Goal: Task Accomplishment & Management: Use online tool/utility

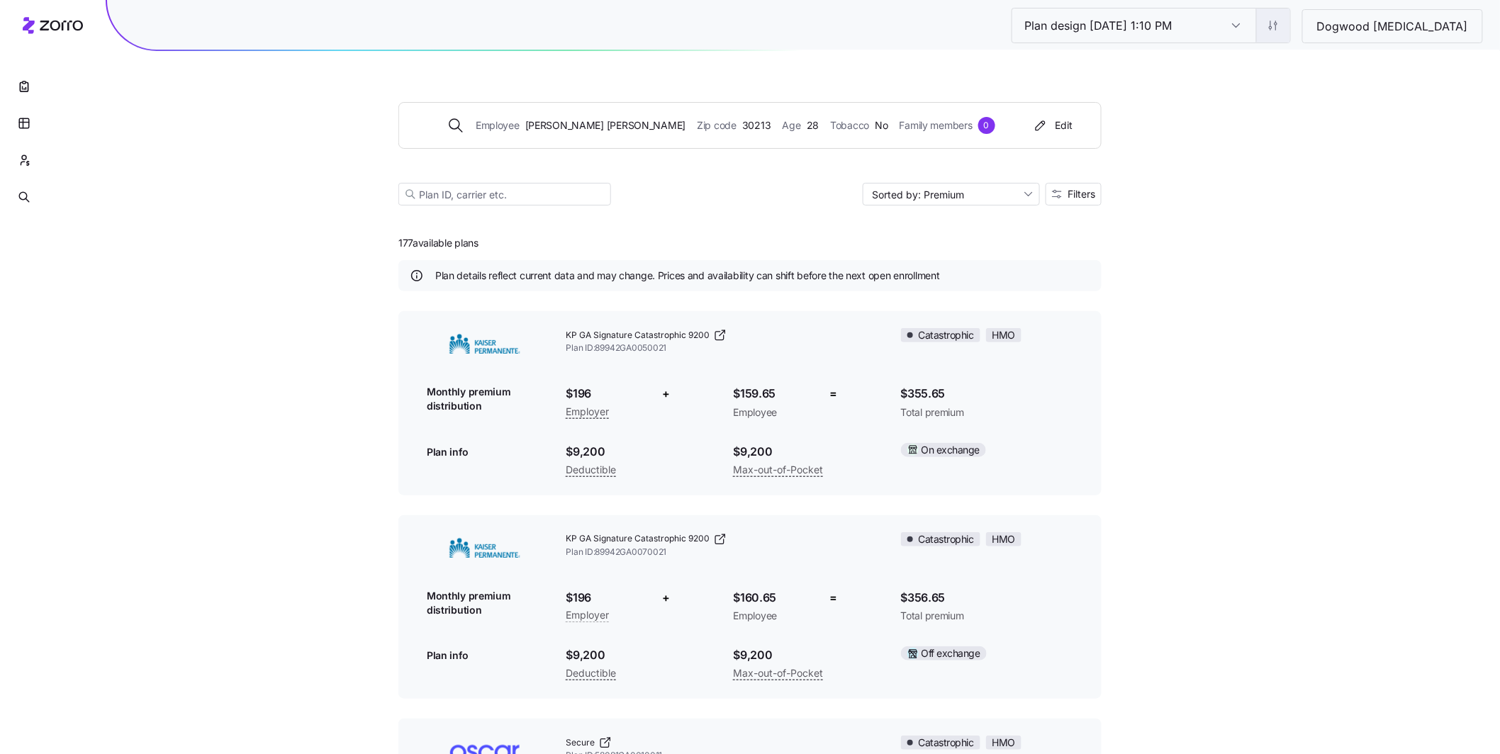
click at [1326, 23] on html "Plan design 10/15/2025 1:10 PM Plan design 10/15/2025 1:10 PM Dogwood Autism Em…" at bounding box center [750, 665] width 1500 height 1331
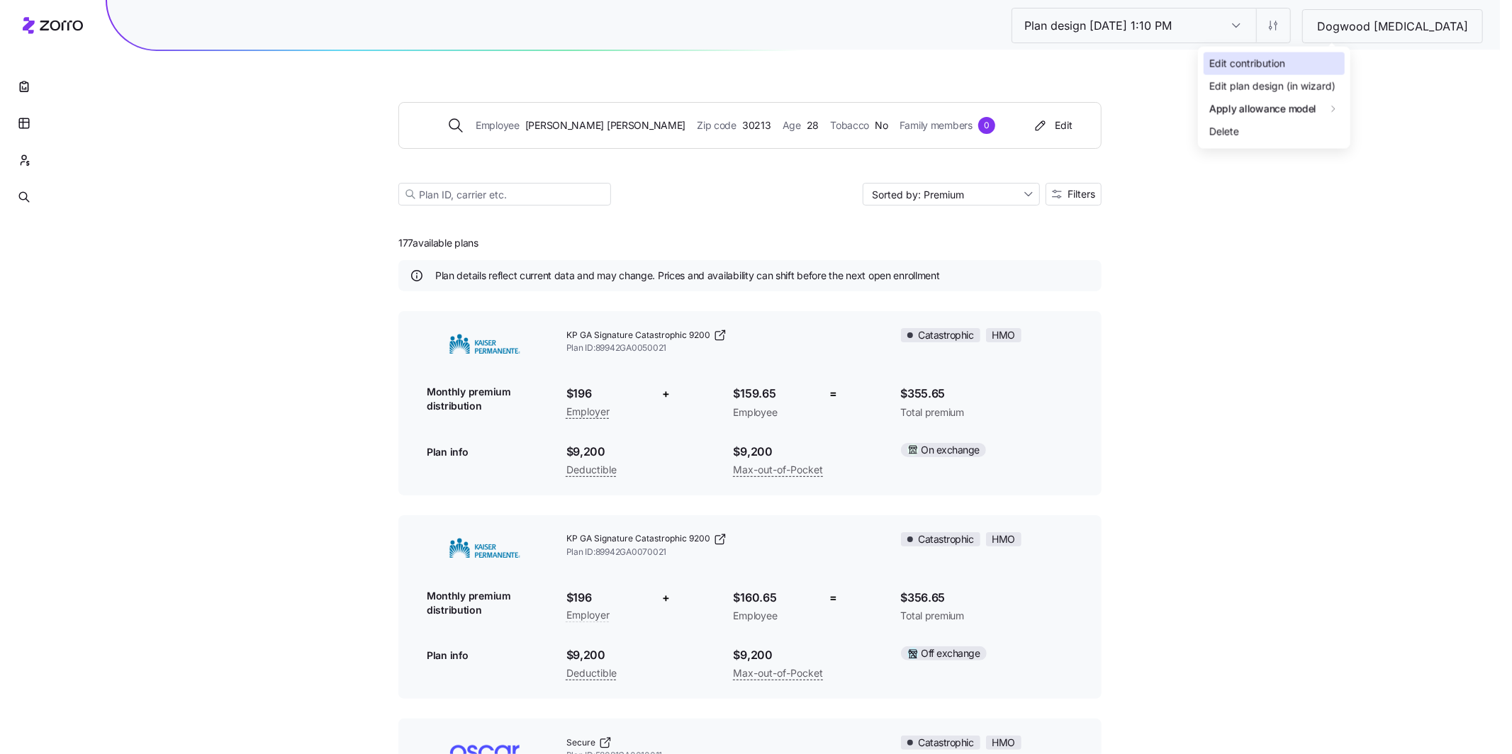
click at [1292, 55] on div "Edit contribution" at bounding box center [1274, 63] width 141 height 23
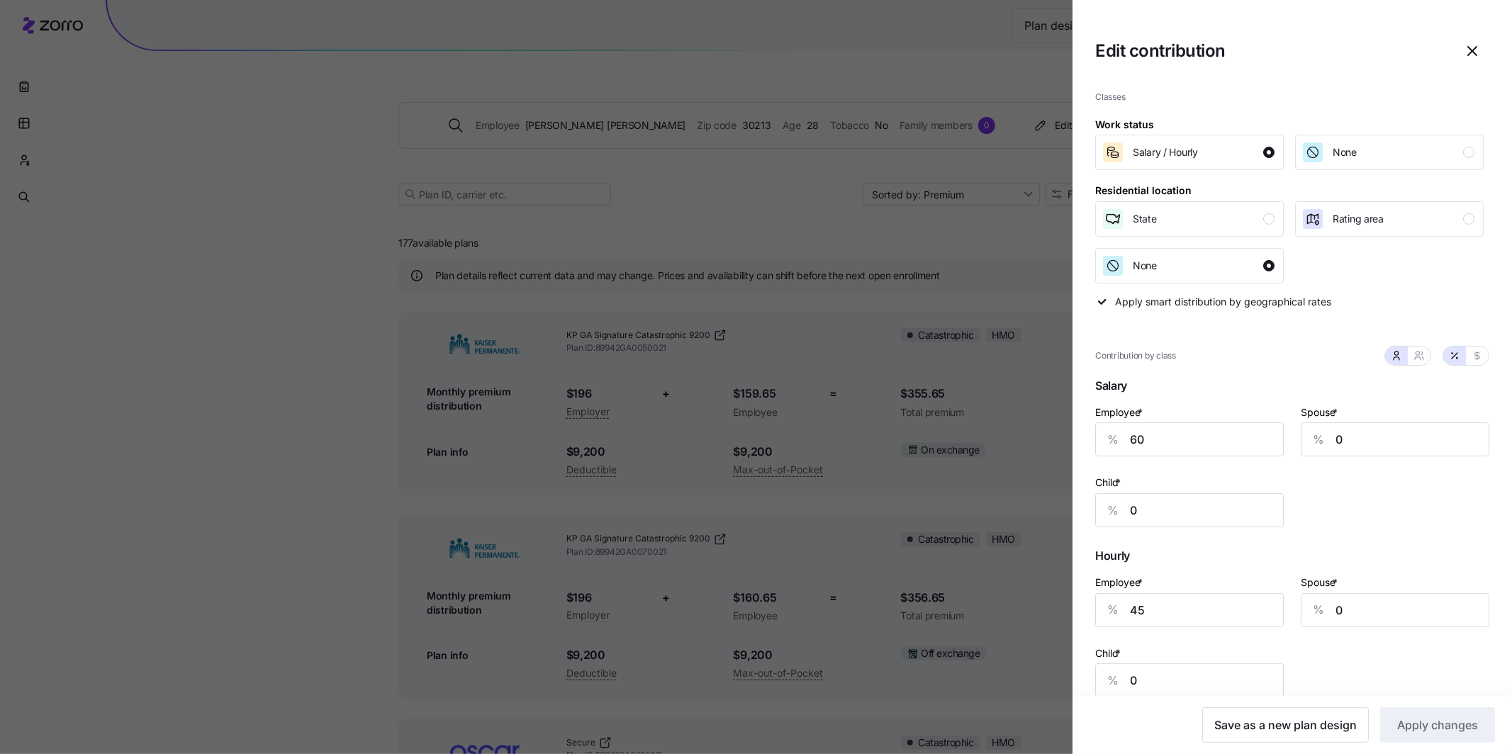
click at [817, 75] on div at bounding box center [756, 377] width 1512 height 754
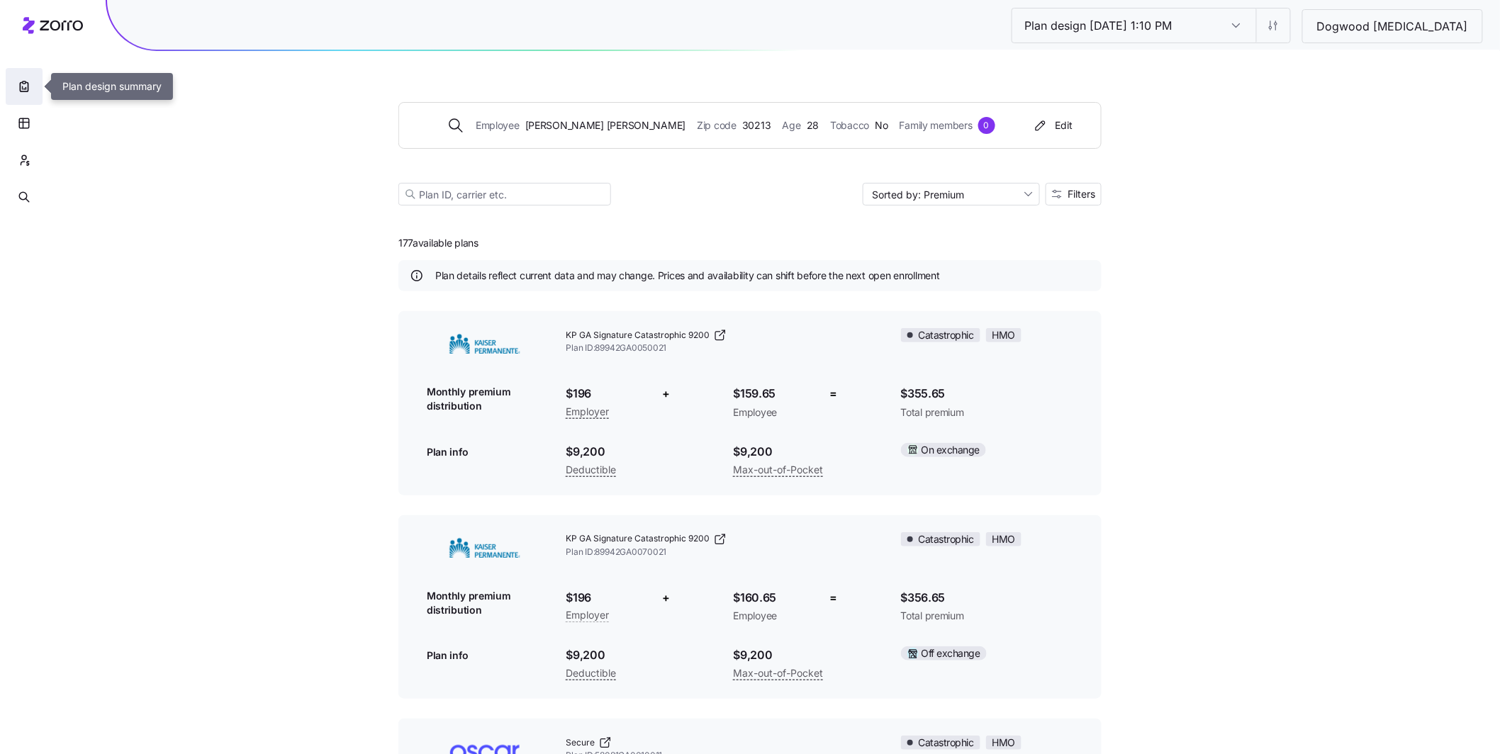
click at [13, 82] on button "button" at bounding box center [24, 86] width 37 height 37
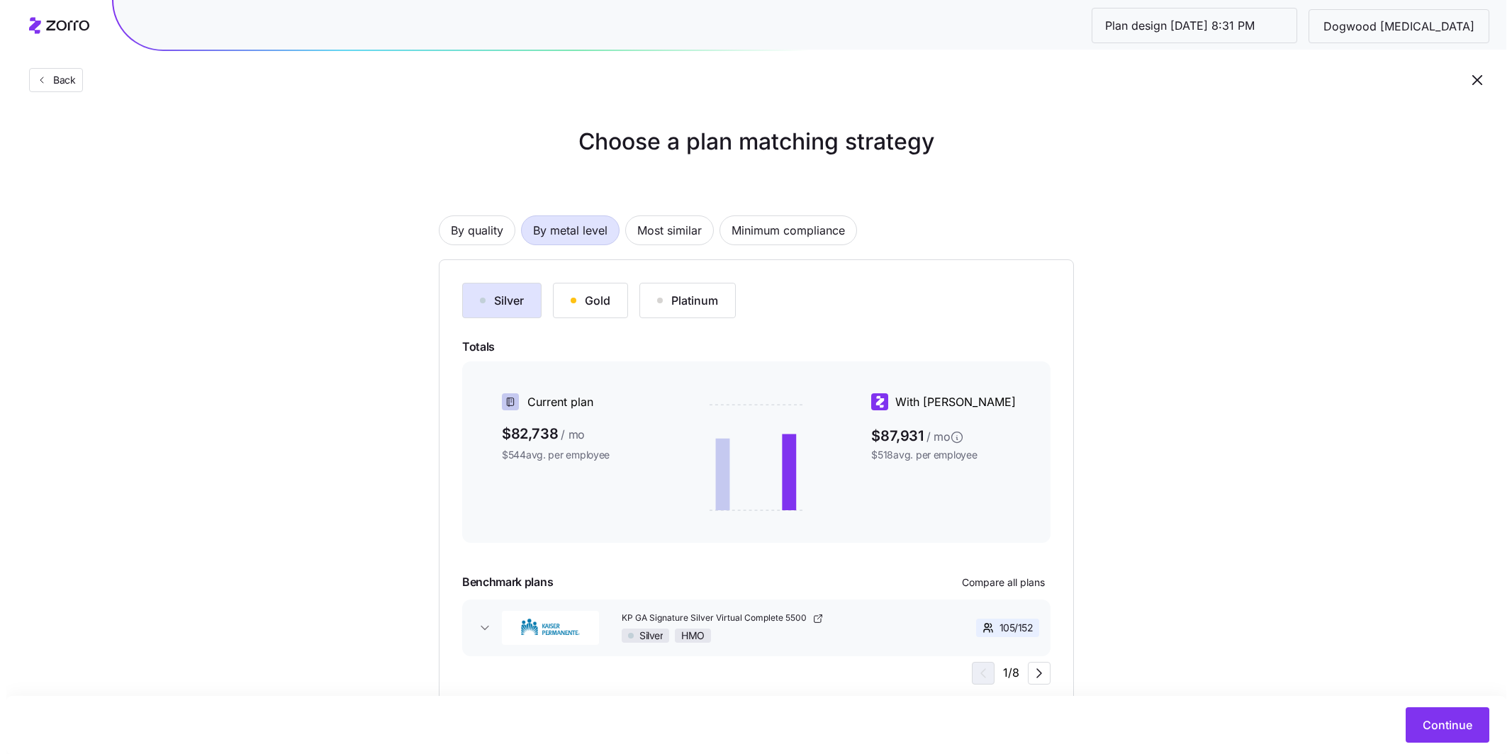
scroll to position [26, 0]
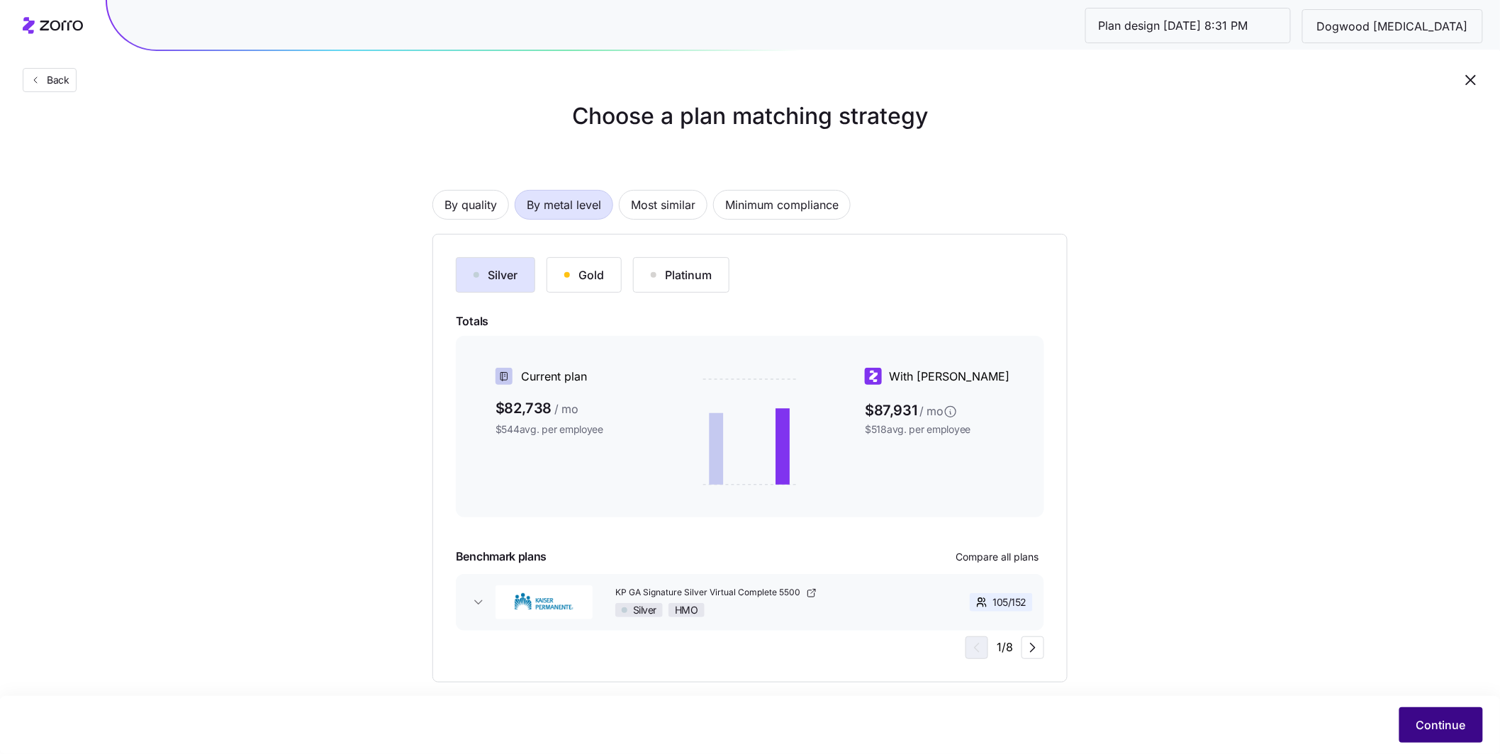
click at [1429, 725] on span "Continue" at bounding box center [1441, 725] width 50 height 17
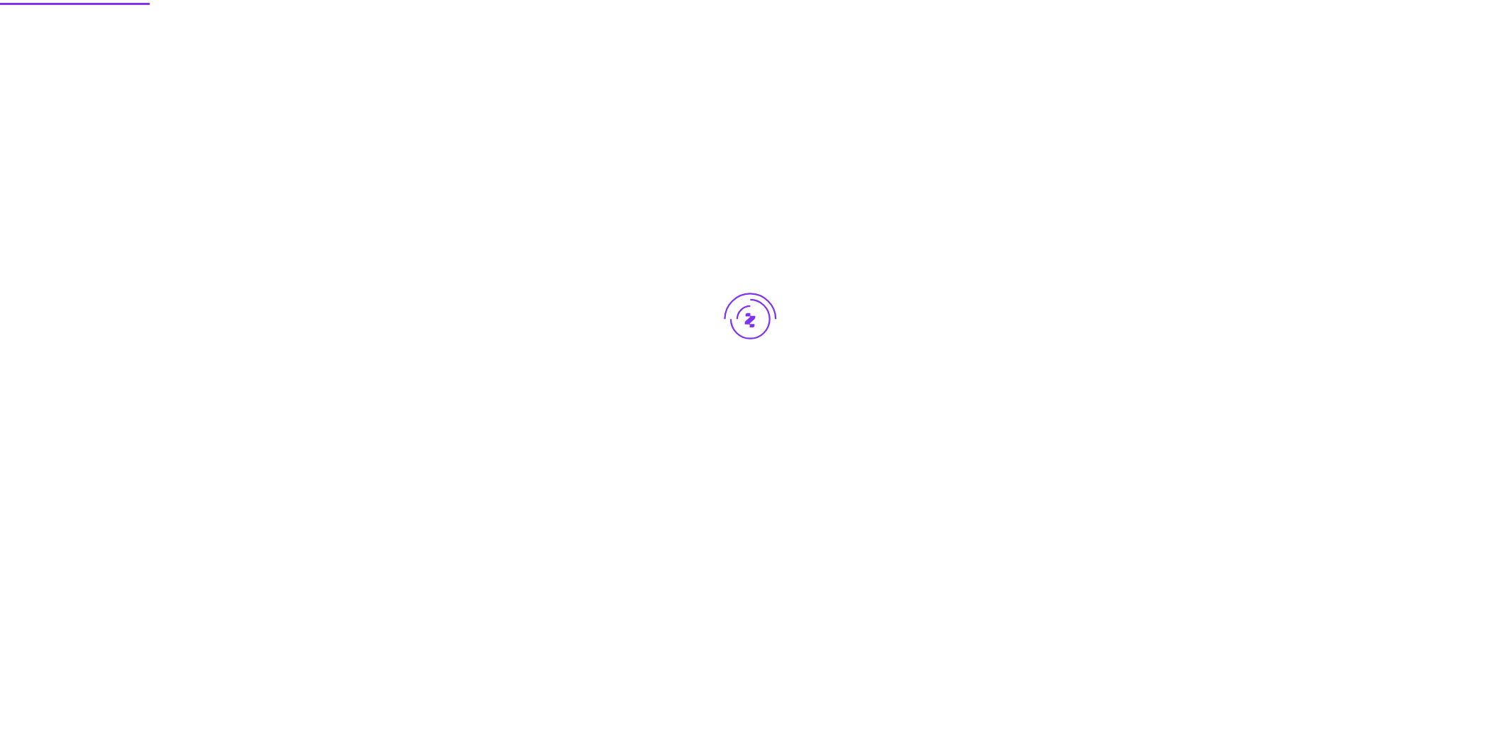
scroll to position [0, 0]
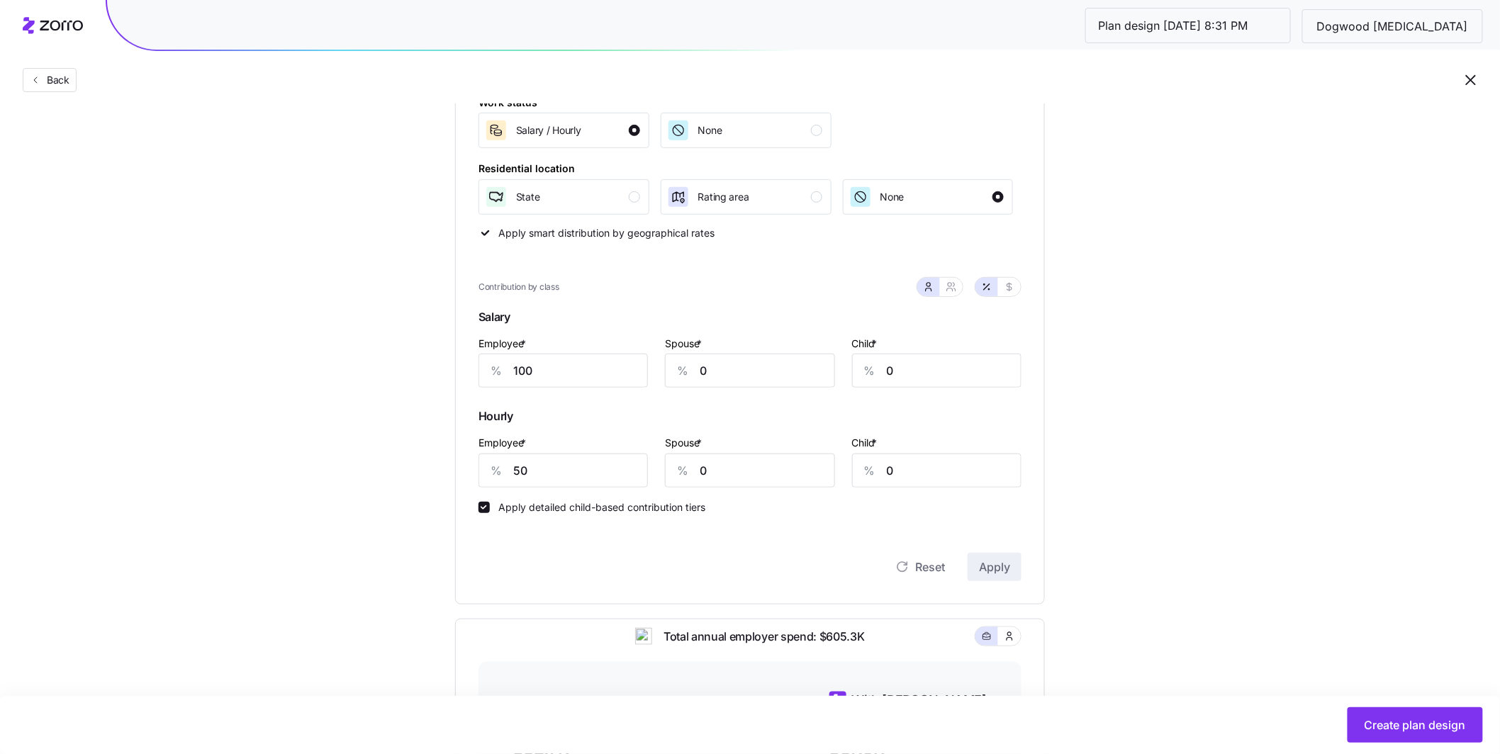
scroll to position [263, 0]
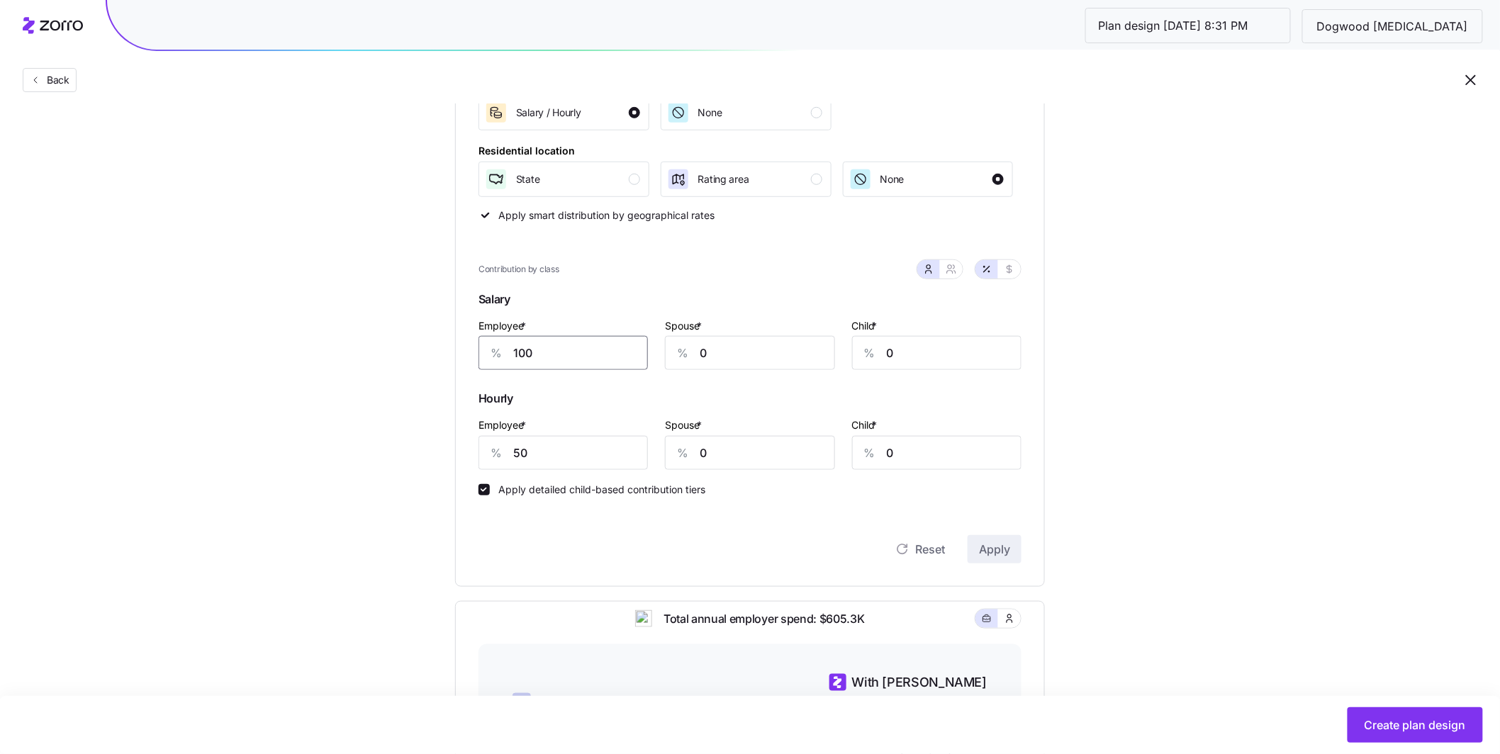
drag, startPoint x: 572, startPoint y: 359, endPoint x: 475, endPoint y: 349, distance: 97.6
click at [476, 349] on div "Contribution Classes Work status Salary / Hourly None Residential location Stat…" at bounding box center [750, 286] width 590 height 602
type input "70"
drag, startPoint x: 531, startPoint y: 459, endPoint x: 471, endPoint y: 445, distance: 61.9
click at [471, 445] on div "Contribution Classes Work status Salary / Hourly None Residential location Stat…" at bounding box center [750, 286] width 590 height 602
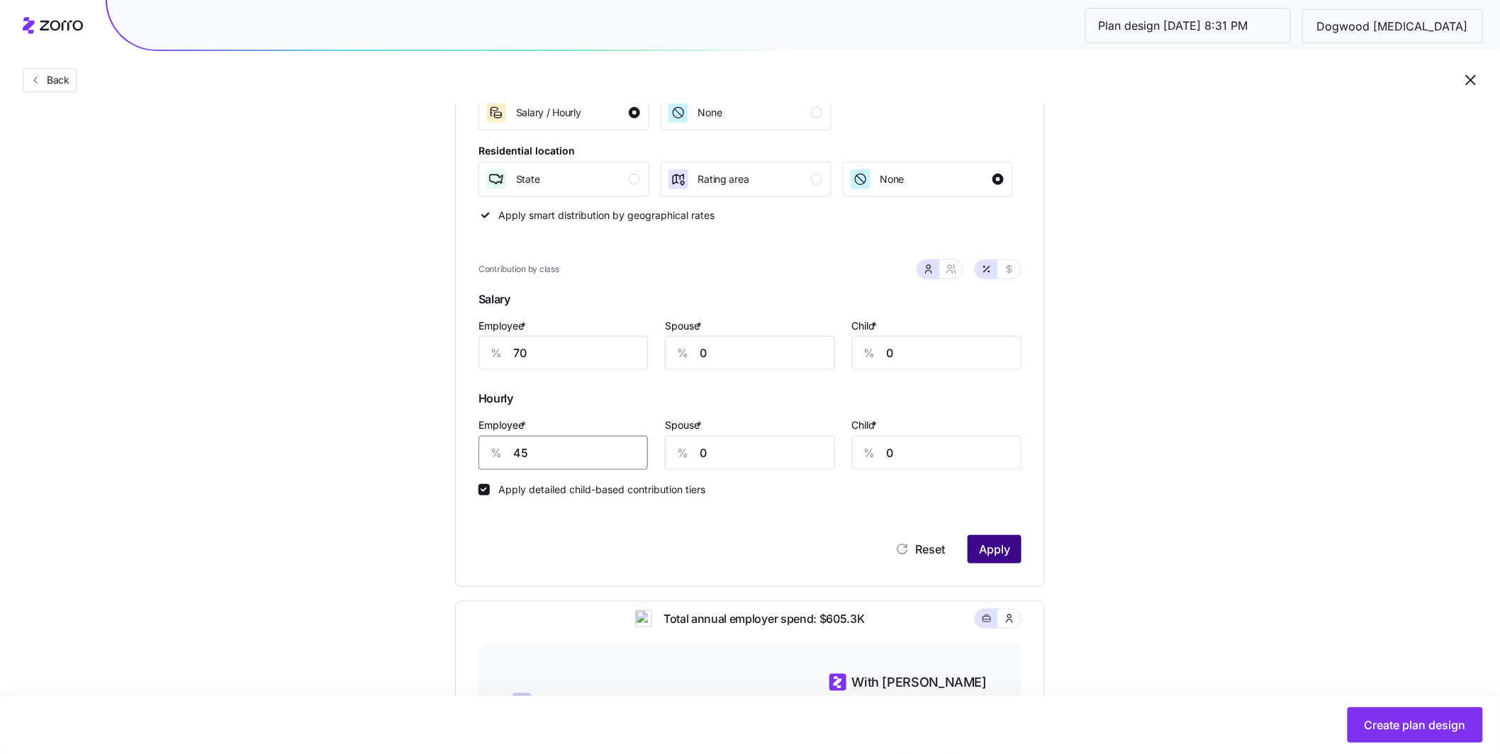
type input "45"
click at [996, 542] on span "Apply" at bounding box center [994, 549] width 31 height 17
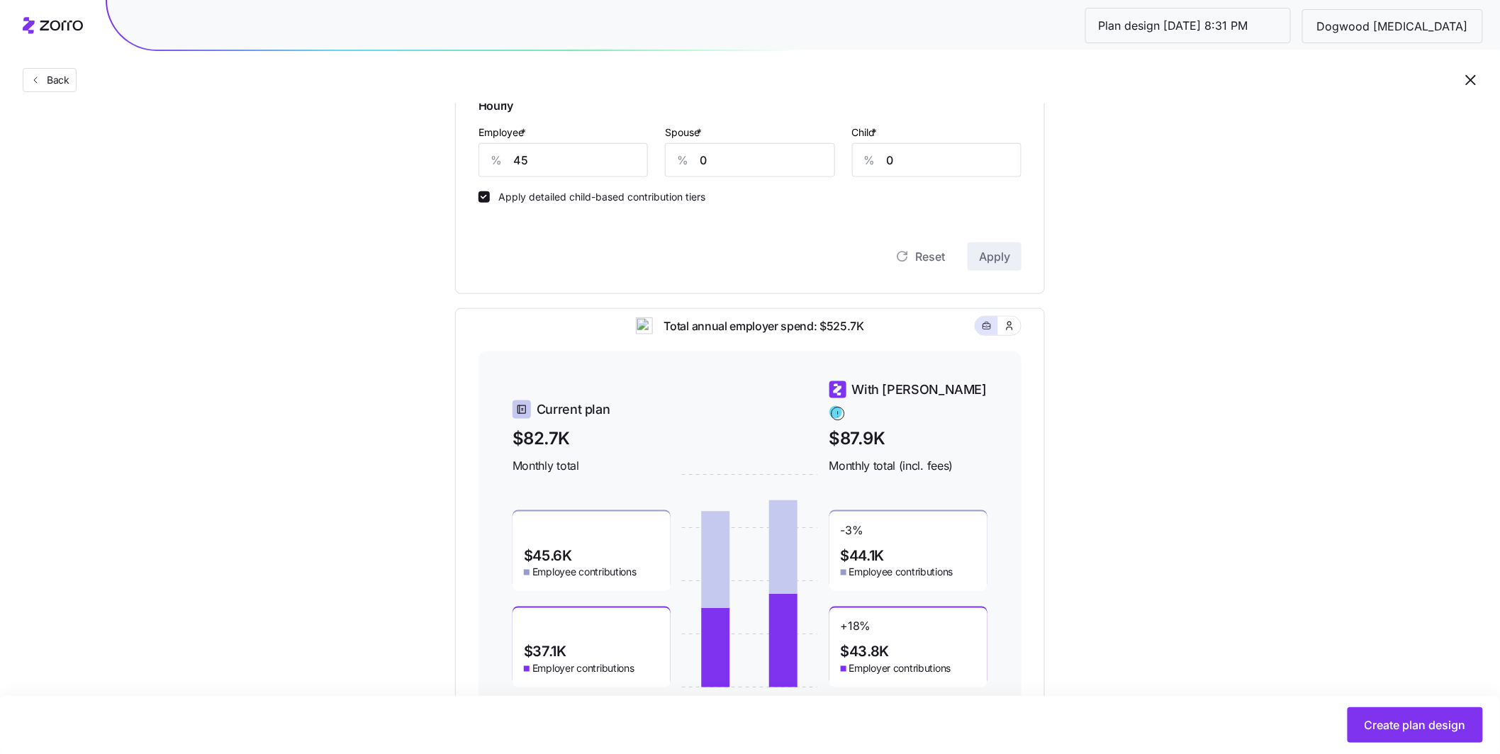
scroll to position [618, 0]
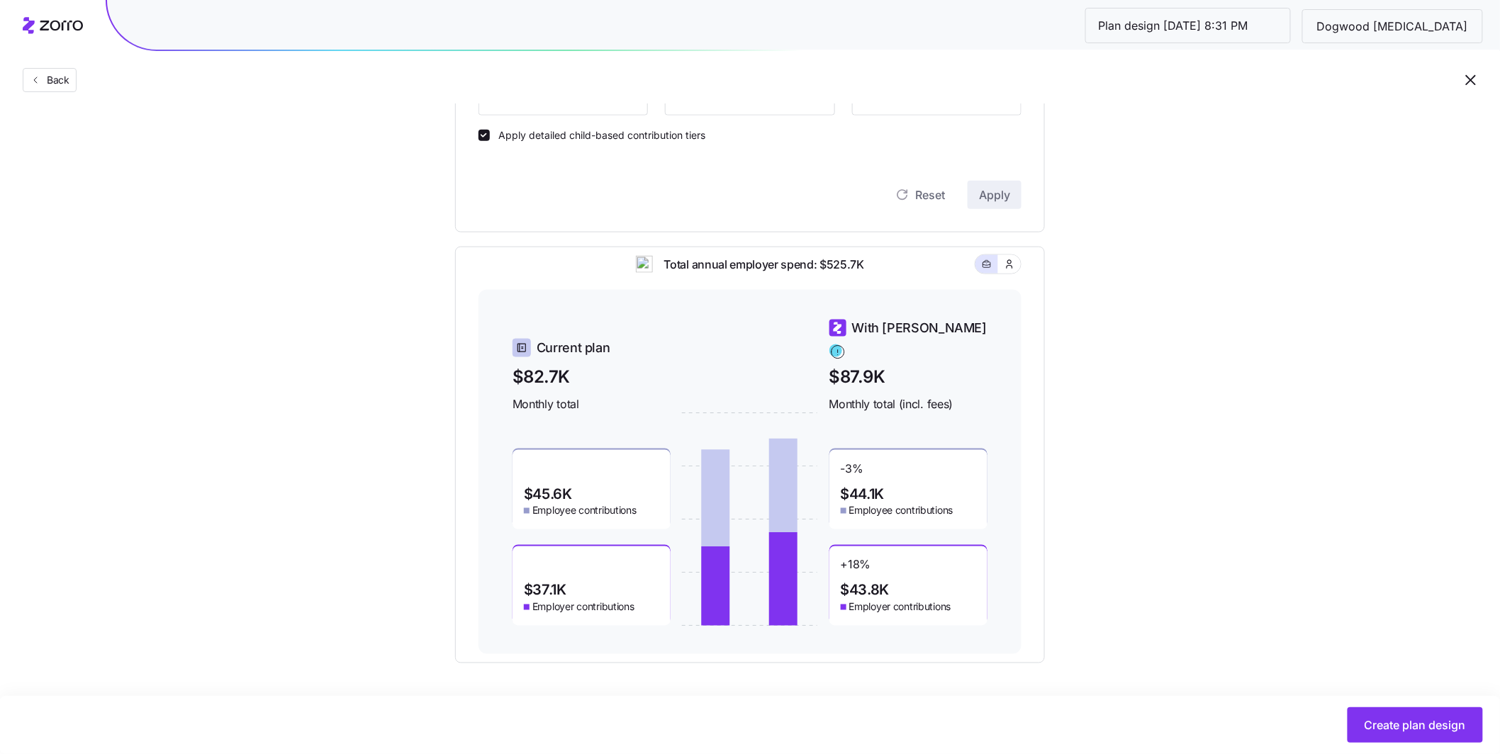
click at [607, 581] on div "$37.1K Employer contributions" at bounding box center [592, 586] width 158 height 79
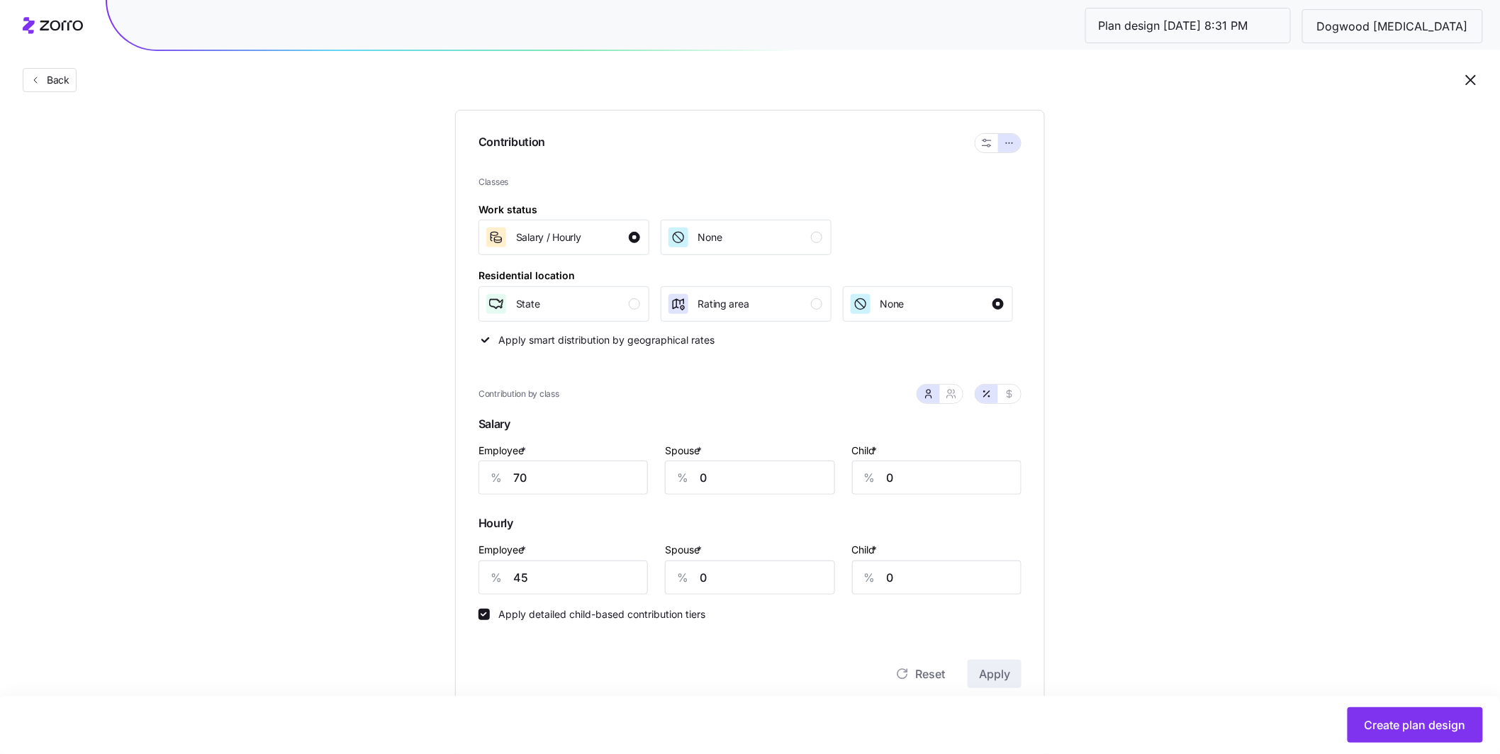
scroll to position [209, 0]
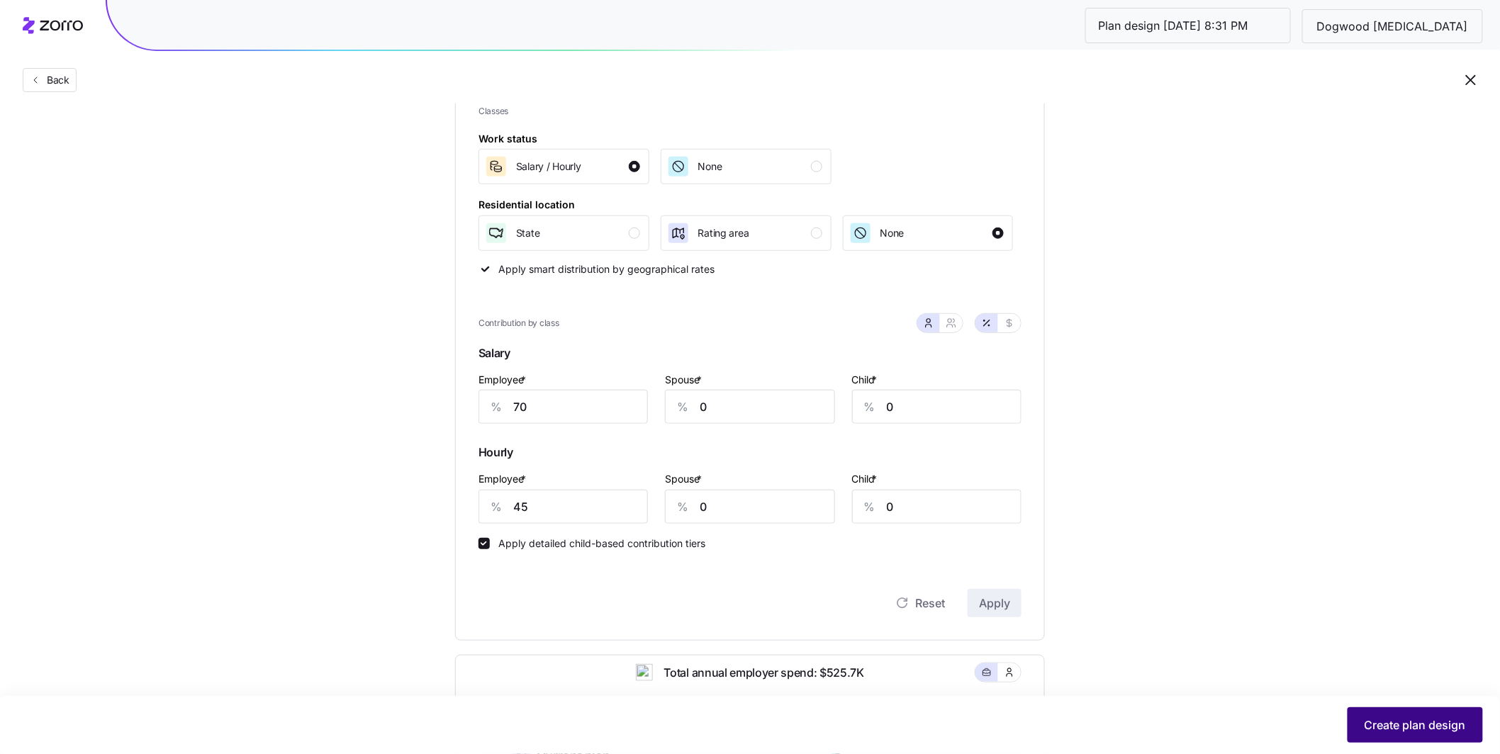
click at [1420, 717] on span "Create plan design" at bounding box center [1415, 725] width 101 height 17
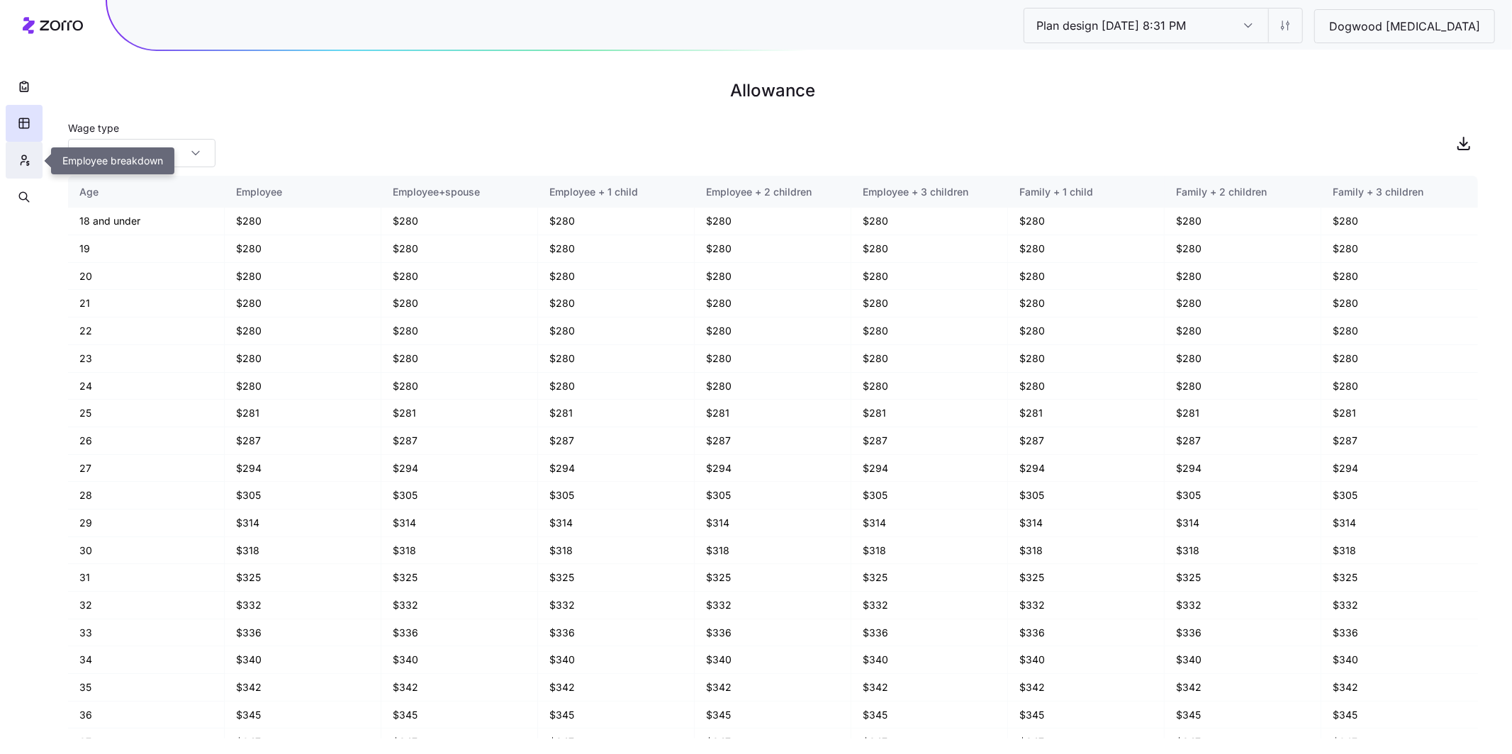
click at [19, 160] on icon "button" at bounding box center [24, 160] width 13 height 14
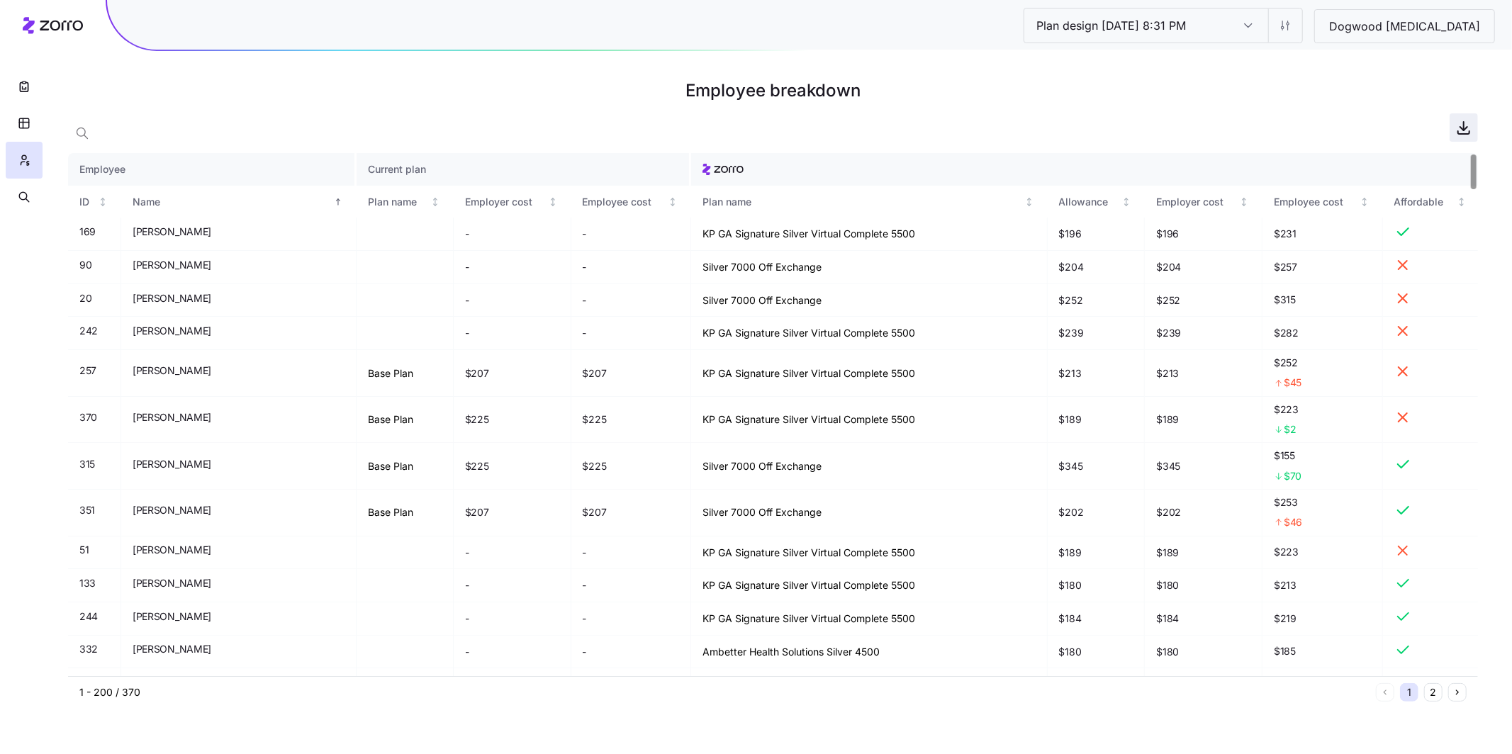
click at [1465, 134] on icon "button" at bounding box center [1463, 132] width 11 height 3
click at [1354, 27] on html "Plan design 10/14/2025 8:31 PM Plan design 10/14/2025 8:31 PM Dogwood Autism Em…" at bounding box center [756, 377] width 1512 height 754
click at [1281, 69] on div "Edit contribution" at bounding box center [1260, 64] width 76 height 16
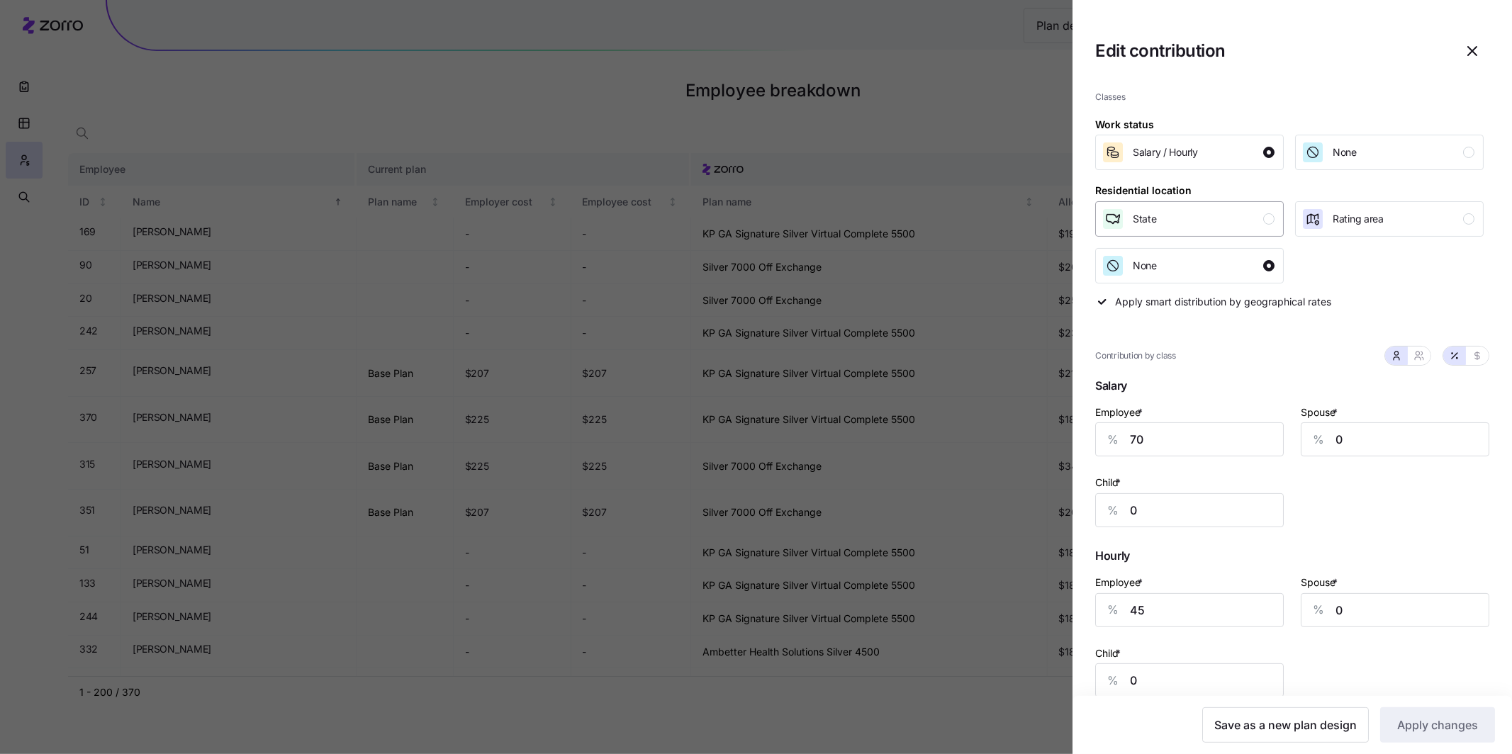
click at [1263, 219] on div "button" at bounding box center [1268, 218] width 11 height 11
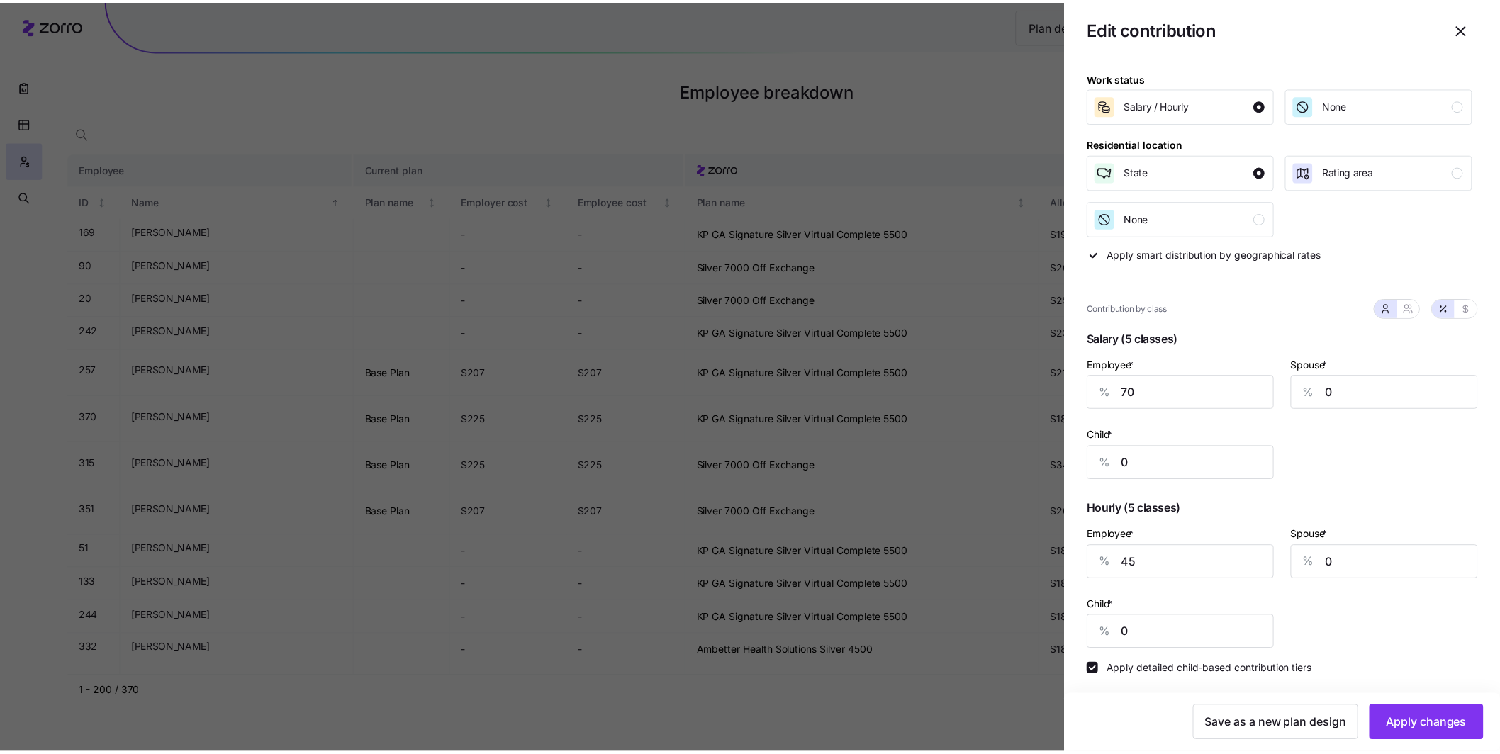
scroll to position [50, 0]
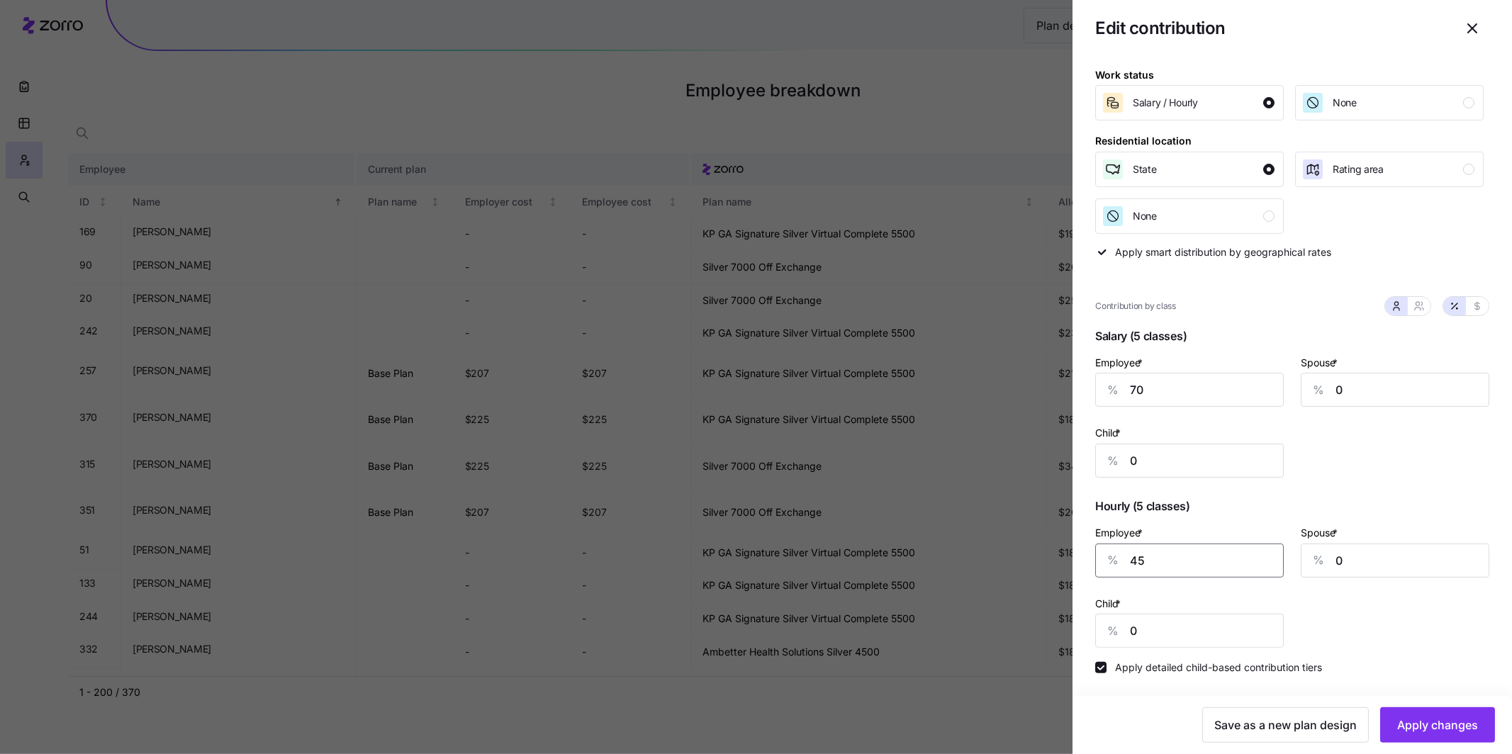
drag, startPoint x: 1142, startPoint y: 561, endPoint x: 1091, endPoint y: 558, distance: 51.2
click at [1090, 558] on div "Classes Work status Salary / Hourly None Residential location State Rating area…" at bounding box center [1293, 363] width 440 height 666
type input "50"
click at [1443, 722] on span "Apply changes" at bounding box center [1437, 725] width 81 height 17
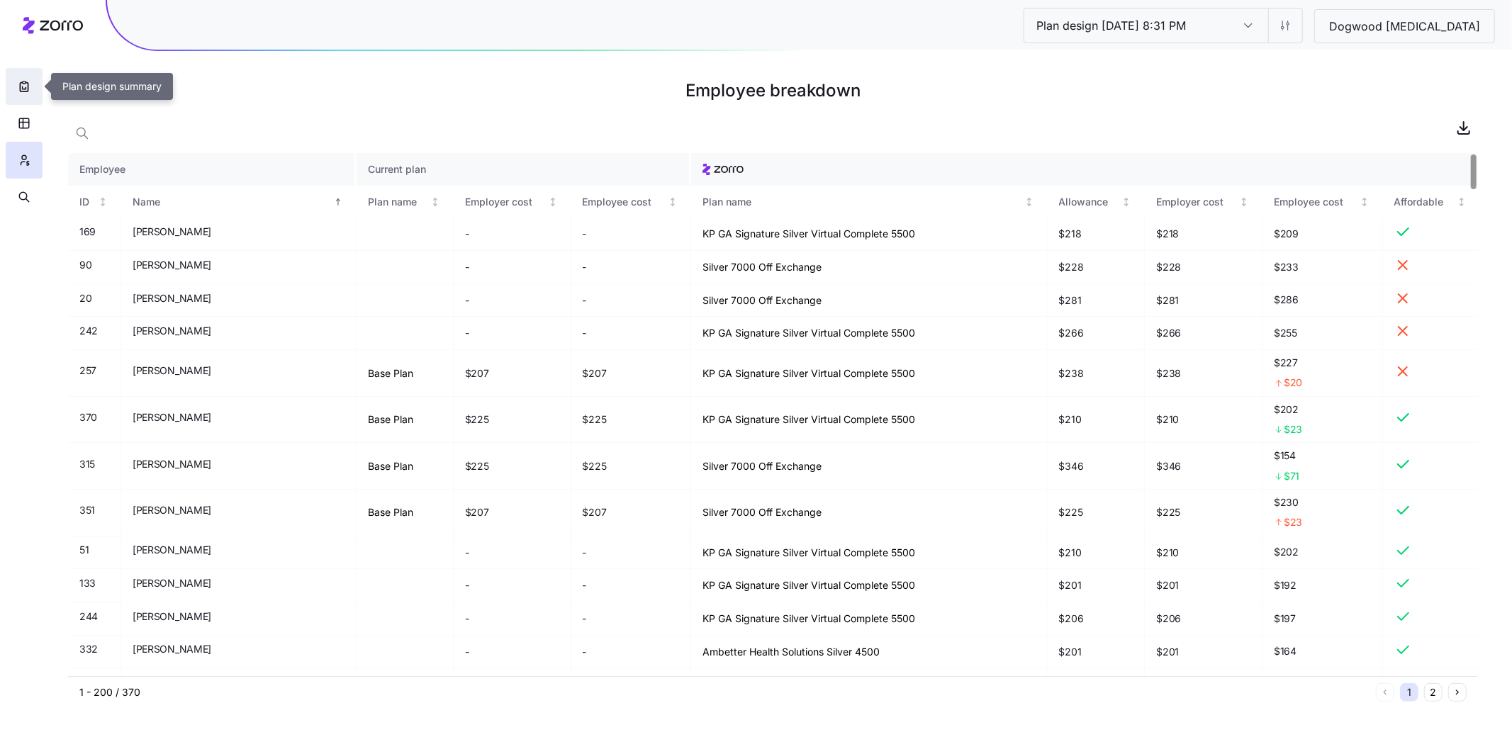
click at [21, 84] on icon "button" at bounding box center [24, 86] width 14 height 14
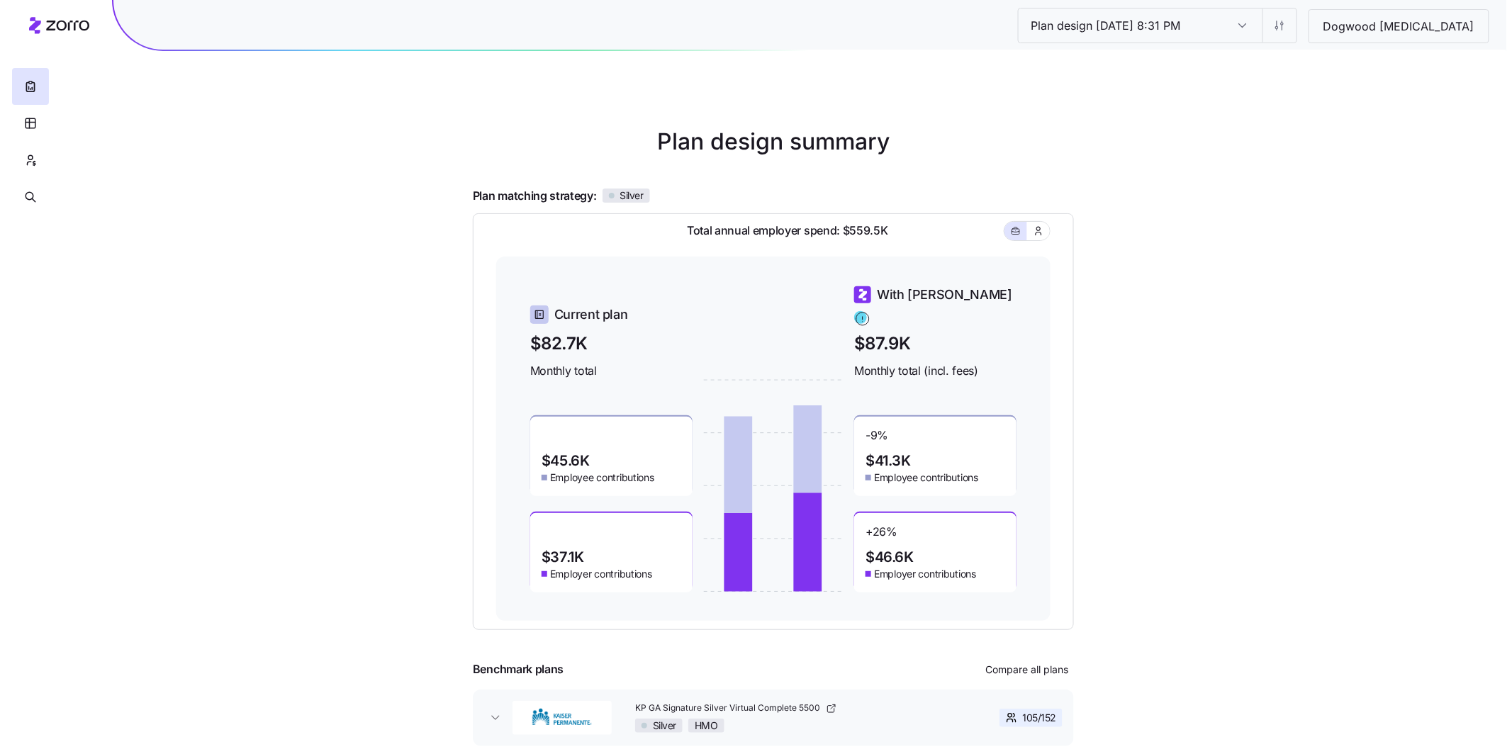
scroll to position [23, 0]
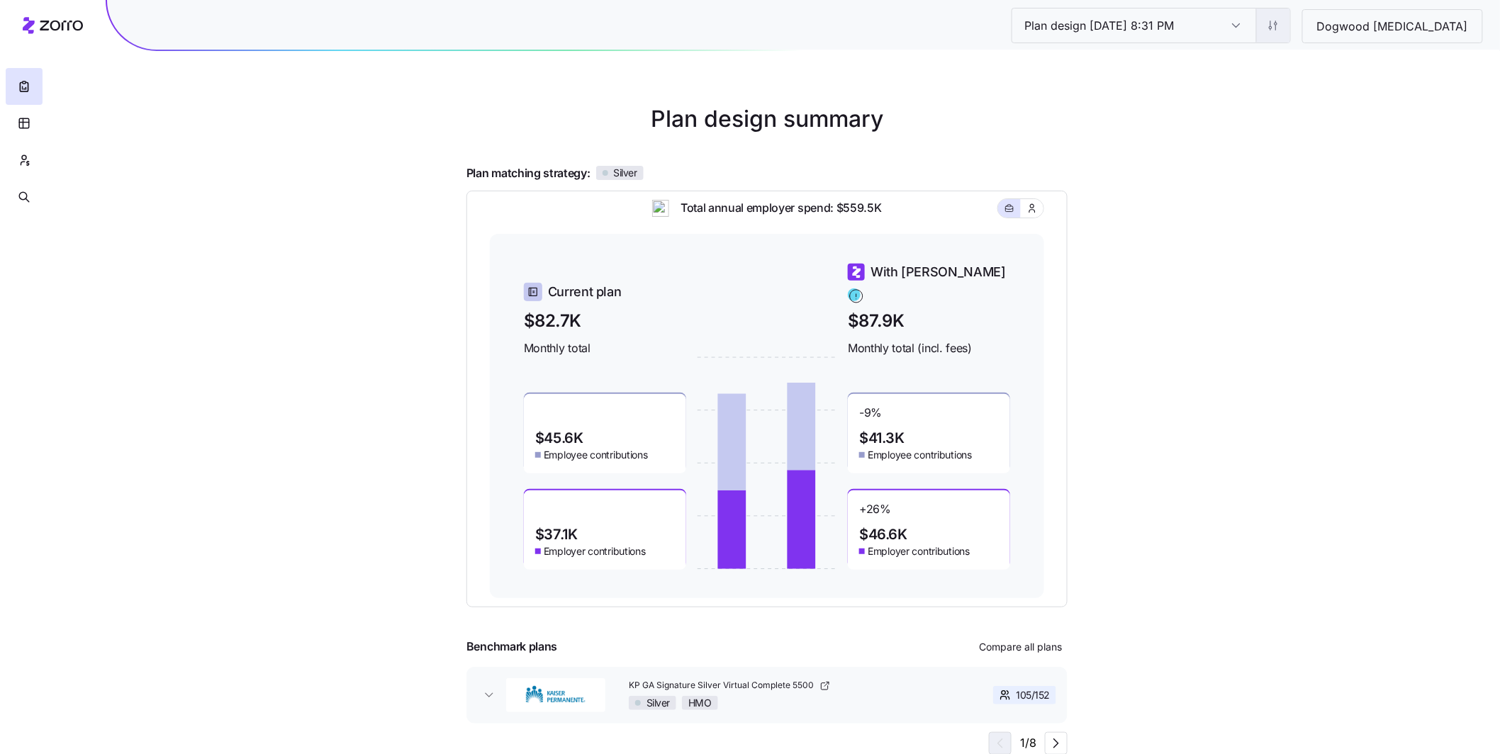
click at [1325, 26] on html "Plan design 10/14/2025 8:31 PM Plan design 10/14/2025 8:31 PM Dogwood Autism Pl…" at bounding box center [750, 366] width 1500 height 778
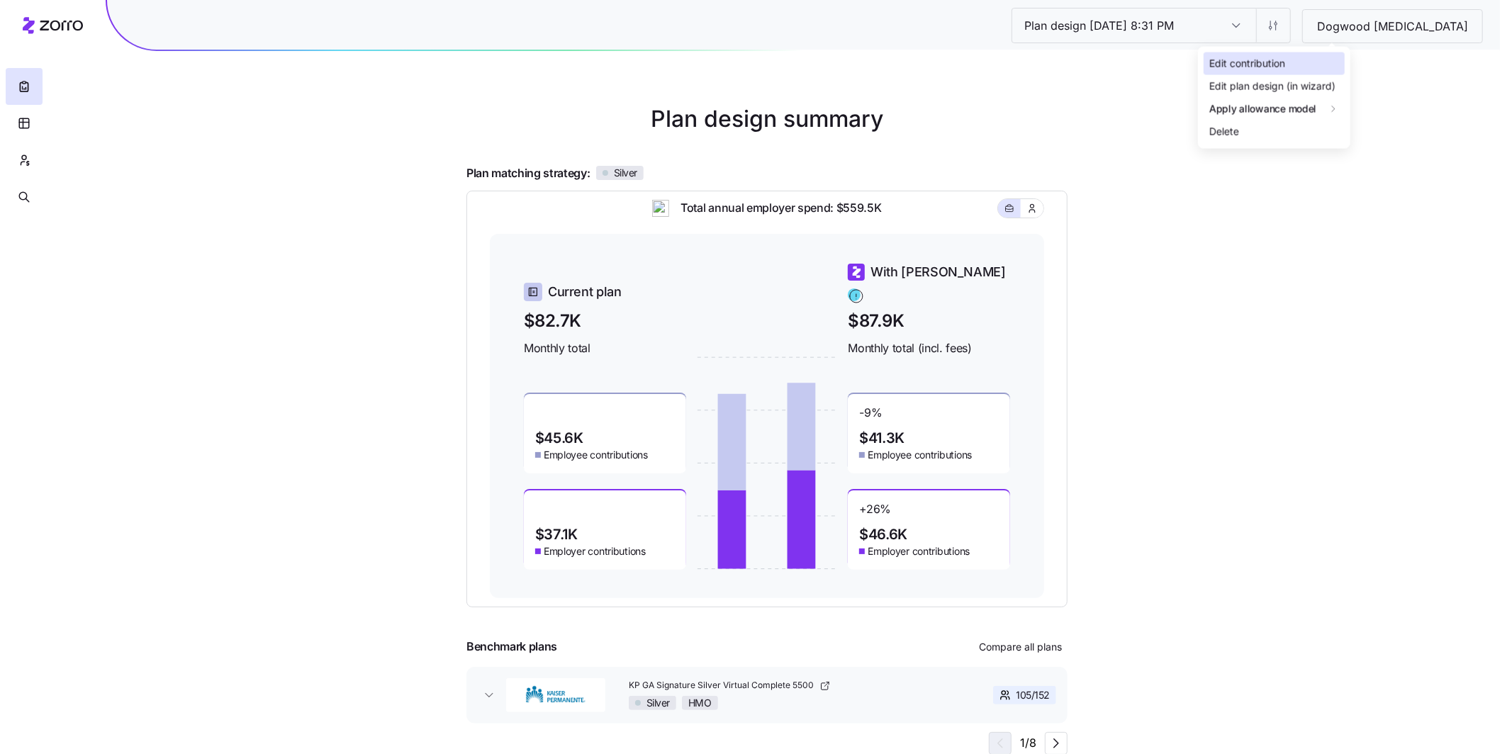
click at [1309, 54] on div "Edit contribution" at bounding box center [1274, 63] width 141 height 23
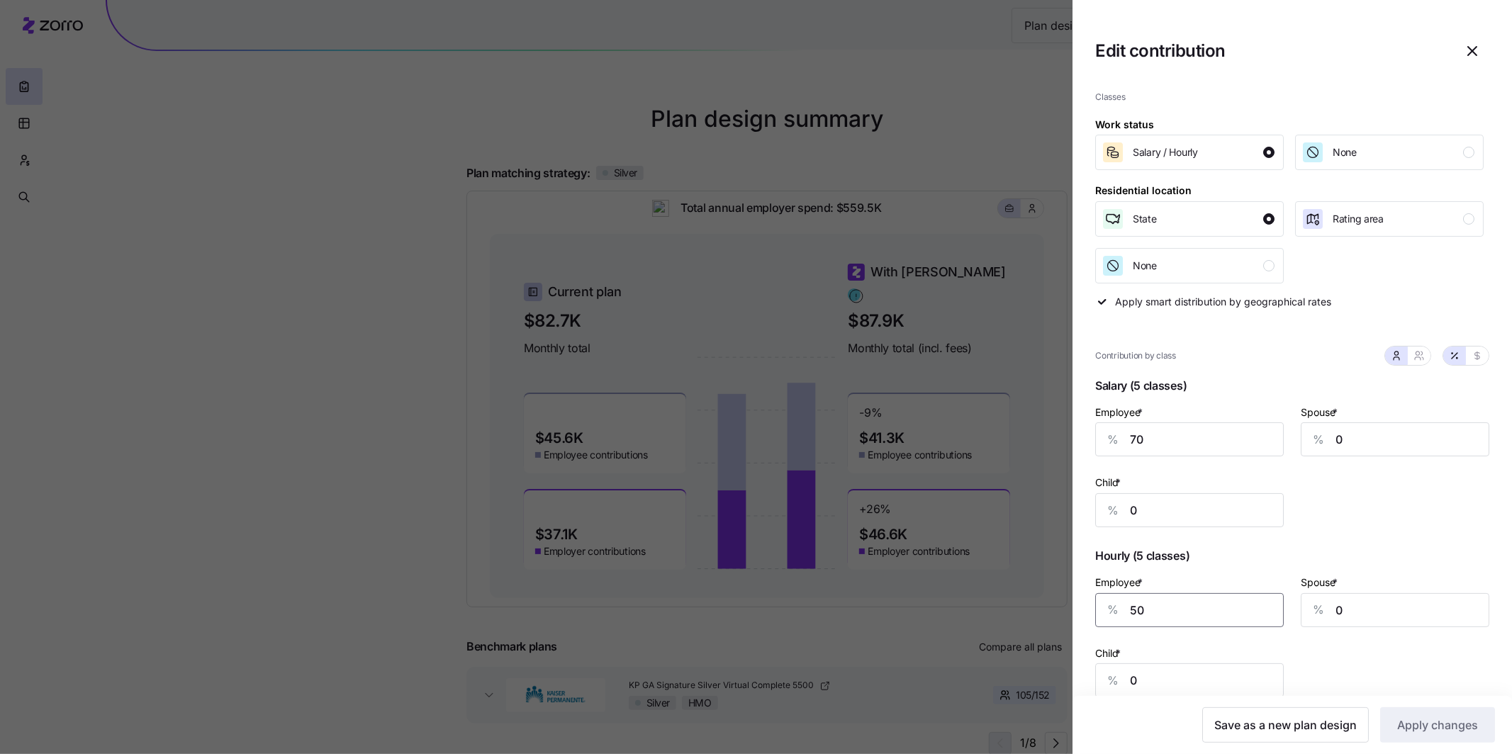
drag, startPoint x: 1126, startPoint y: 613, endPoint x: 1045, endPoint y: 610, distance: 81.6
click at [1083, 610] on div "Classes Work status Salary / Hourly None Residential location State Rating area…" at bounding box center [1293, 412] width 440 height 666
type input "47"
click at [1450, 724] on span "Apply changes" at bounding box center [1437, 725] width 81 height 17
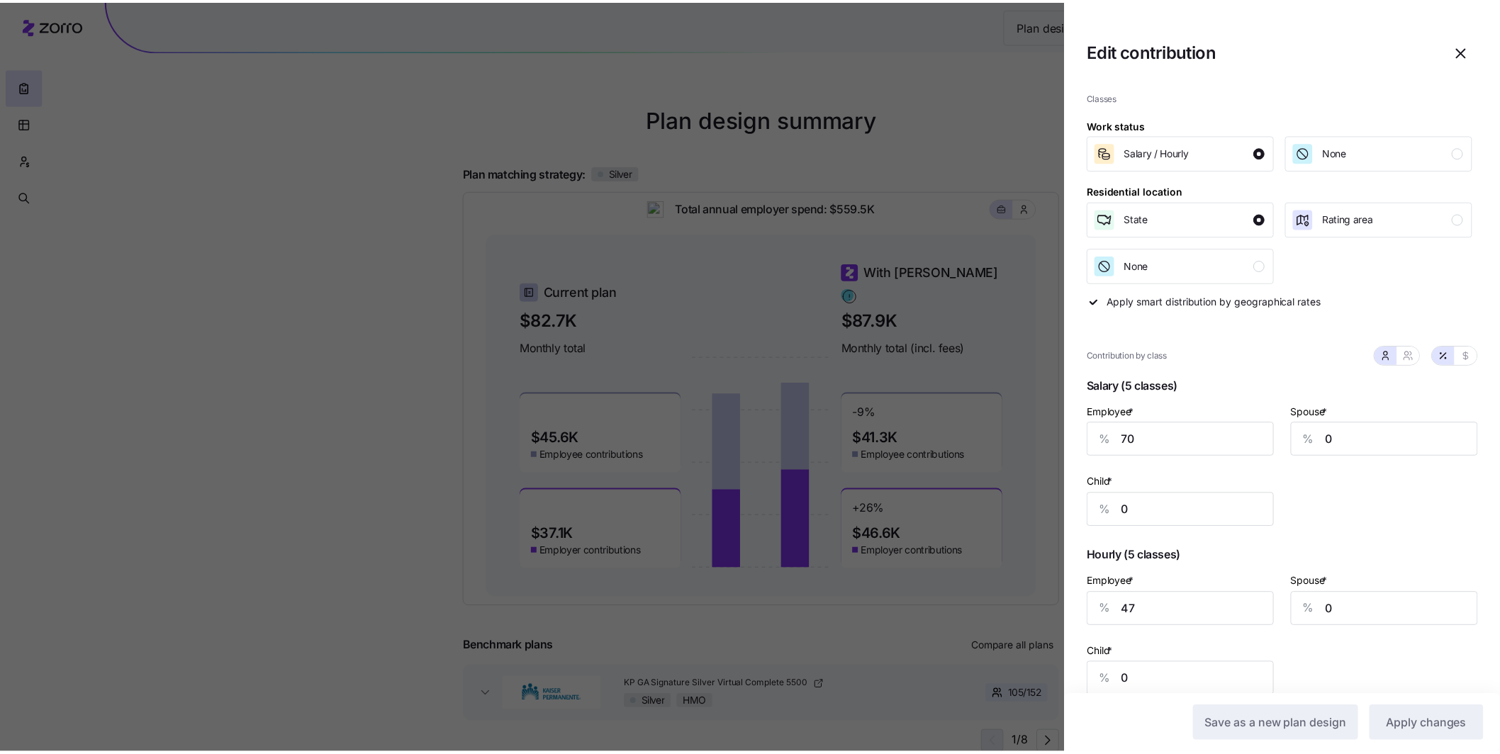
scroll to position [0, 0]
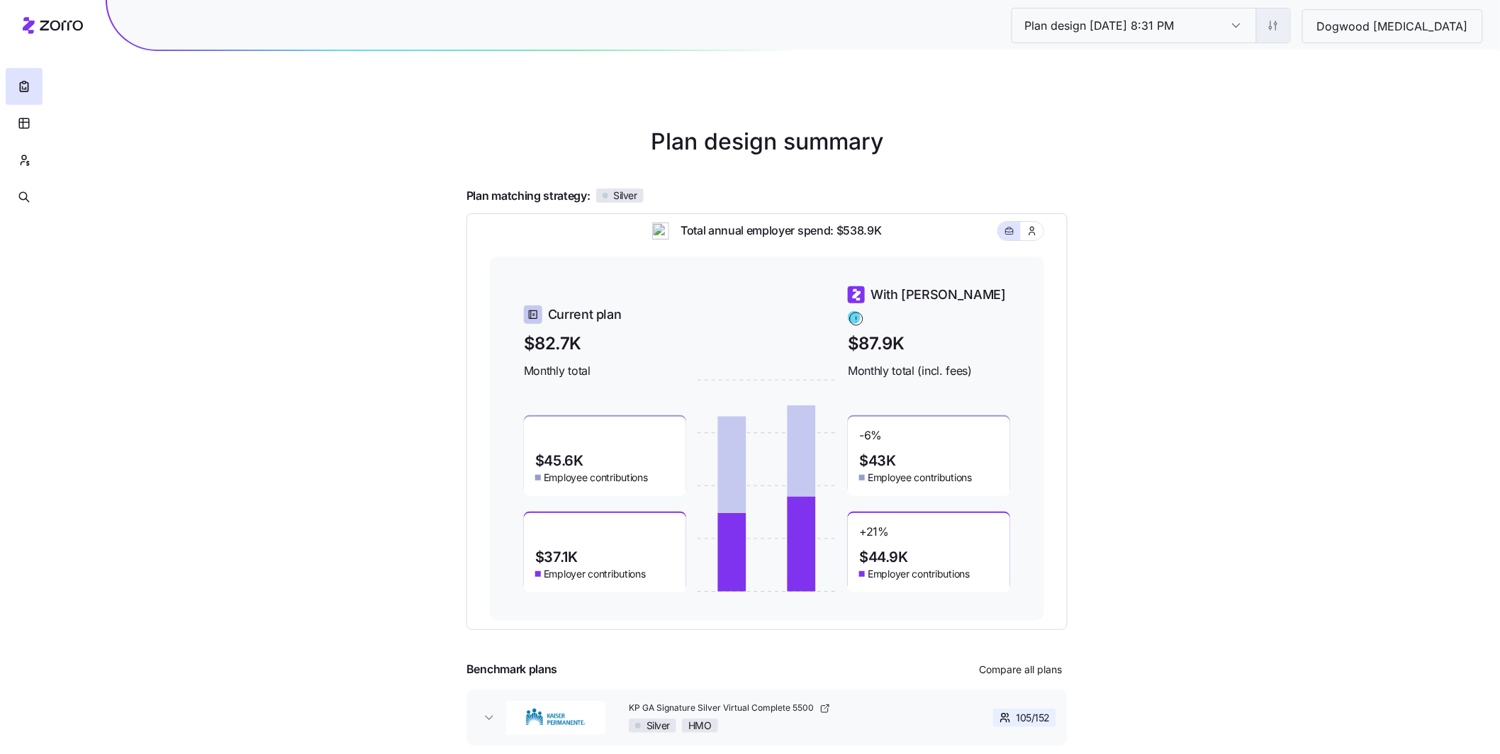
click at [1346, 33] on html "Plan design 10/14/2025 8:31 PM Plan design 10/14/2025 8:31 PM Dogwood Autism Pl…" at bounding box center [750, 389] width 1500 height 778
click at [1263, 323] on html "Plan design 10/14/2025 8:31 PM Plan design 10/14/2025 8:31 PM Dogwood Autism Pl…" at bounding box center [750, 389] width 1500 height 778
click at [25, 164] on icon "button" at bounding box center [24, 160] width 13 height 14
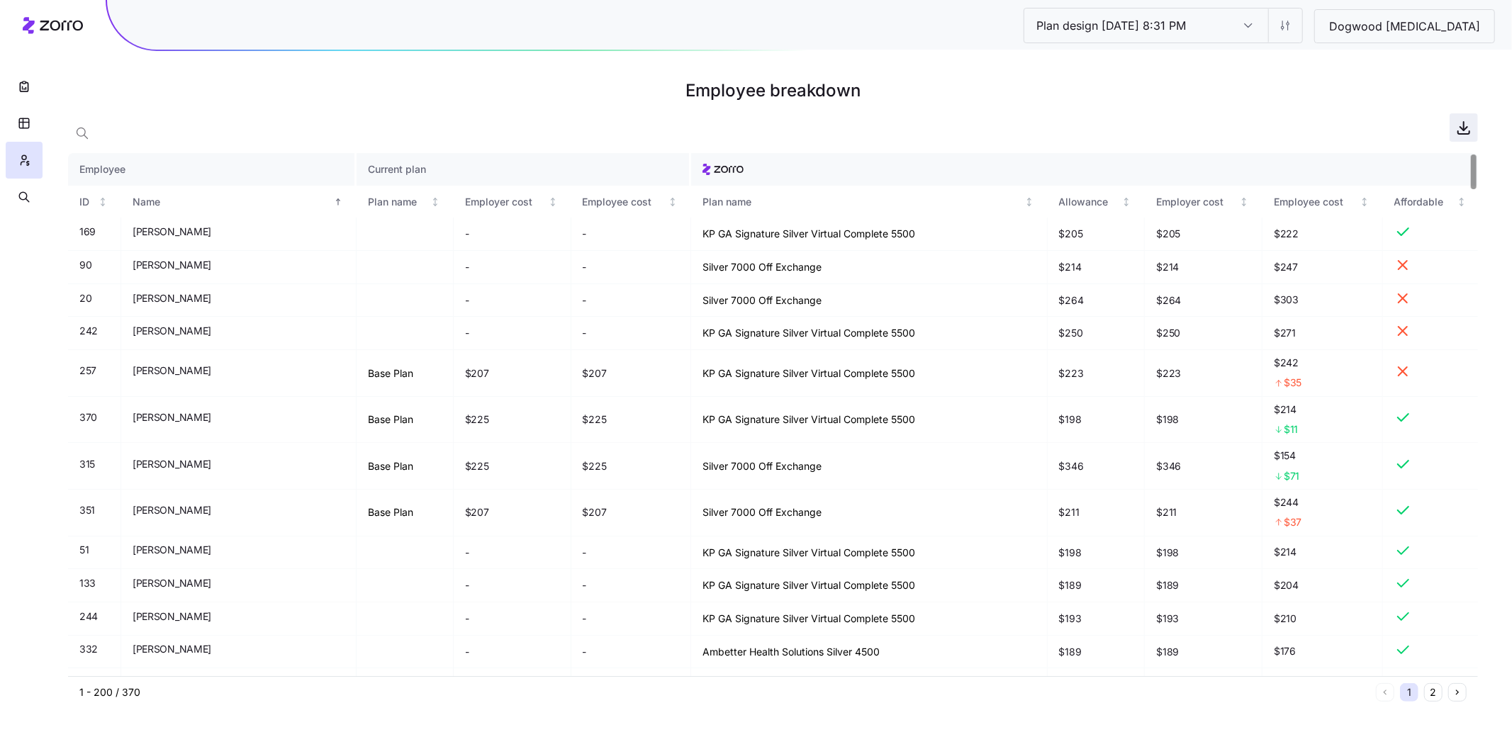
click at [1461, 138] on span "button" at bounding box center [1463, 127] width 27 height 27
click at [18, 197] on icon "button" at bounding box center [24, 197] width 13 height 14
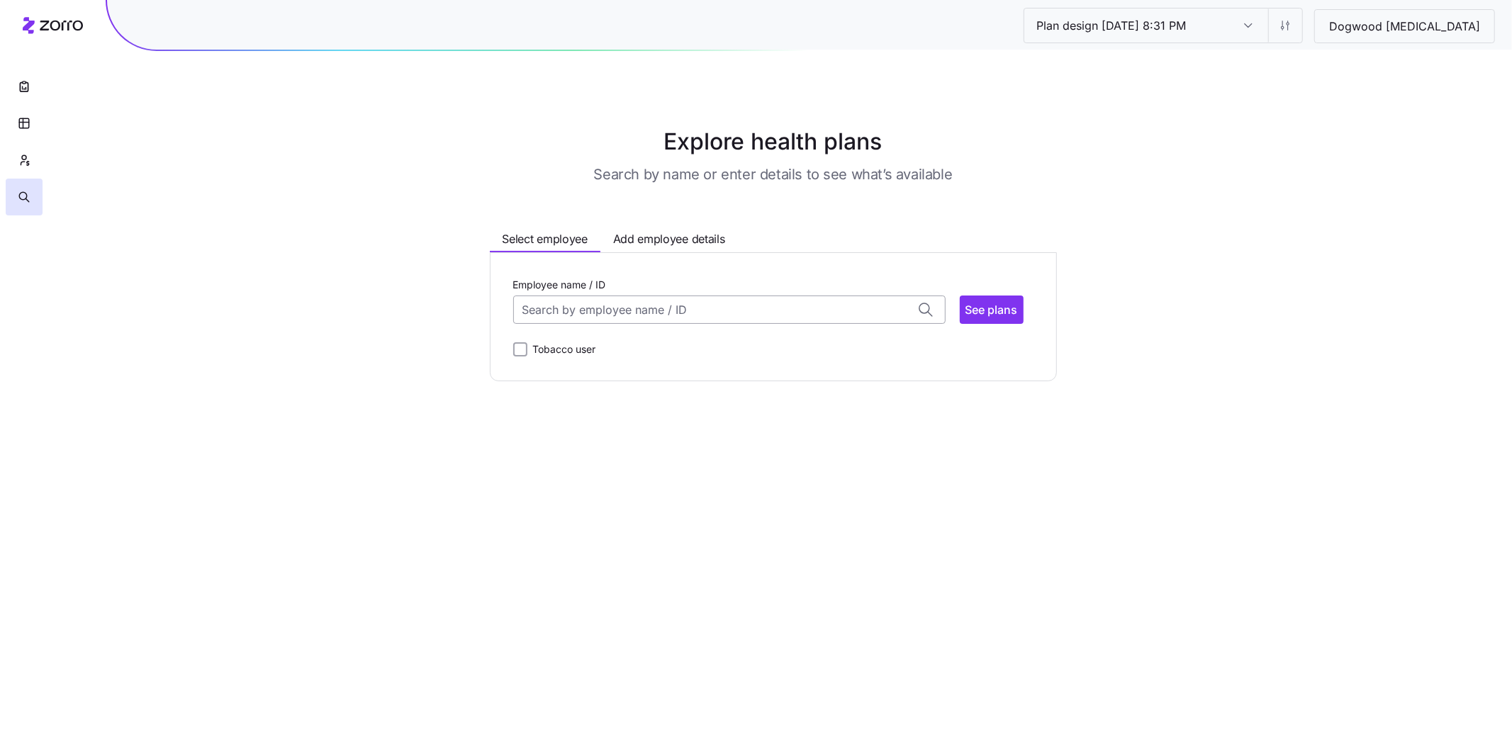
click at [670, 307] on input "Employee name / ID" at bounding box center [729, 310] width 432 height 28
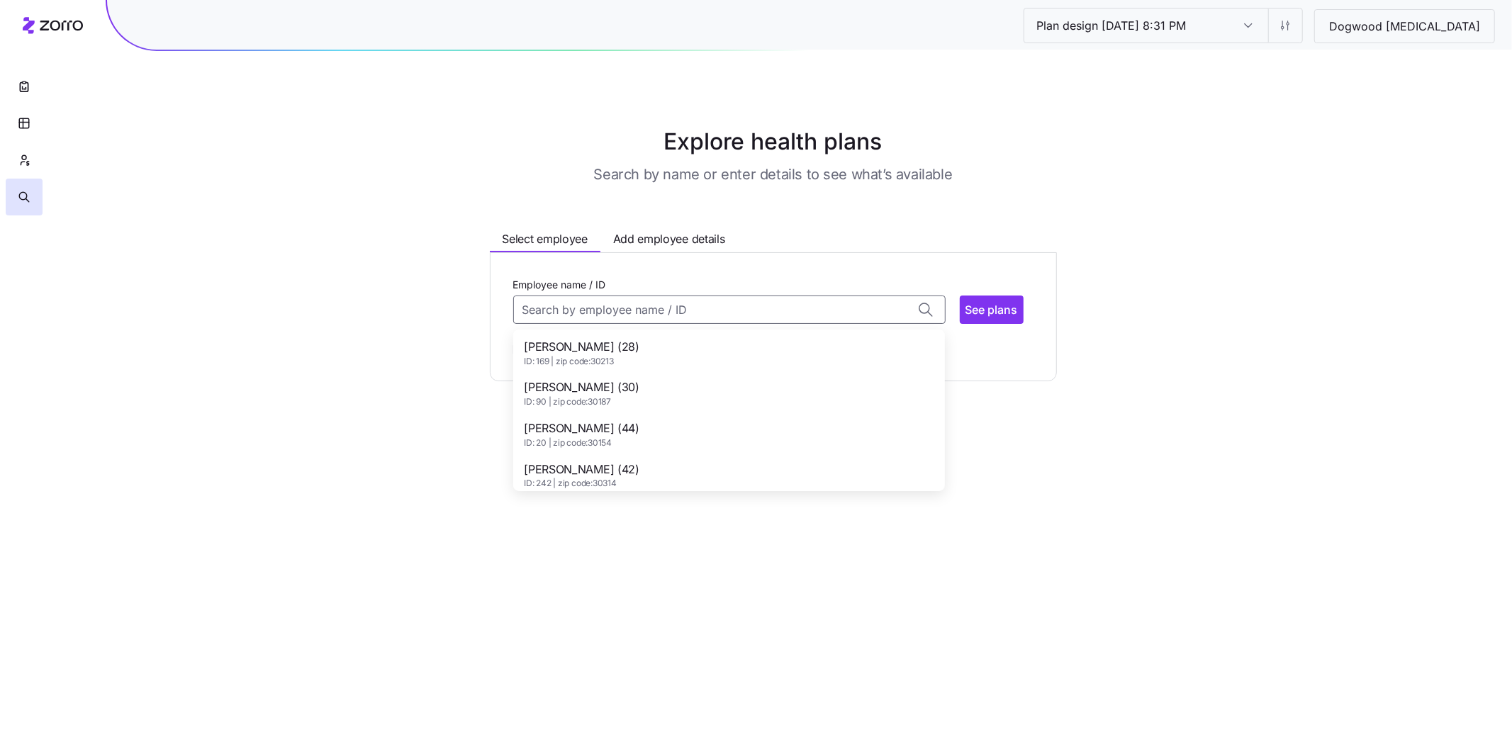
click at [648, 359] on div "Aaron John (28) ID: 169 | zip code: 30213" at bounding box center [729, 352] width 426 height 41
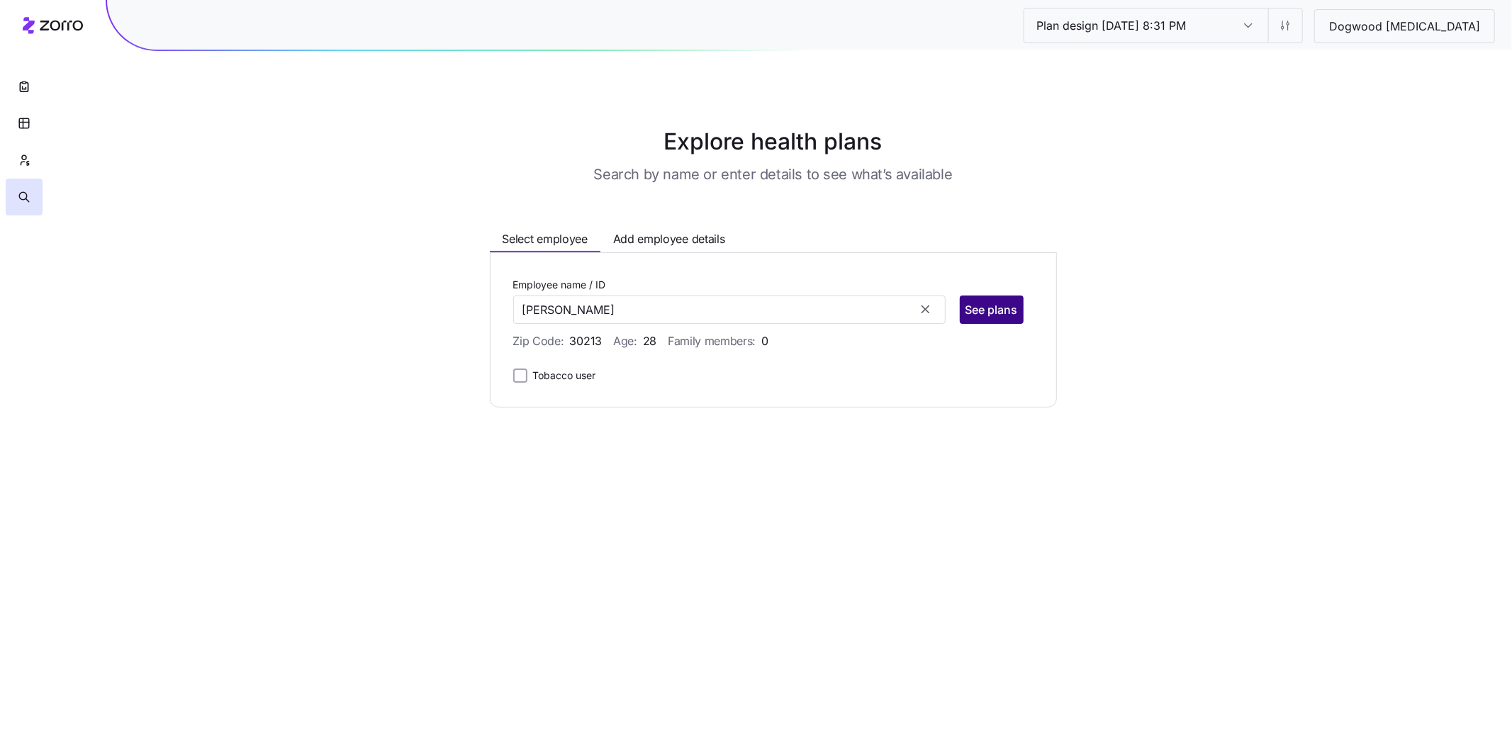
click at [1000, 315] on span "See plans" at bounding box center [992, 309] width 52 height 17
type input "Aaron John (ID: 169)"
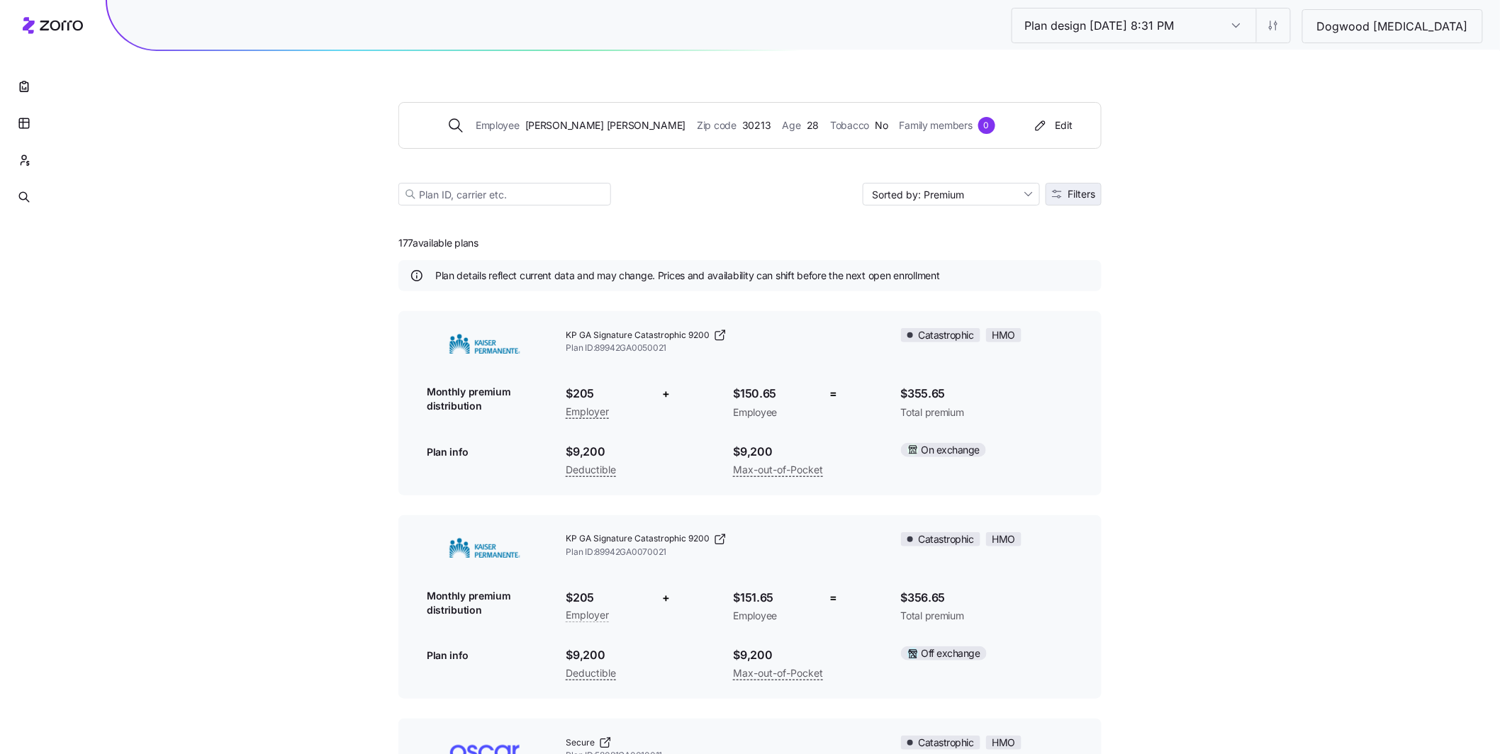
click at [1065, 200] on button "Filters" at bounding box center [1074, 194] width 56 height 23
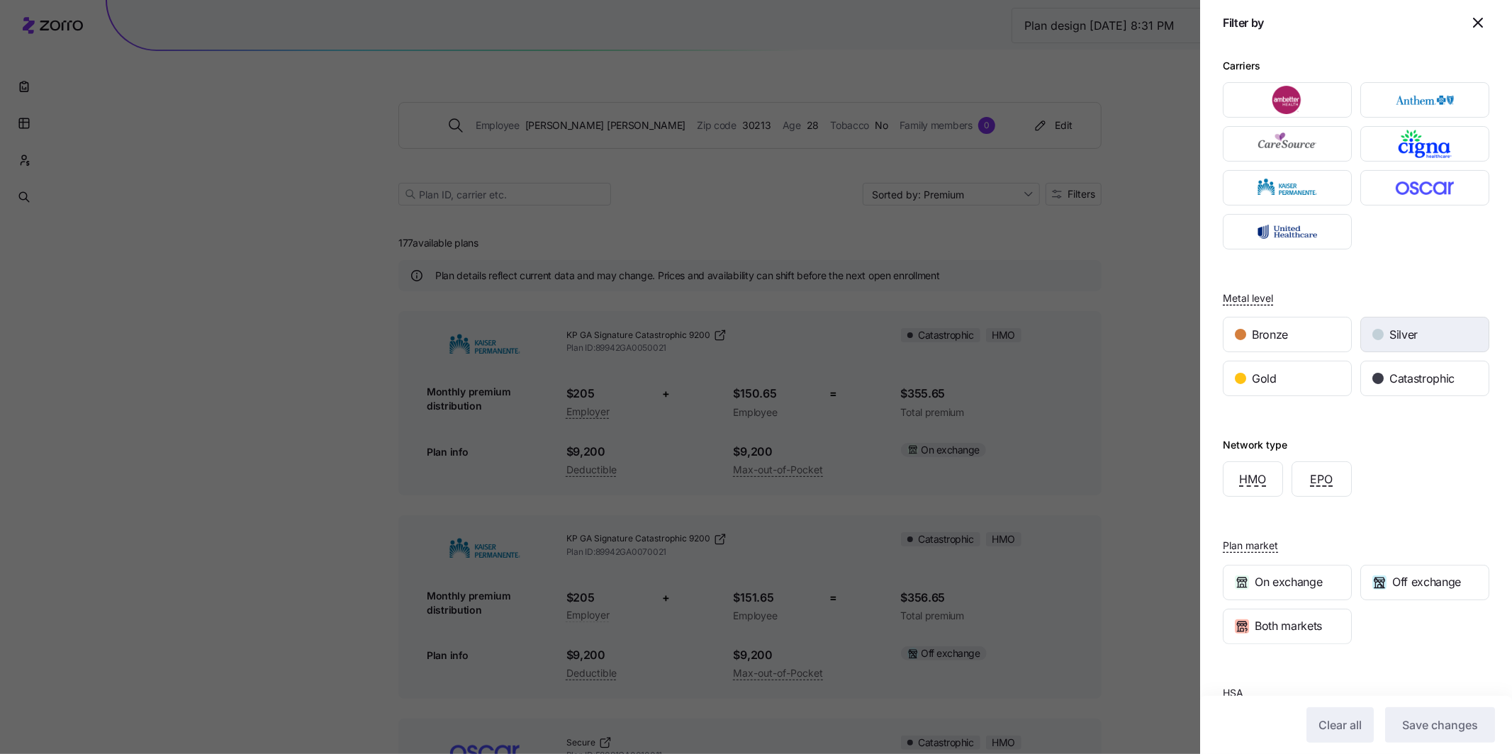
click at [1389, 340] on span "Silver" at bounding box center [1403, 335] width 28 height 18
click at [1406, 727] on span "Save changes" at bounding box center [1440, 725] width 76 height 17
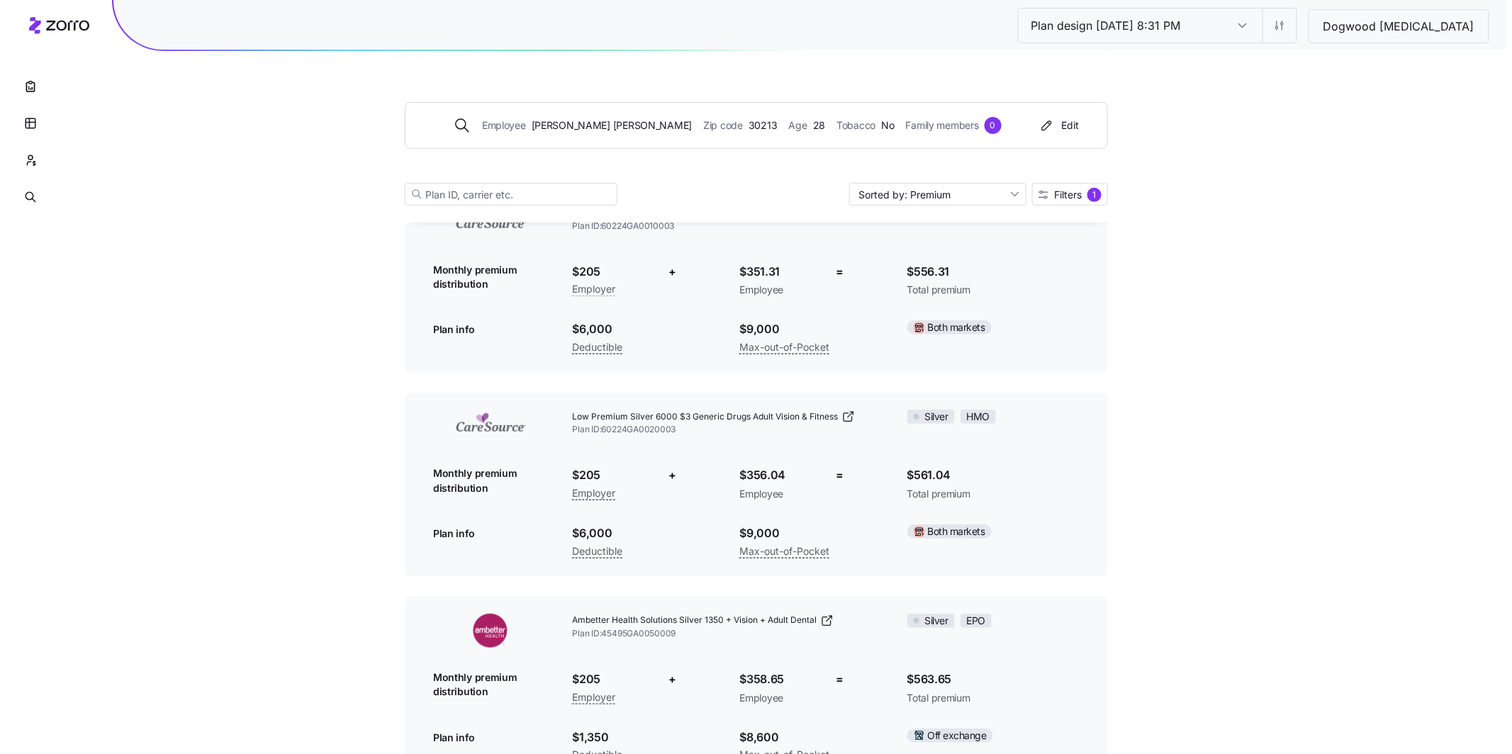
scroll to position [7328, 0]
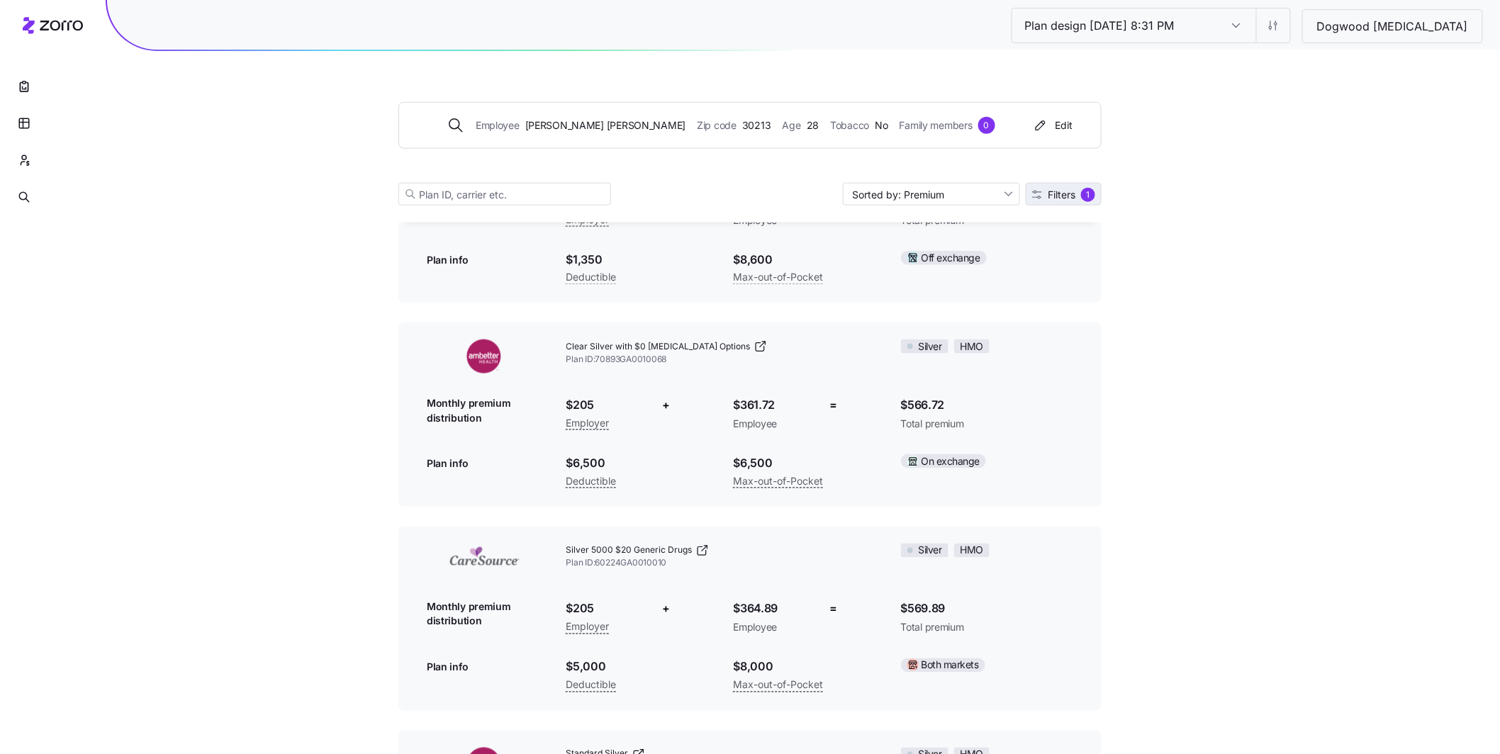
click at [1085, 203] on button "Filters 1" at bounding box center [1064, 194] width 76 height 23
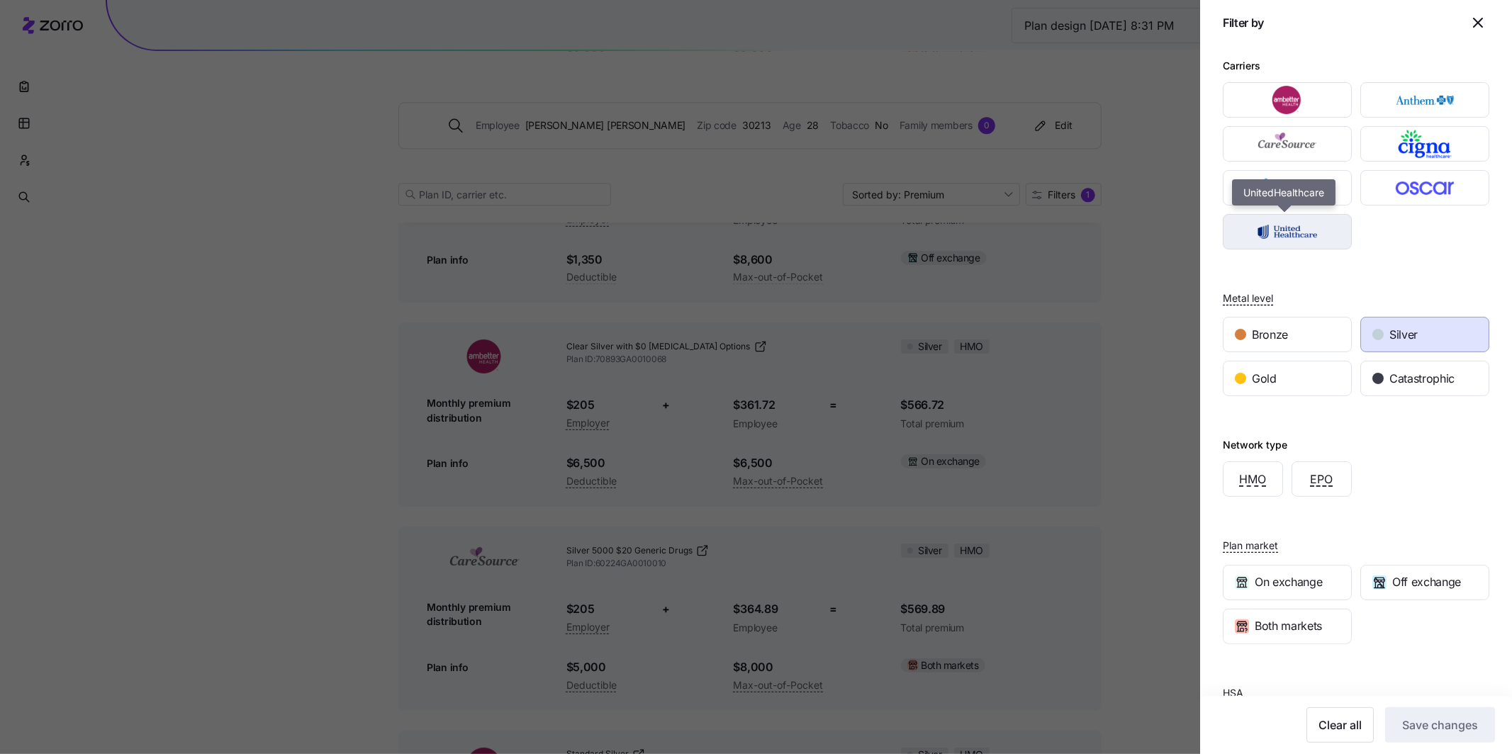
click at [1289, 237] on img "button" at bounding box center [1288, 232] width 104 height 28
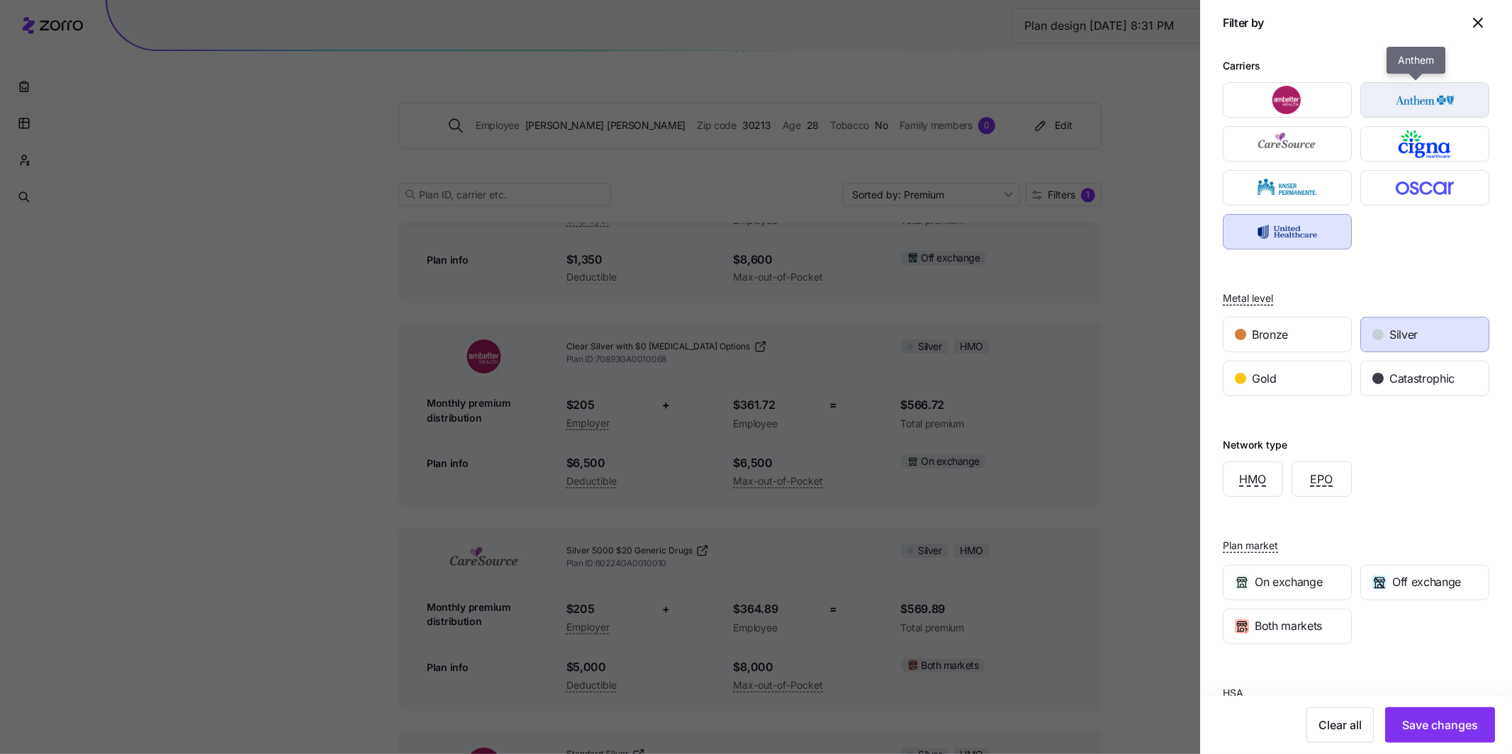
click at [1404, 108] on img "button" at bounding box center [1425, 100] width 104 height 28
click at [1332, 154] on img "button" at bounding box center [1288, 144] width 104 height 28
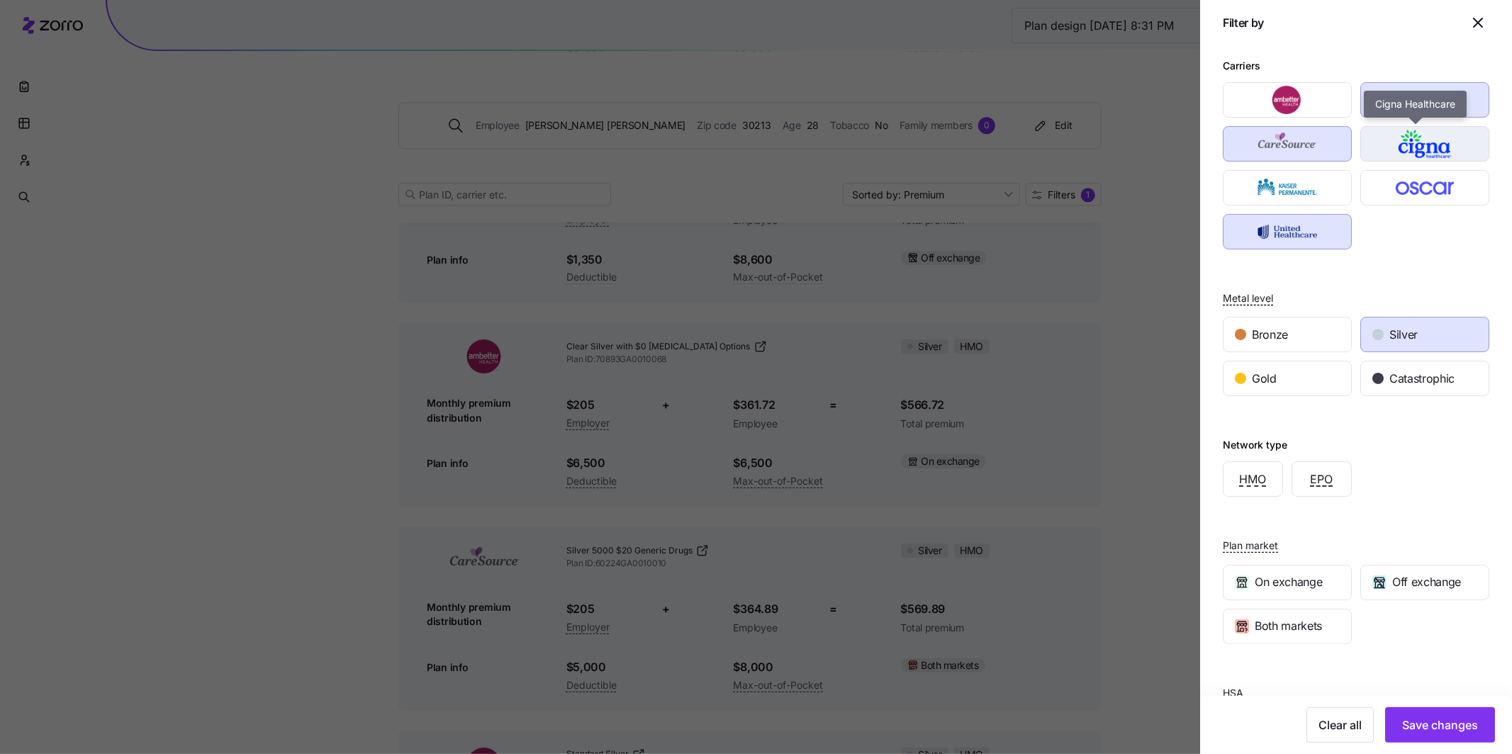
click at [1416, 150] on img "button" at bounding box center [1425, 144] width 104 height 28
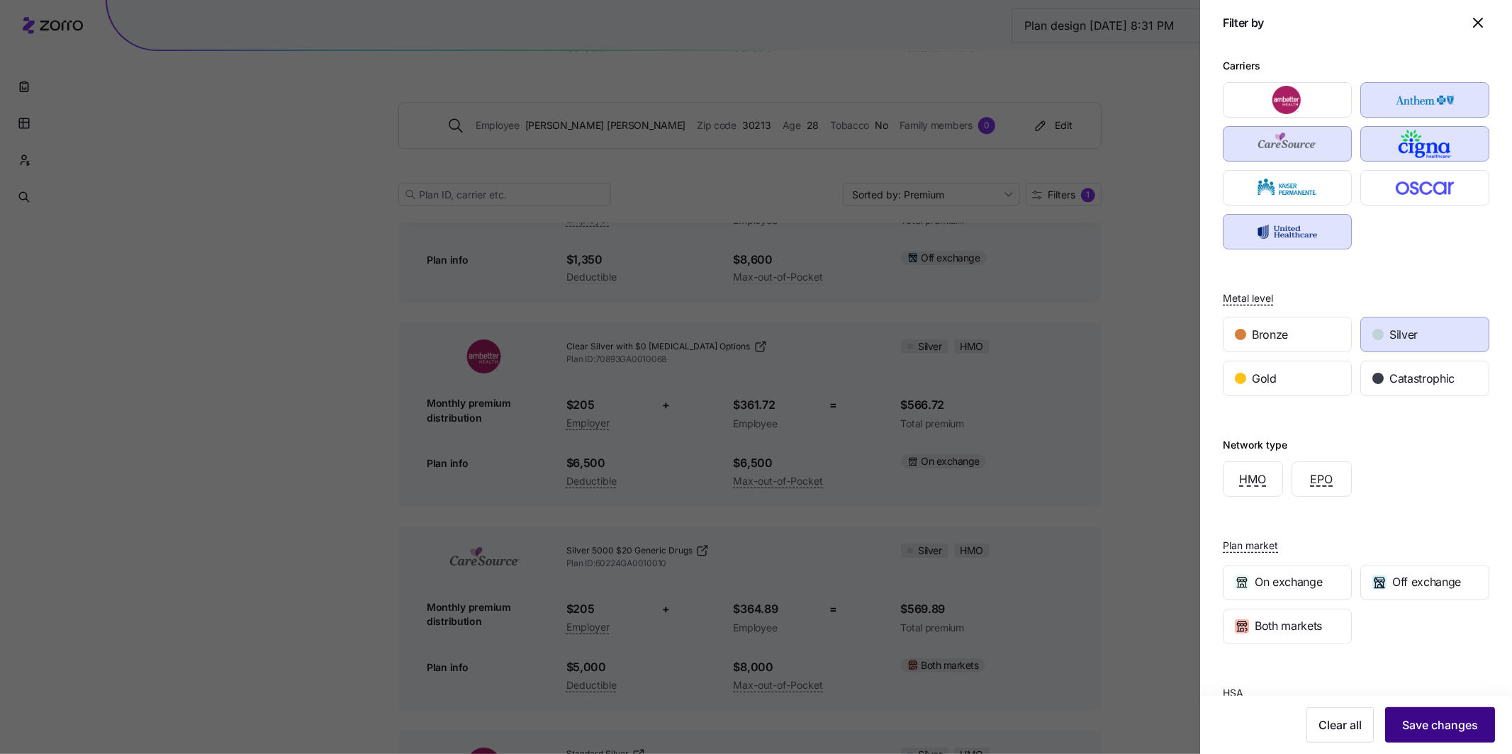
click at [1450, 721] on span "Save changes" at bounding box center [1440, 725] width 76 height 17
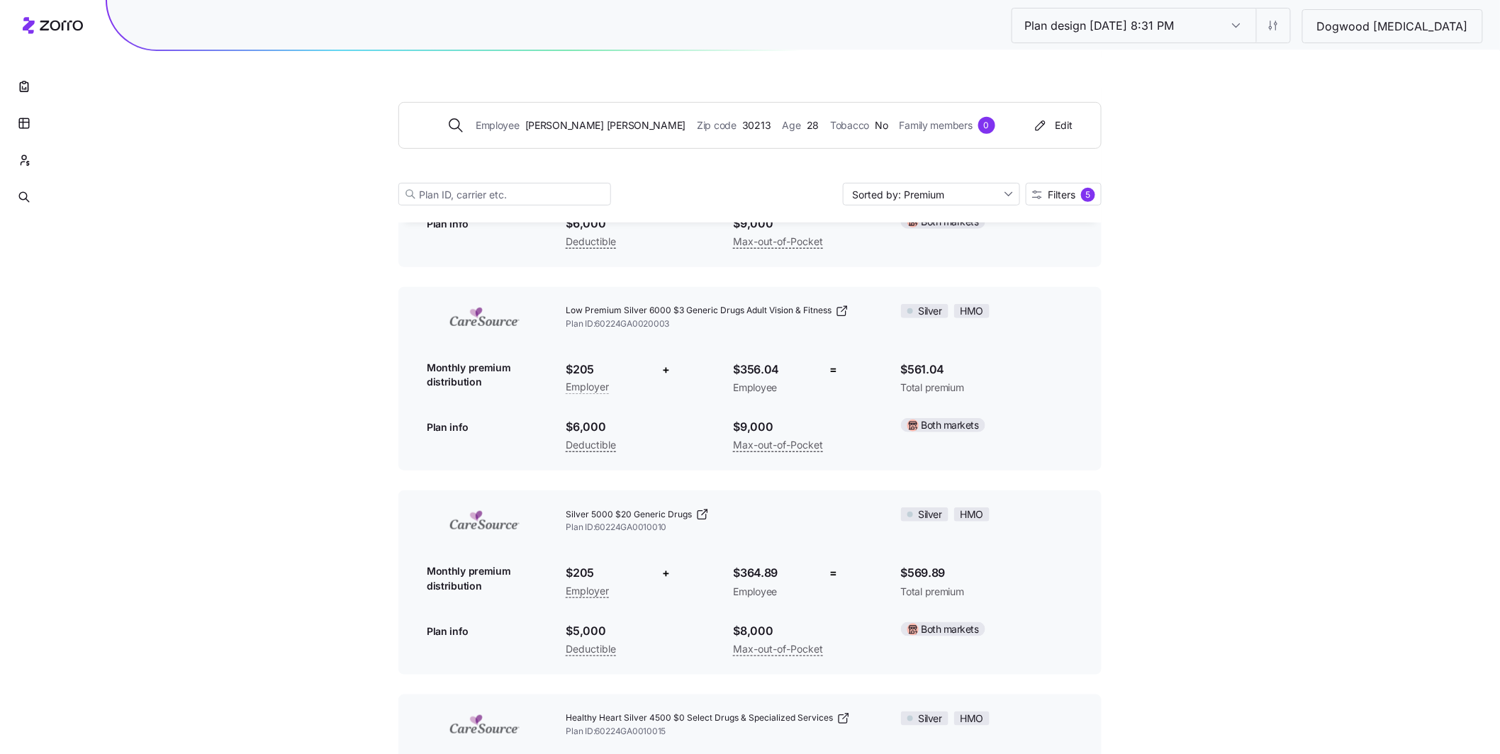
scroll to position [0, 0]
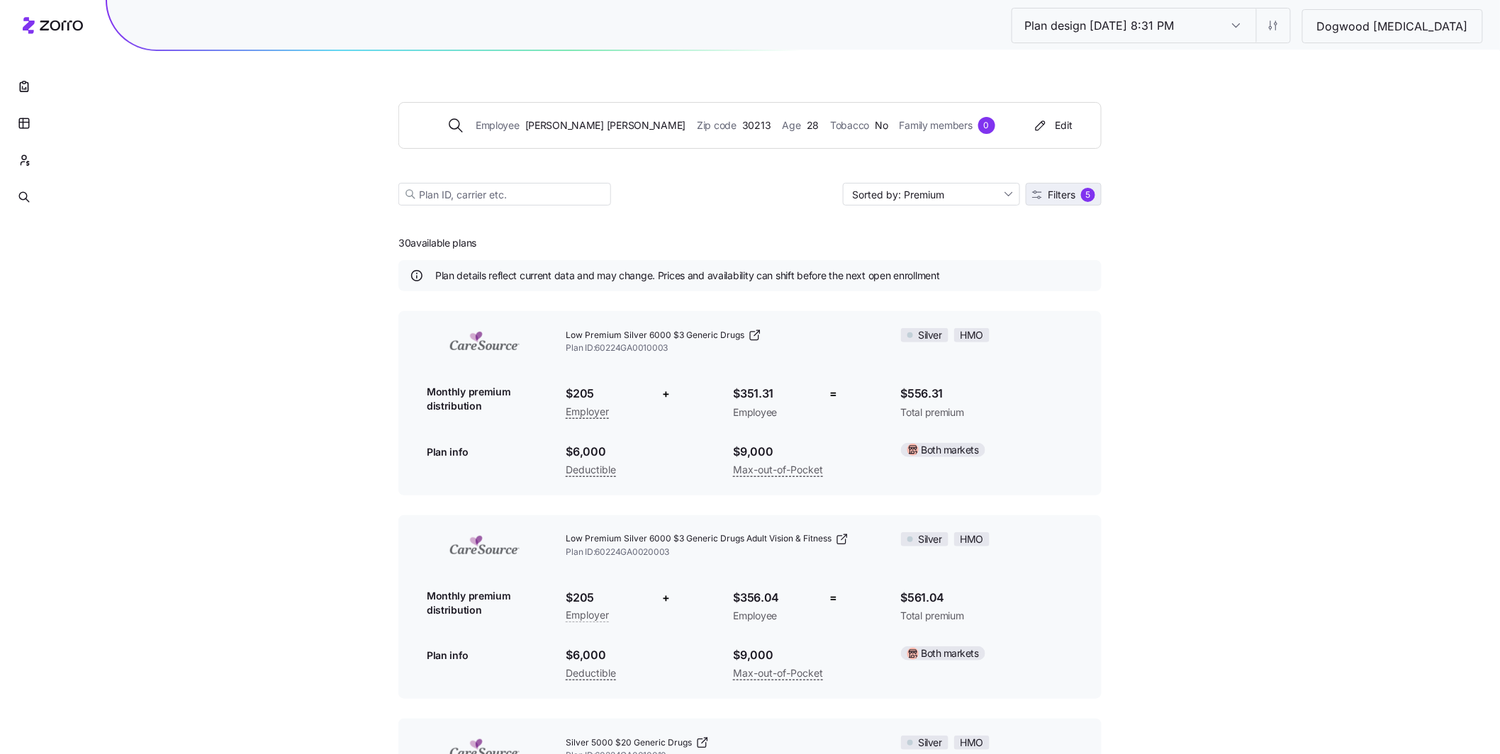
click at [1073, 199] on span "Filters" at bounding box center [1062, 195] width 28 height 10
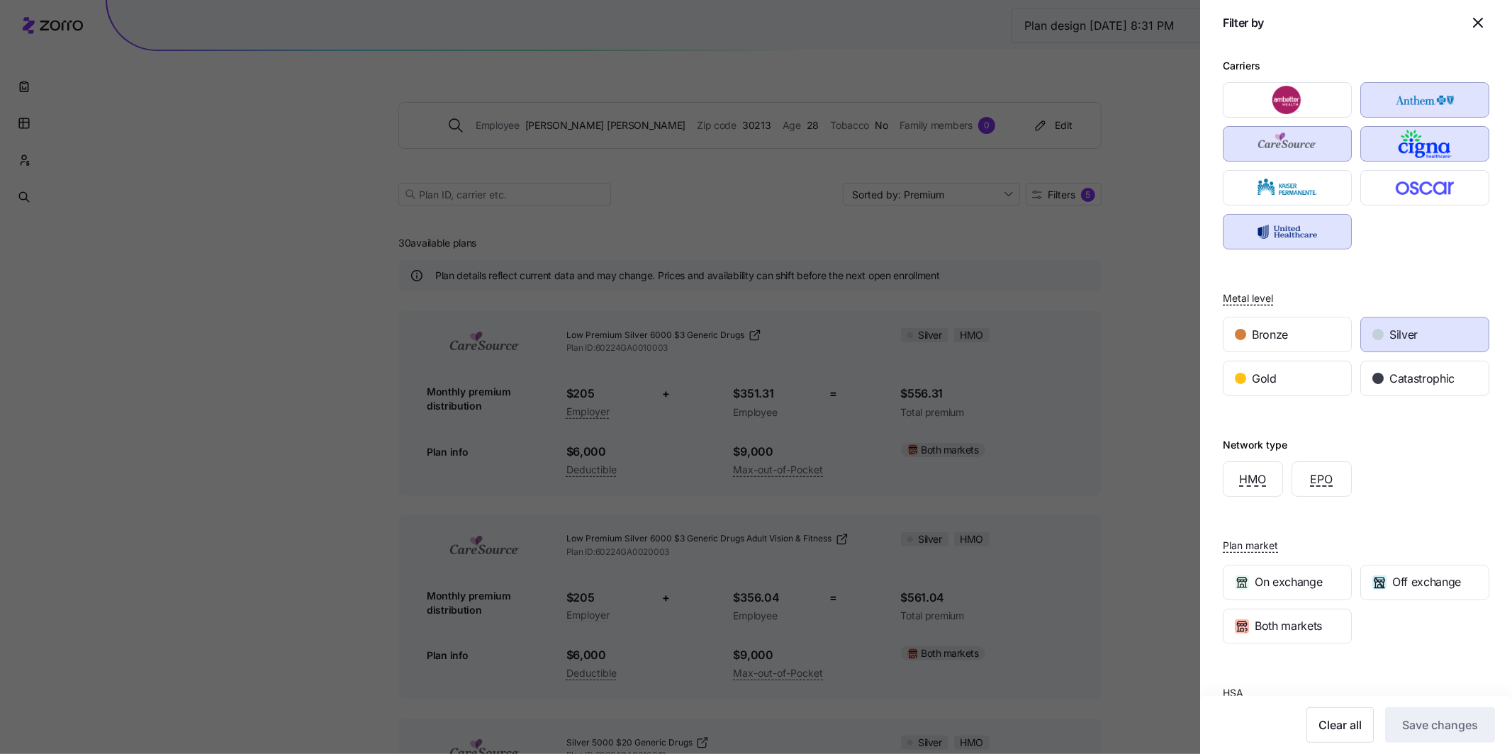
click at [1470, 28] on icon "button" at bounding box center [1478, 22] width 17 height 17
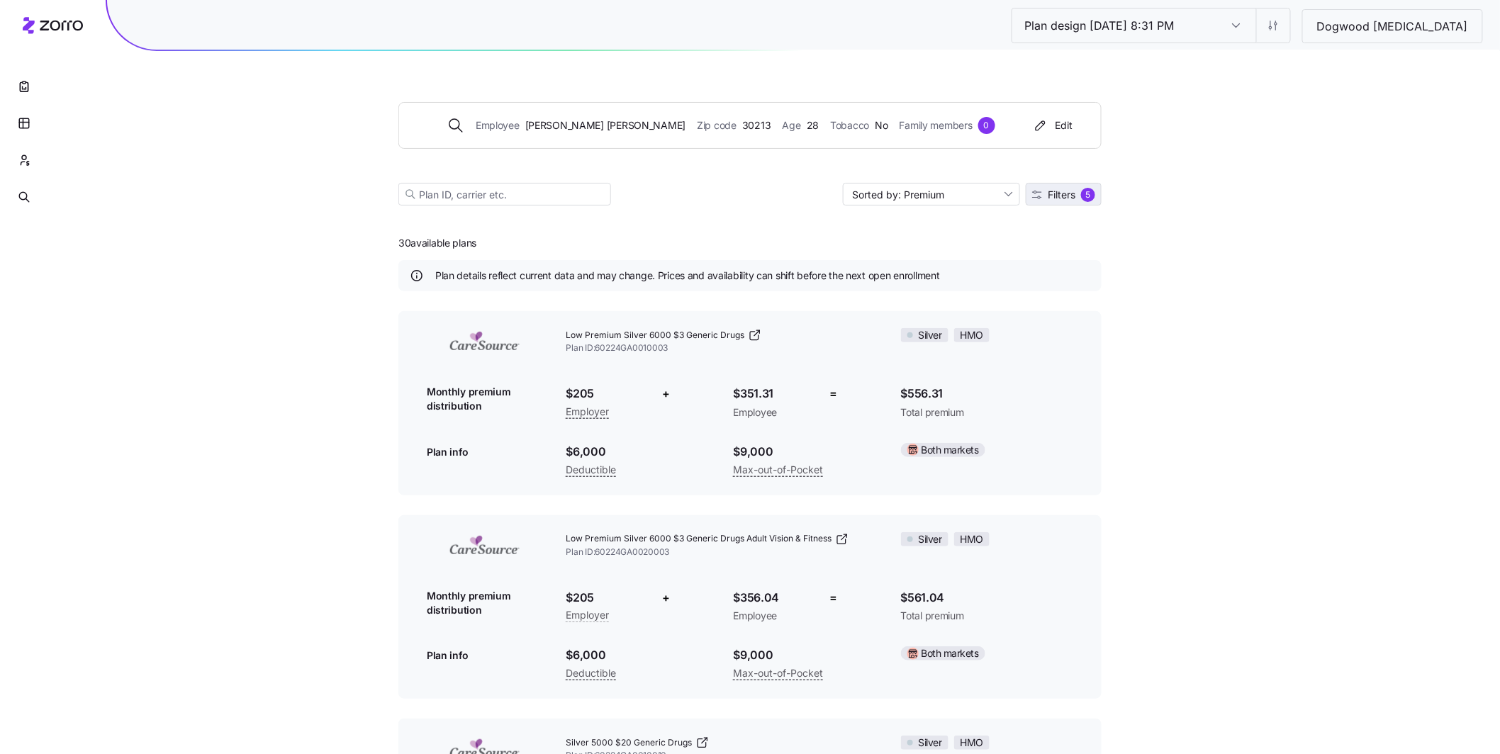
click at [1074, 198] on span "Filters" at bounding box center [1062, 195] width 28 height 10
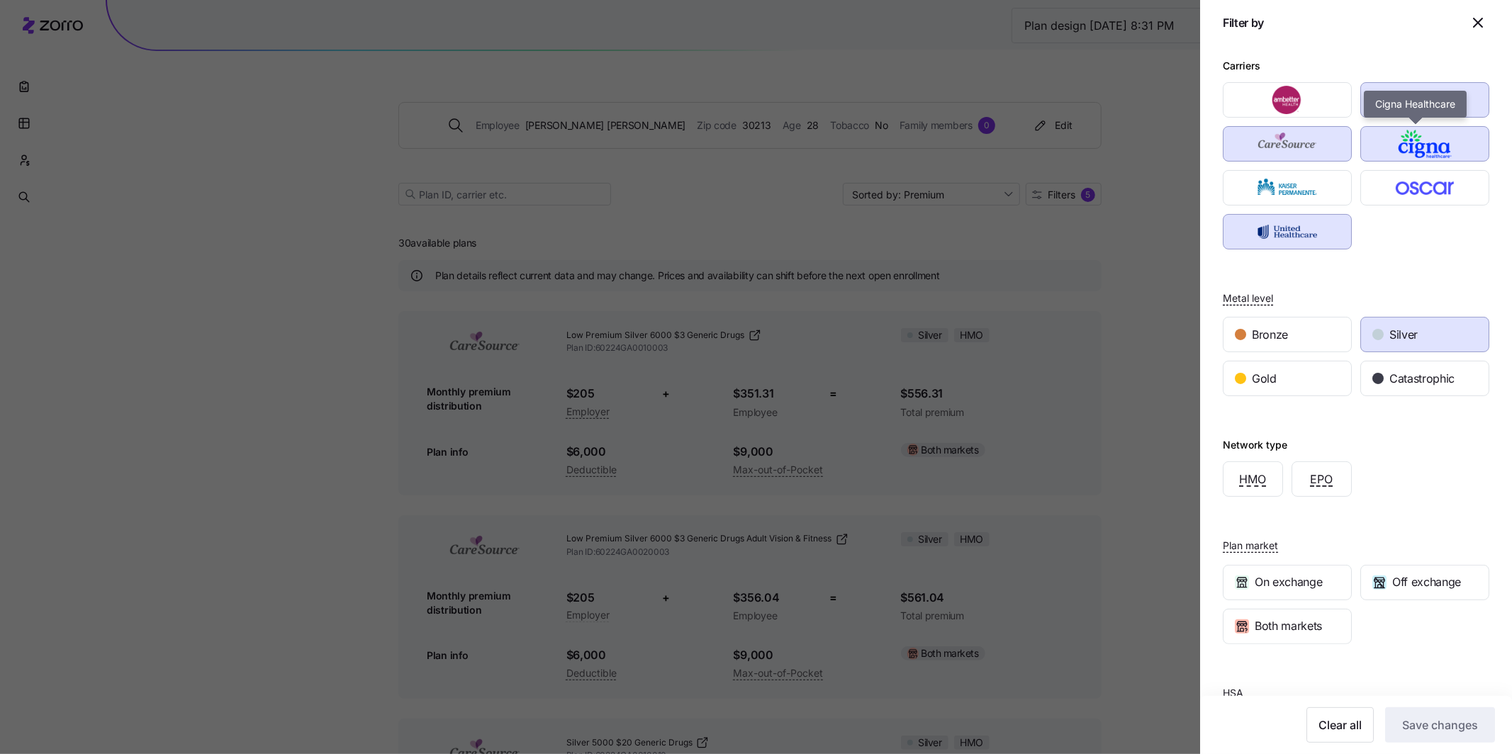
click at [1417, 135] on img "button" at bounding box center [1425, 144] width 104 height 28
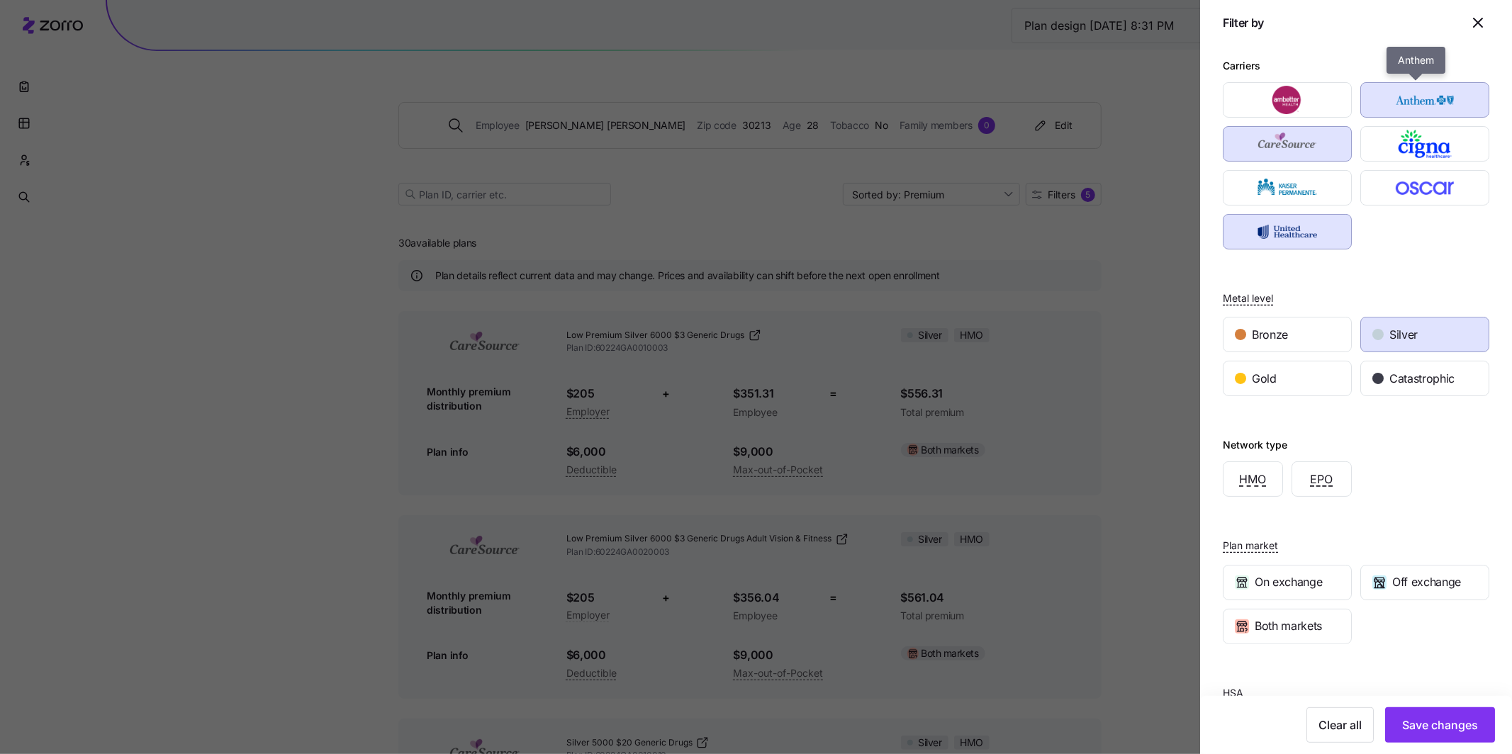
click at [1411, 106] on img "button" at bounding box center [1425, 100] width 104 height 28
click at [1317, 150] on img "button" at bounding box center [1288, 144] width 104 height 28
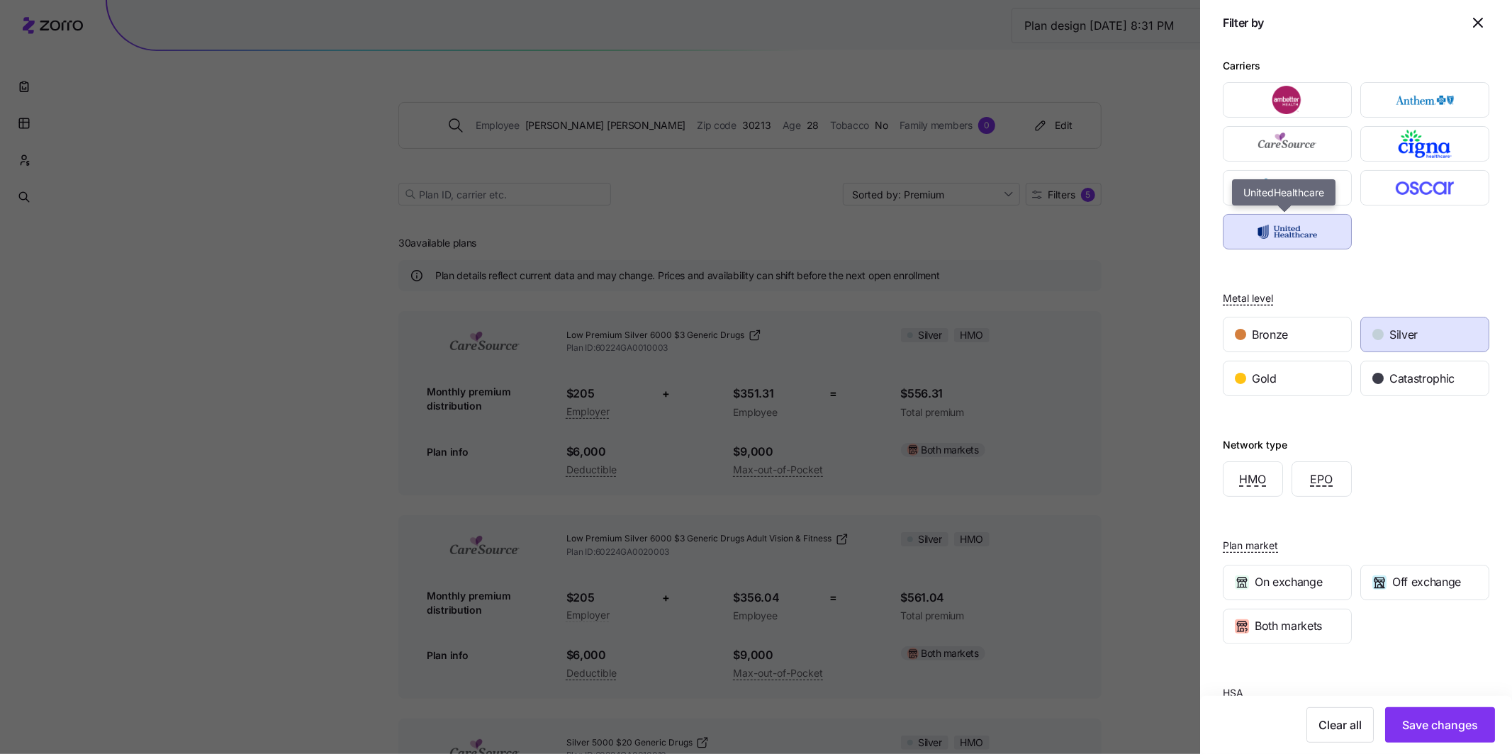
click at [1283, 230] on img "button" at bounding box center [1288, 232] width 104 height 28
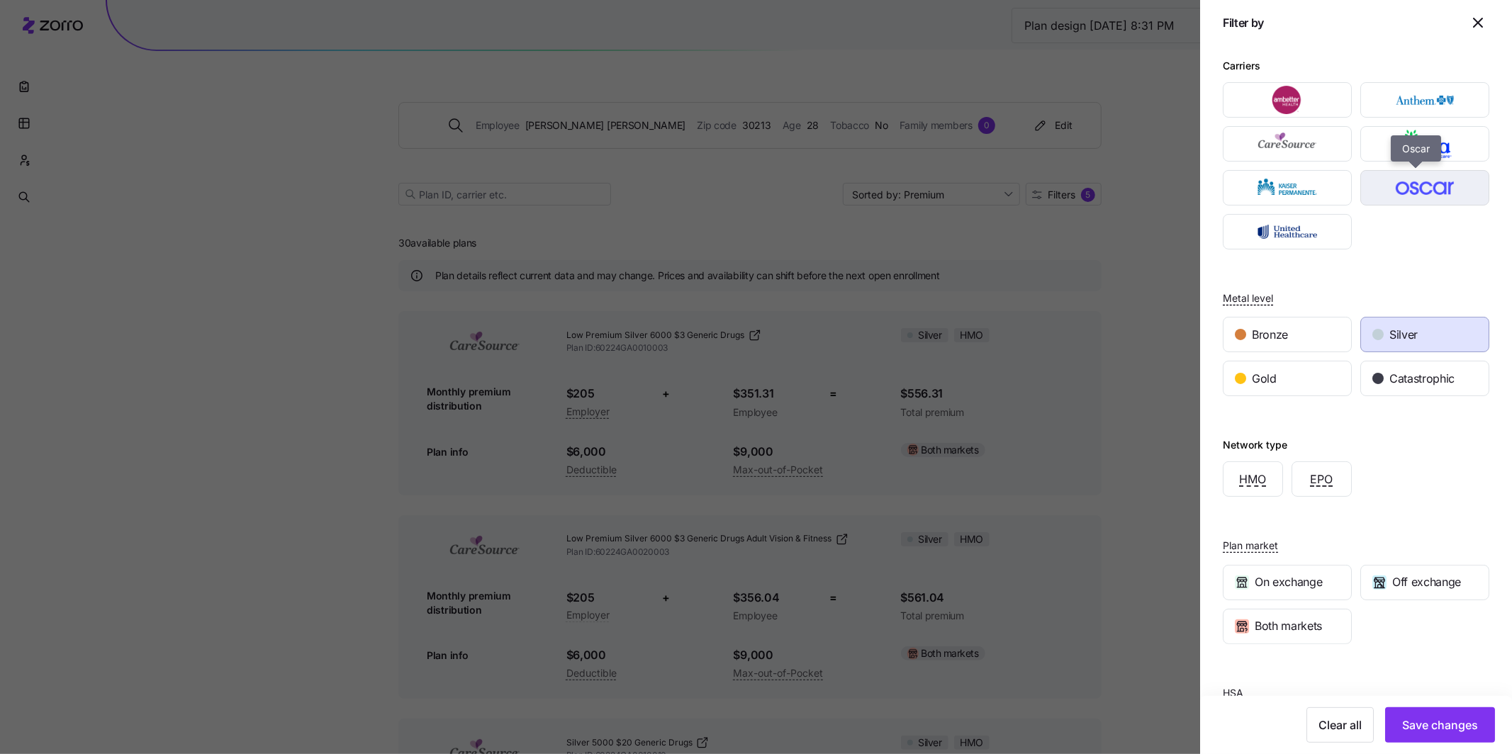
click at [1406, 189] on img "button" at bounding box center [1425, 188] width 104 height 28
click at [1460, 725] on span "Save changes" at bounding box center [1440, 725] width 76 height 17
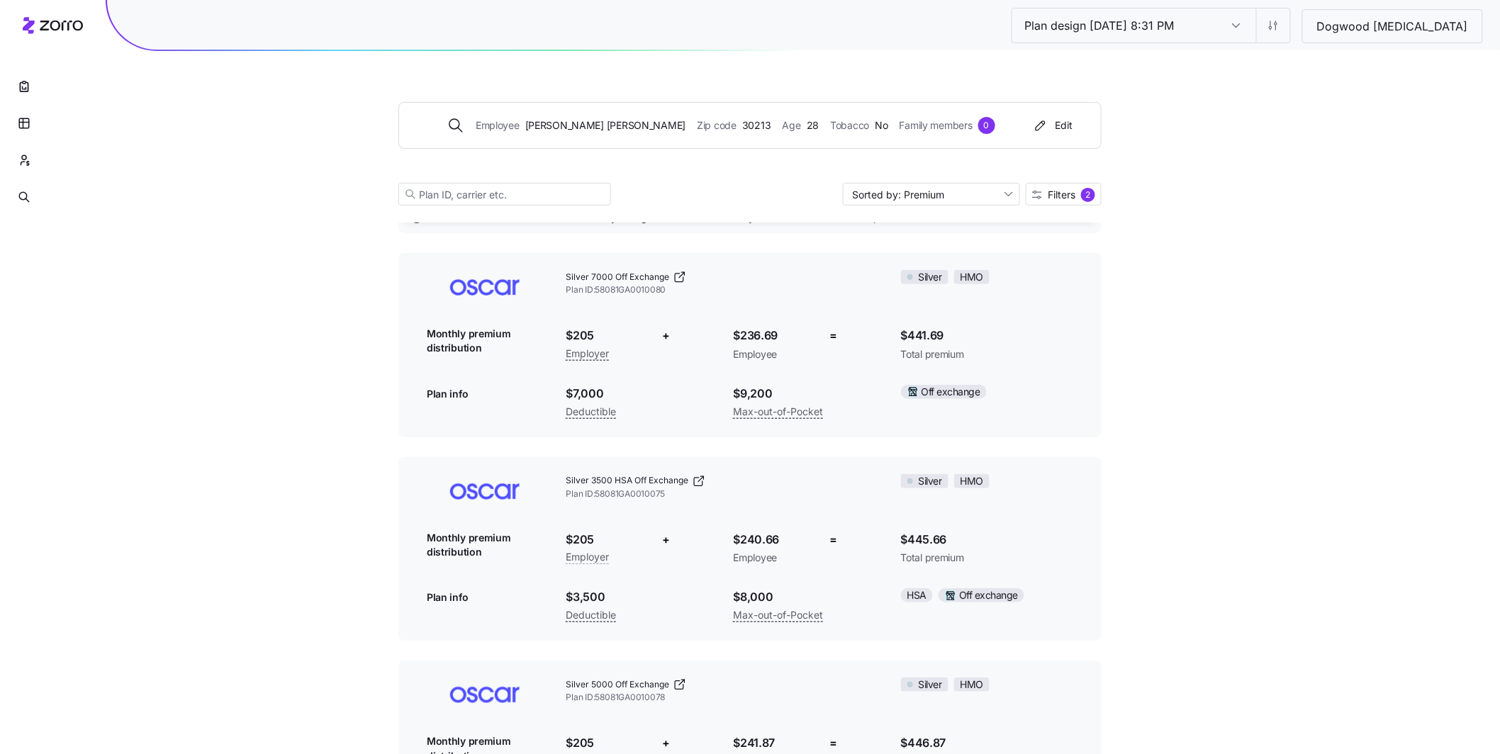
scroll to position [69, 0]
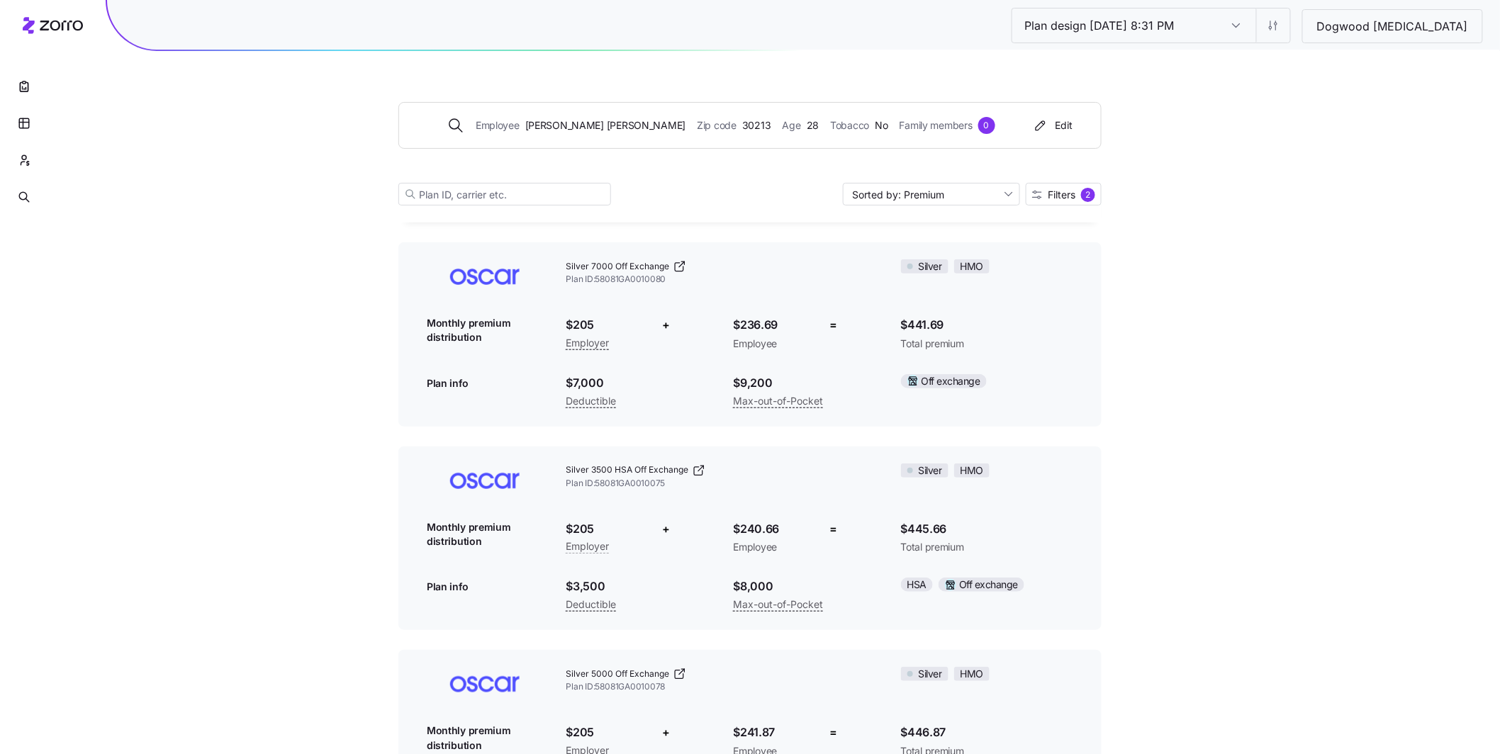
click at [1256, 32] on input "Plan design [DATE] 8:31 PM" at bounding box center [1237, 26] width 40 height 34
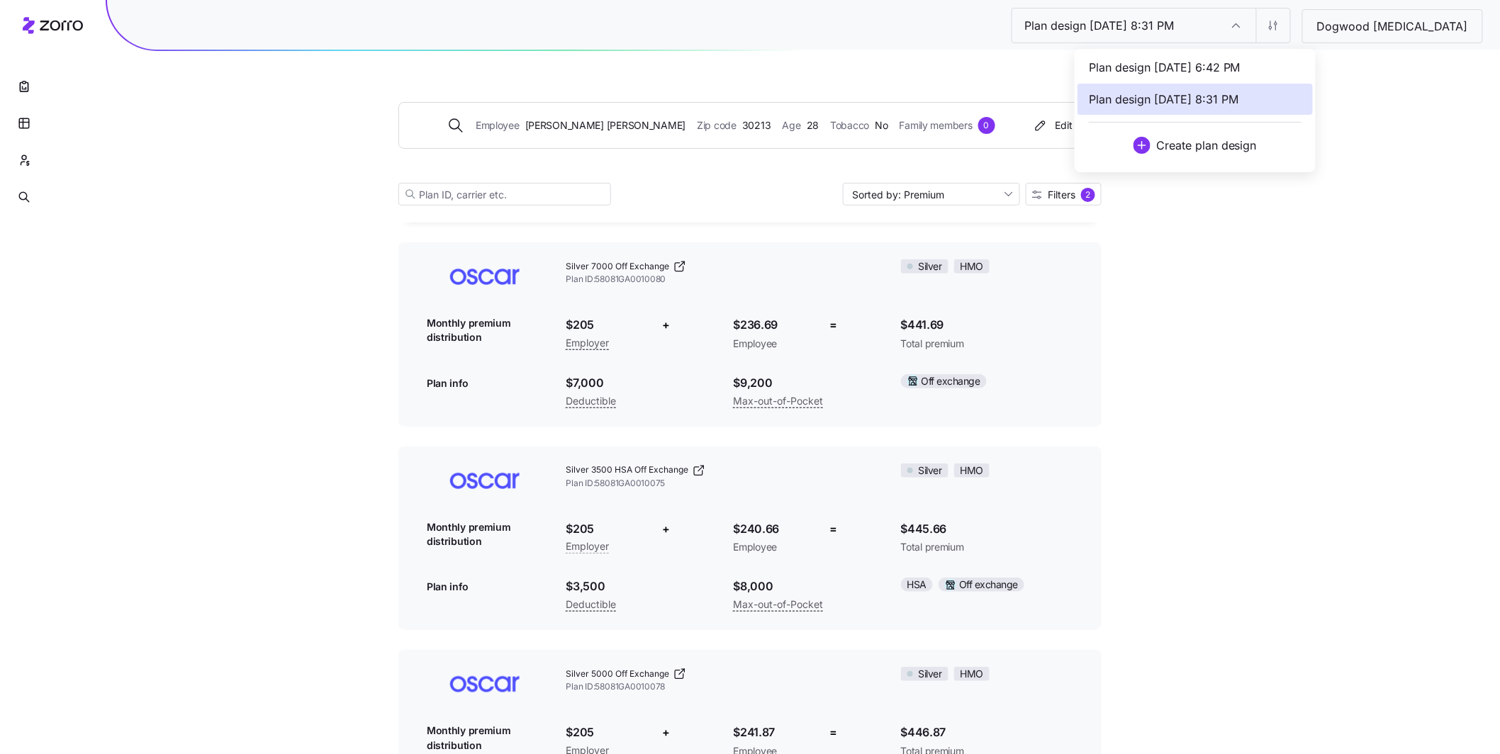
drag, startPoint x: 1363, startPoint y: 78, endPoint x: 1358, endPoint y: 69, distance: 9.5
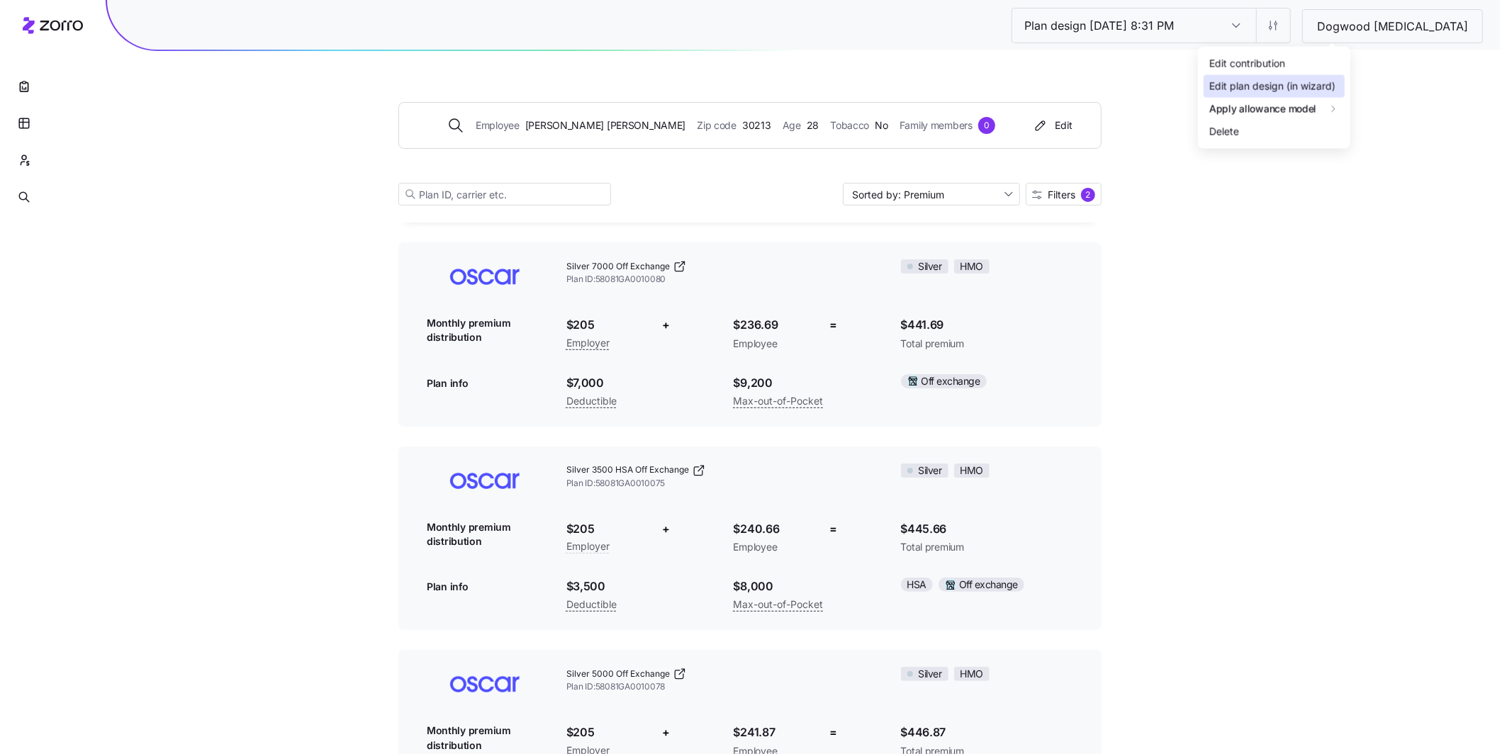
click at [1320, 79] on div "Edit plan design (in wizard)" at bounding box center [1272, 87] width 126 height 16
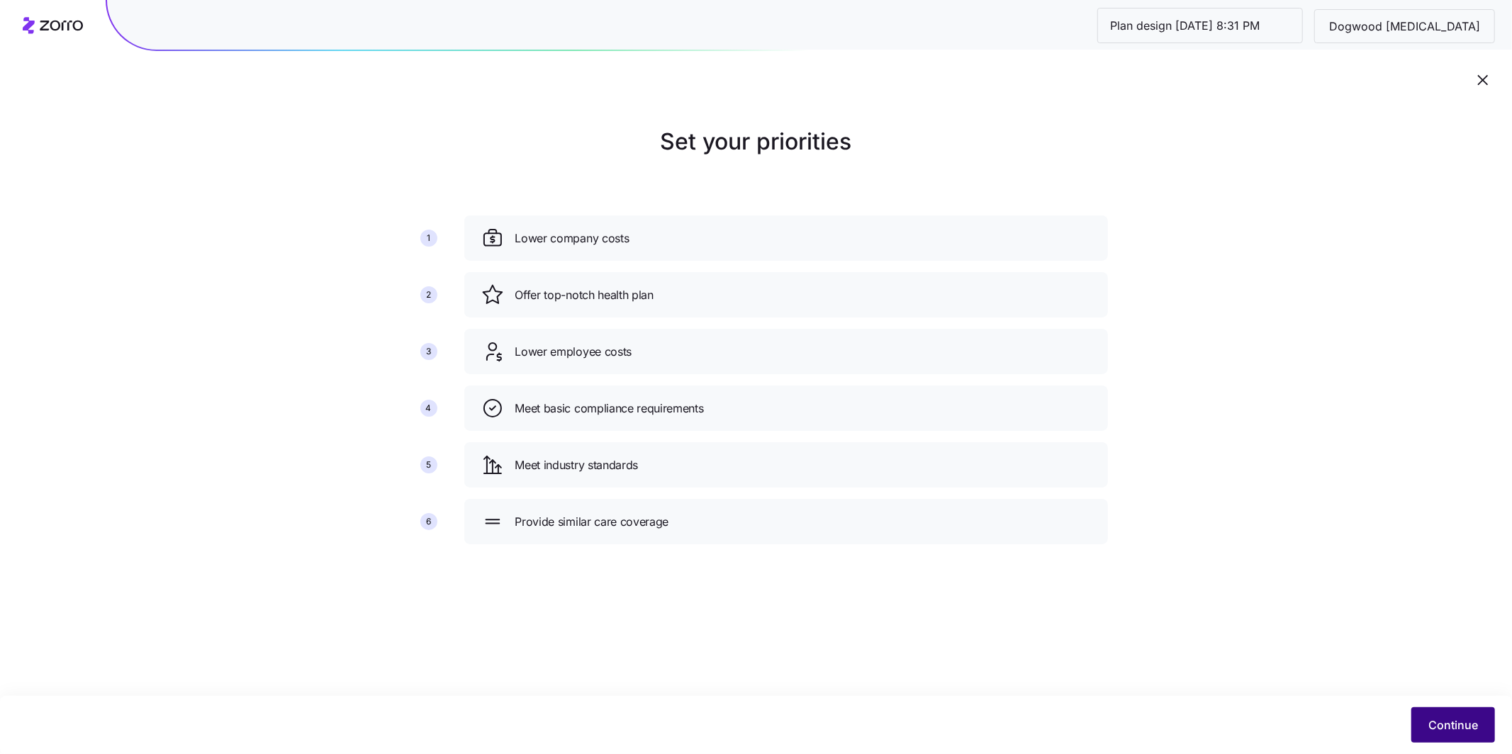
click at [1448, 722] on span "Continue" at bounding box center [1453, 725] width 50 height 17
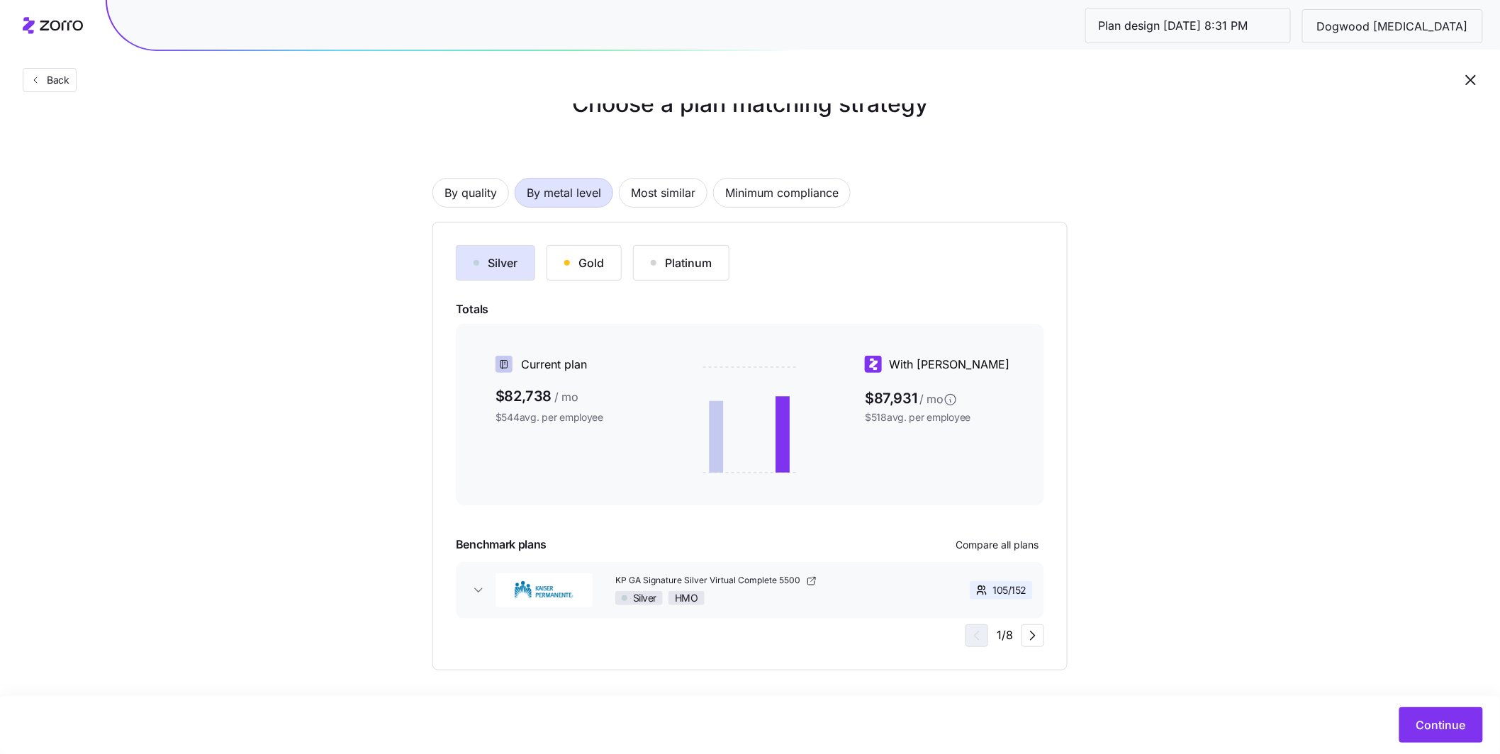
scroll to position [44, 0]
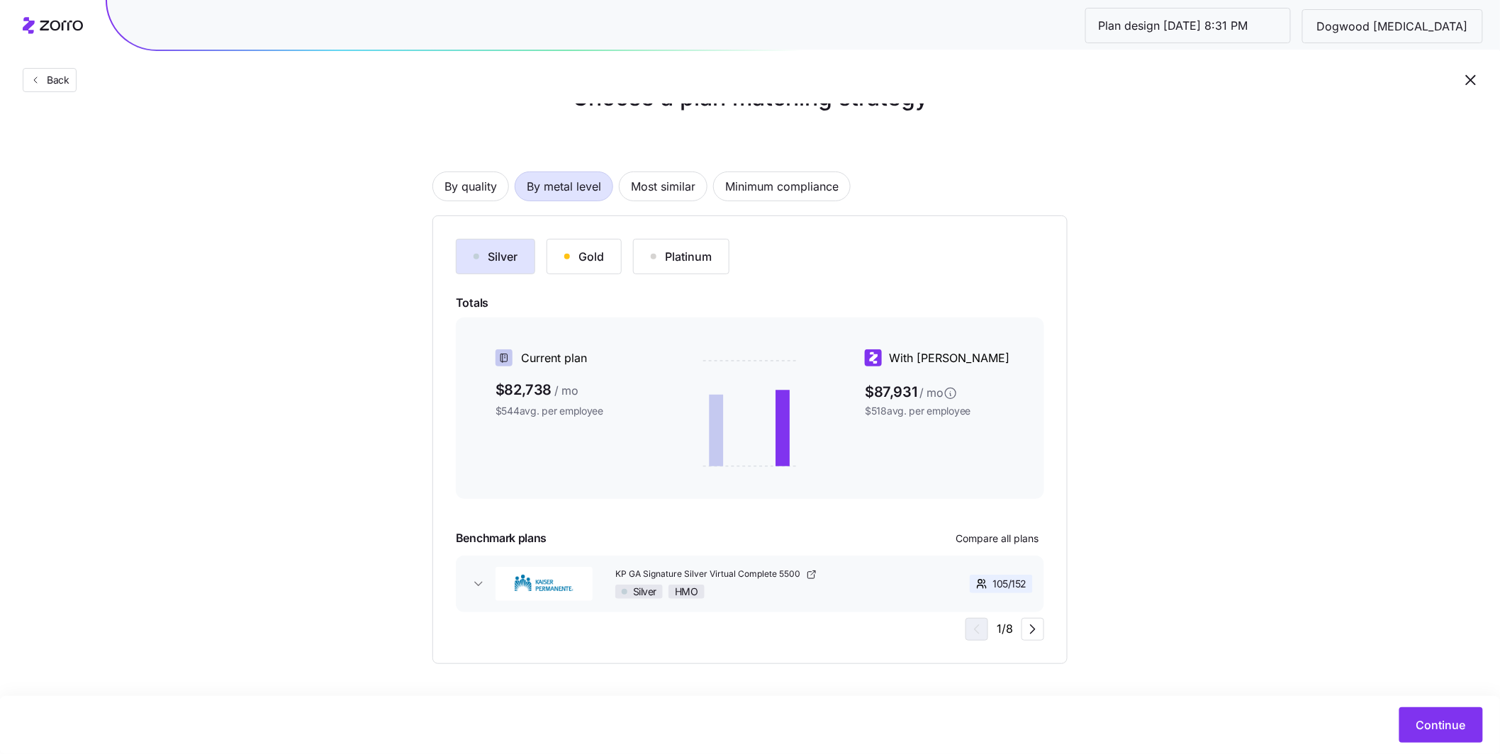
click at [871, 590] on div "Silver HMO" at bounding box center [769, 592] width 309 height 14
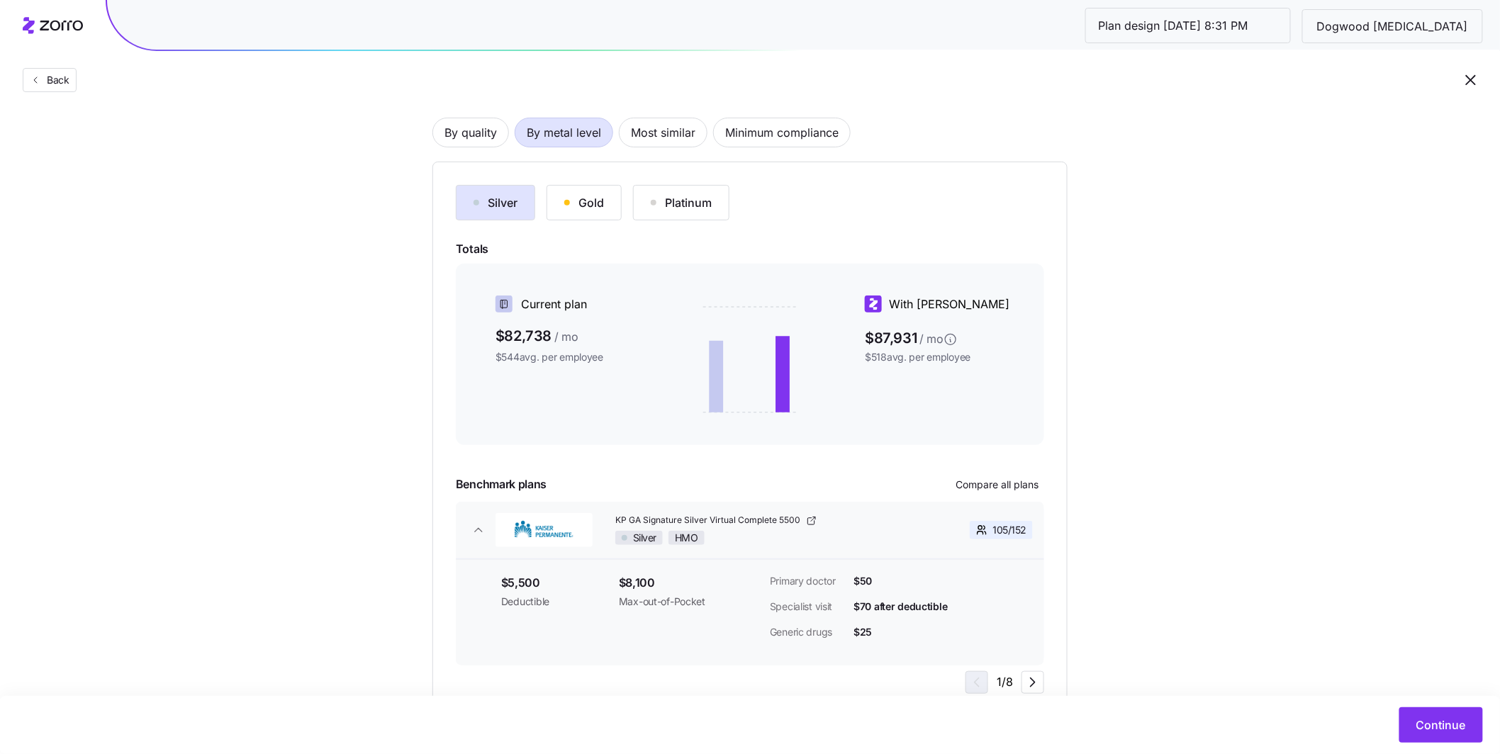
scroll to position [150, 0]
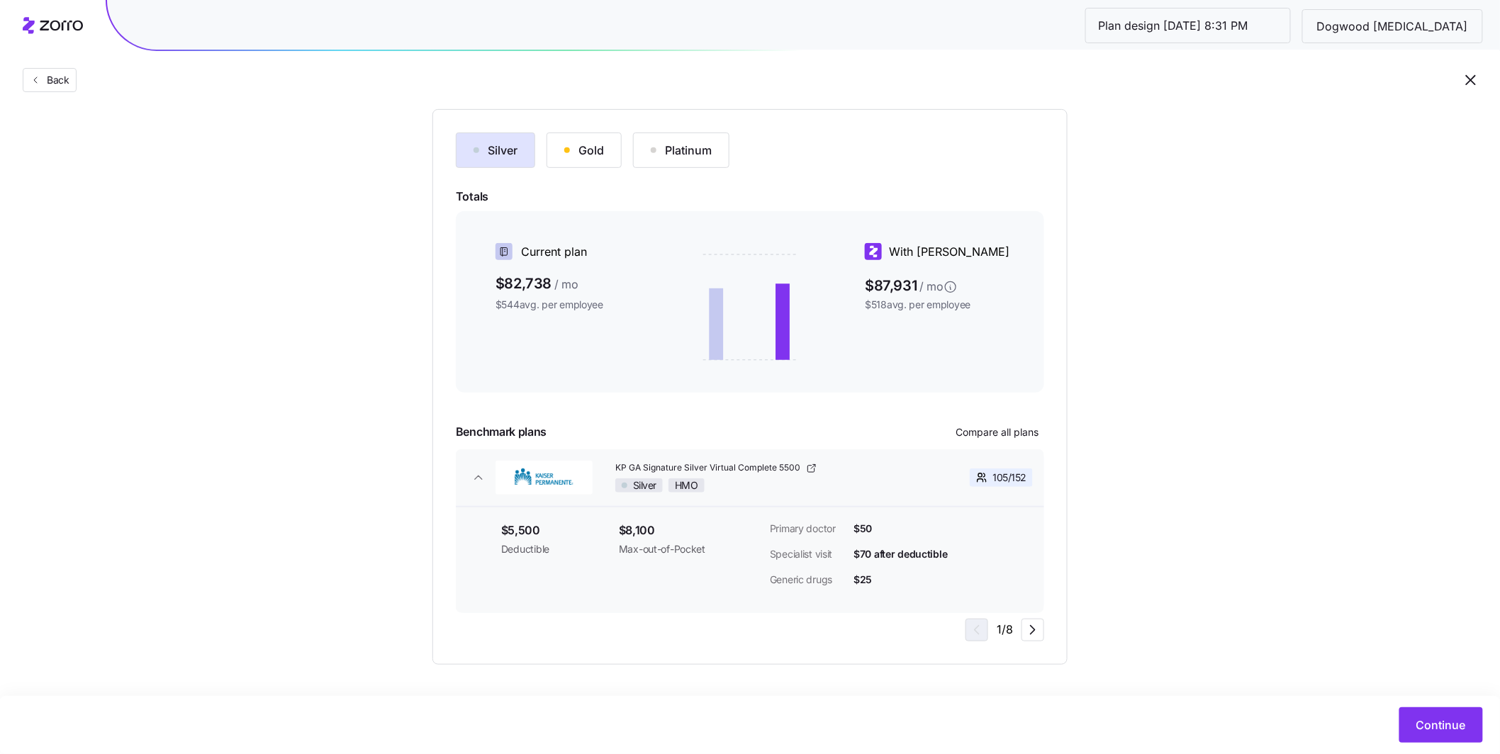
click at [804, 477] on div "KP GA Signature Silver Virtual Complete 5500 Silver HMO" at bounding box center [769, 477] width 309 height 30
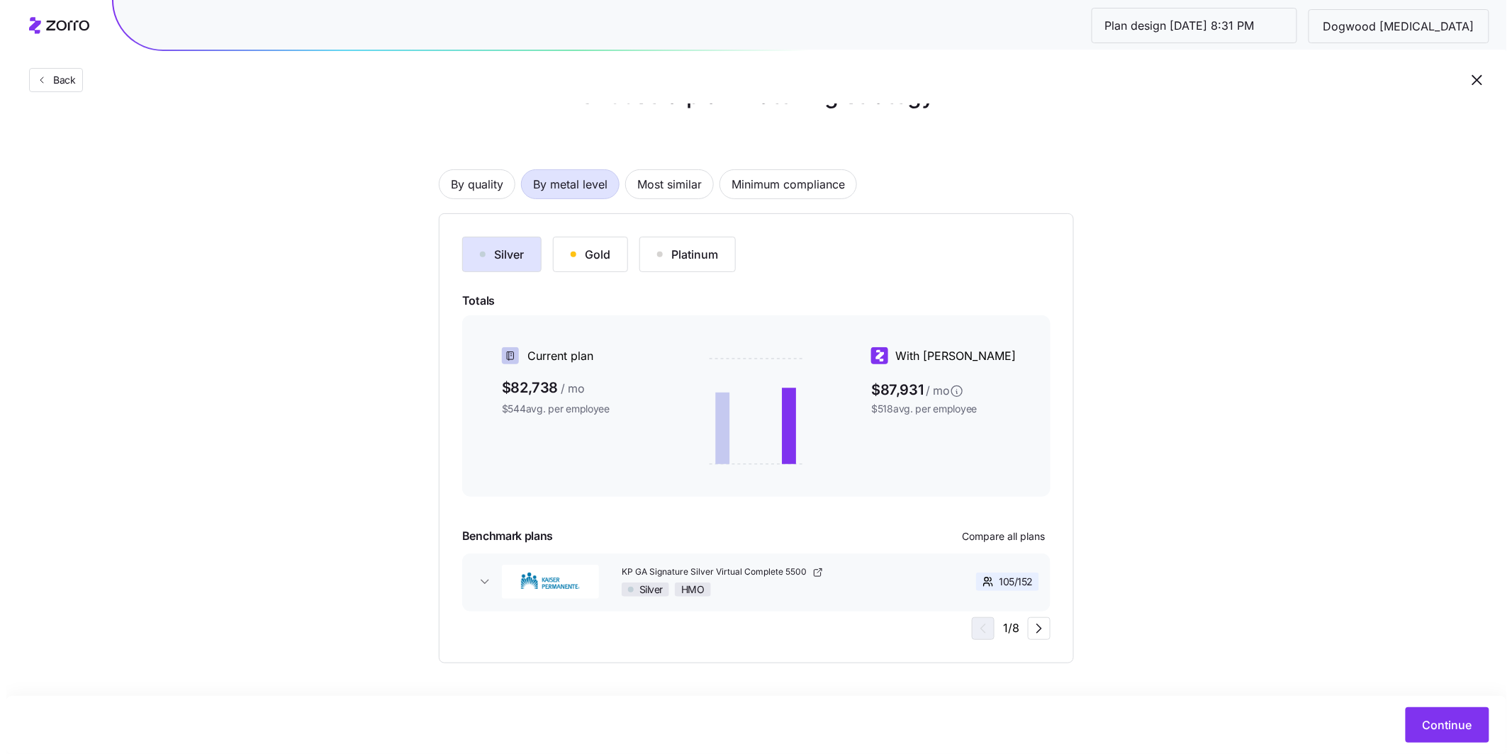
scroll to position [44, 0]
click at [1012, 528] on button "Compare all plans" at bounding box center [997, 538] width 94 height 23
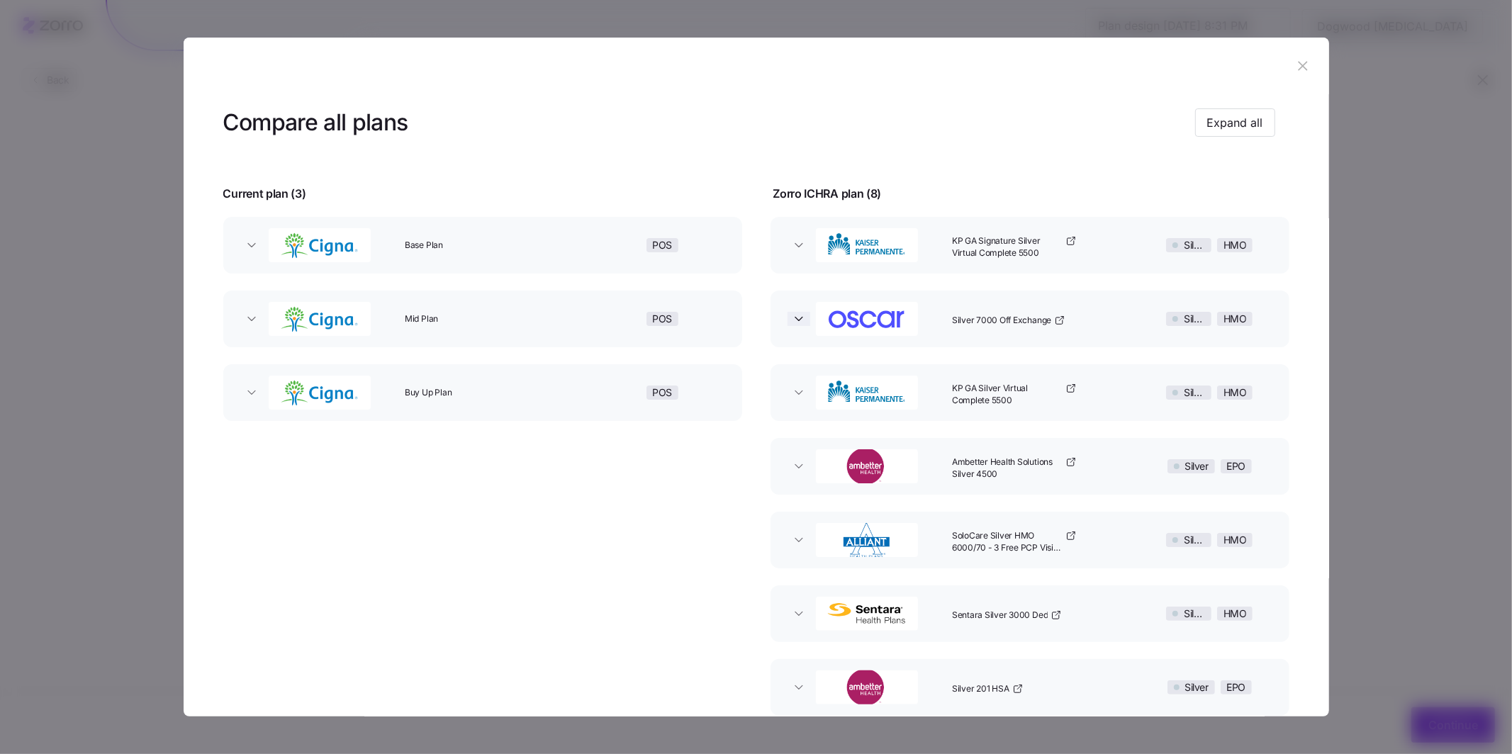
click at [794, 324] on icon "button" at bounding box center [799, 319] width 14 height 14
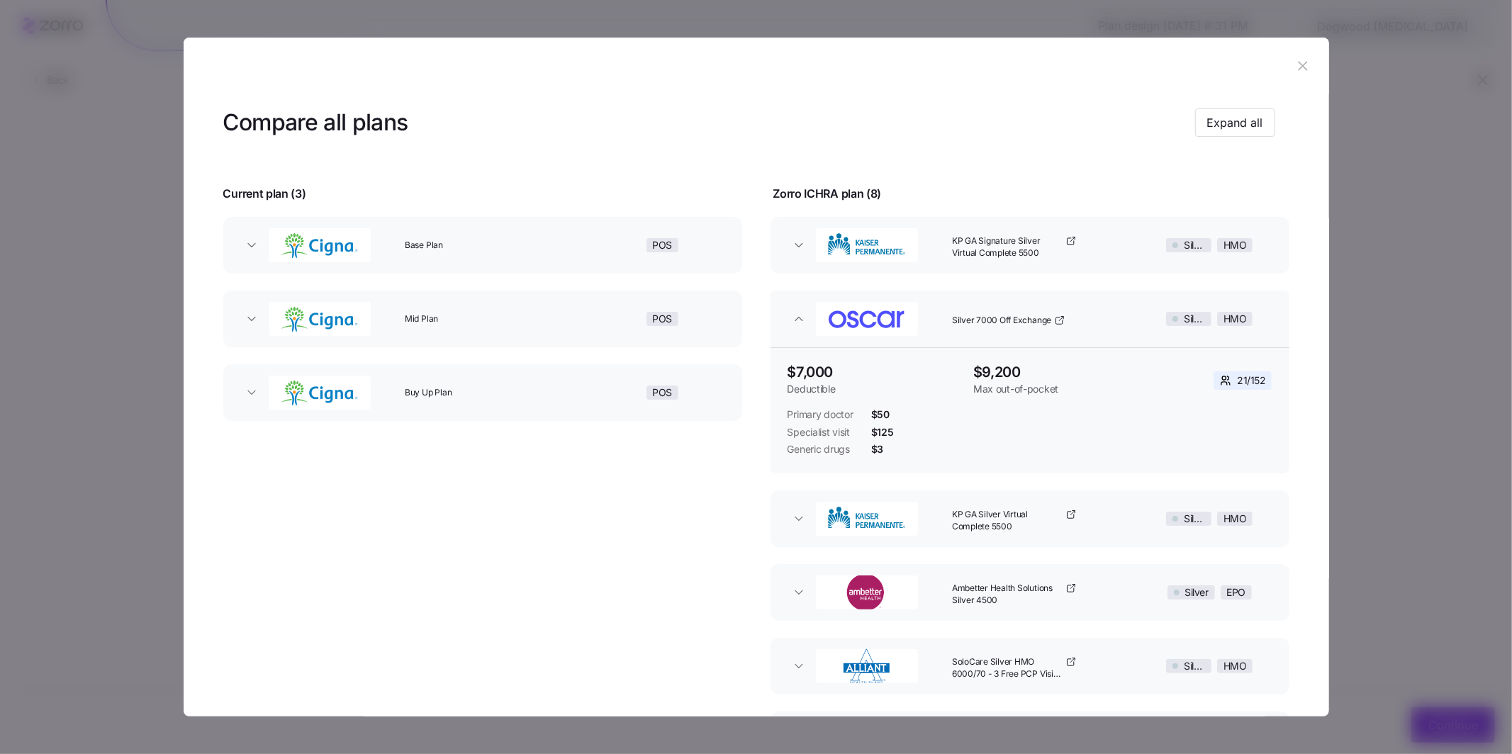
click at [793, 255] on button "KP GA Signature Silver Virtual Complete 5500 Silver HMO" at bounding box center [1030, 245] width 519 height 57
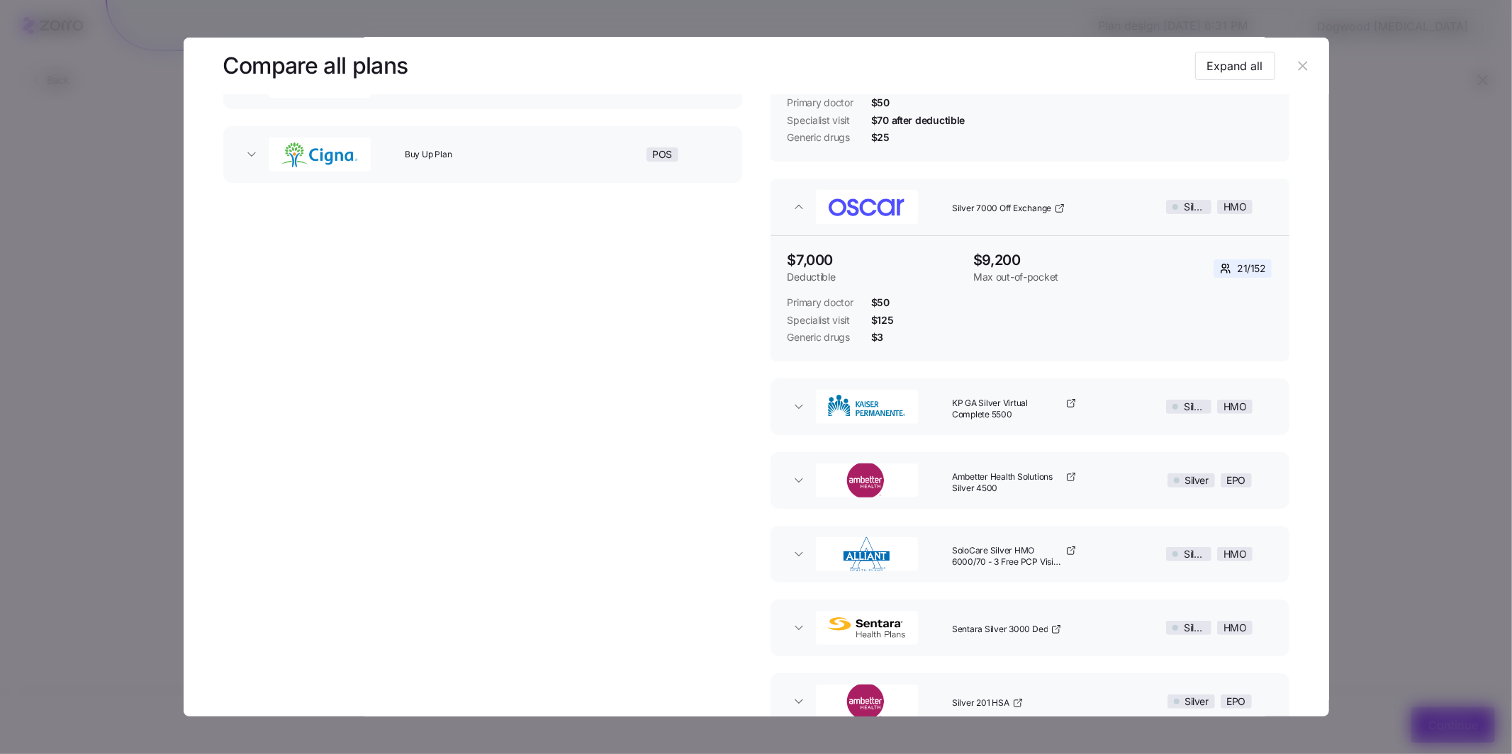
scroll to position [256, 0]
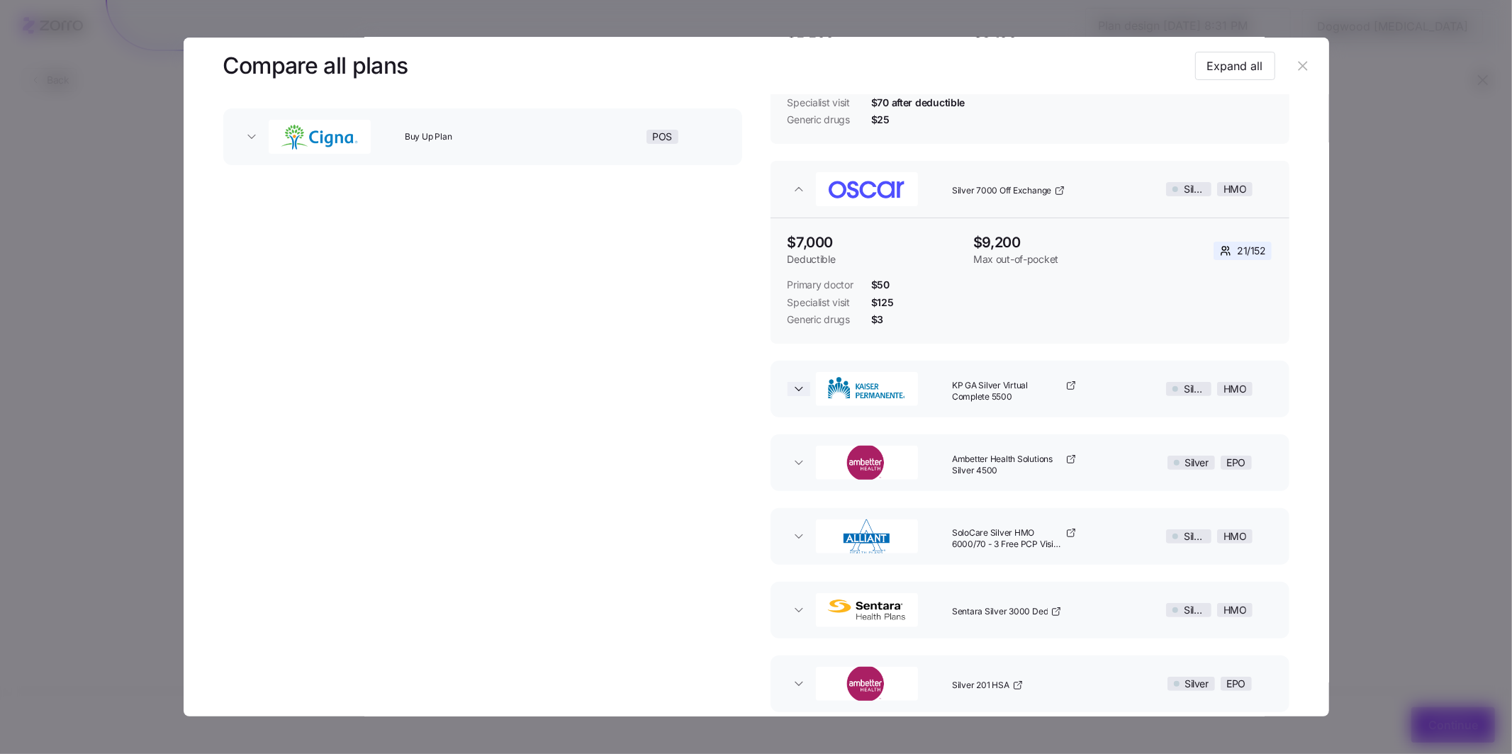
click at [792, 393] on icon "button" at bounding box center [799, 389] width 14 height 14
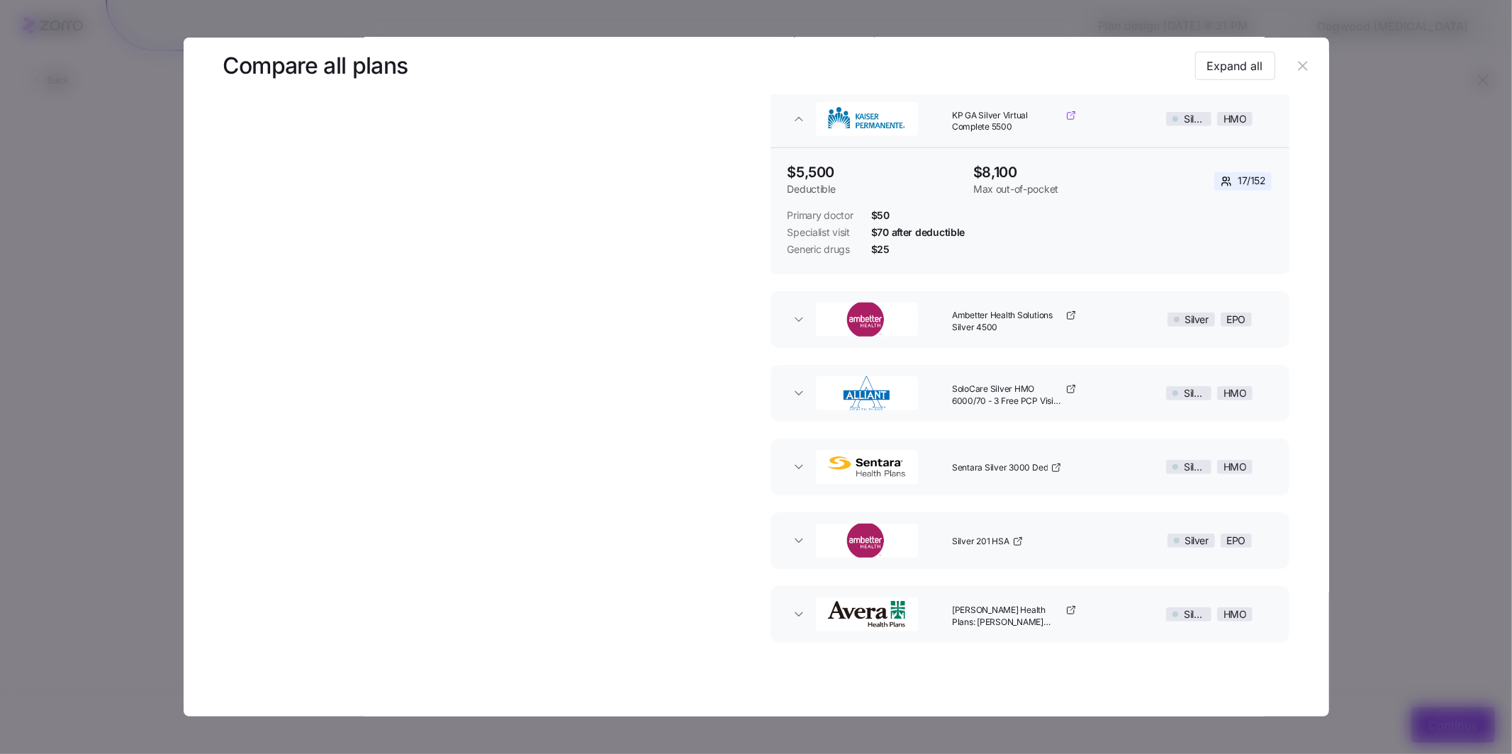
scroll to position [539, 0]
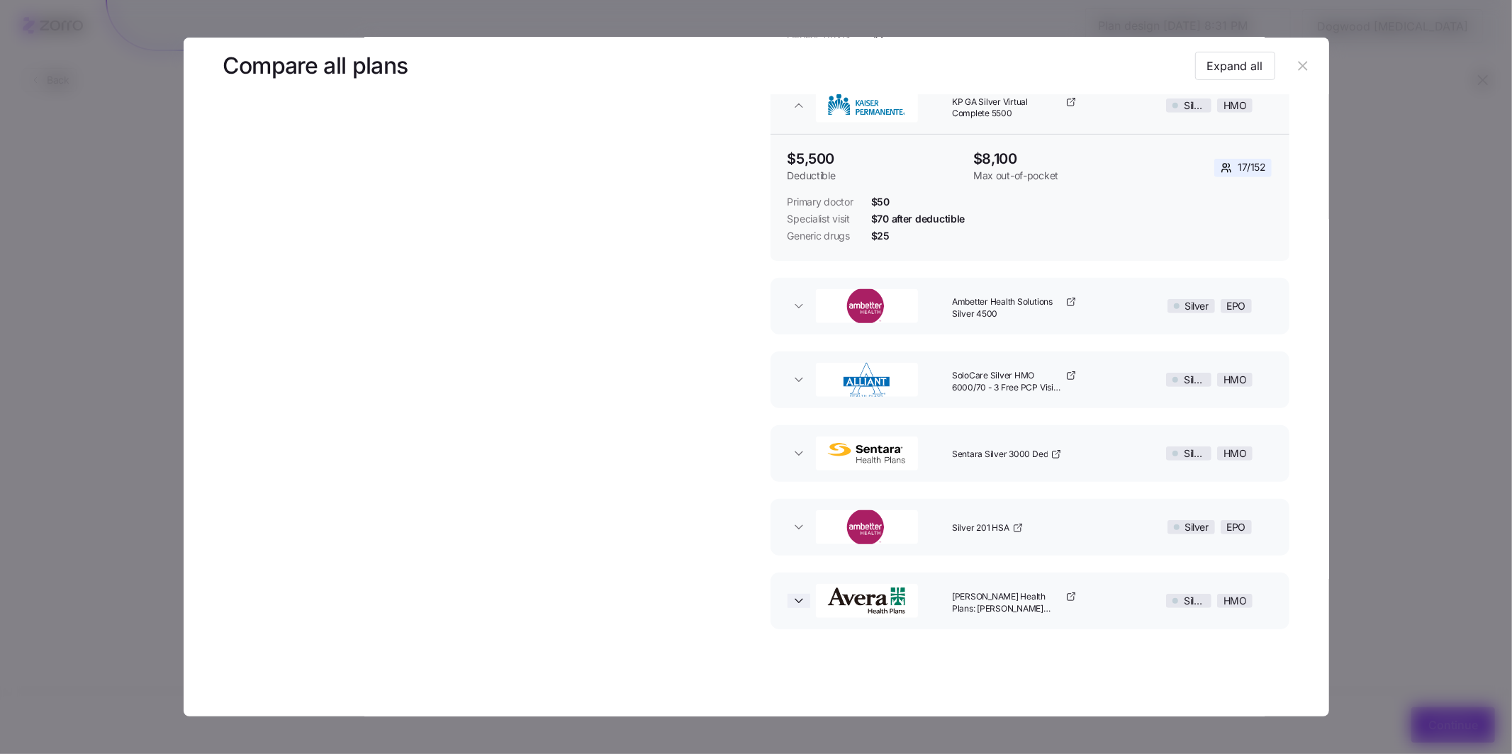
click at [798, 606] on icon "button" at bounding box center [799, 601] width 14 height 14
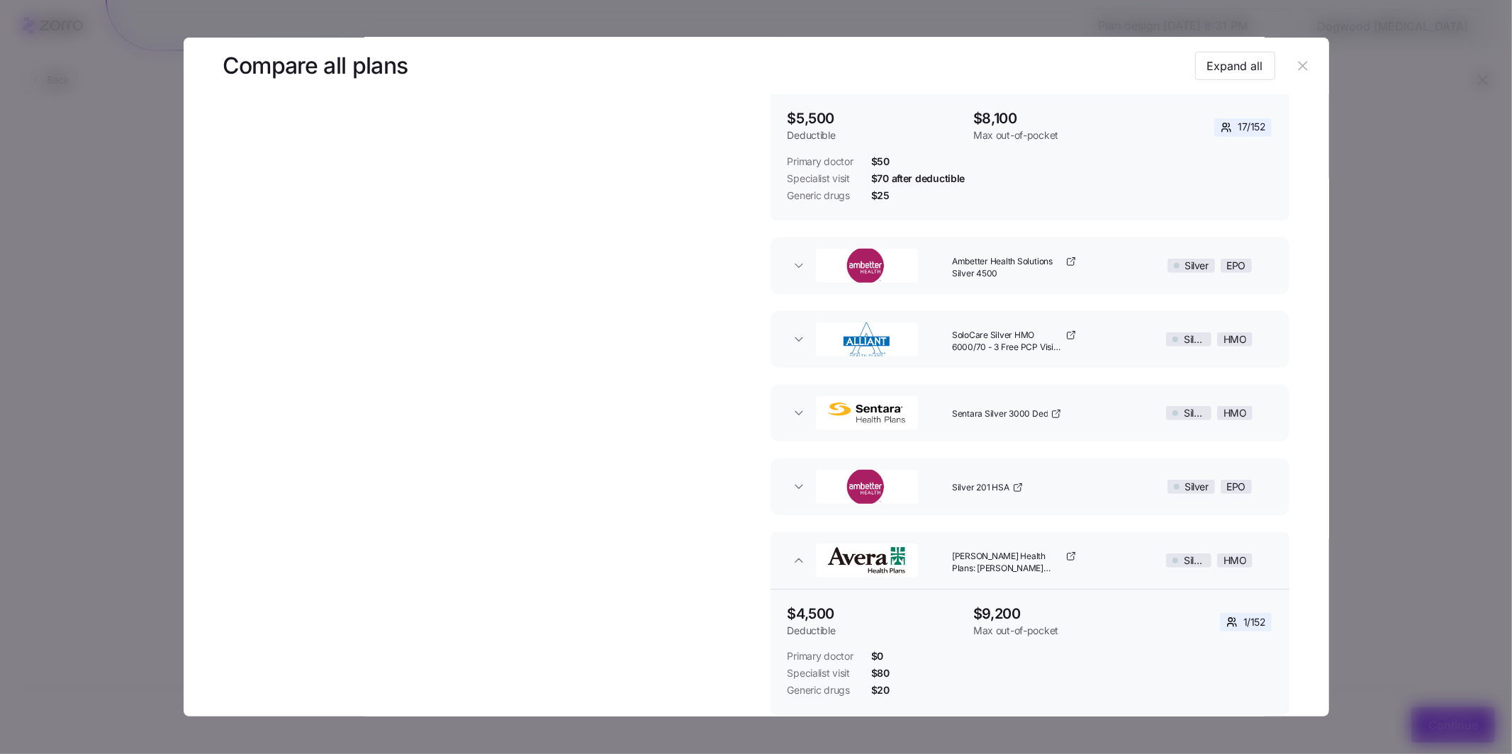
scroll to position [665, 0]
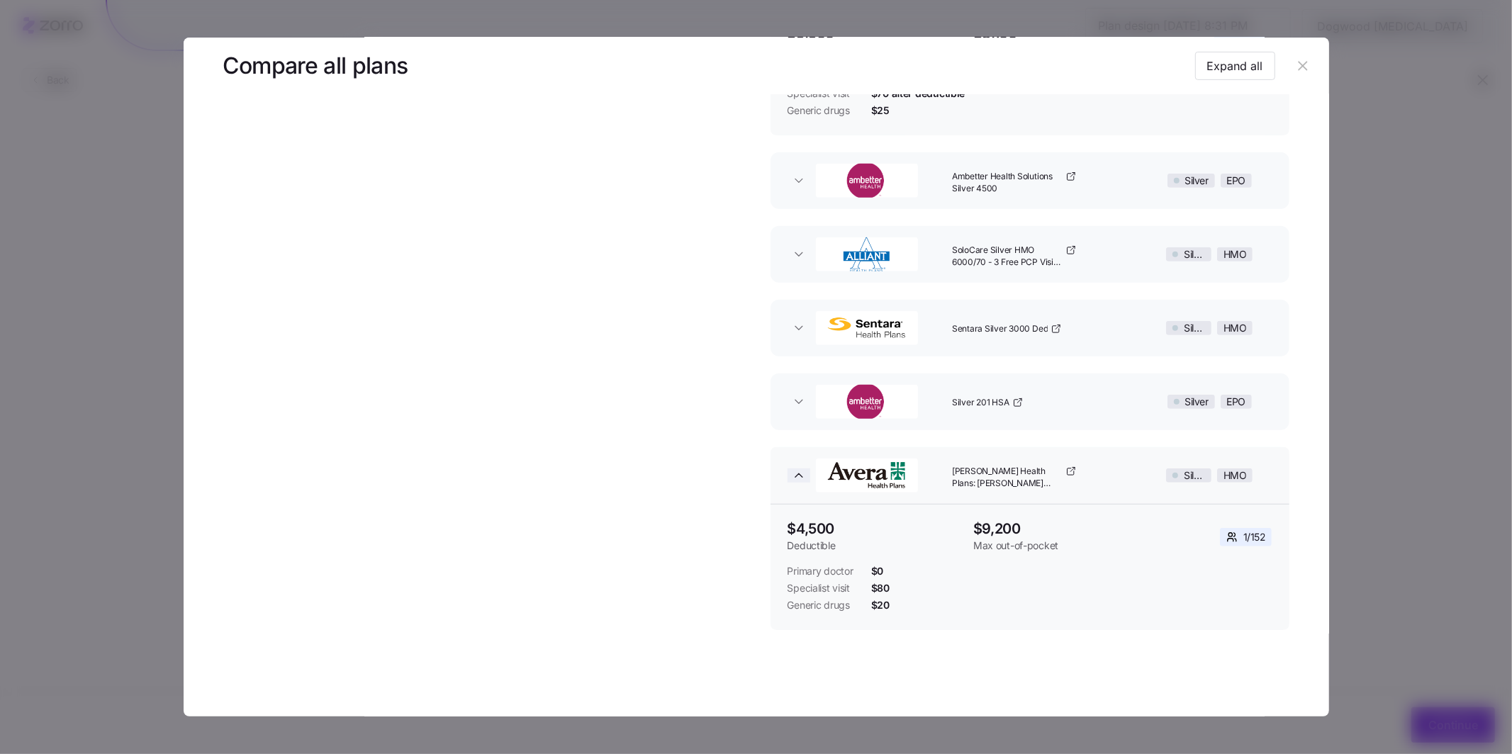
click at [792, 479] on icon "button" at bounding box center [799, 476] width 14 height 14
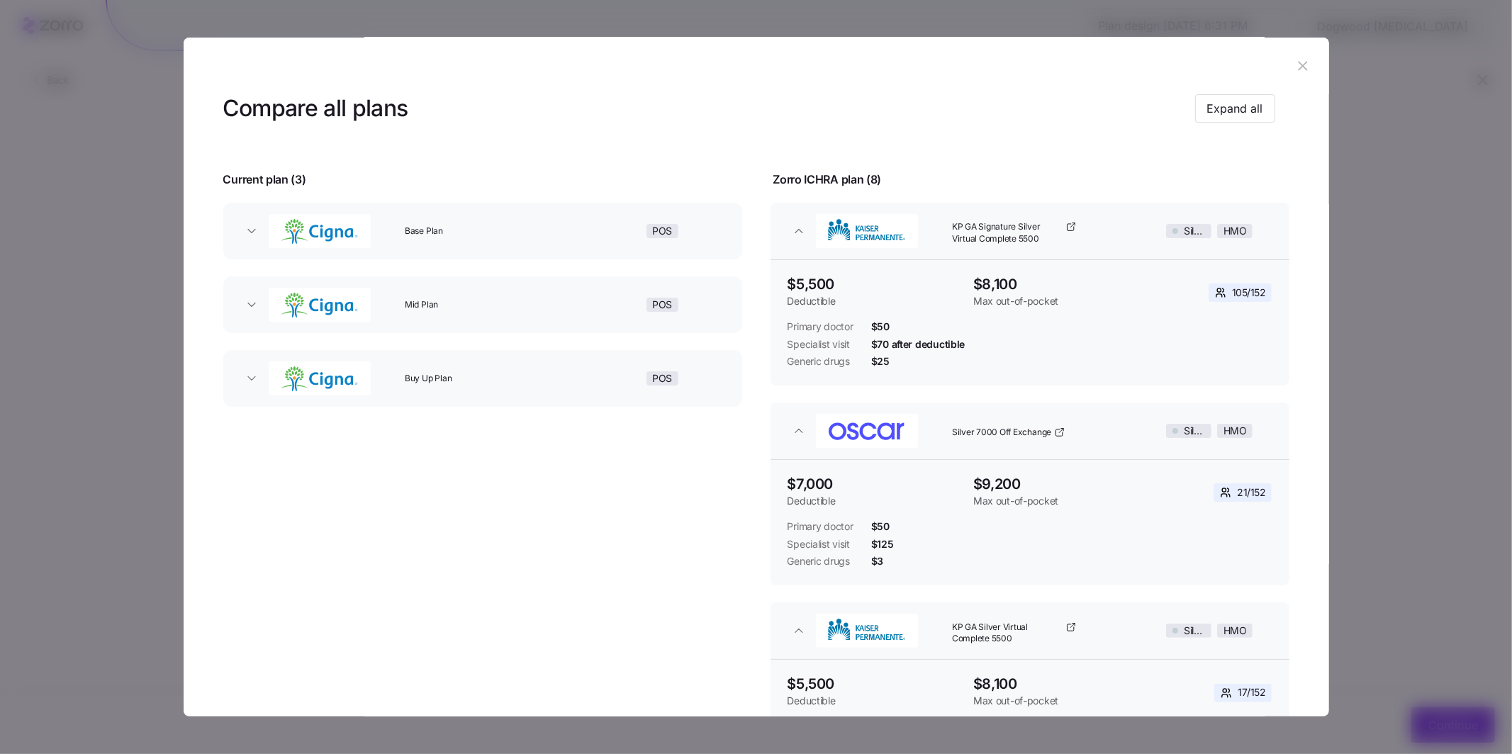
scroll to position [11, 0]
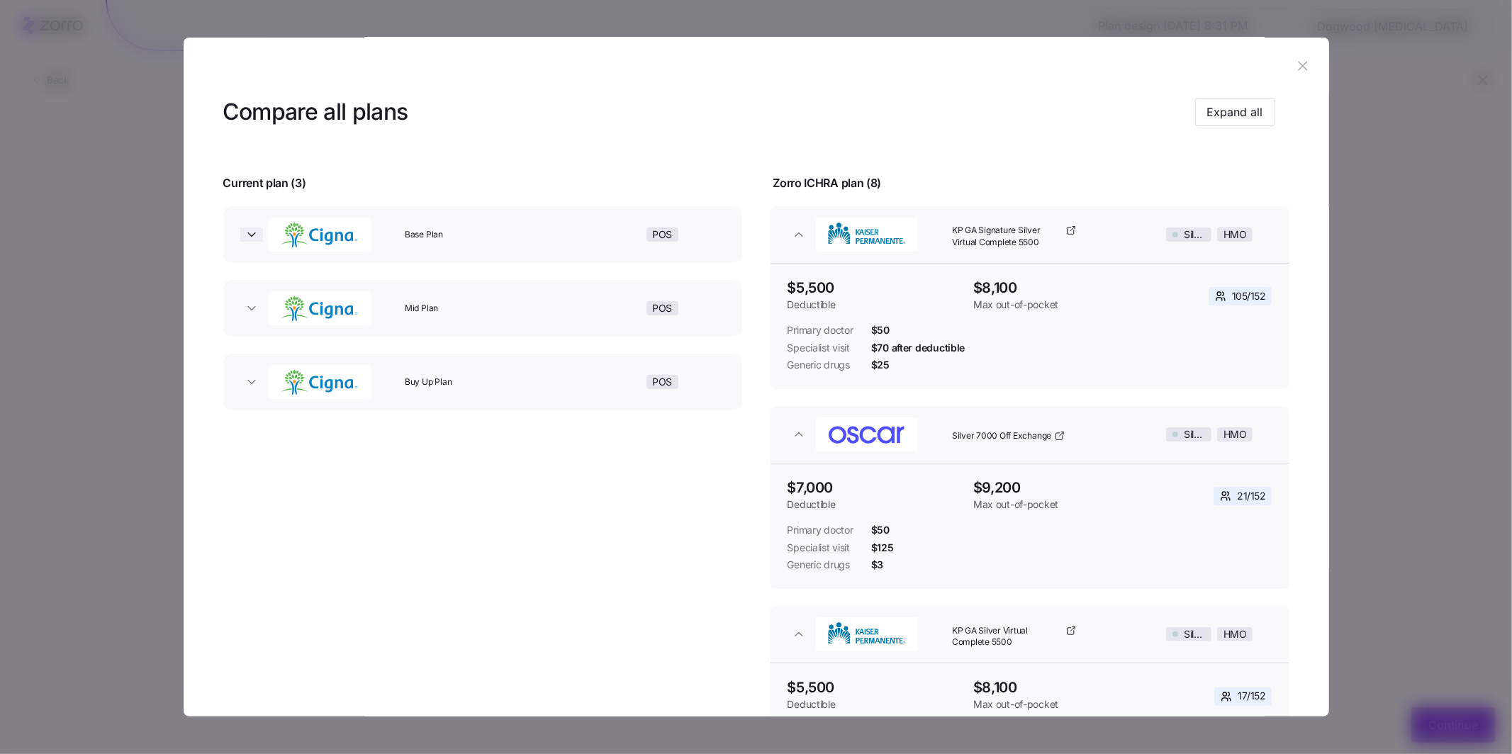
click at [250, 240] on icon "button" at bounding box center [252, 235] width 14 height 14
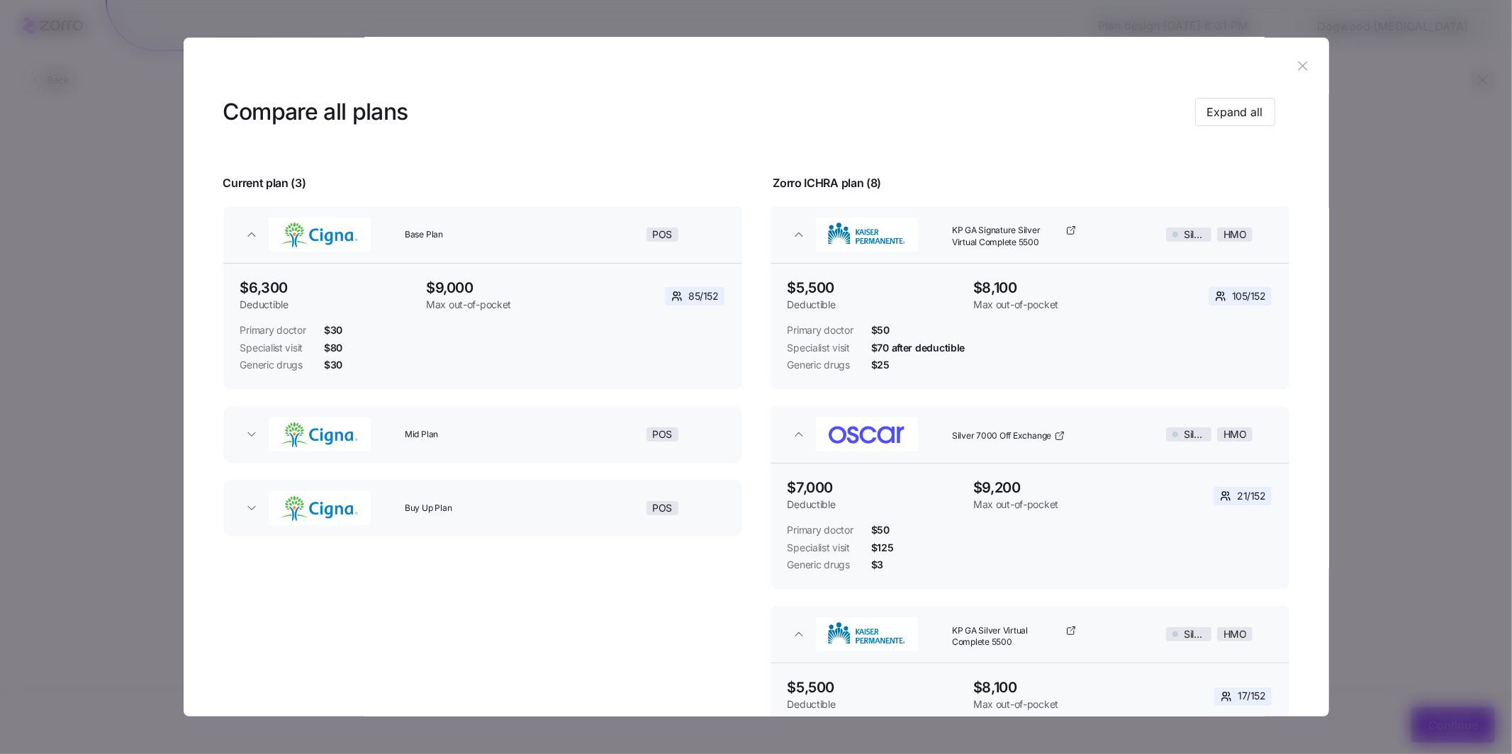
click at [250, 421] on button "Mid Plan POS" at bounding box center [482, 434] width 519 height 57
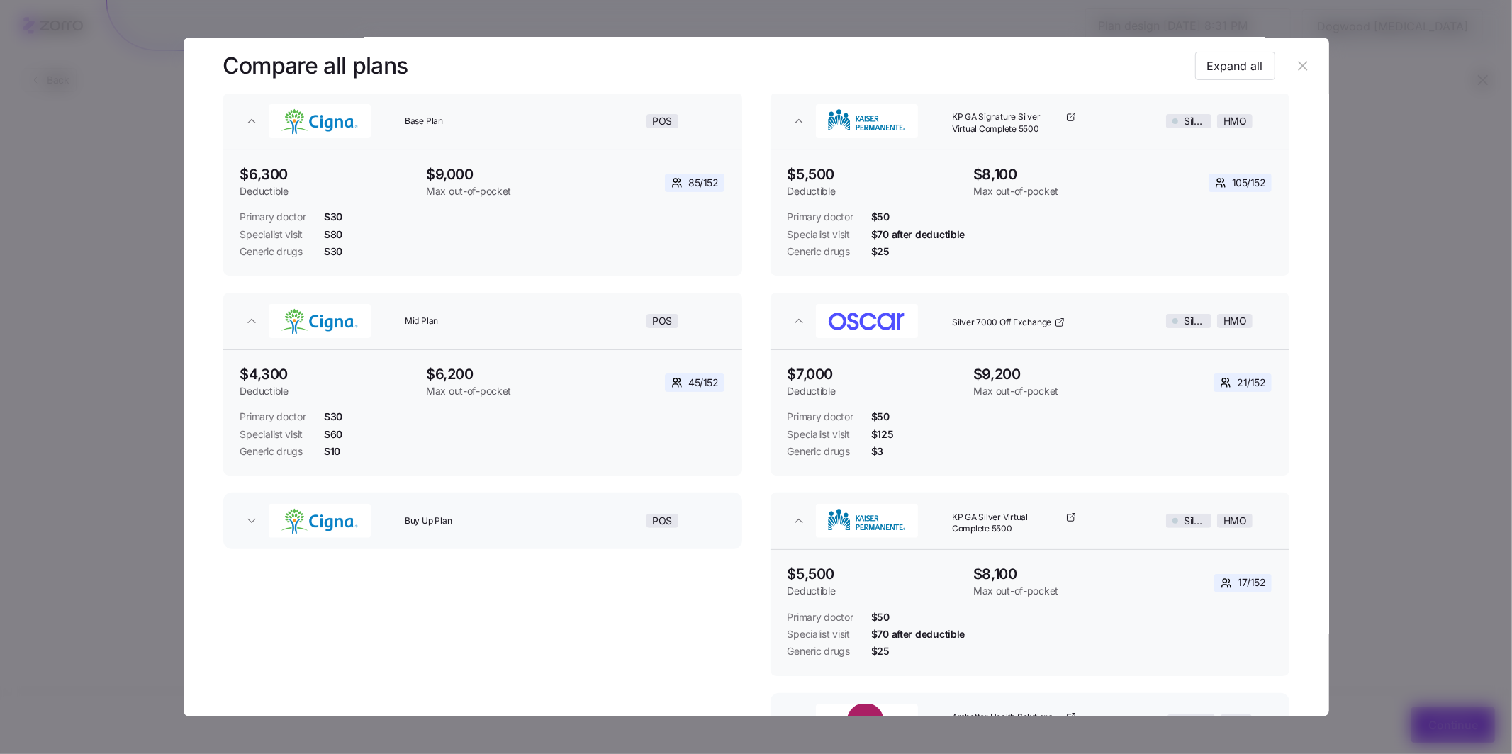
scroll to position [133, 0]
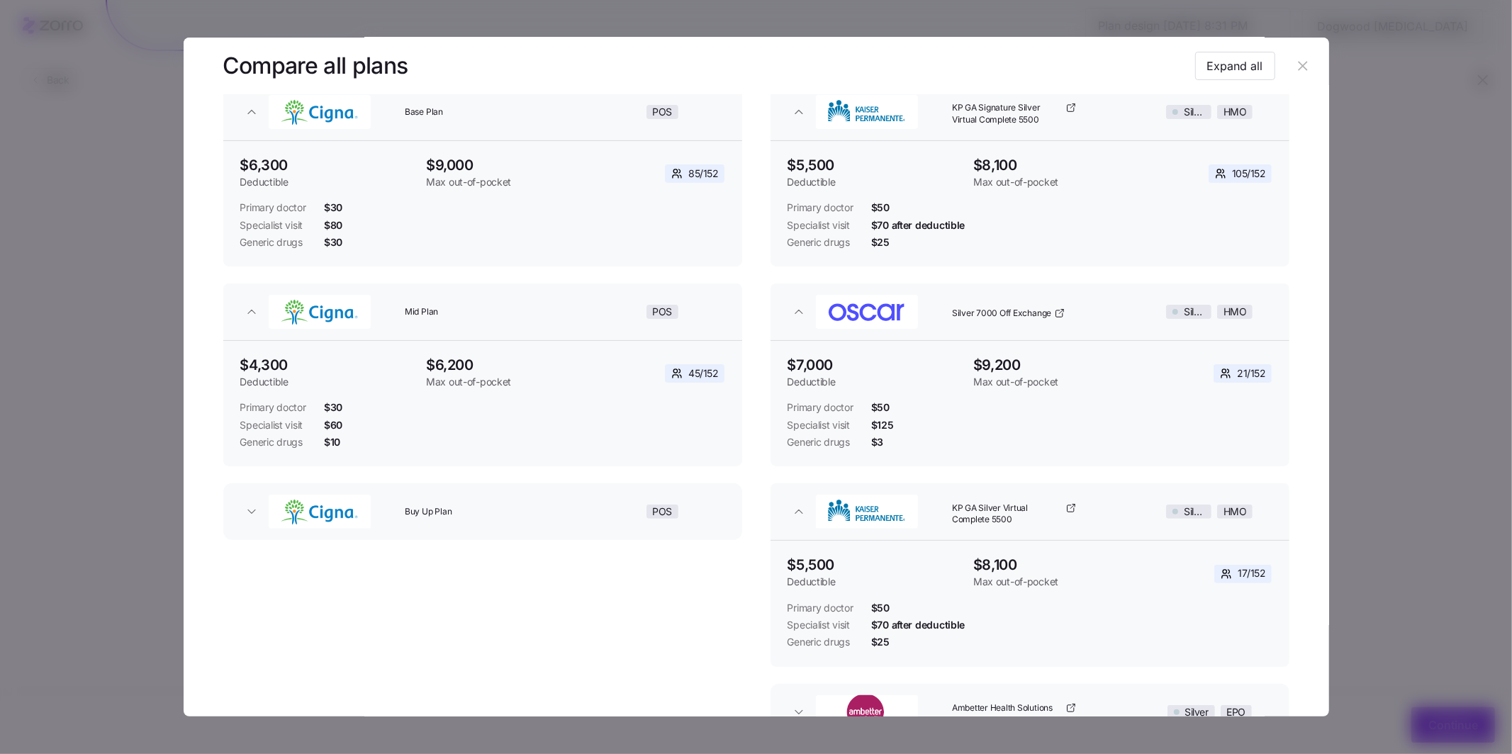
click at [247, 532] on button "Buy Up Plan POS" at bounding box center [482, 511] width 519 height 57
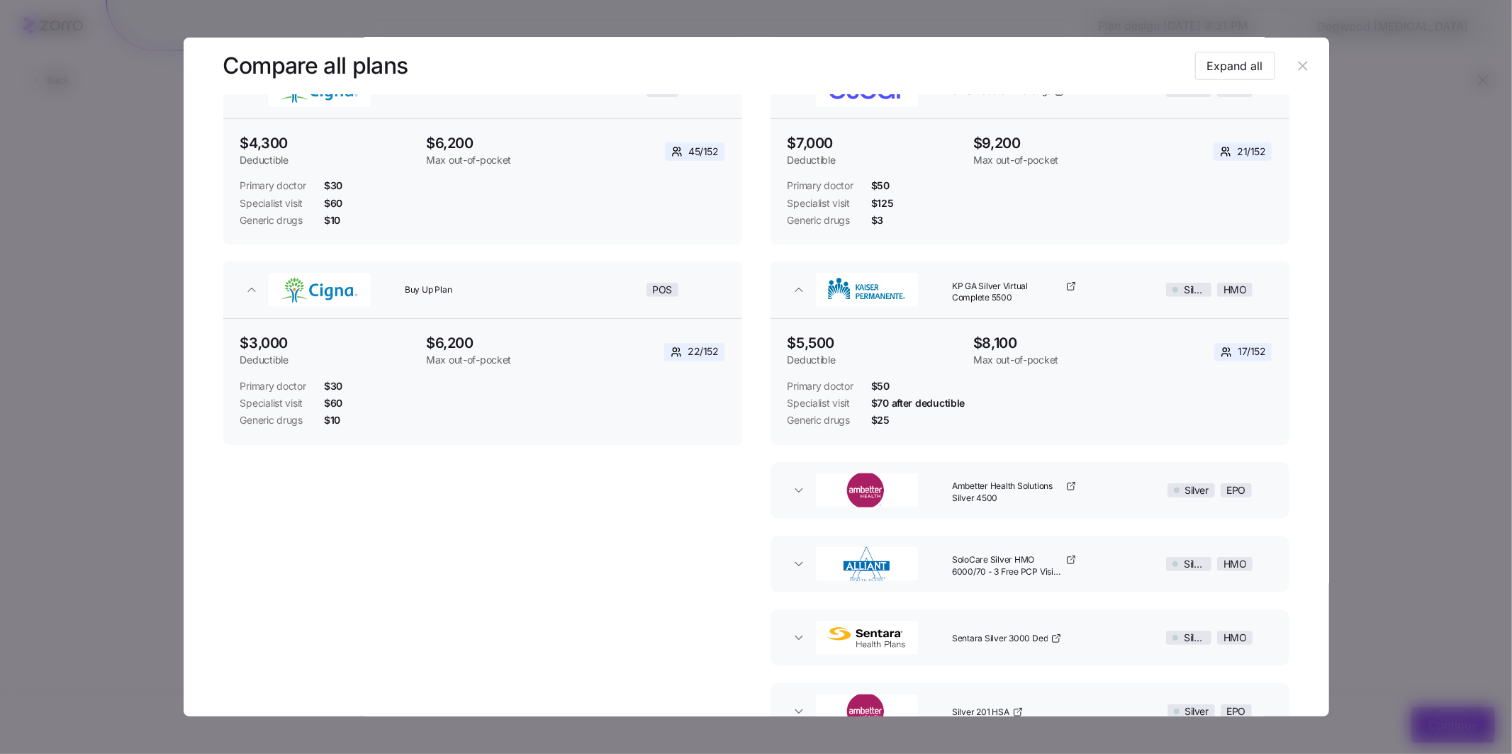
scroll to position [356, 0]
click at [1296, 71] on icon "button" at bounding box center [1303, 66] width 16 height 16
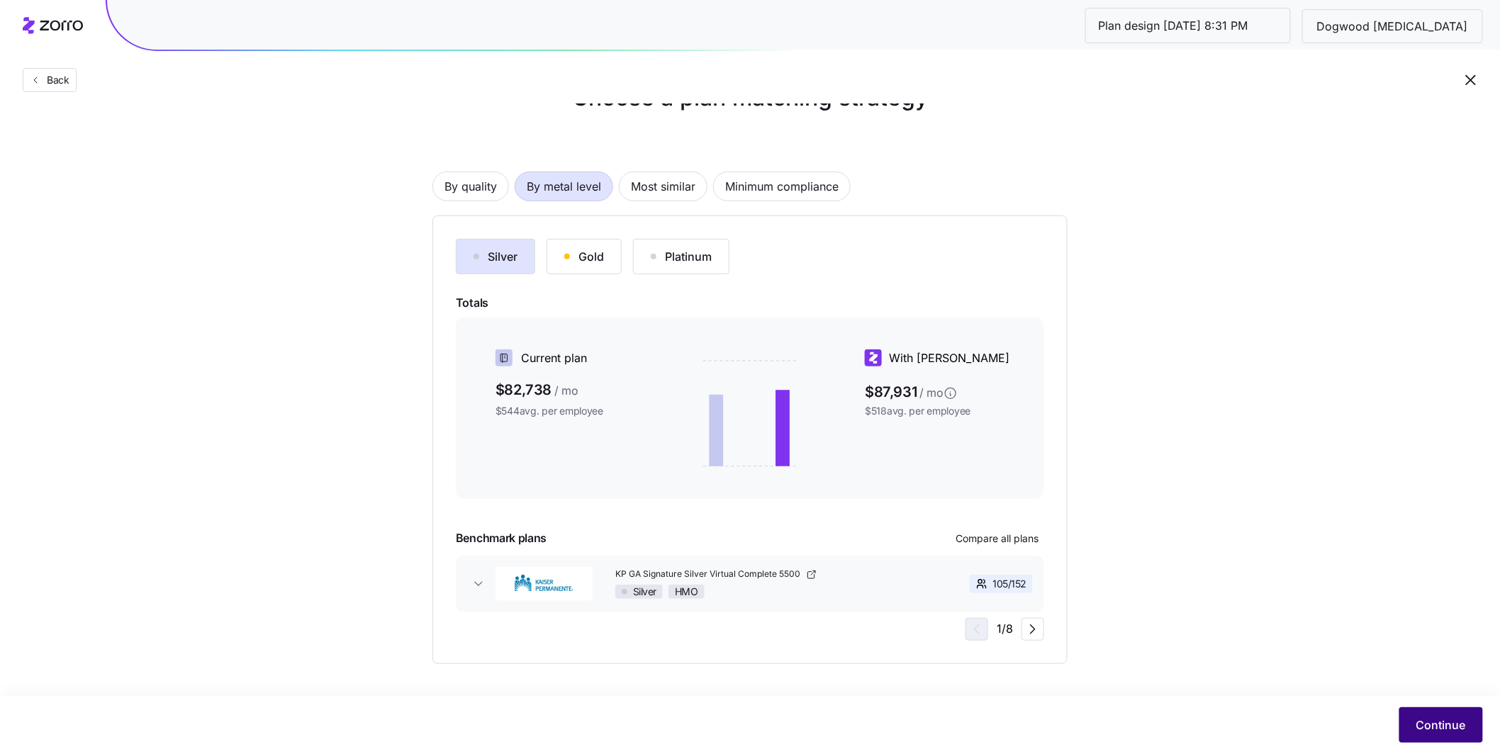
click at [1441, 728] on span "Continue" at bounding box center [1441, 725] width 50 height 17
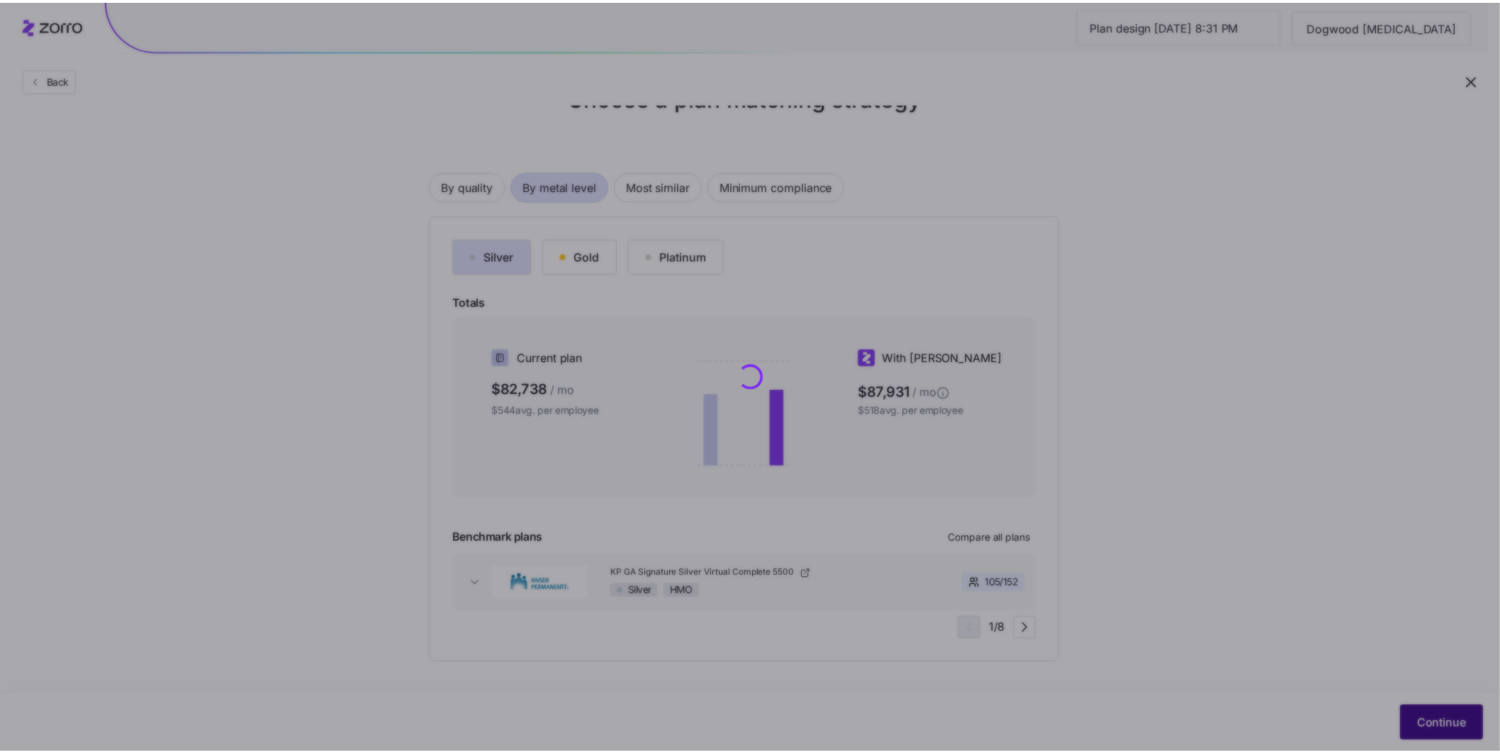
scroll to position [0, 0]
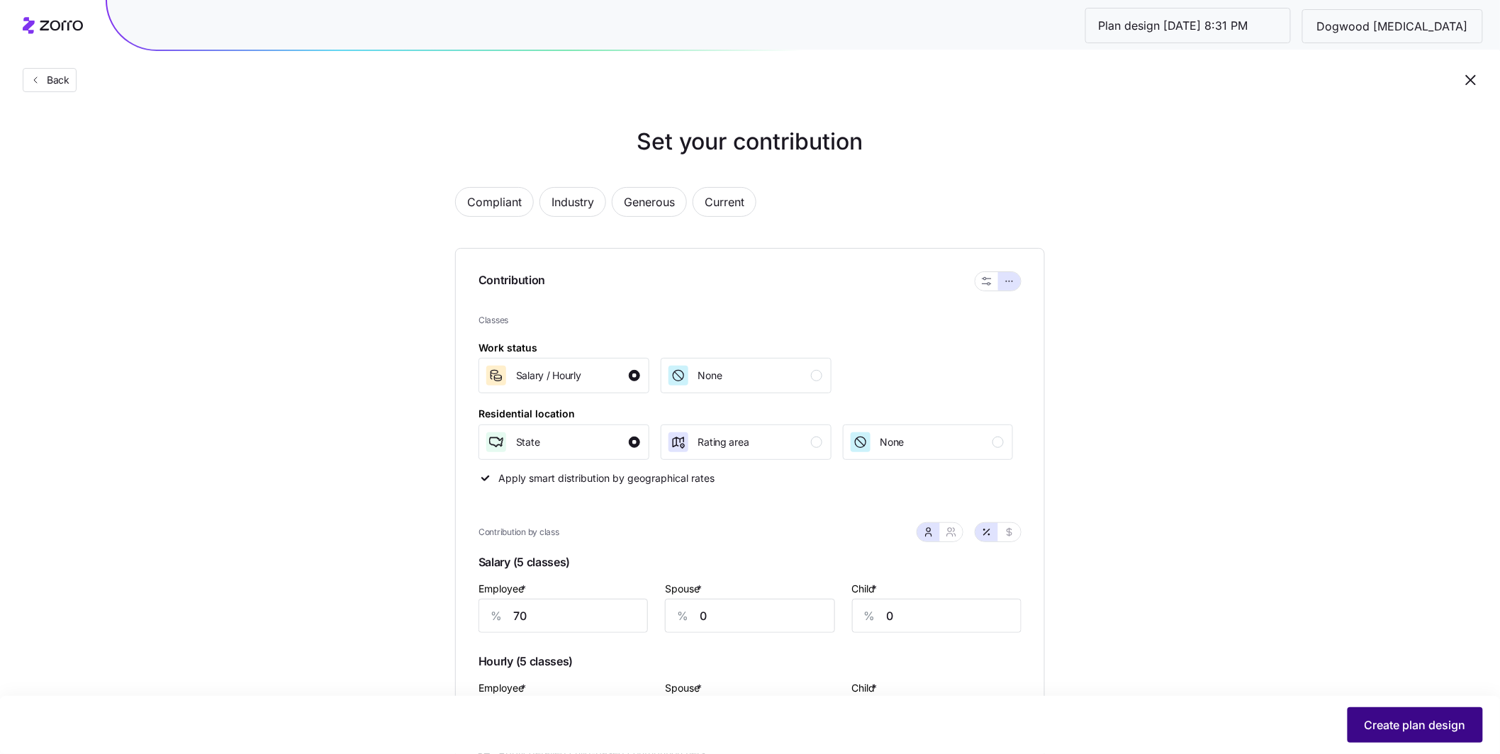
click at [1441, 727] on span "Create plan design" at bounding box center [1415, 725] width 101 height 17
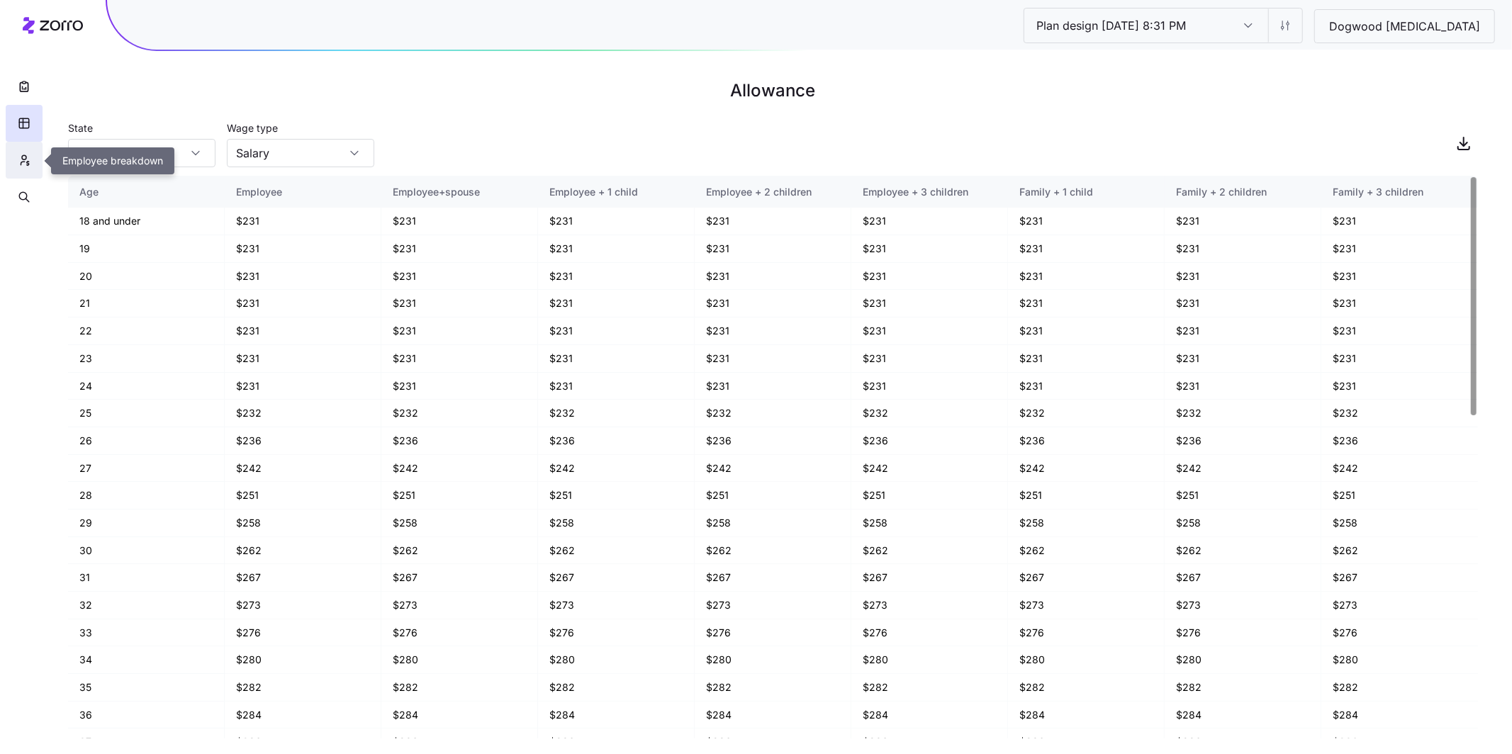
click at [21, 177] on button "button" at bounding box center [24, 160] width 37 height 37
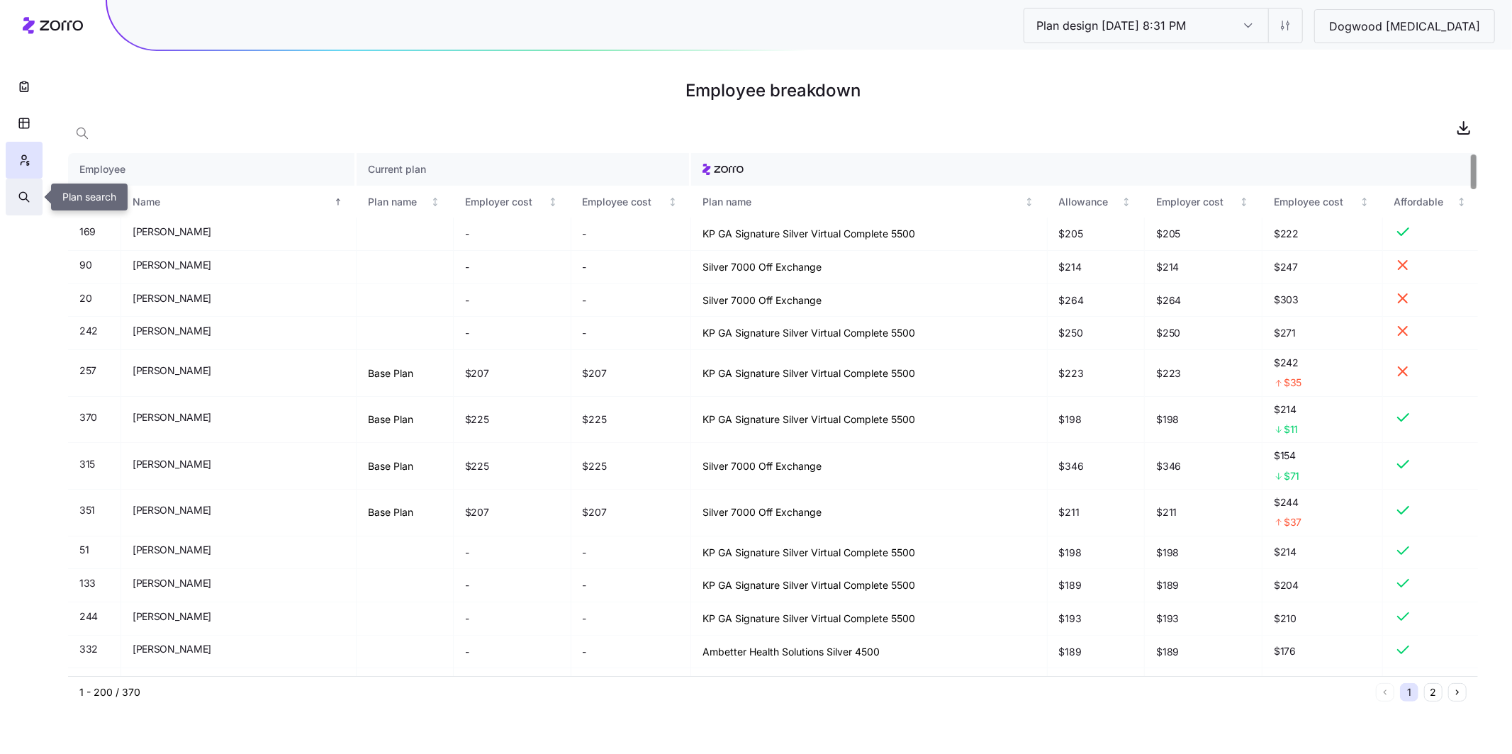
click at [25, 195] on icon "button" at bounding box center [24, 197] width 13 height 14
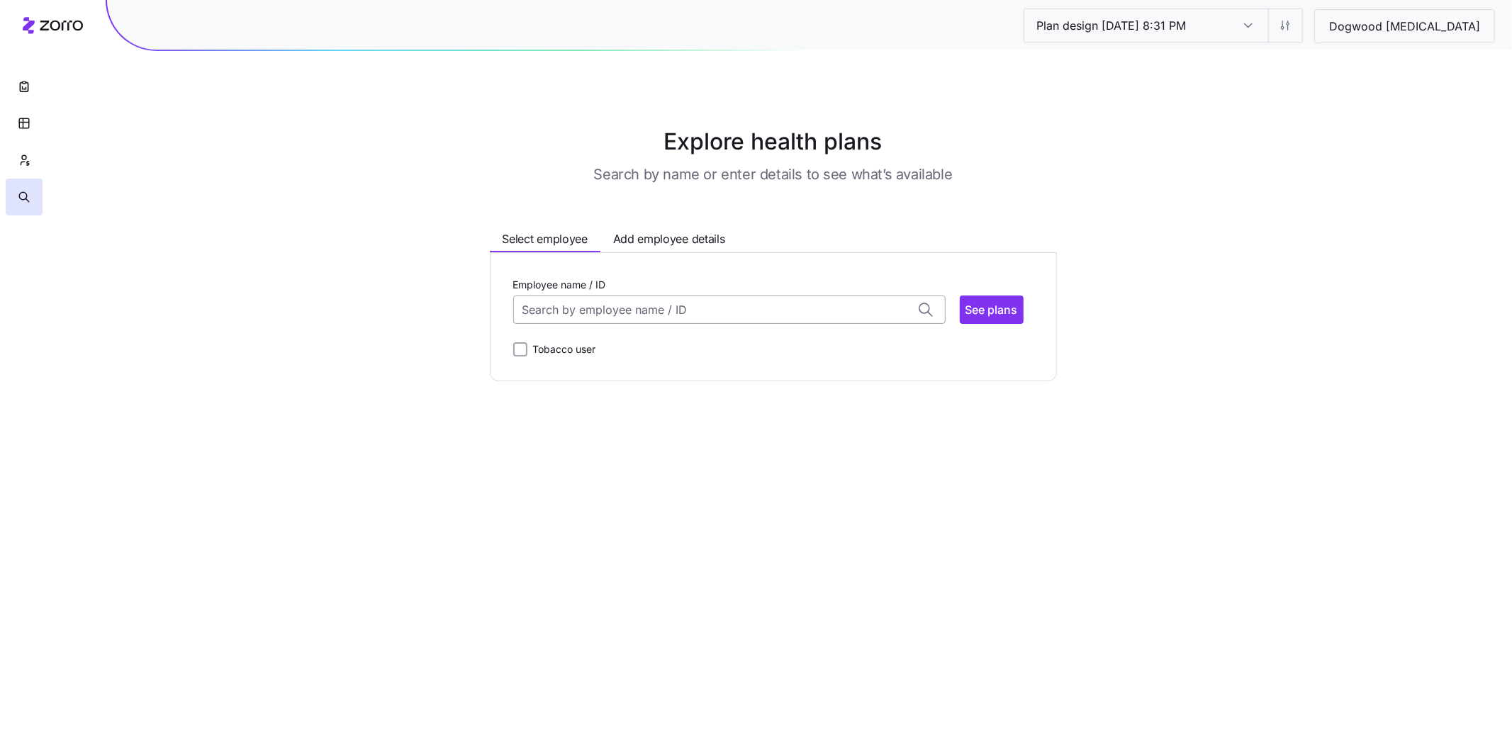
click at [715, 308] on input "Employee name / ID" at bounding box center [729, 310] width 432 height 28
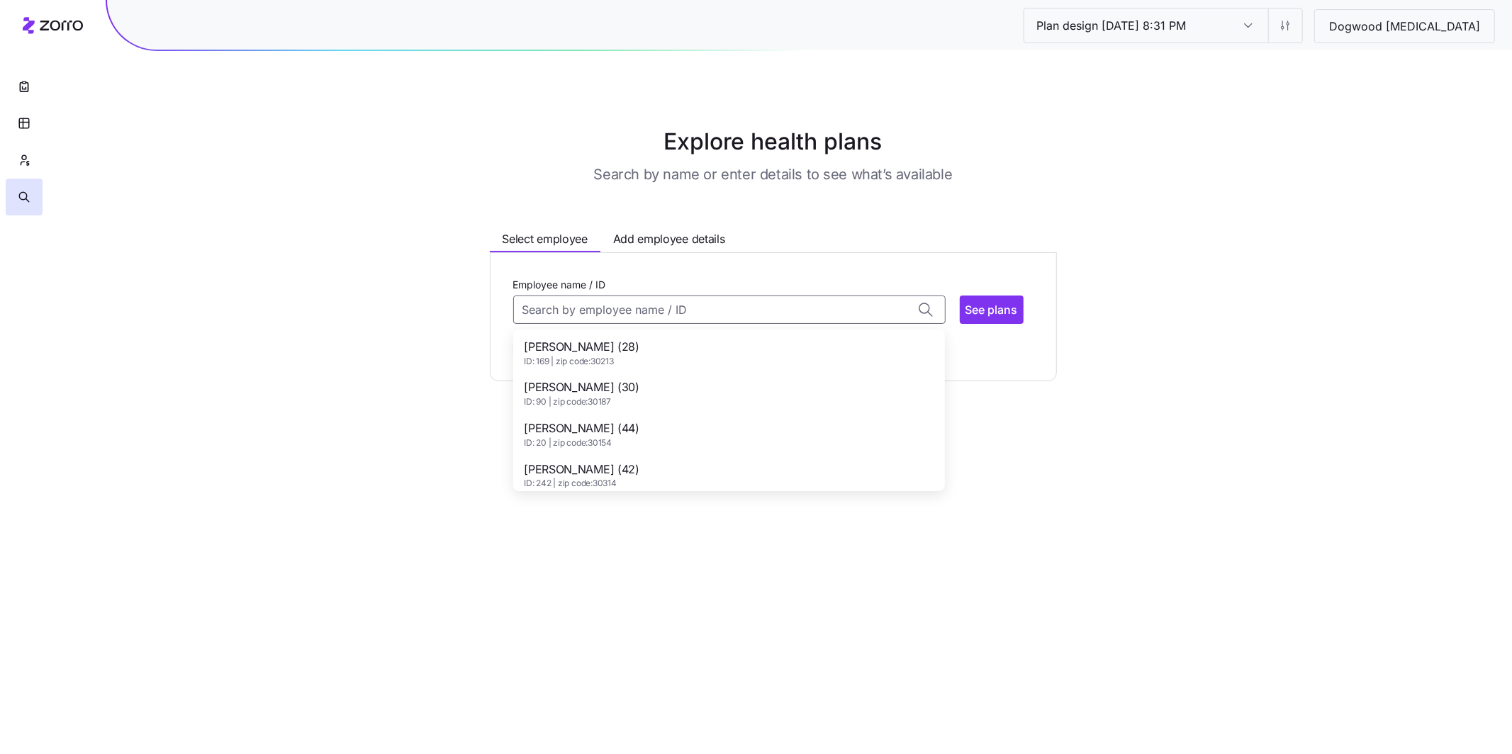
click at [704, 347] on div "Aaron John (28) ID: 169 | zip code: 30213" at bounding box center [729, 352] width 426 height 41
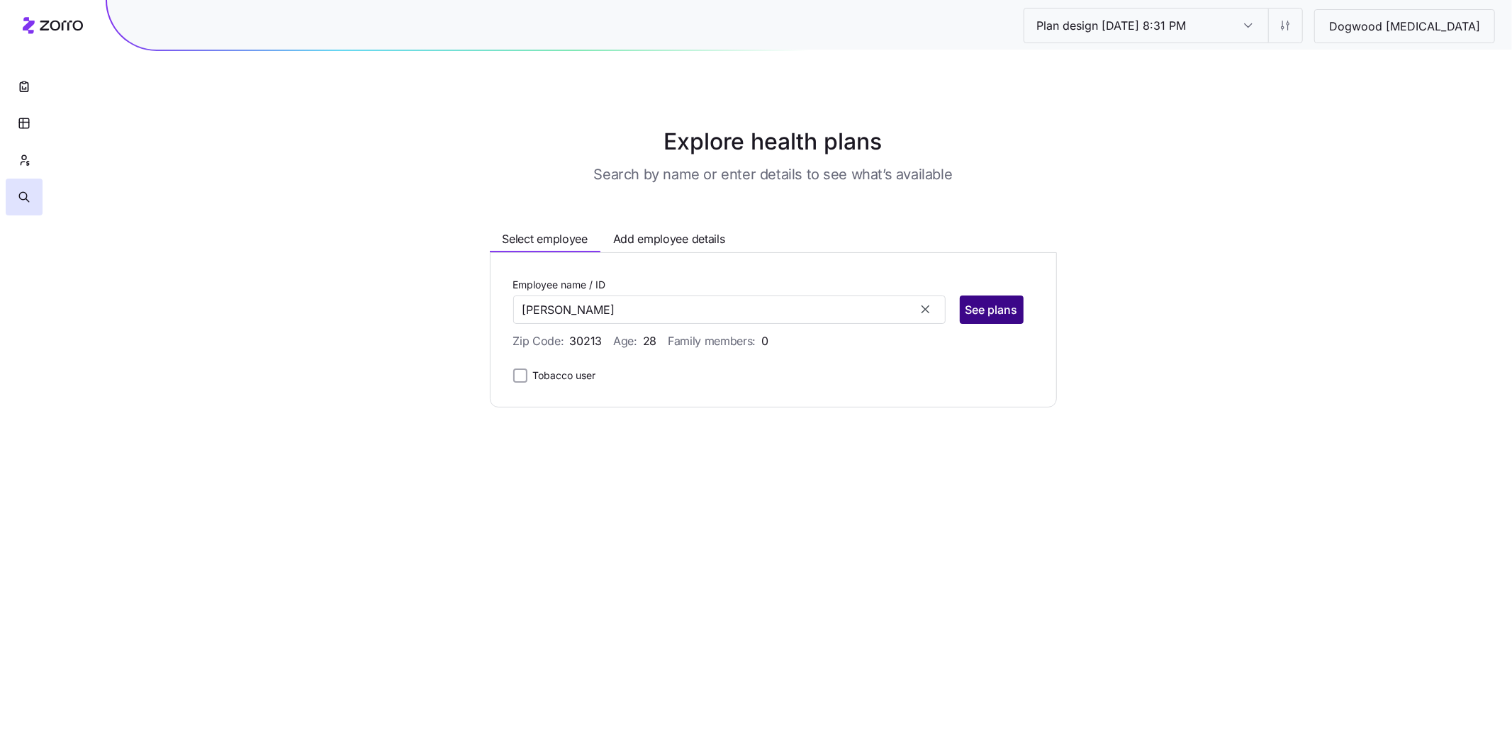
click at [997, 322] on button "See plans" at bounding box center [992, 310] width 64 height 28
type input "Aaron John (ID: 169)"
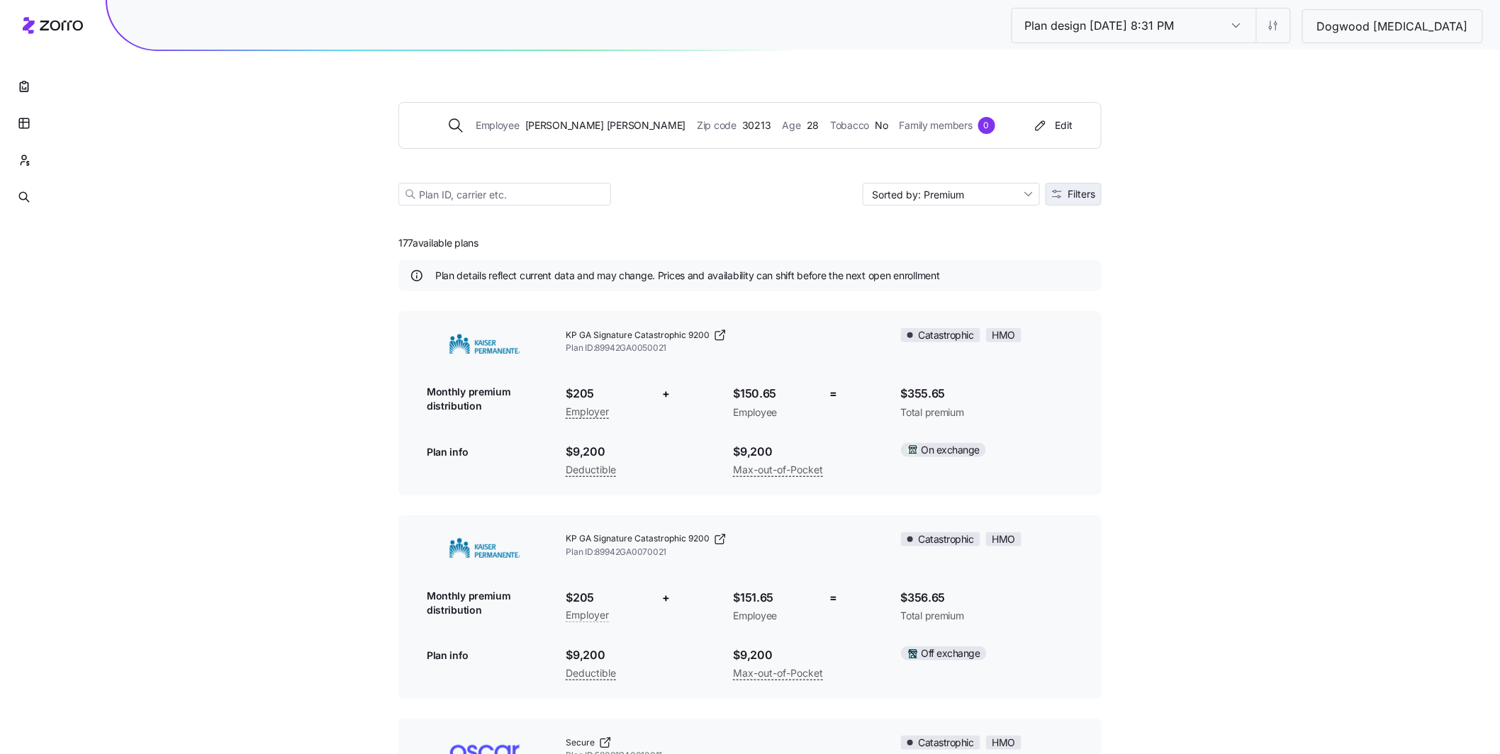
click at [1095, 190] on span "Filters" at bounding box center [1082, 194] width 28 height 10
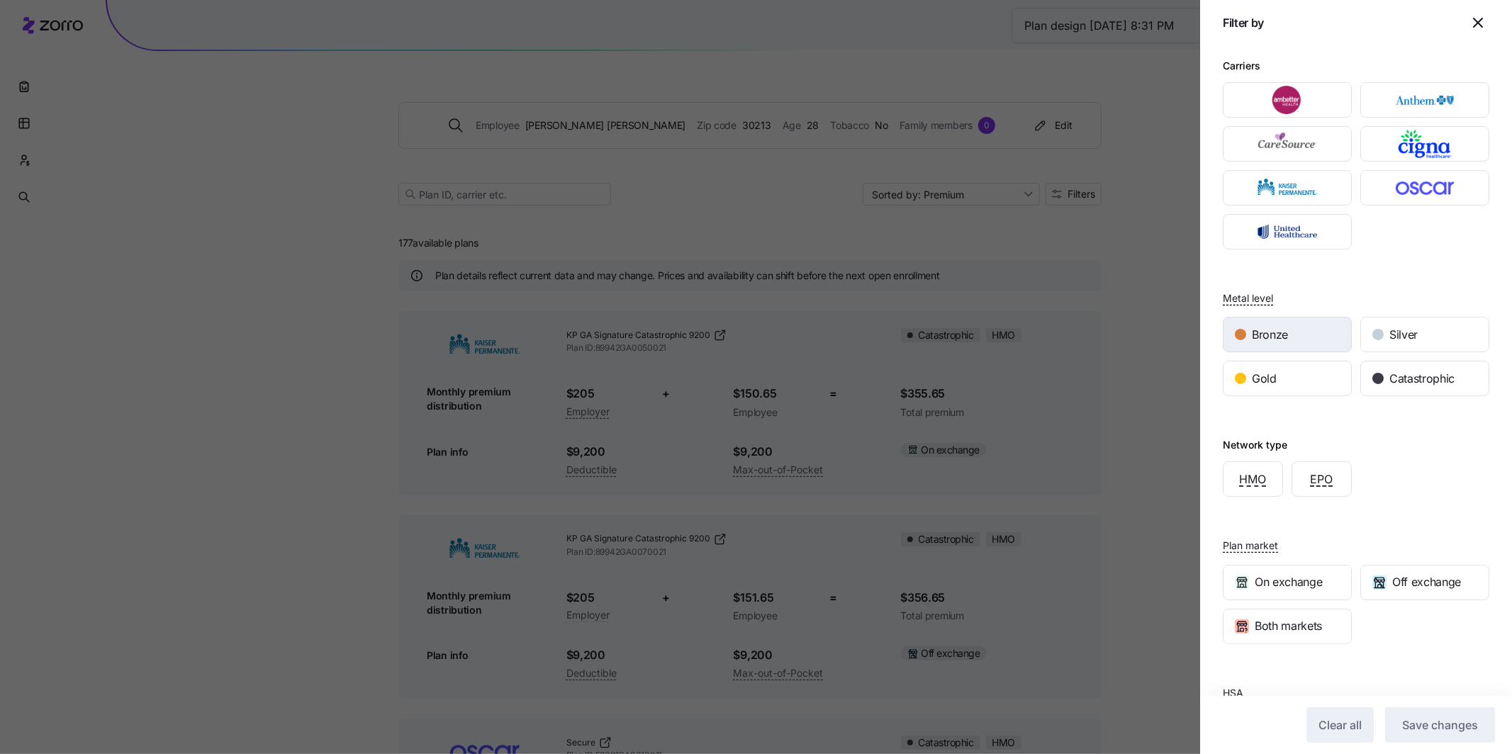
click at [1315, 328] on div "Bronze" at bounding box center [1288, 335] width 128 height 34
click at [1431, 727] on span "Save changes" at bounding box center [1440, 725] width 76 height 17
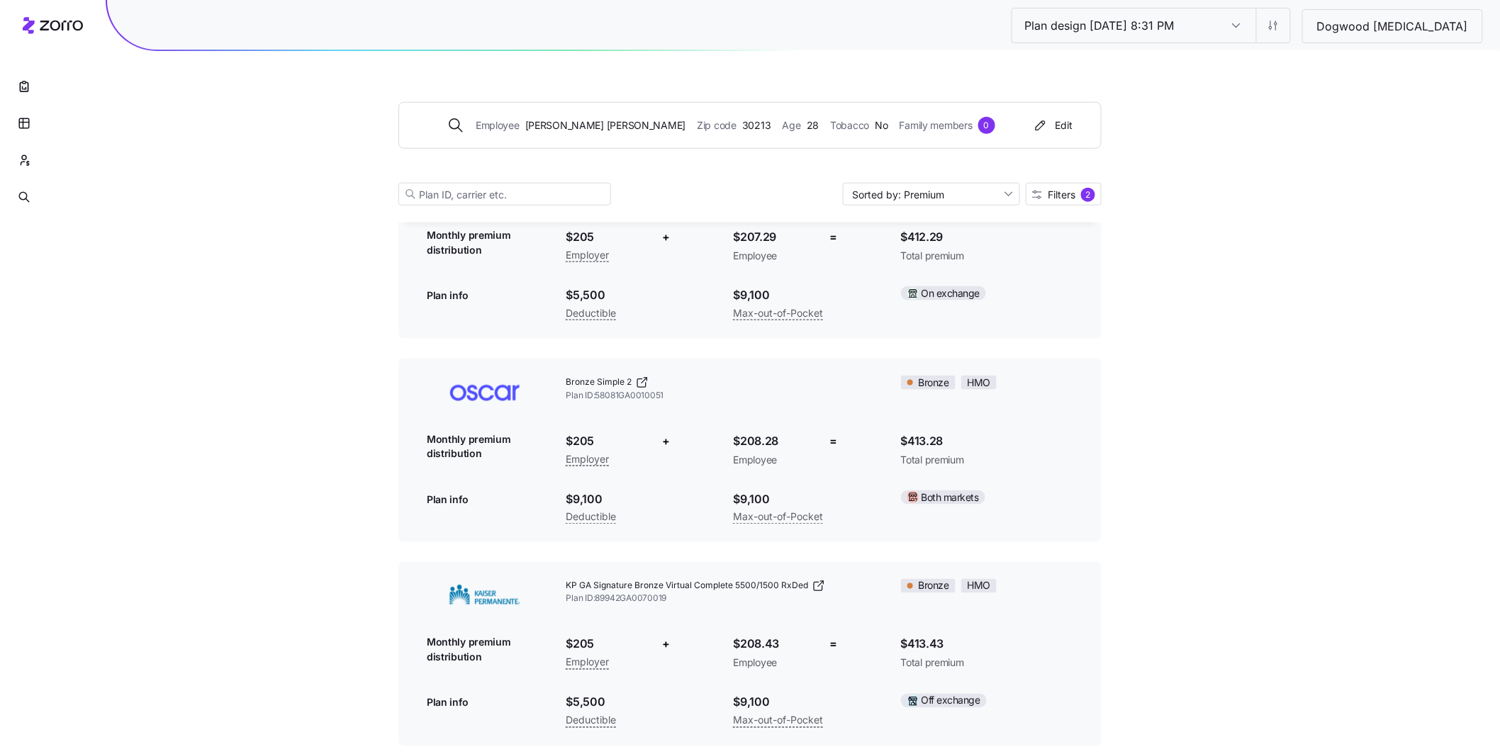
scroll to position [576, 0]
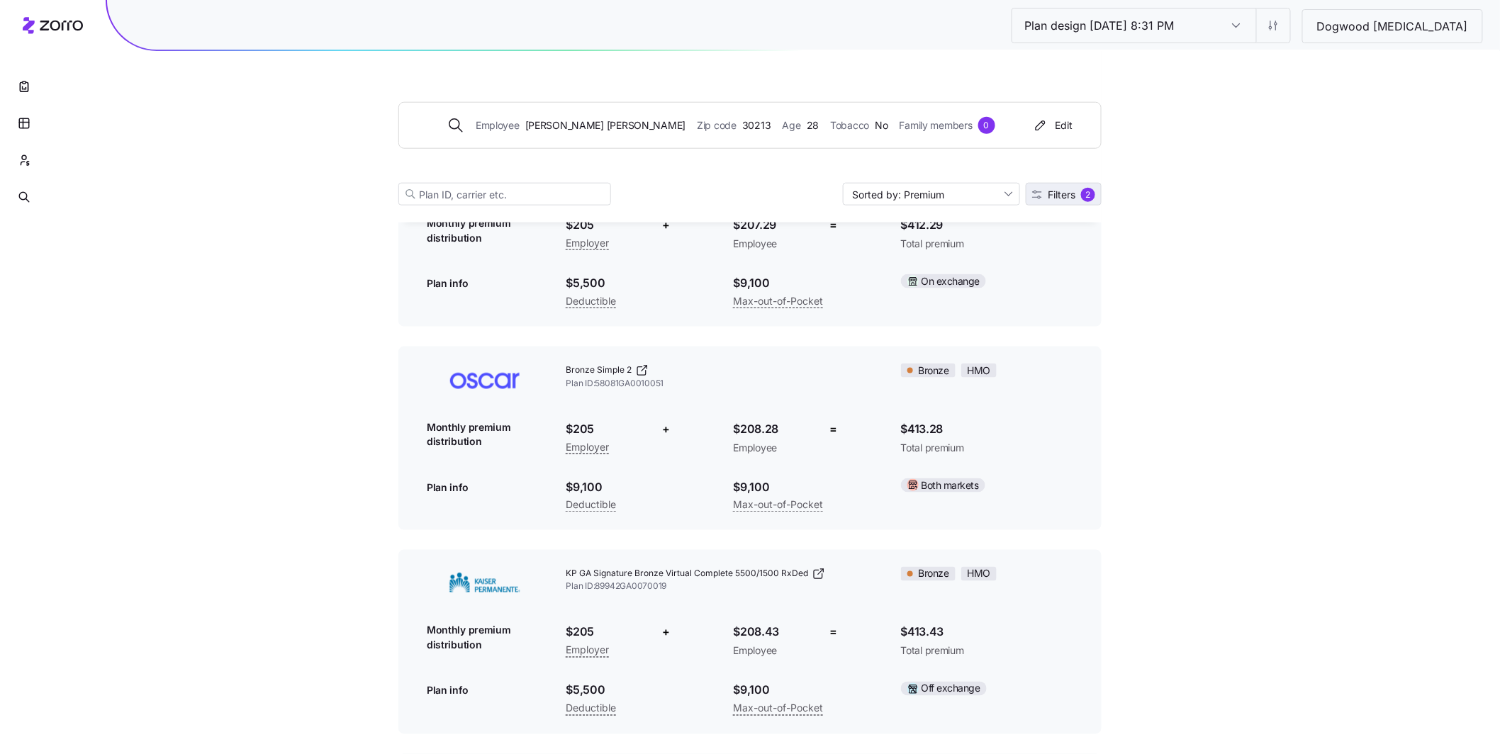
click at [1049, 198] on span "Filters" at bounding box center [1062, 195] width 28 height 10
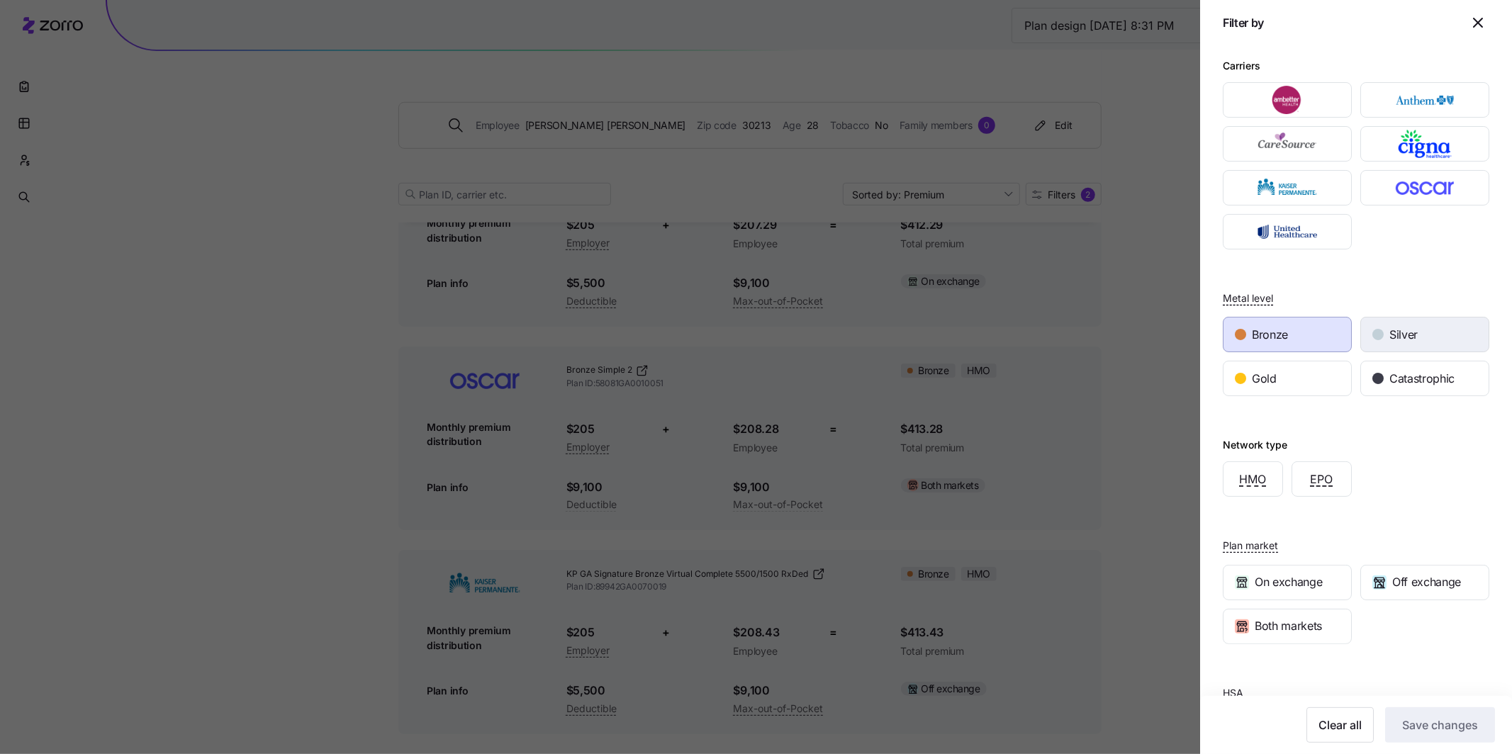
click at [1400, 334] on span "Silver" at bounding box center [1403, 335] width 28 height 18
click at [1432, 720] on span "Save changes" at bounding box center [1440, 725] width 76 height 17
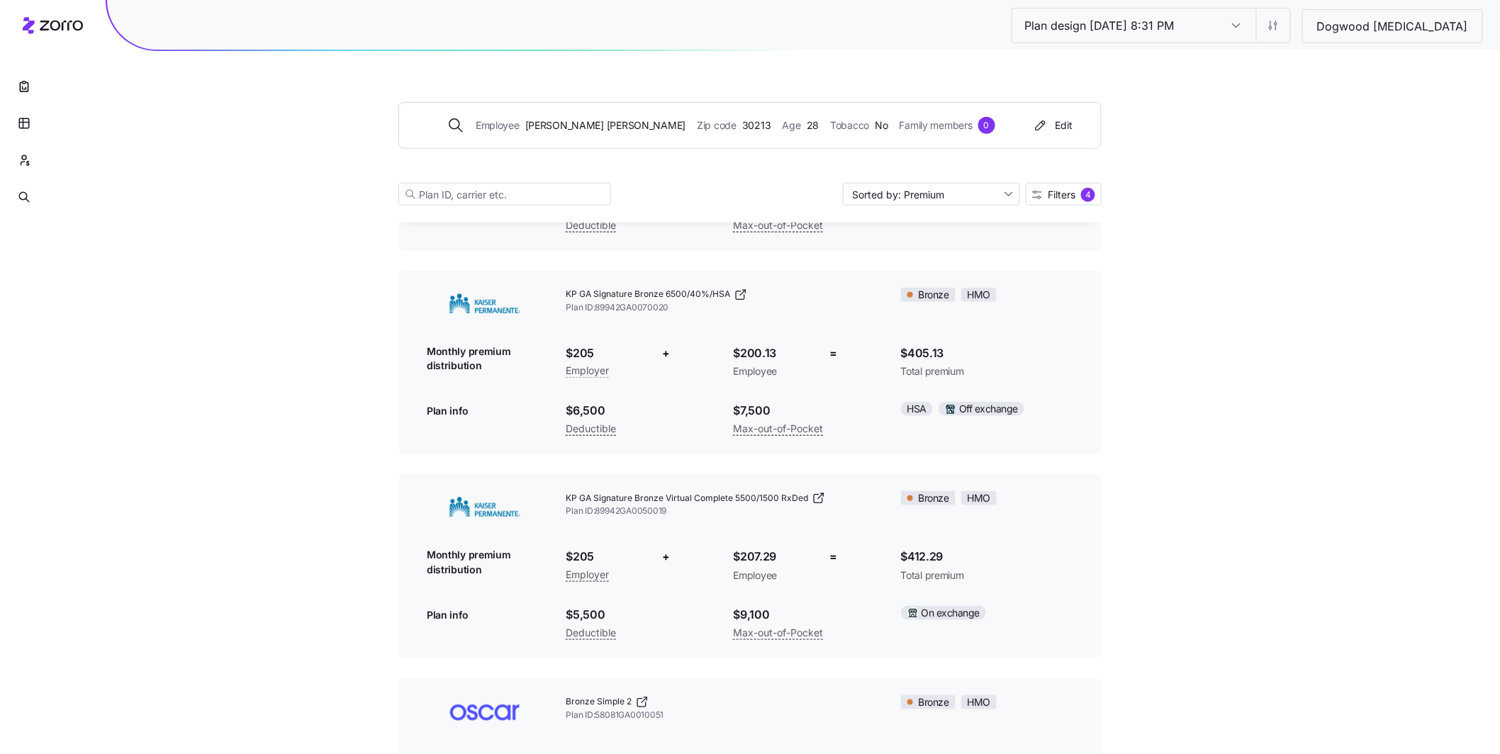
scroll to position [0, 0]
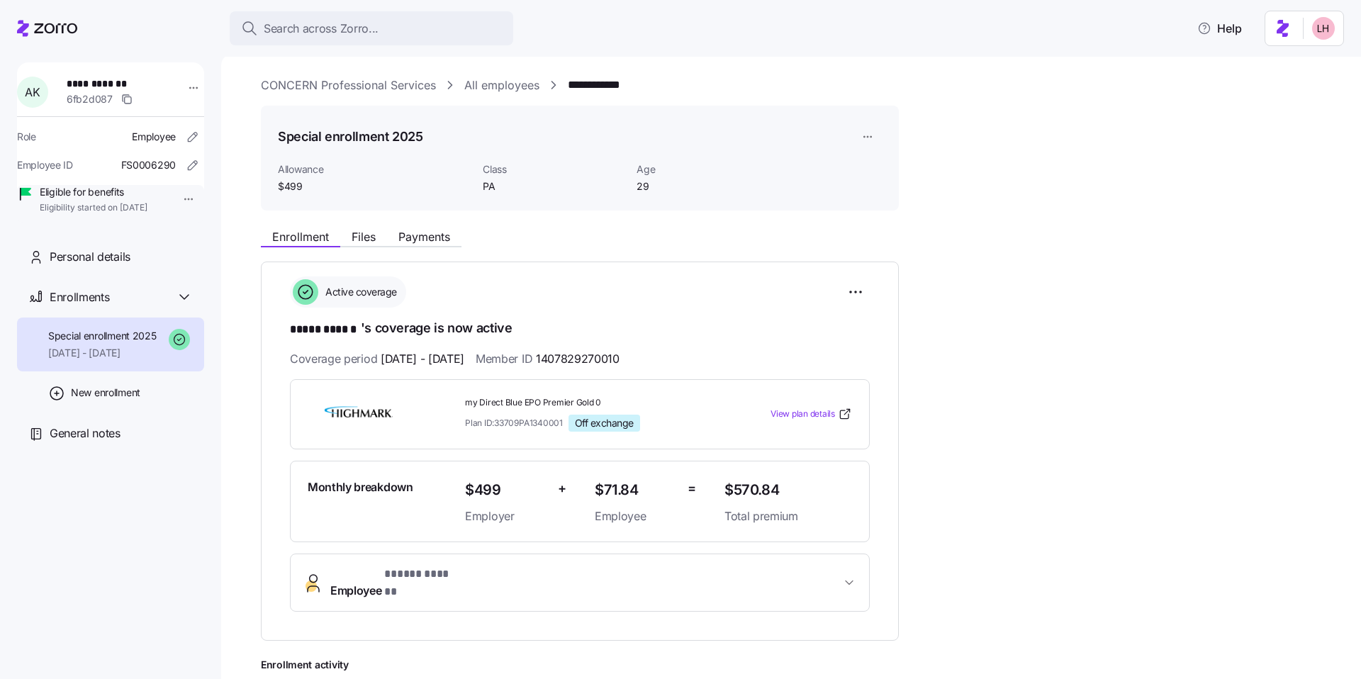
scroll to position [91, 0]
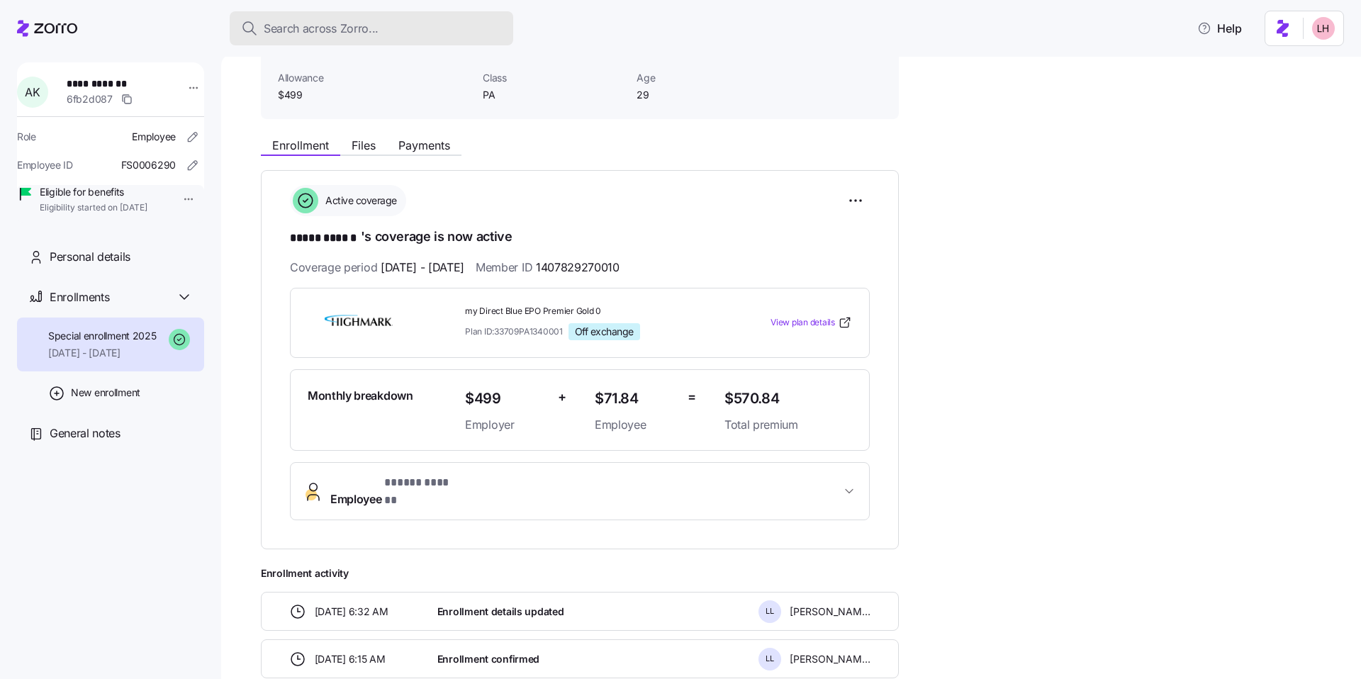
click at [320, 32] on span "Search across Zorro..." at bounding box center [321, 29] width 115 height 18
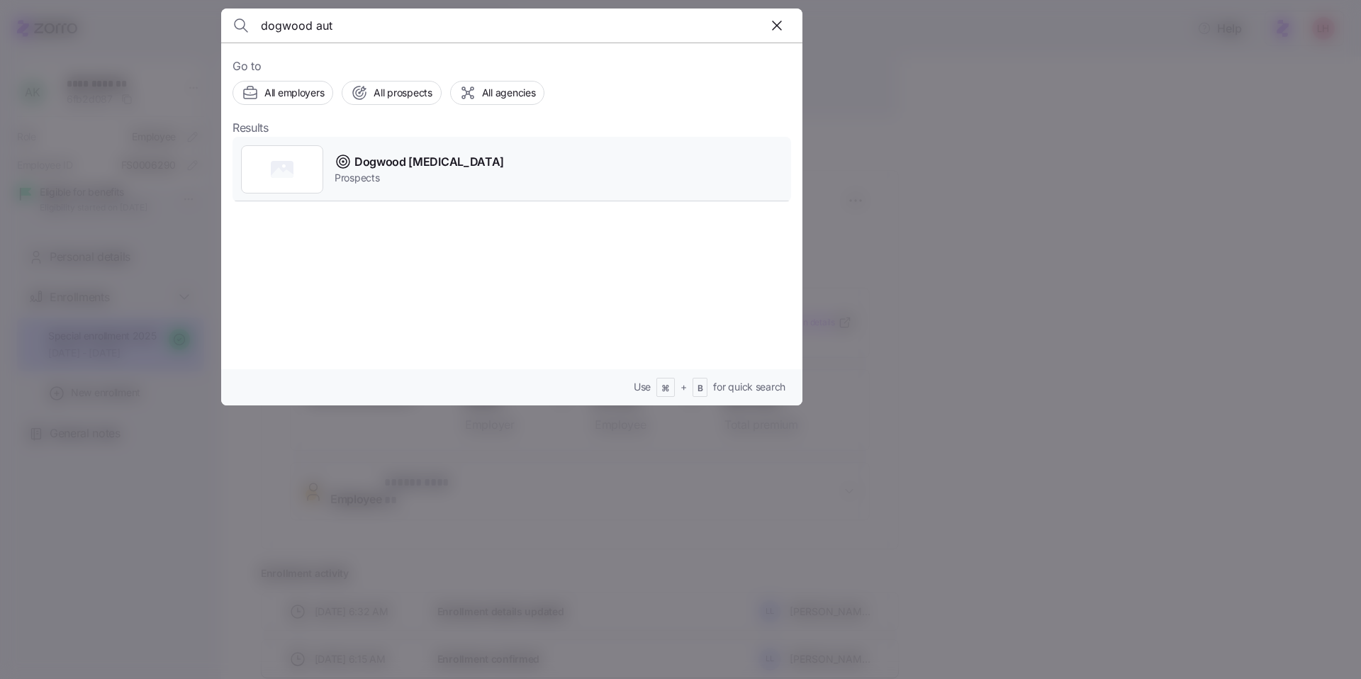
type input "dogwood aut"
click at [349, 178] on span "Prospects" at bounding box center [419, 178] width 169 height 14
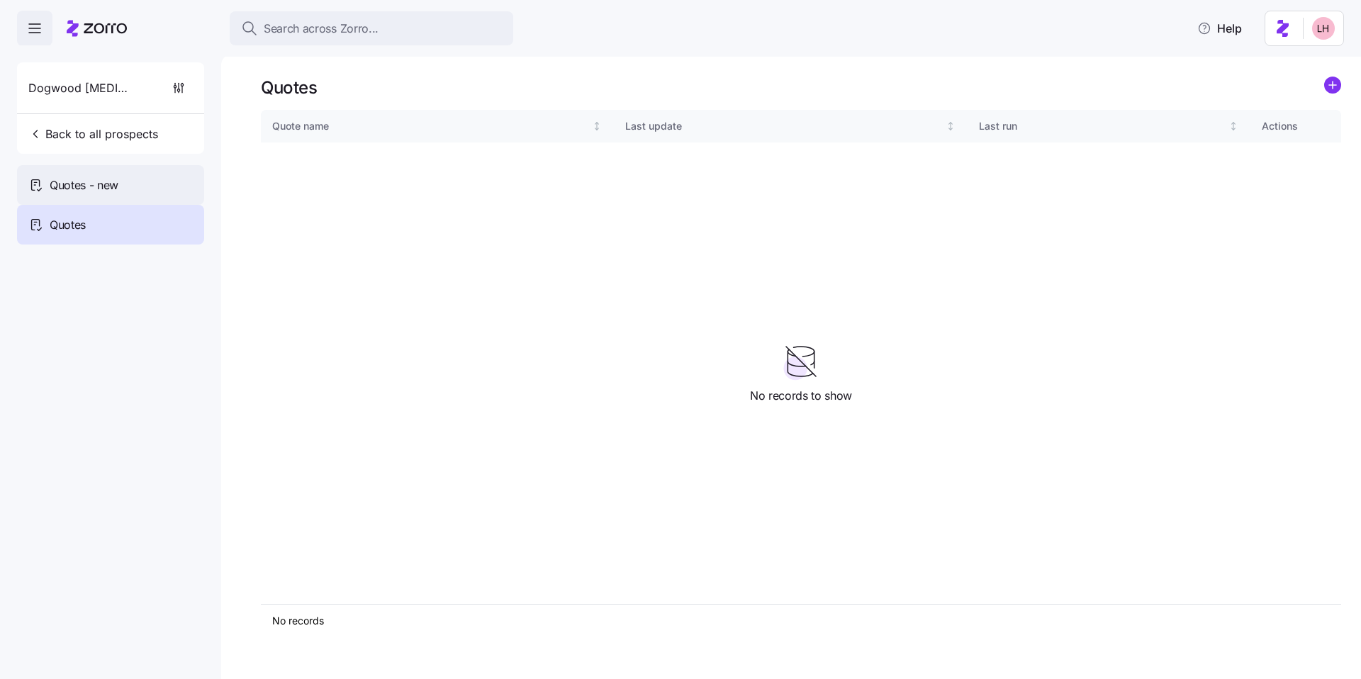
click at [125, 193] on div "Quotes - new" at bounding box center [110, 185] width 187 height 40
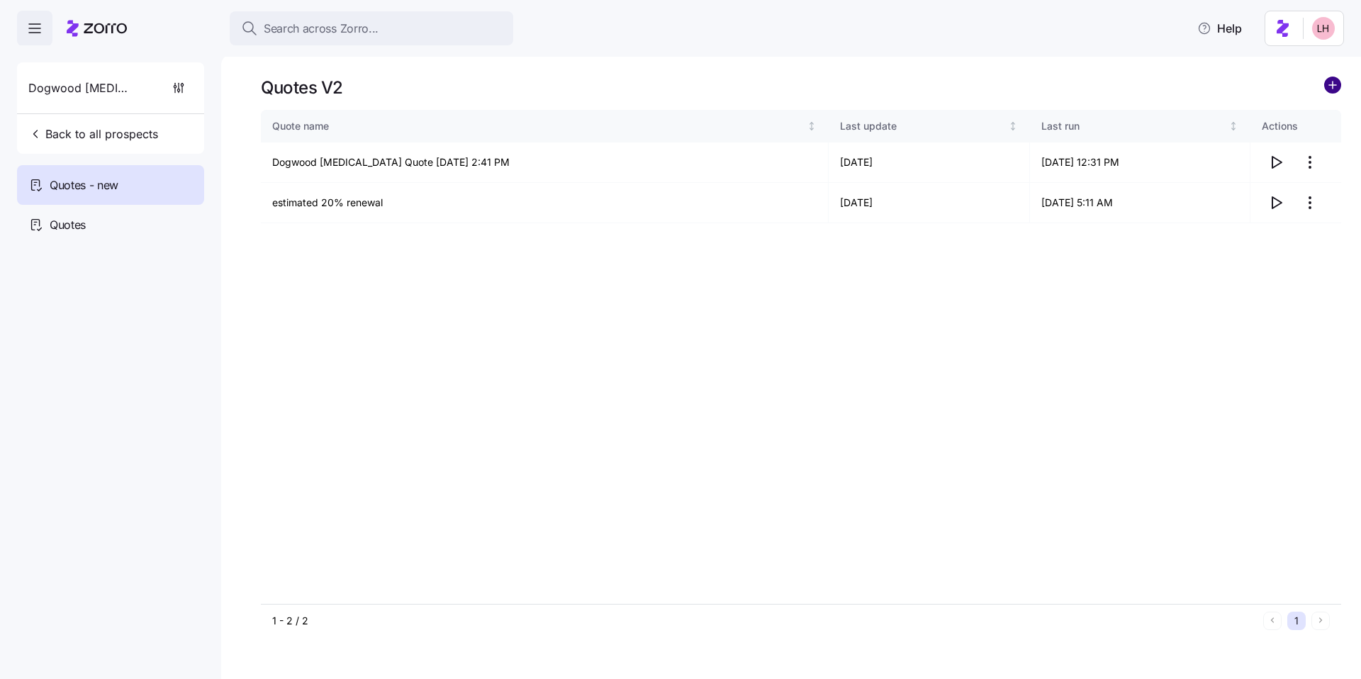
click at [1338, 89] on circle "add icon" at bounding box center [1333, 85] width 16 height 16
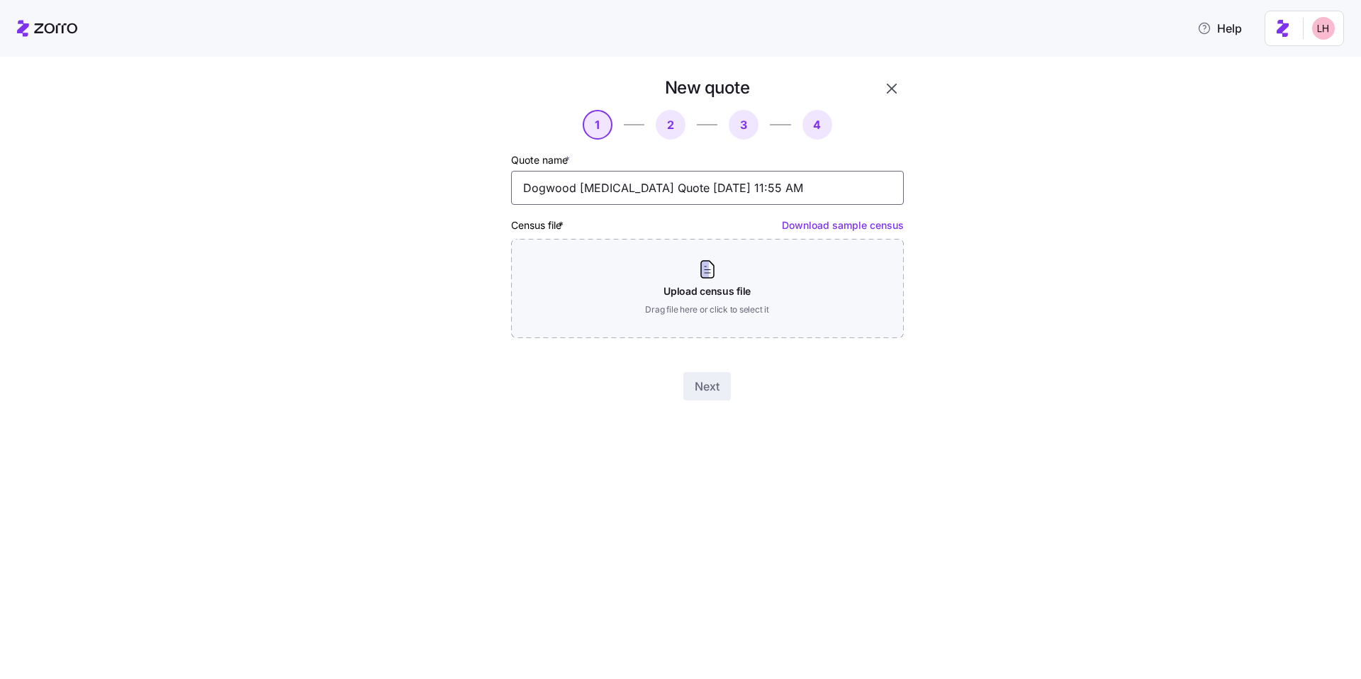
click at [715, 198] on input "Dogwood [MEDICAL_DATA] Quote [DATE] 11:55 AM" at bounding box center [707, 188] width 393 height 34
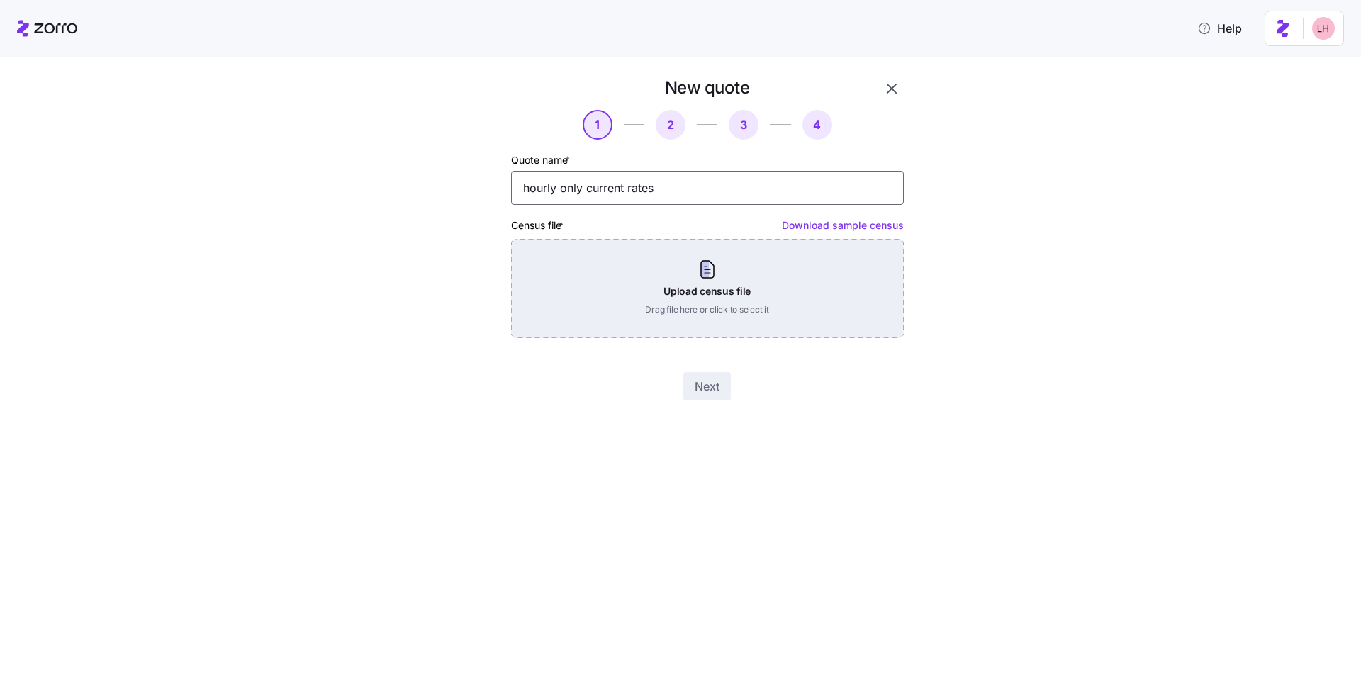
type input "hourly only current rates"
click at [793, 273] on div "Upload census file Drag file here or click to select it" at bounding box center [707, 288] width 393 height 99
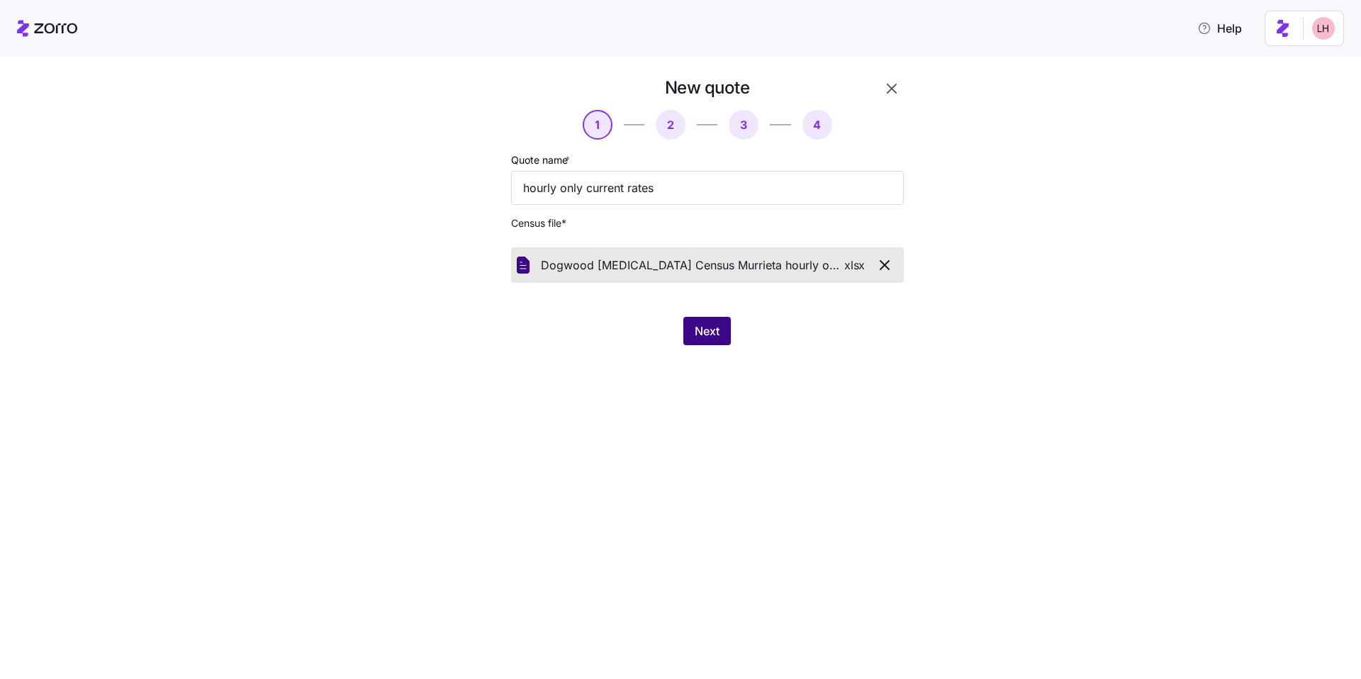
click at [698, 326] on span "Next" at bounding box center [707, 331] width 25 height 17
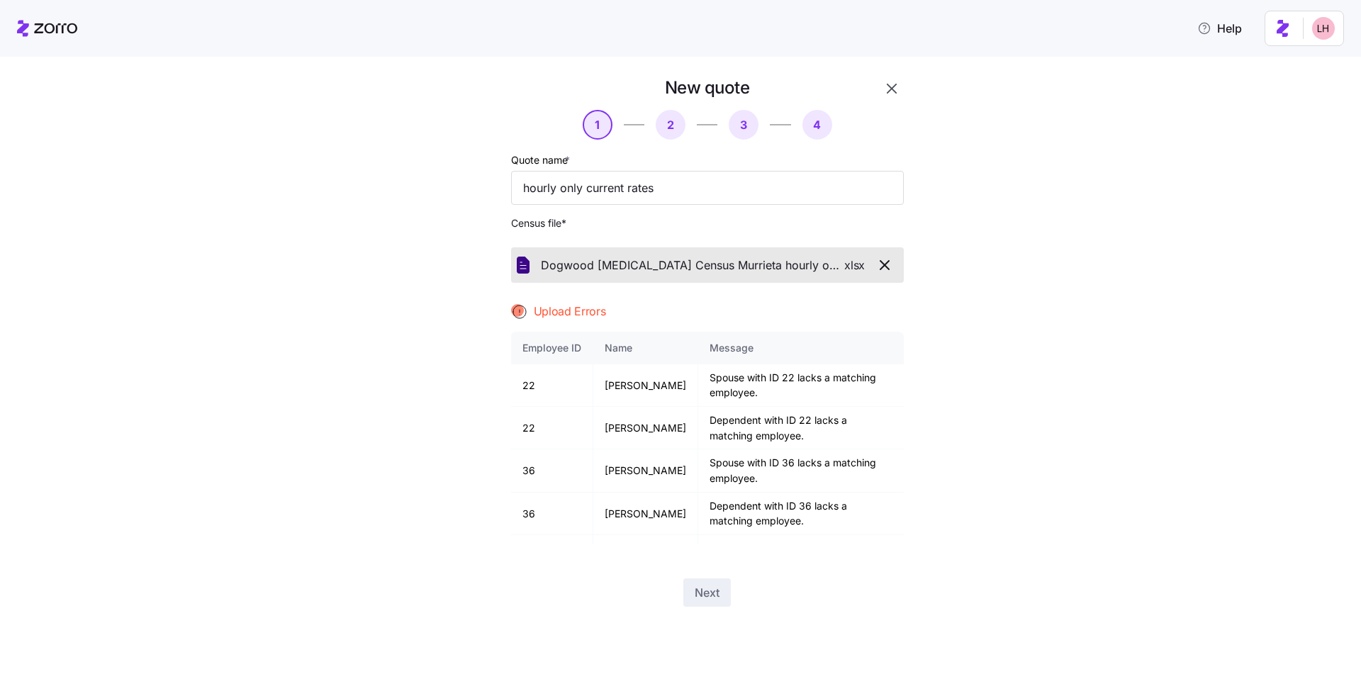
click at [894, 82] on icon "button" at bounding box center [891, 88] width 17 height 17
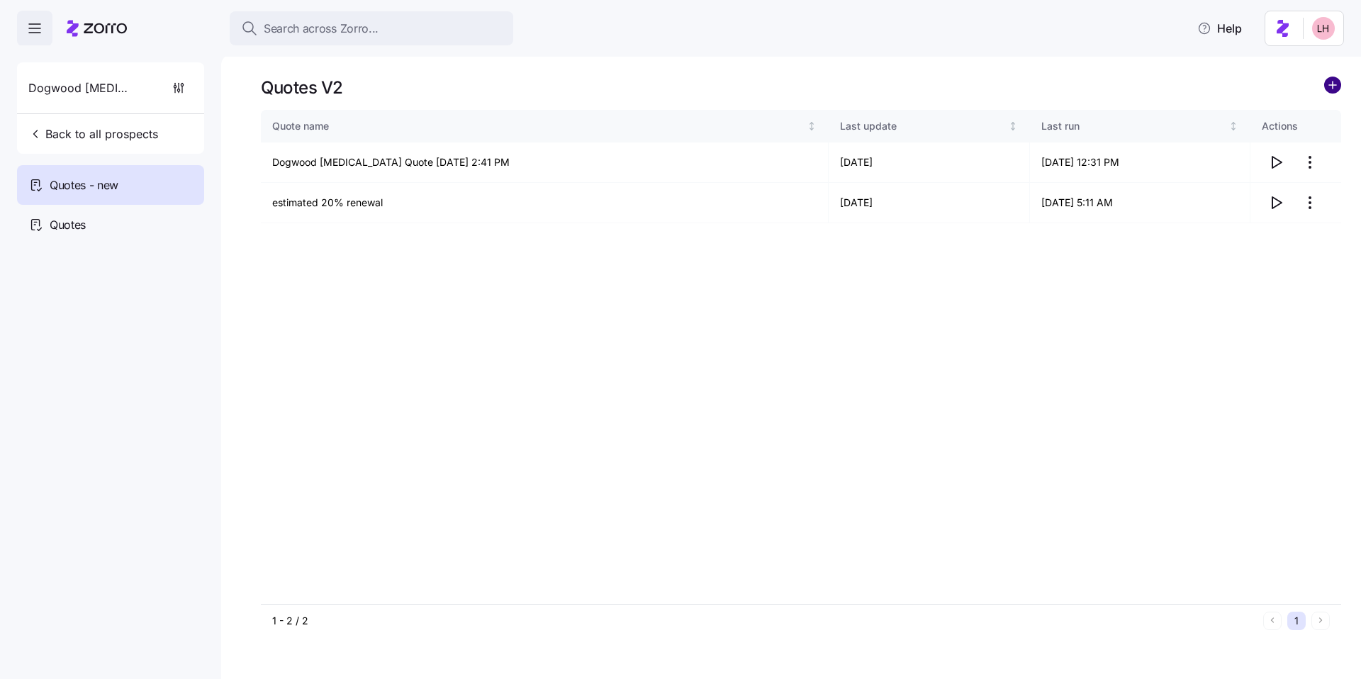
click at [1336, 89] on circle "add icon" at bounding box center [1333, 85] width 16 height 16
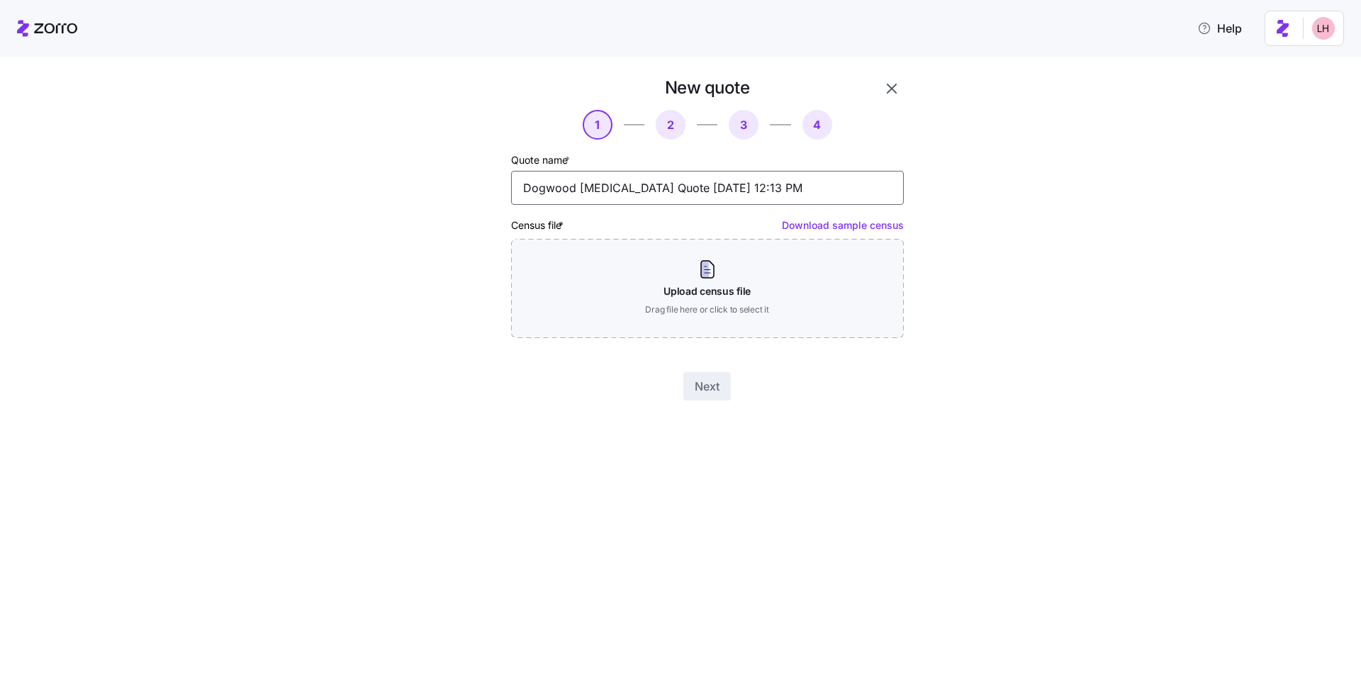
click at [693, 196] on input "Dogwood [MEDICAL_DATA] Quote [DATE] 12:13 PM" at bounding box center [707, 188] width 393 height 34
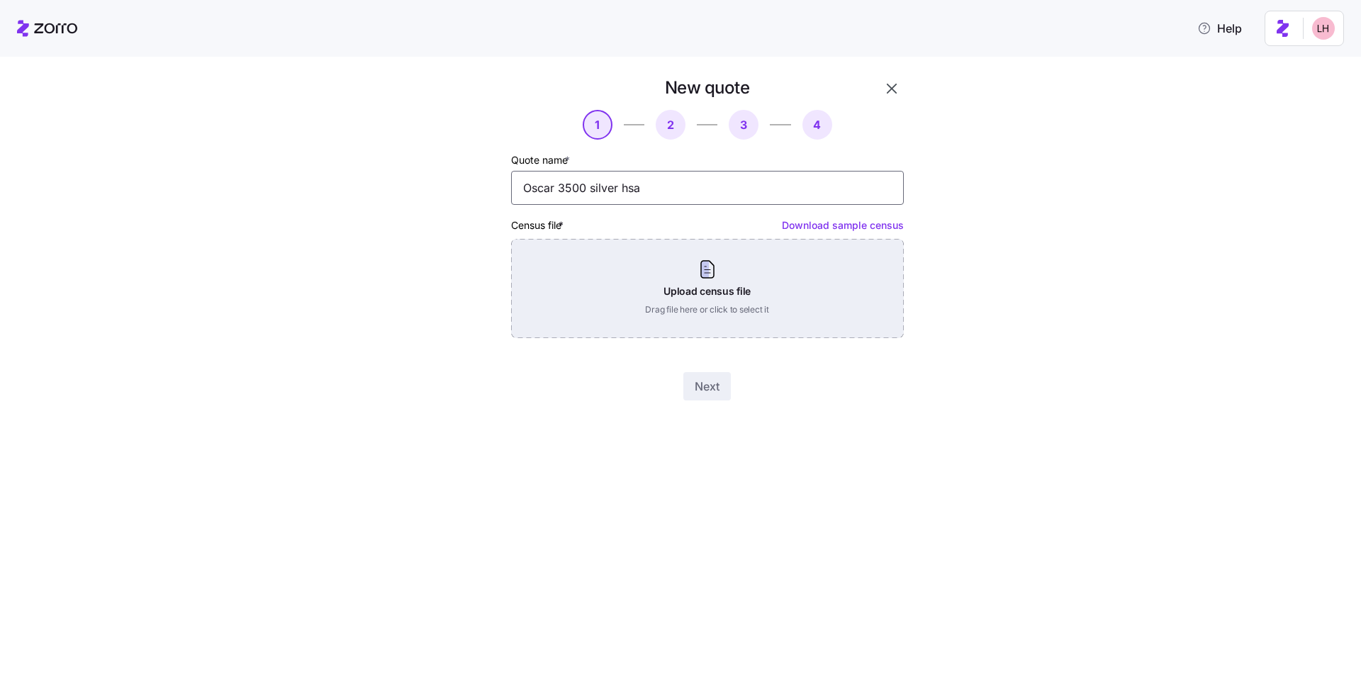
type input "Oscar 3500 silver hsa"
click at [778, 301] on div "Upload census file Drag file here or click to select it" at bounding box center [707, 288] width 393 height 99
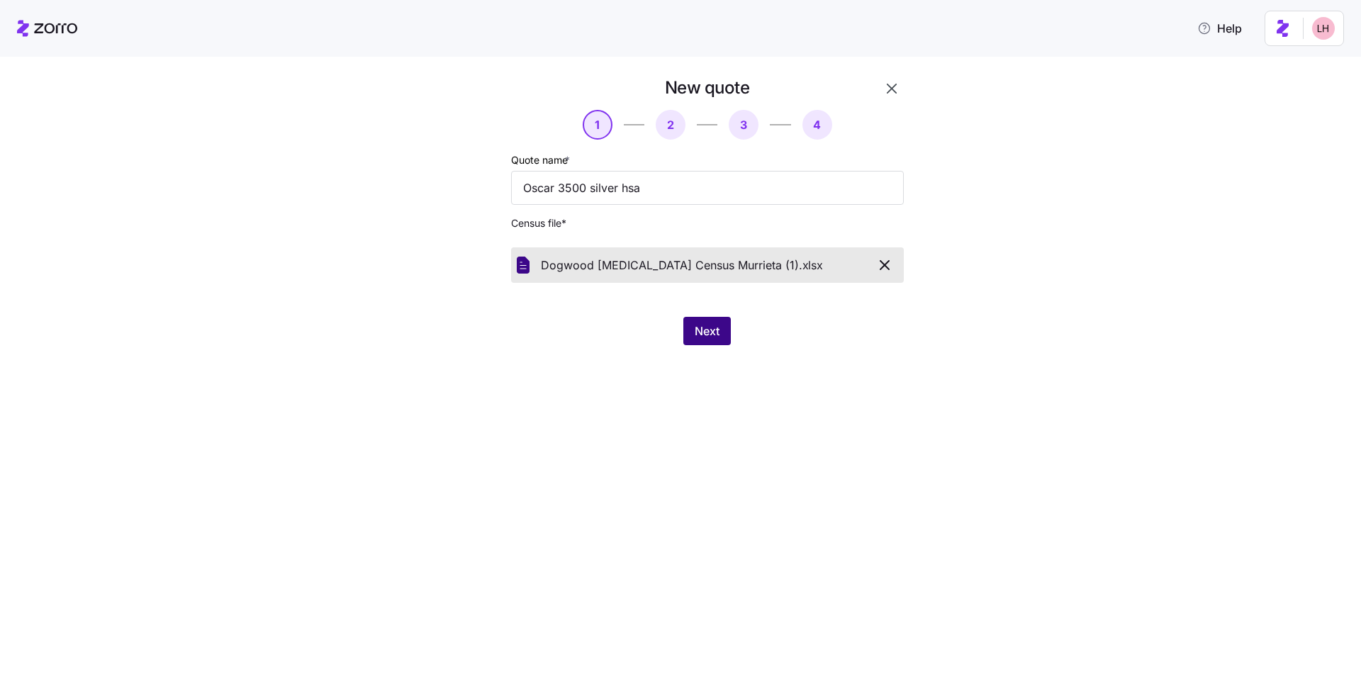
click at [697, 328] on span "Next" at bounding box center [707, 331] width 25 height 17
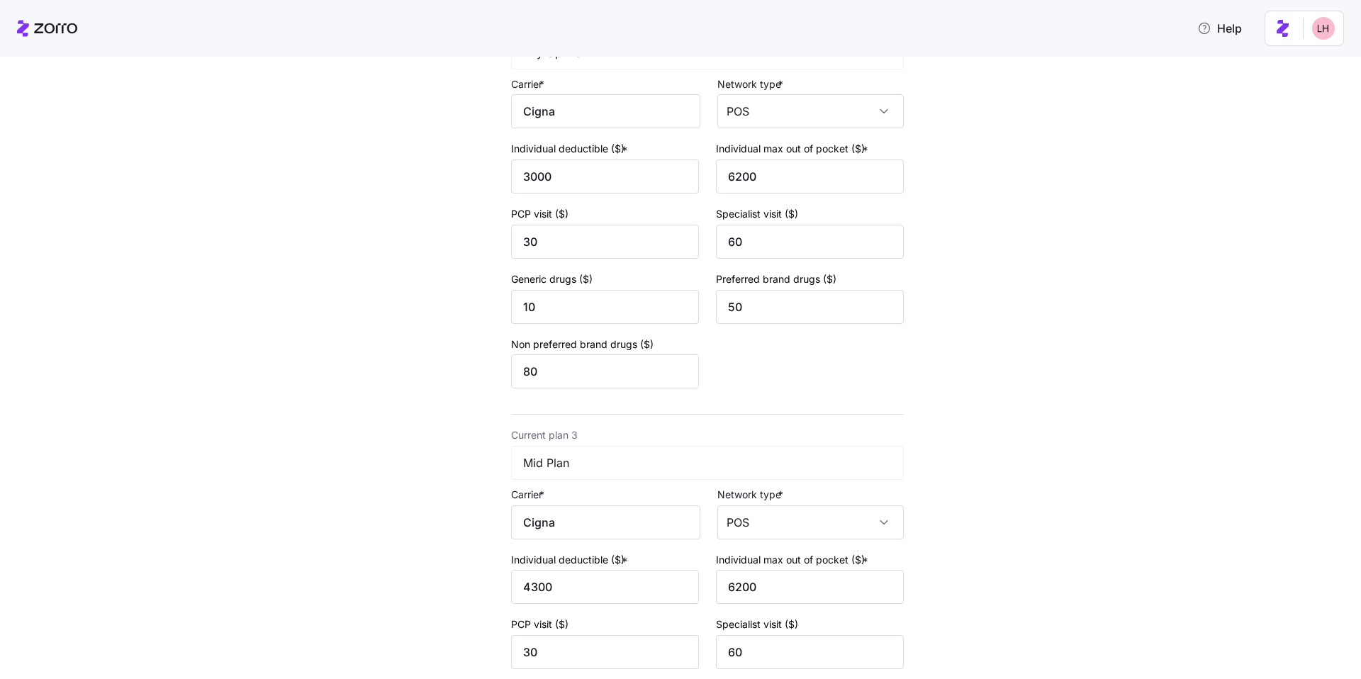
scroll to position [834, 0]
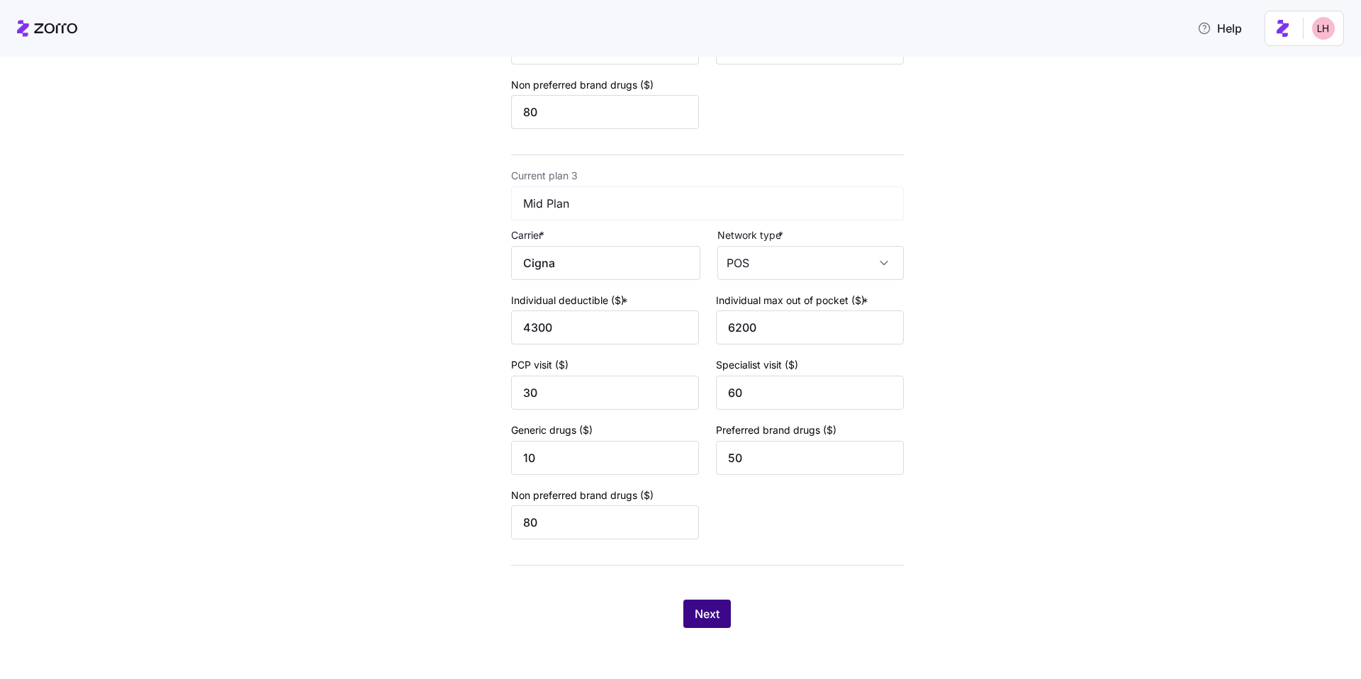
click at [706, 608] on span "Next" at bounding box center [707, 613] width 25 height 17
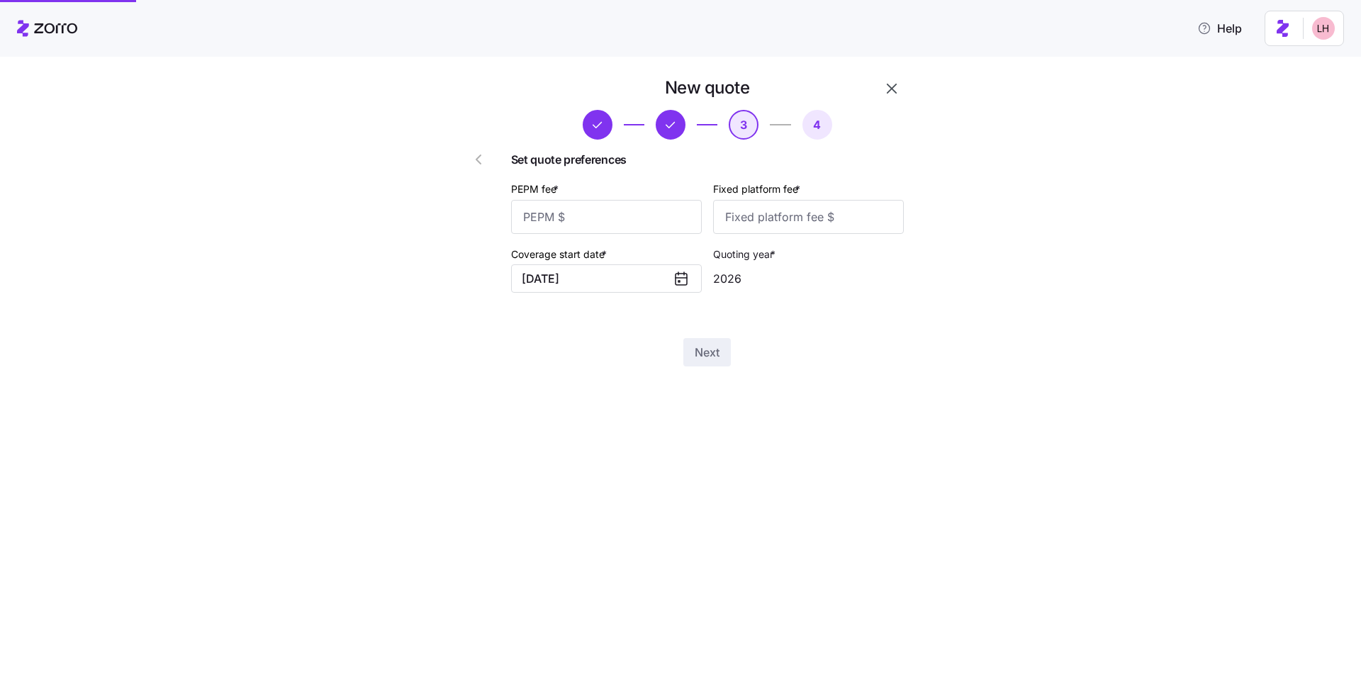
scroll to position [0, 0]
click at [628, 230] on input "PEPM fee *" at bounding box center [606, 217] width 191 height 34
type input "3"
type input "60"
type input "100"
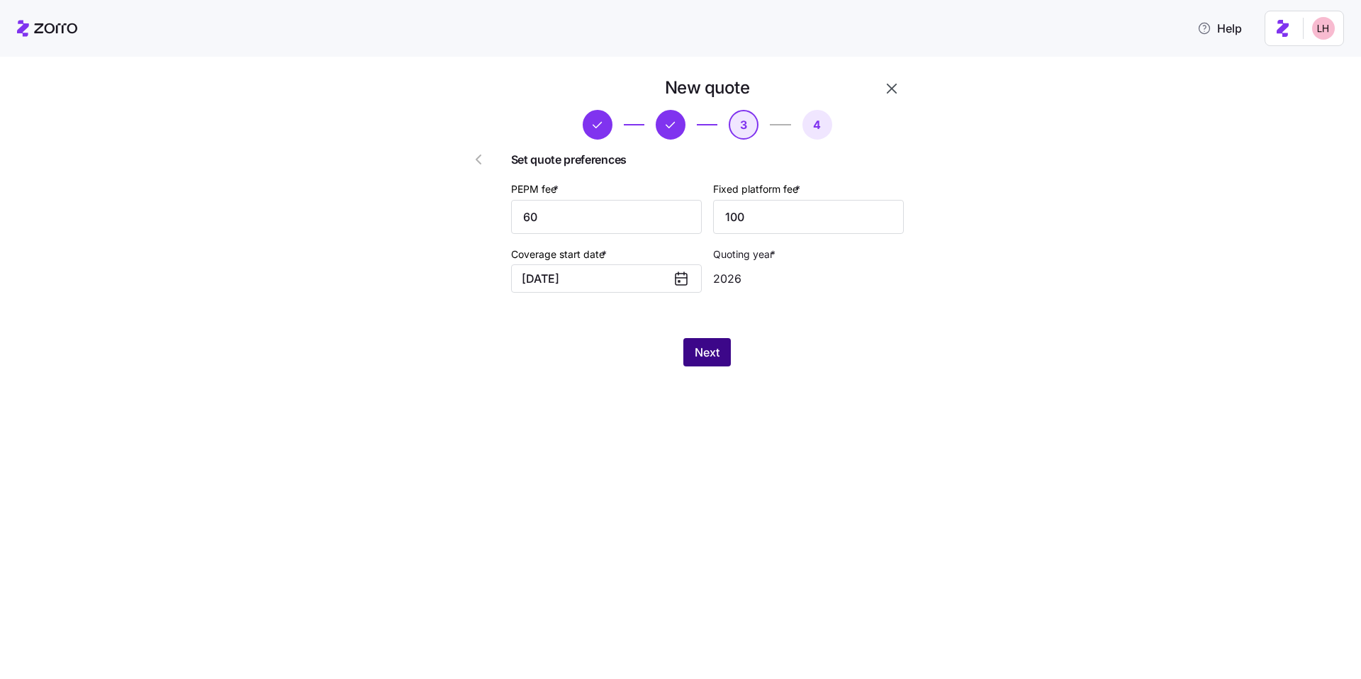
click at [699, 352] on span "Next" at bounding box center [707, 352] width 25 height 17
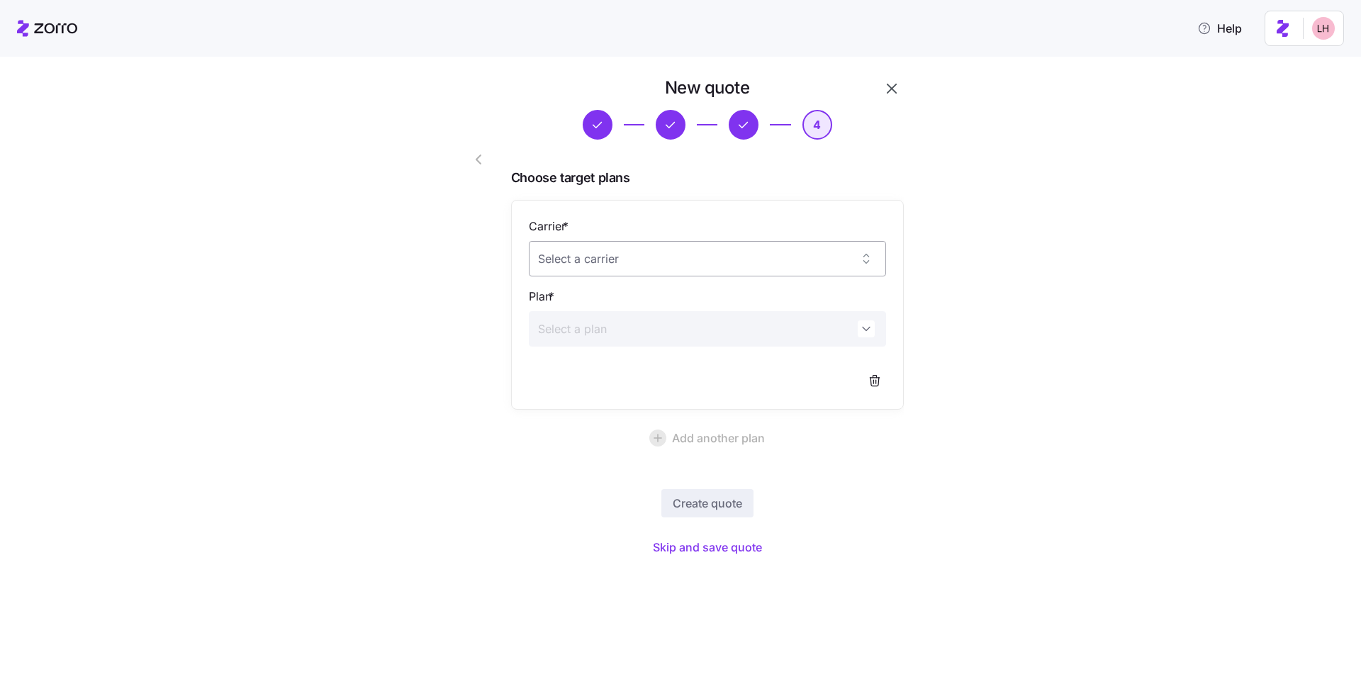
click at [670, 256] on input "Carrier *" at bounding box center [707, 258] width 357 height 35
click at [648, 296] on div "Oscar" at bounding box center [708, 303] width 346 height 30
type input "Oscar"
click at [634, 342] on input "Plan *" at bounding box center [707, 328] width 357 height 35
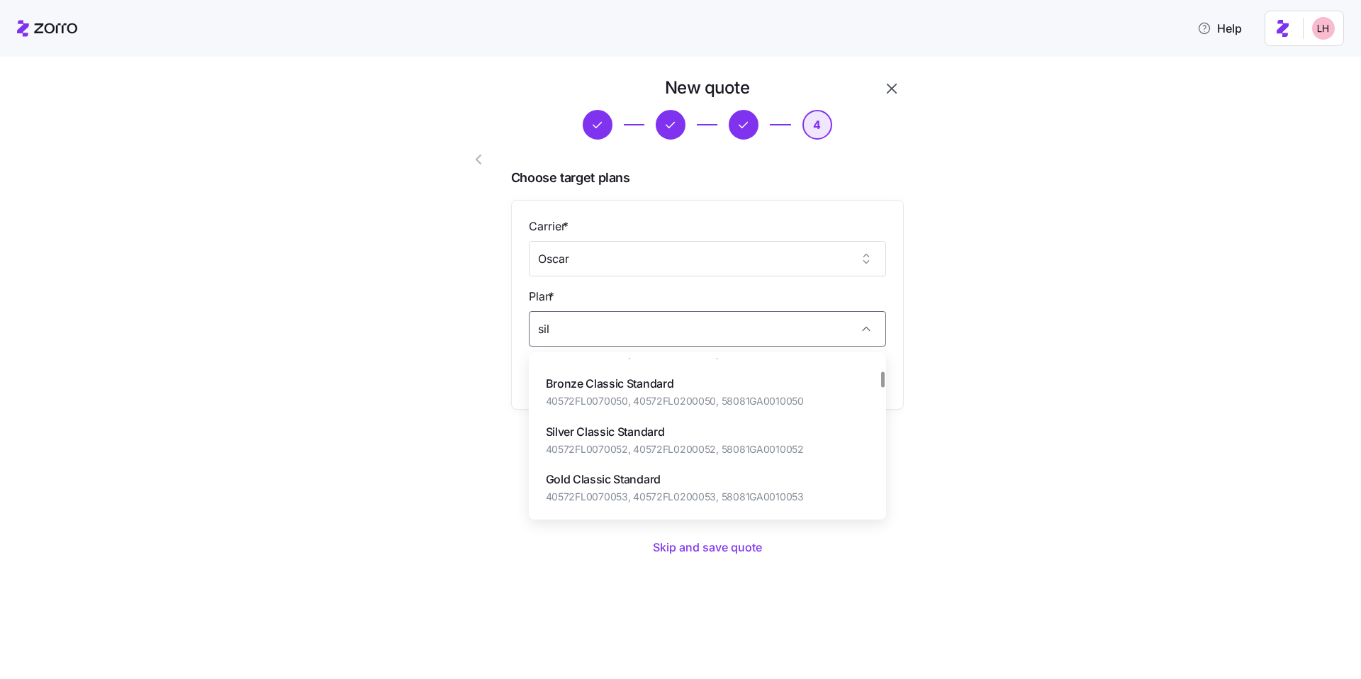
scroll to position [86, 0]
type input "silver"
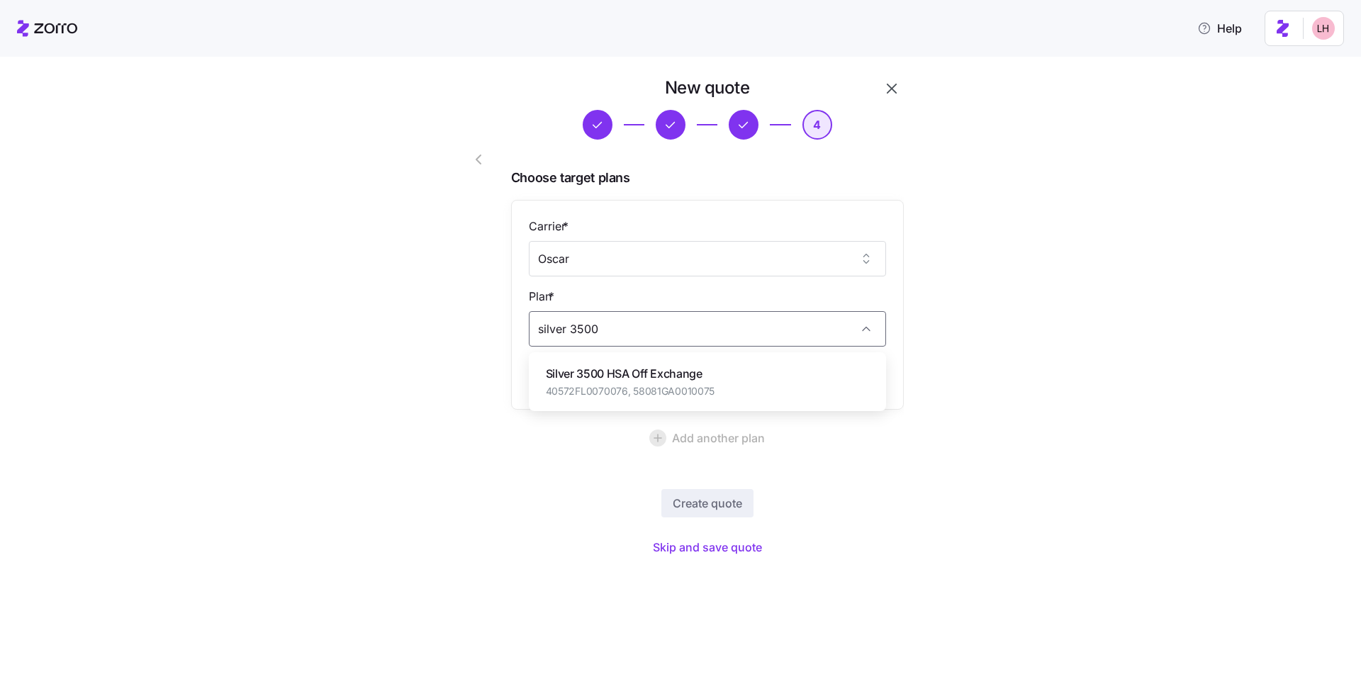
click at [700, 374] on span "Silver 3500 HSA Off Exchange" at bounding box center [630, 374] width 169 height 18
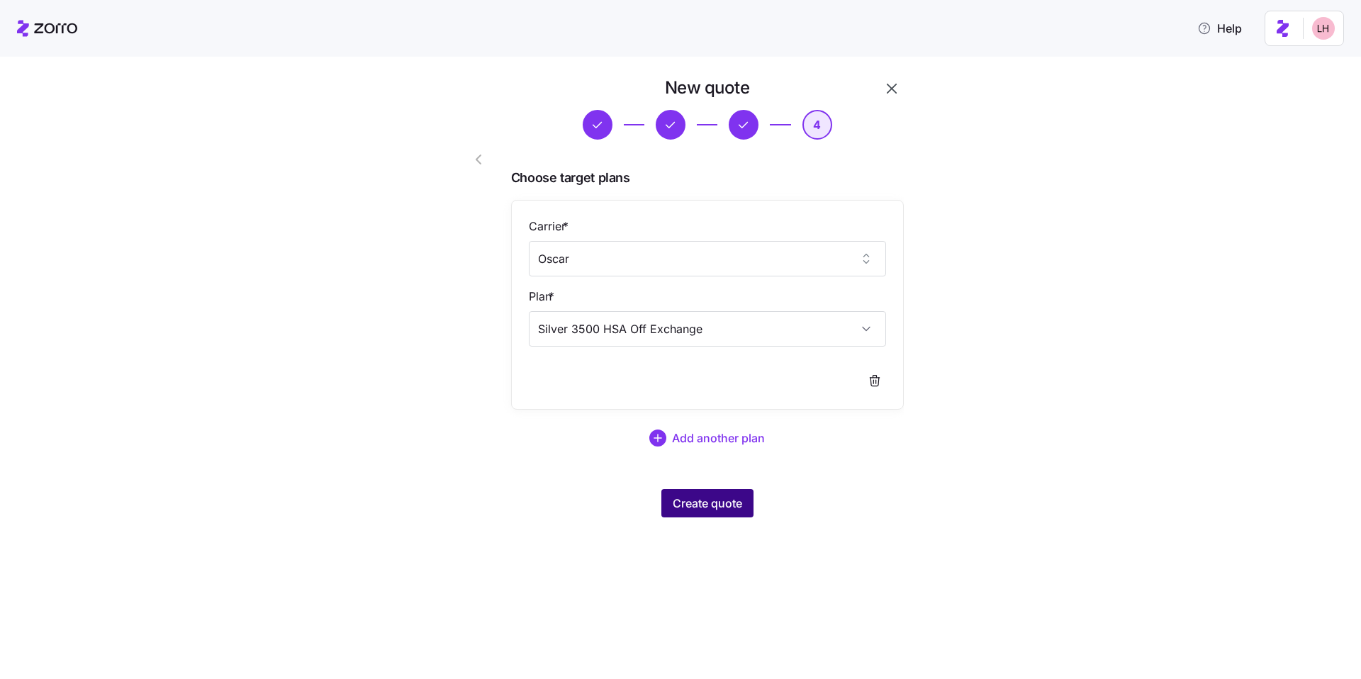
type input "Silver 3500 HSA Off Exchange"
click at [740, 507] on span "Create quote" at bounding box center [707, 503] width 69 height 17
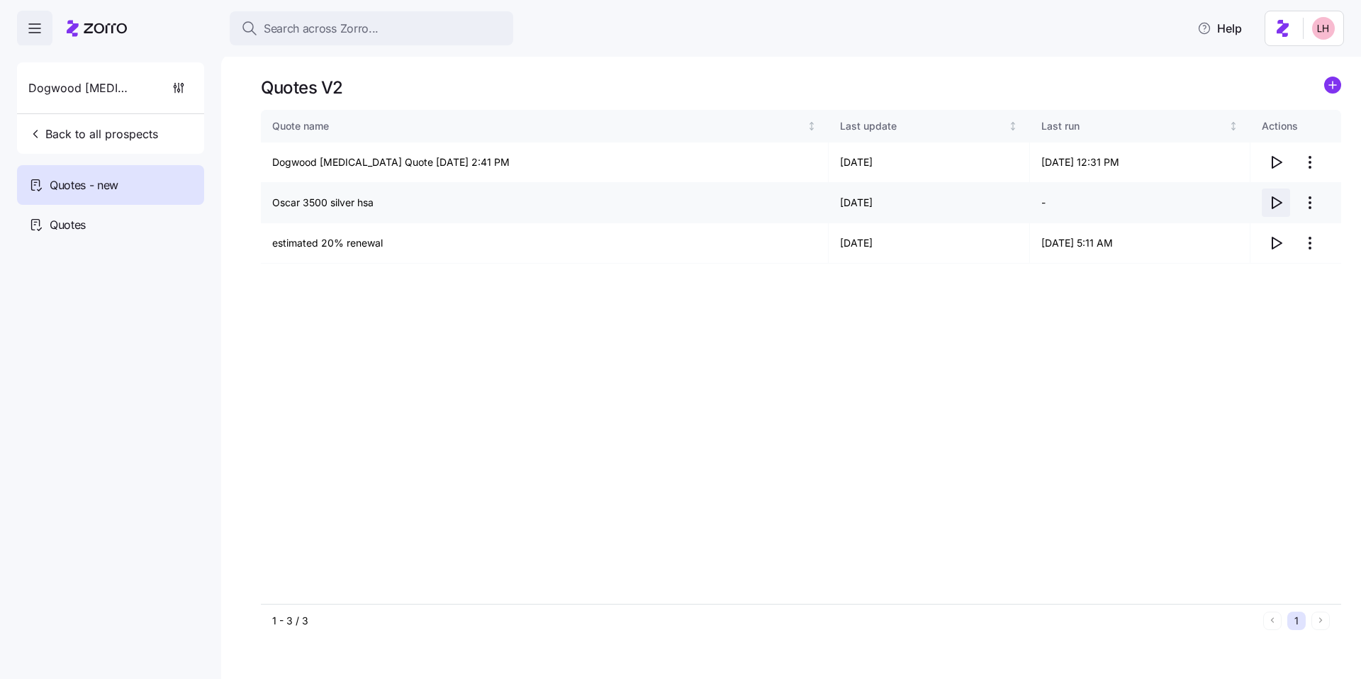
click at [1277, 201] on icon "button" at bounding box center [1276, 202] width 17 height 17
click at [1277, 163] on icon "button" at bounding box center [1276, 162] width 17 height 17
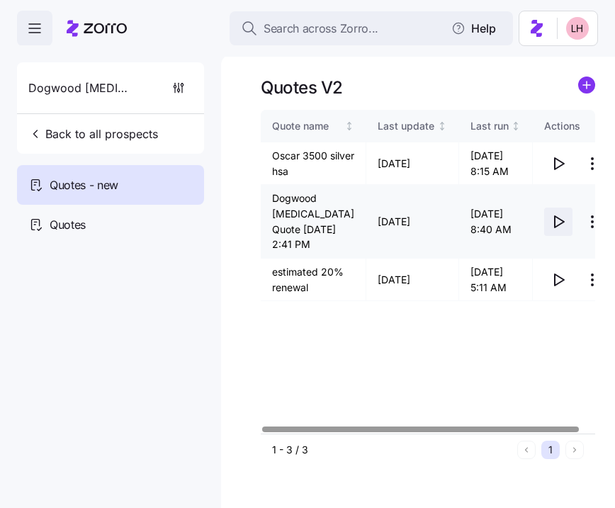
click at [550, 223] on icon "button" at bounding box center [558, 221] width 17 height 17
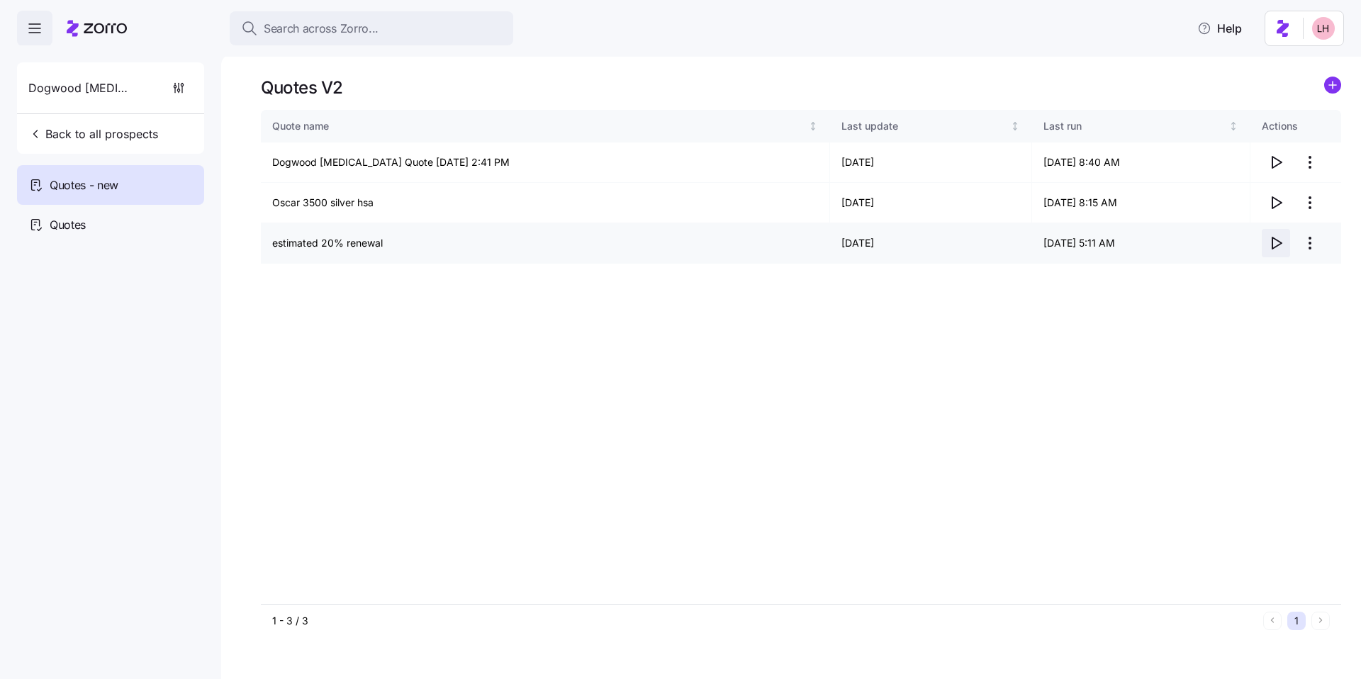
click at [1274, 245] on icon "button" at bounding box center [1276, 243] width 17 height 17
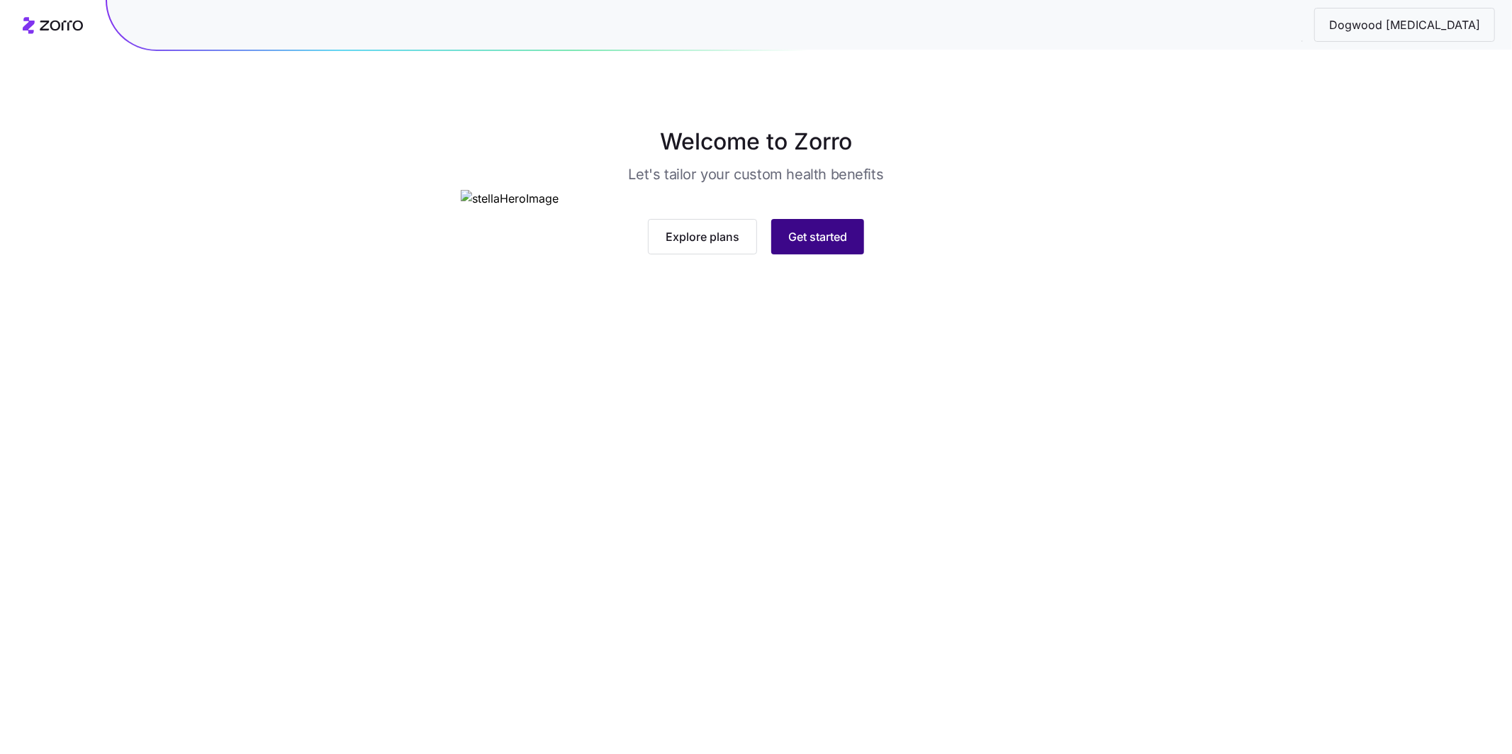
click at [844, 245] on span "Get started" at bounding box center [817, 236] width 59 height 17
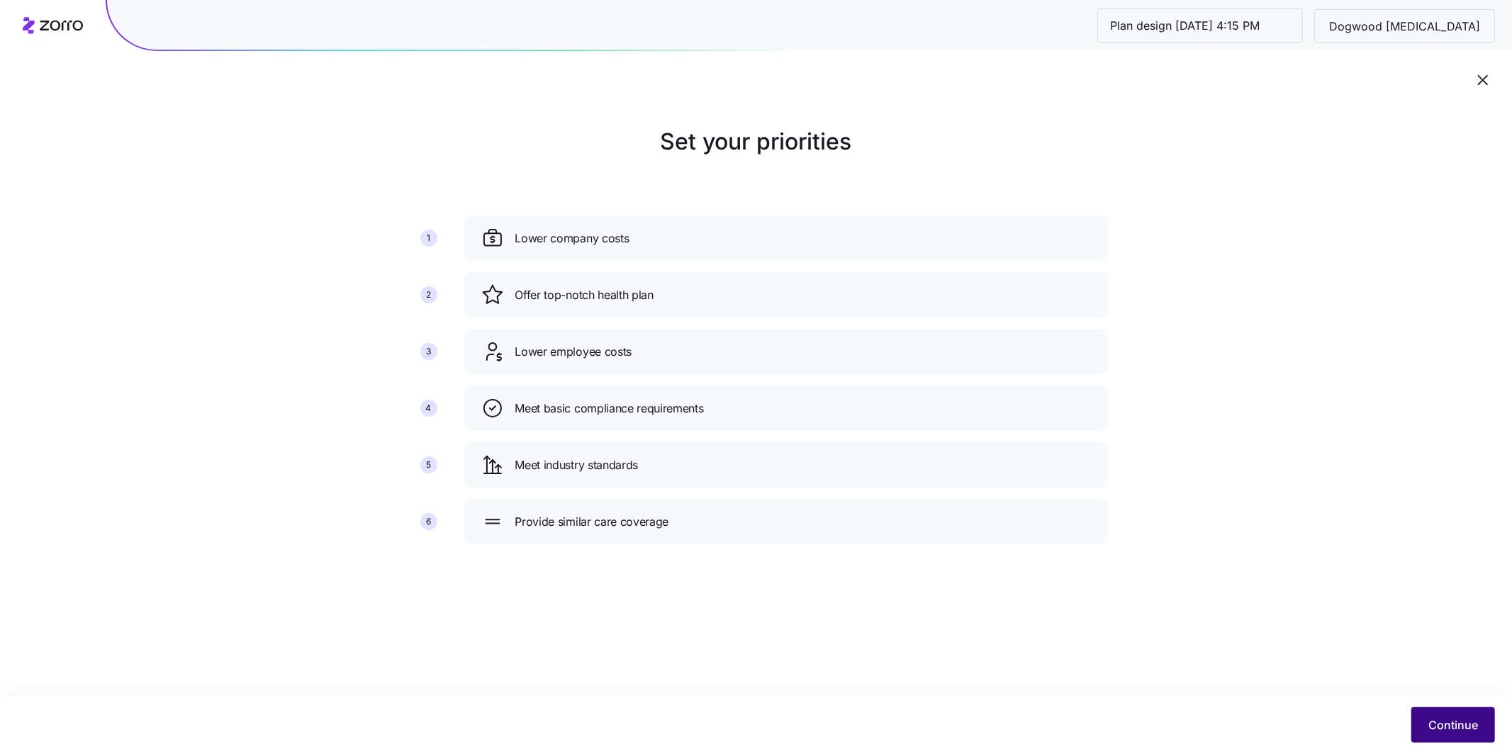
click at [1443, 720] on span "Continue" at bounding box center [1453, 725] width 50 height 17
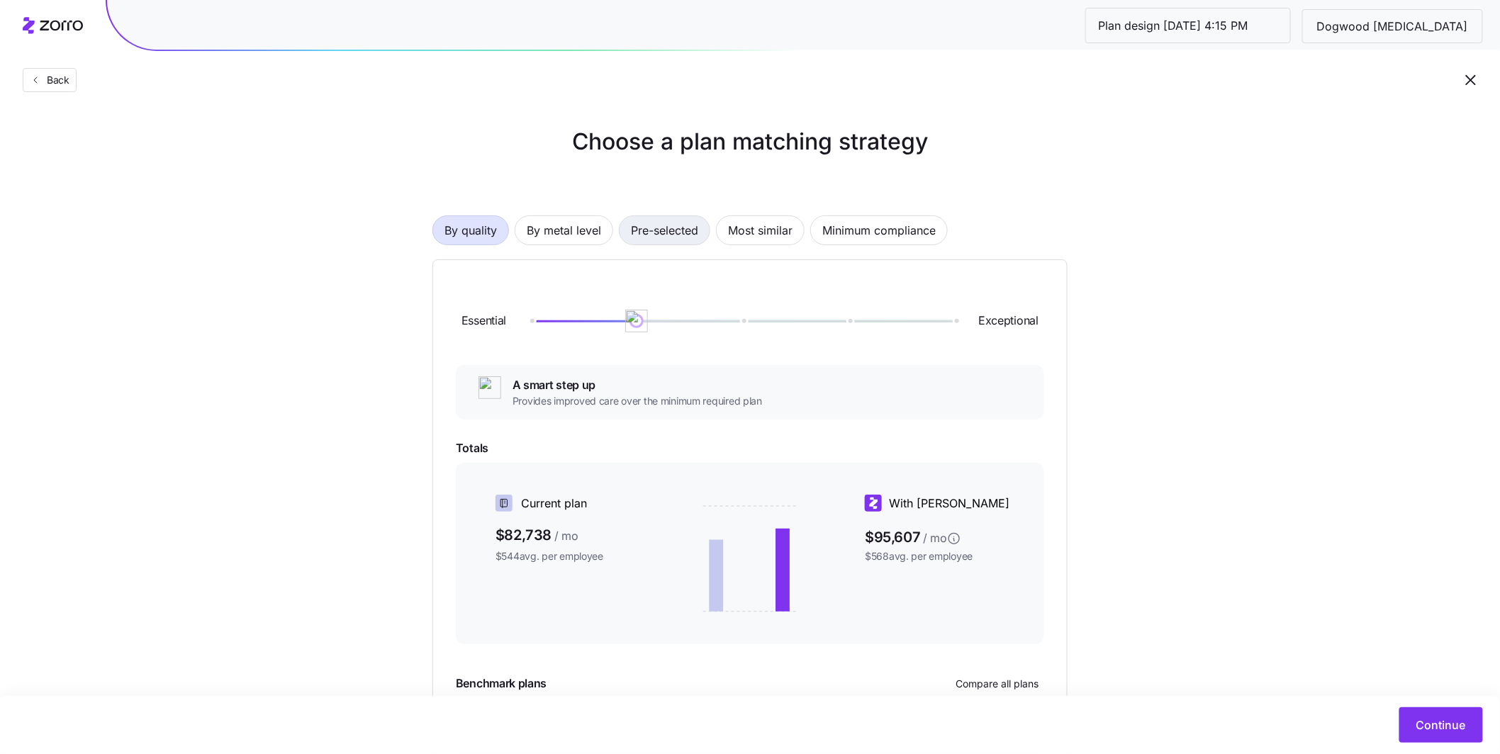
click at [684, 234] on span "Pre-selected" at bounding box center [664, 230] width 67 height 28
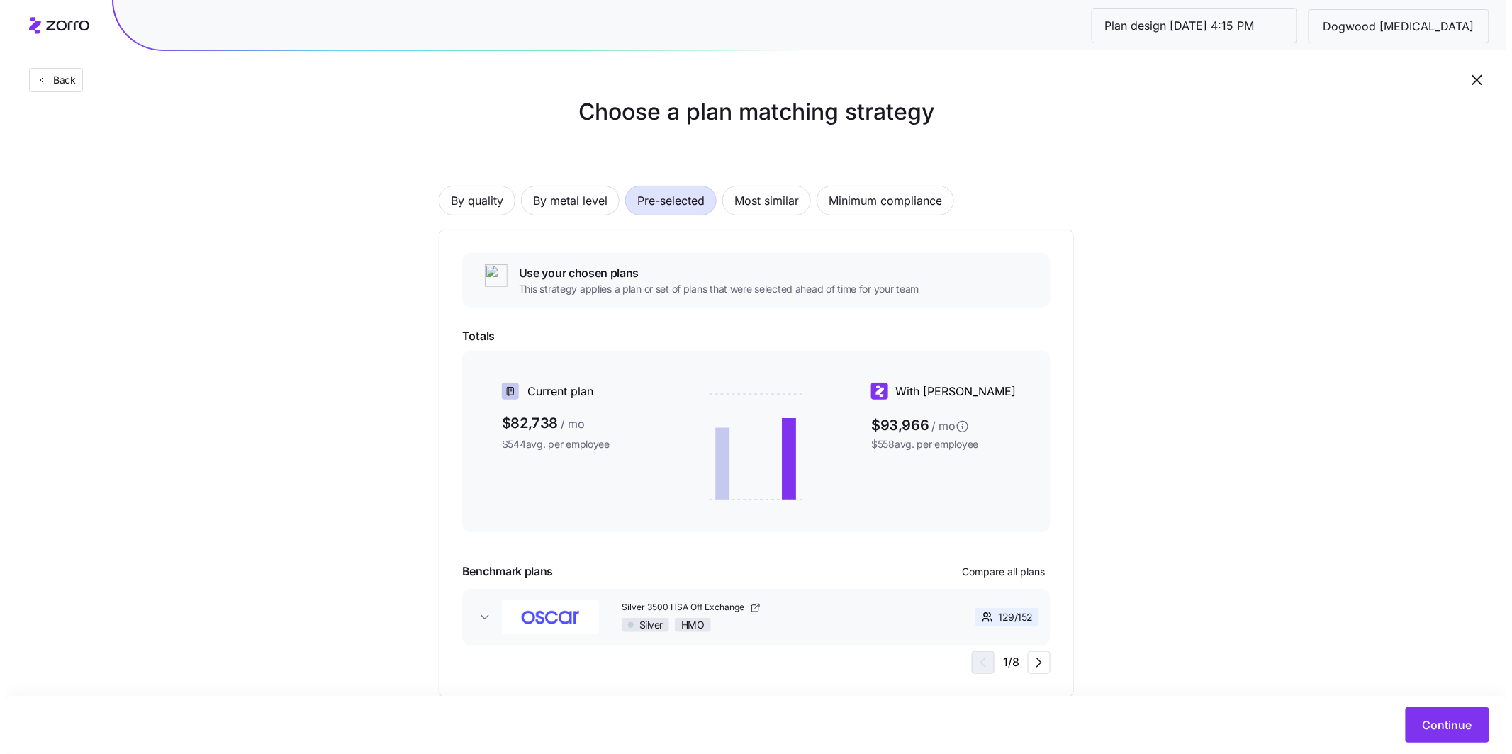
scroll to position [64, 0]
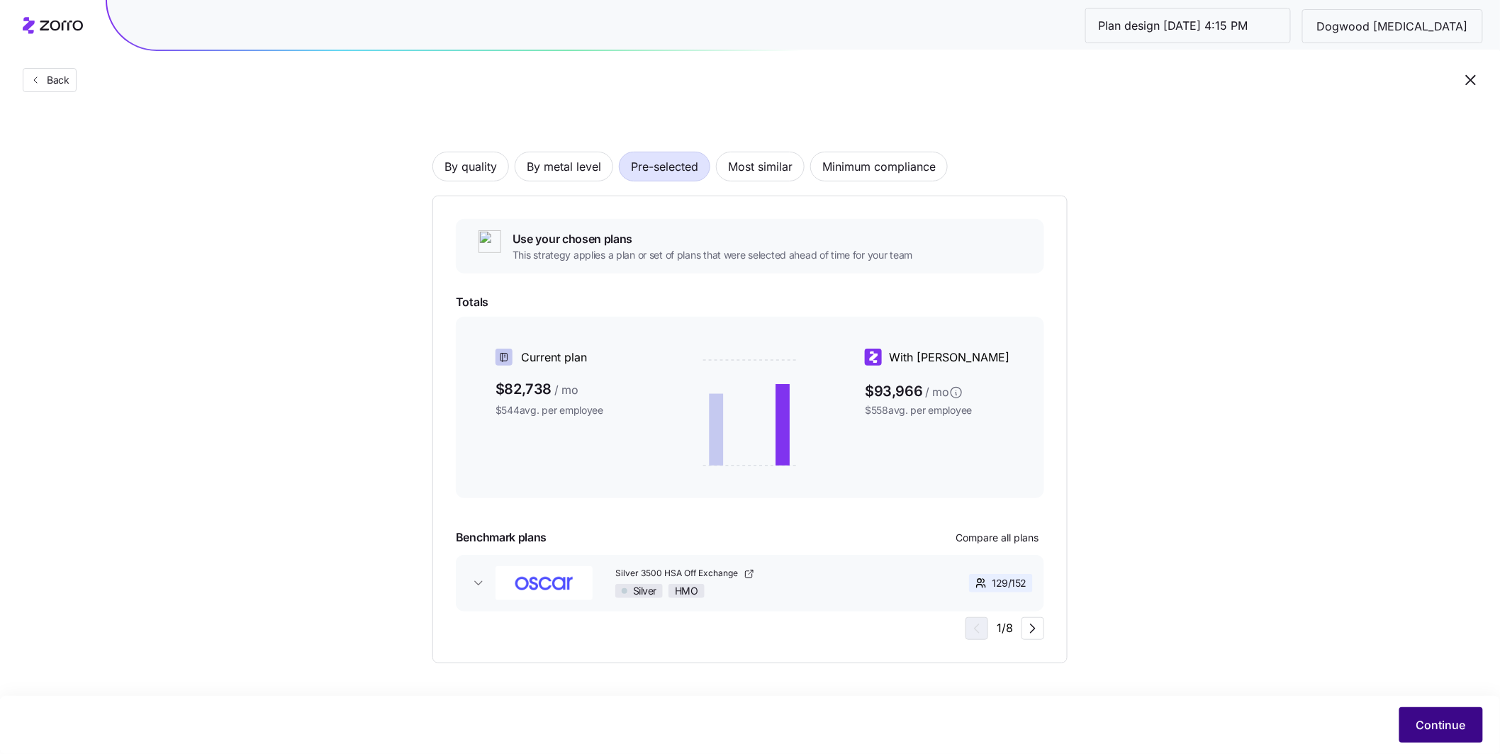
click at [1416, 728] on span "Continue" at bounding box center [1441, 725] width 50 height 17
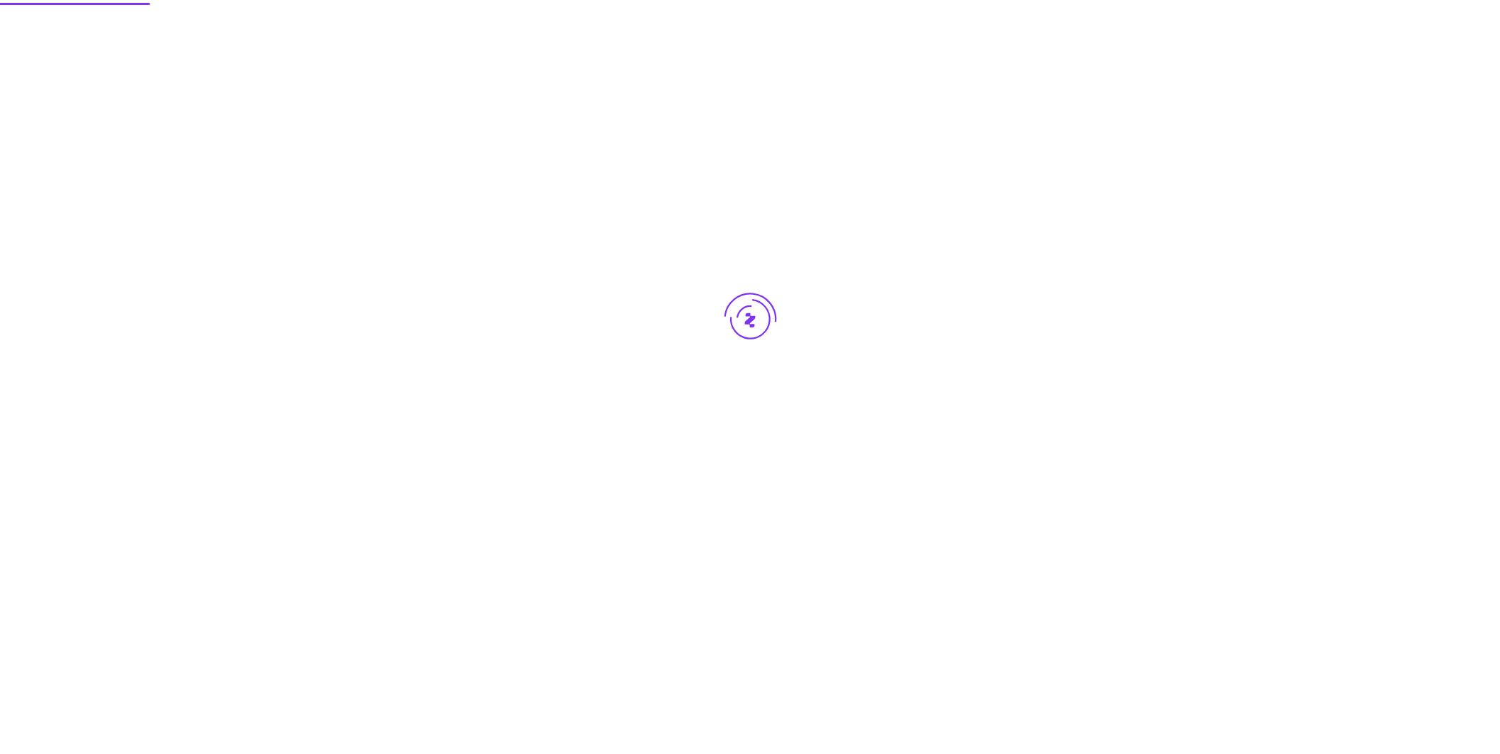
scroll to position [0, 0]
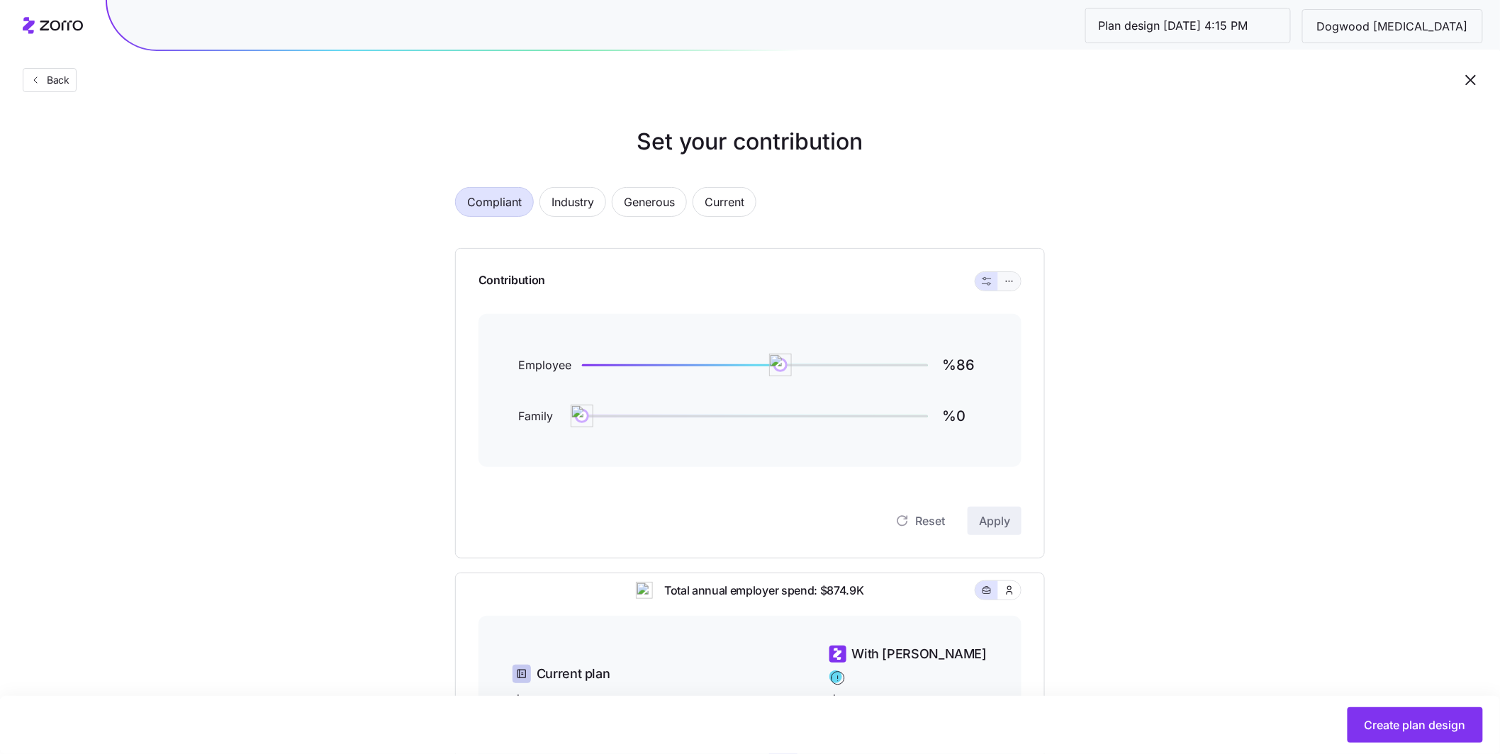
click at [1008, 277] on icon "button" at bounding box center [1010, 281] width 10 height 17
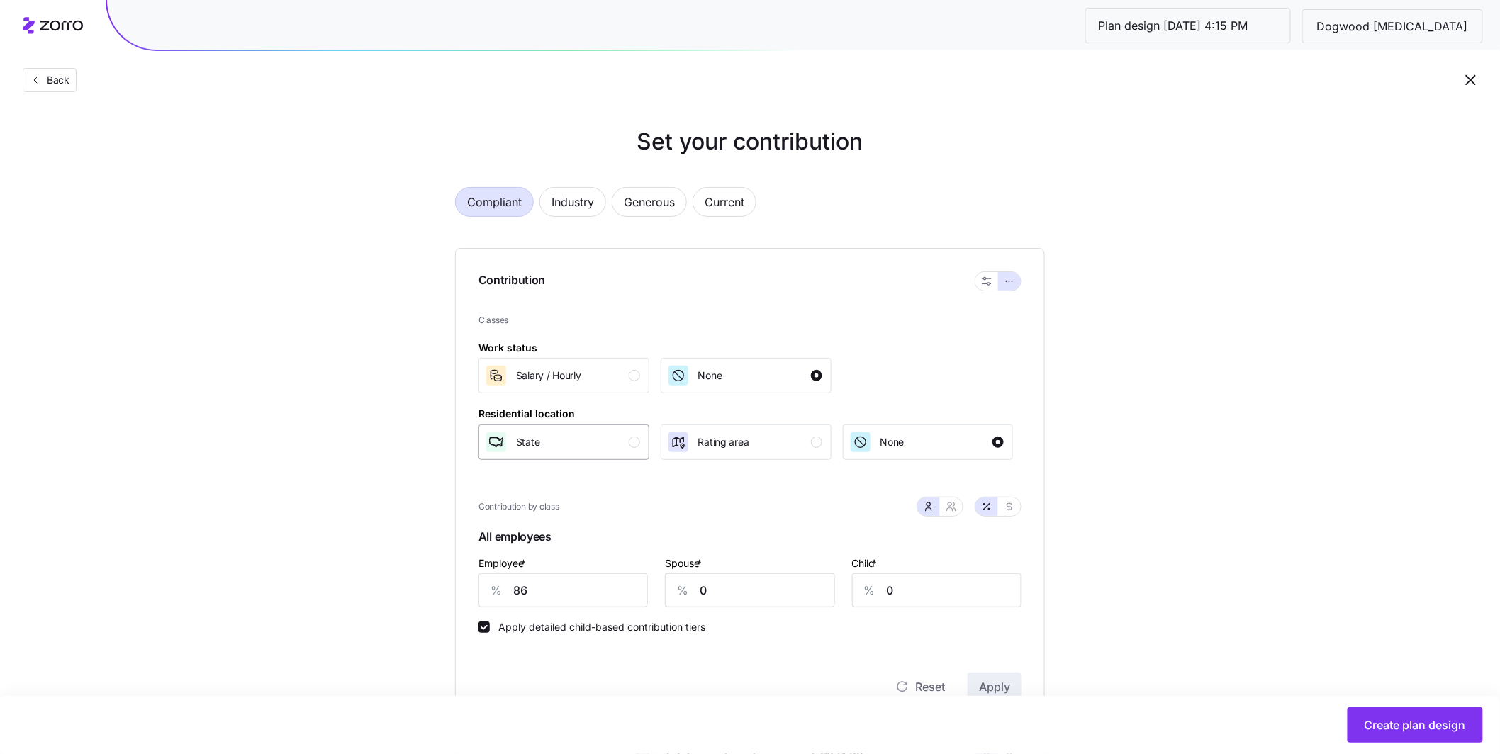
click at [635, 448] on div "State" at bounding box center [562, 442] width 155 height 23
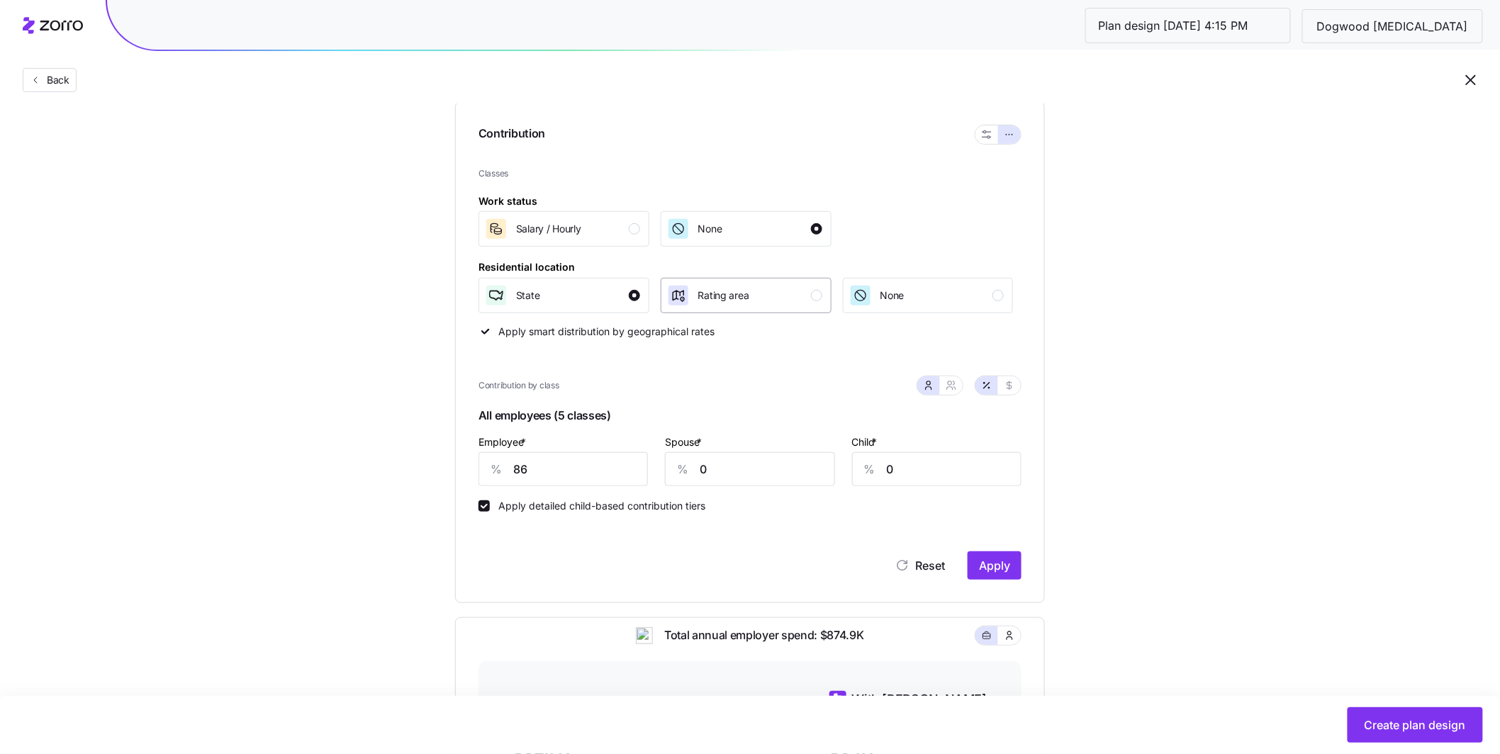
scroll to position [157, 0]
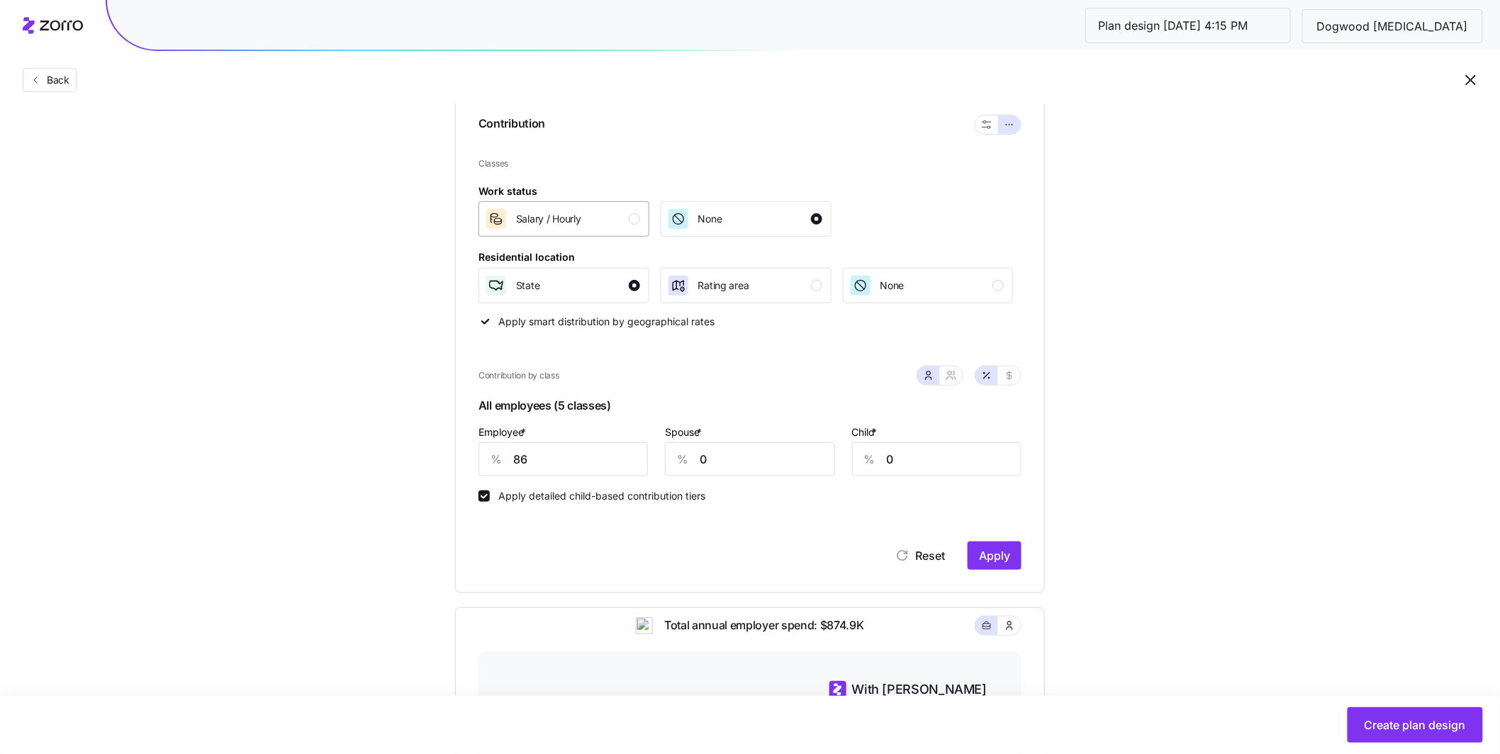
click at [635, 224] on div "button" at bounding box center [634, 218] width 11 height 11
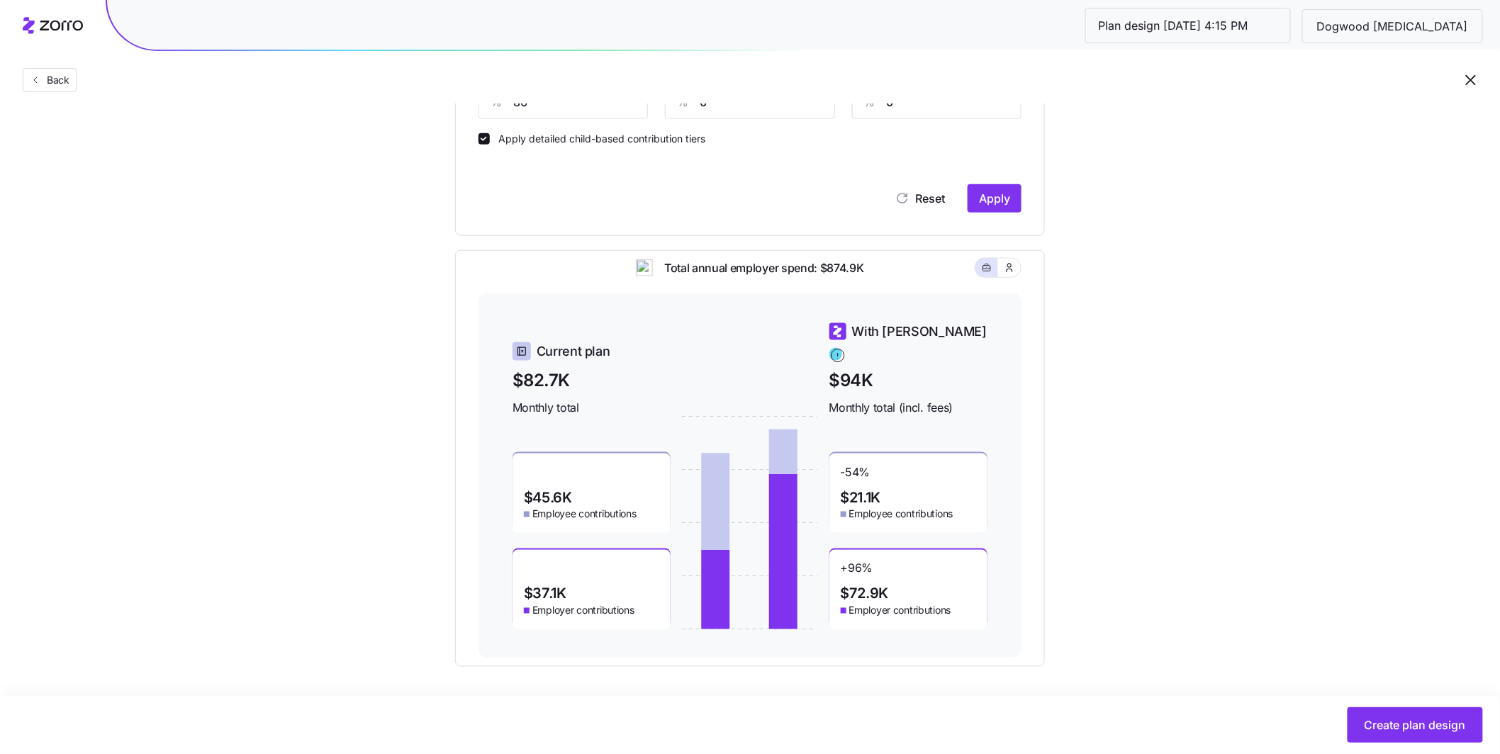
scroll to position [618, 0]
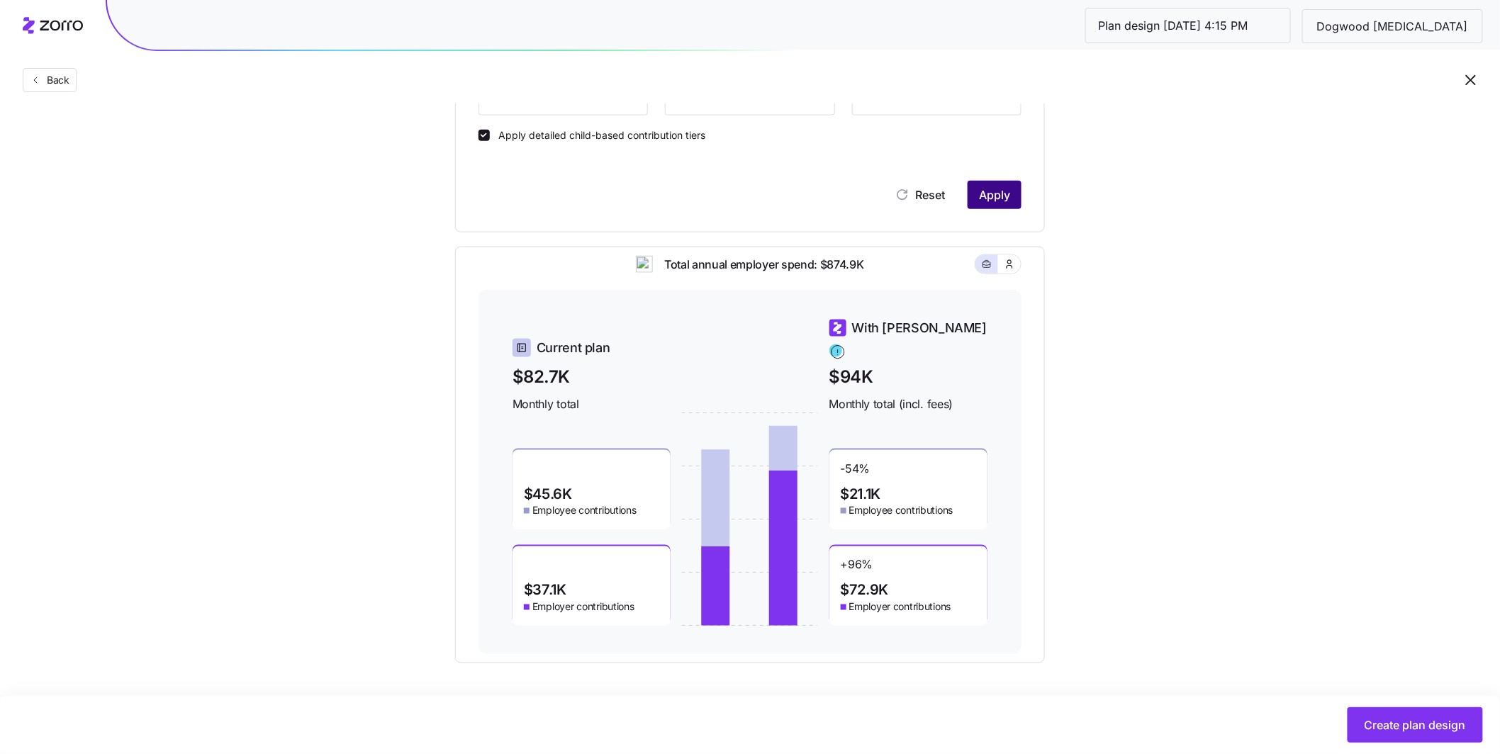
click at [1005, 189] on span "Apply" at bounding box center [994, 194] width 31 height 17
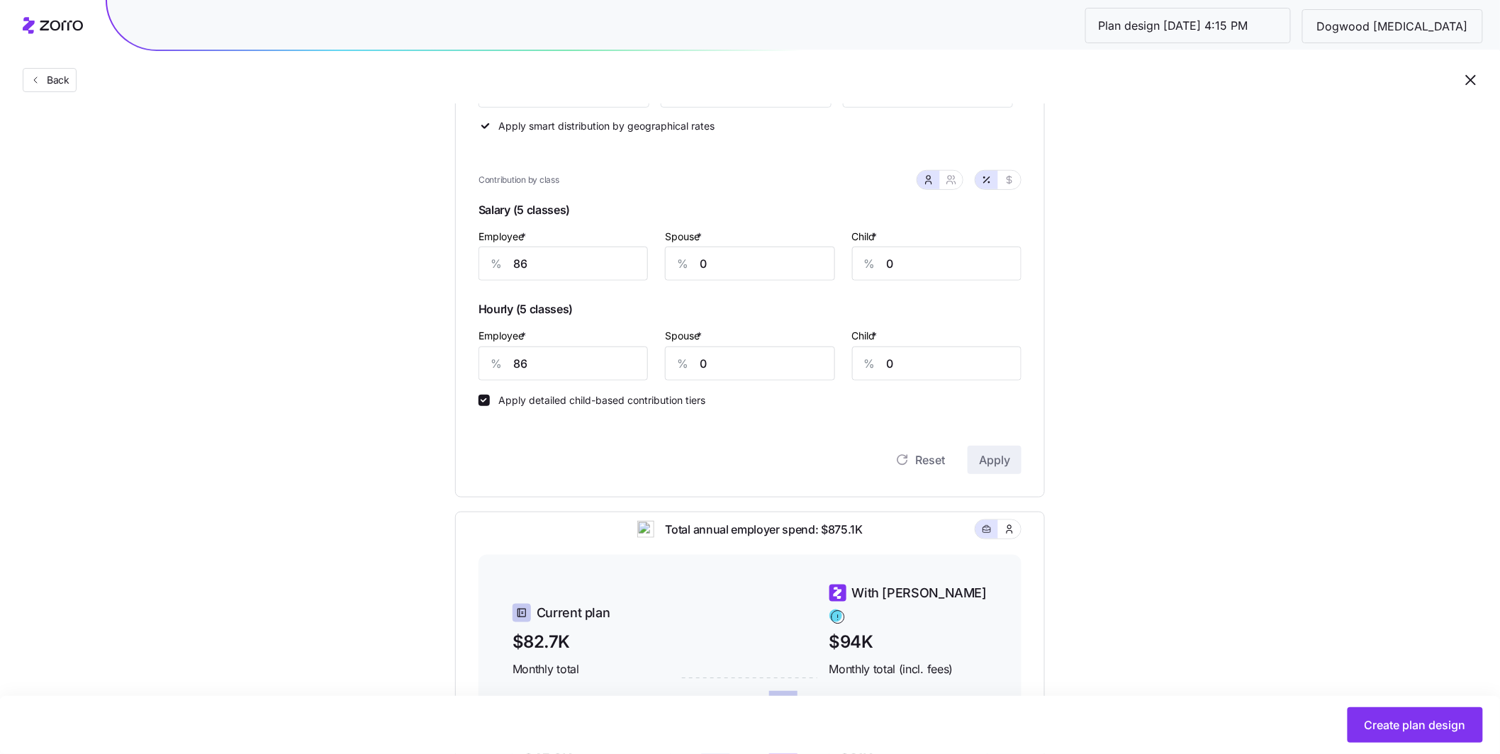
scroll to position [326, 0]
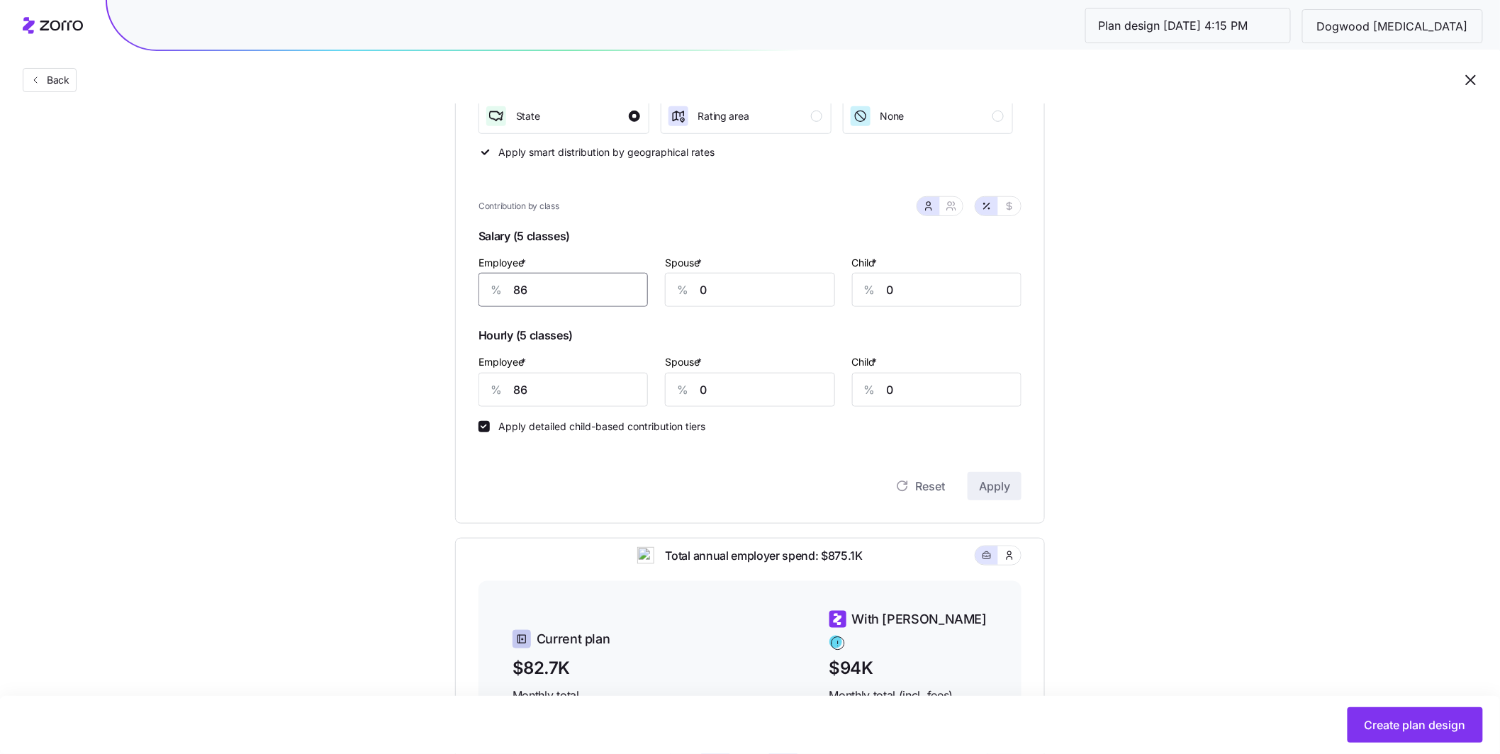
drag, startPoint x: 539, startPoint y: 296, endPoint x: 469, endPoint y: 283, distance: 71.5
click at [473, 285] on div "Contribution Classes Work status Salary / Hourly None Residential location Stat…" at bounding box center [750, 223] width 590 height 602
type input "70"
drag, startPoint x: 549, startPoint y: 382, endPoint x: 496, endPoint y: 375, distance: 52.9
click at [496, 375] on div "% 86" at bounding box center [563, 390] width 169 height 34
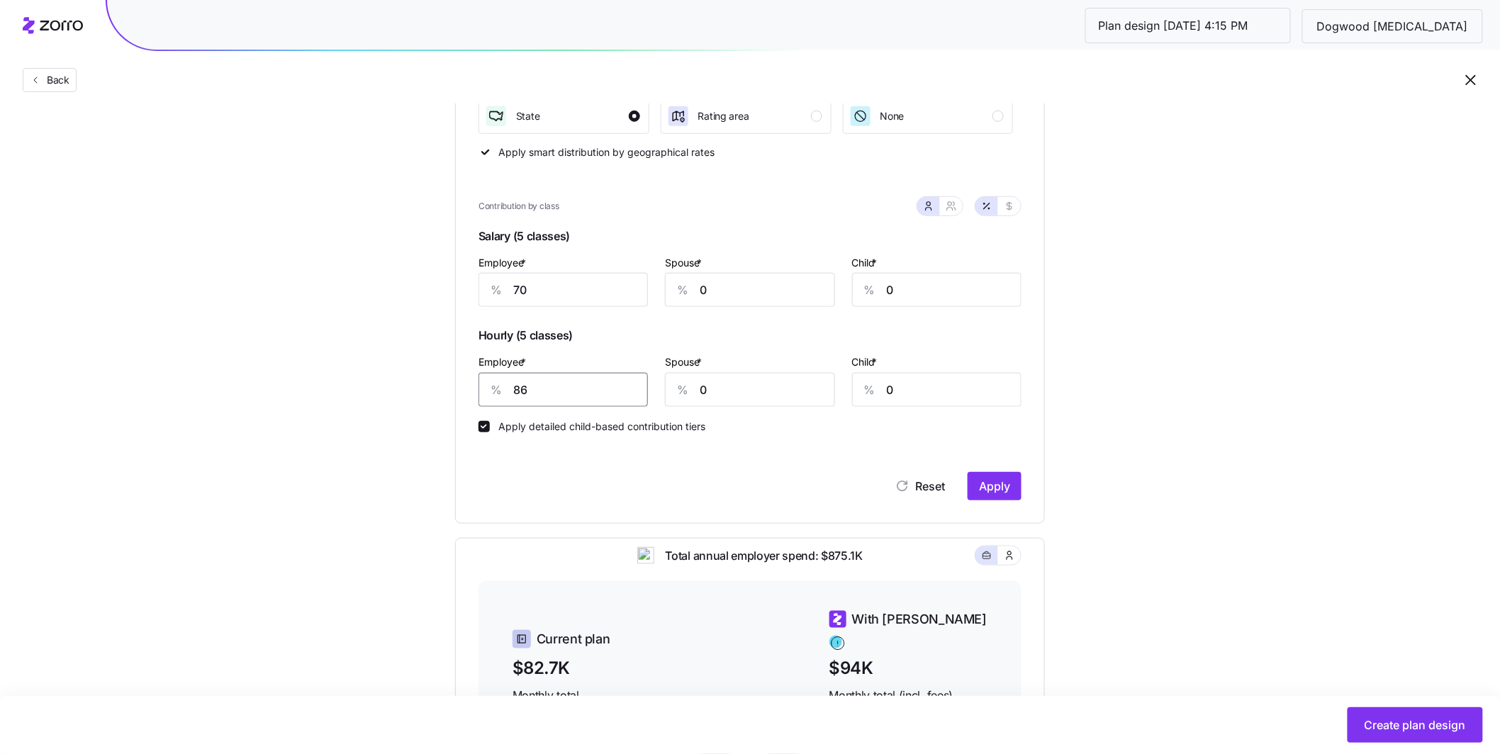
click at [508, 380] on div "% 86" at bounding box center [563, 390] width 169 height 34
type input "45"
click at [981, 488] on span "Apply" at bounding box center [994, 486] width 31 height 17
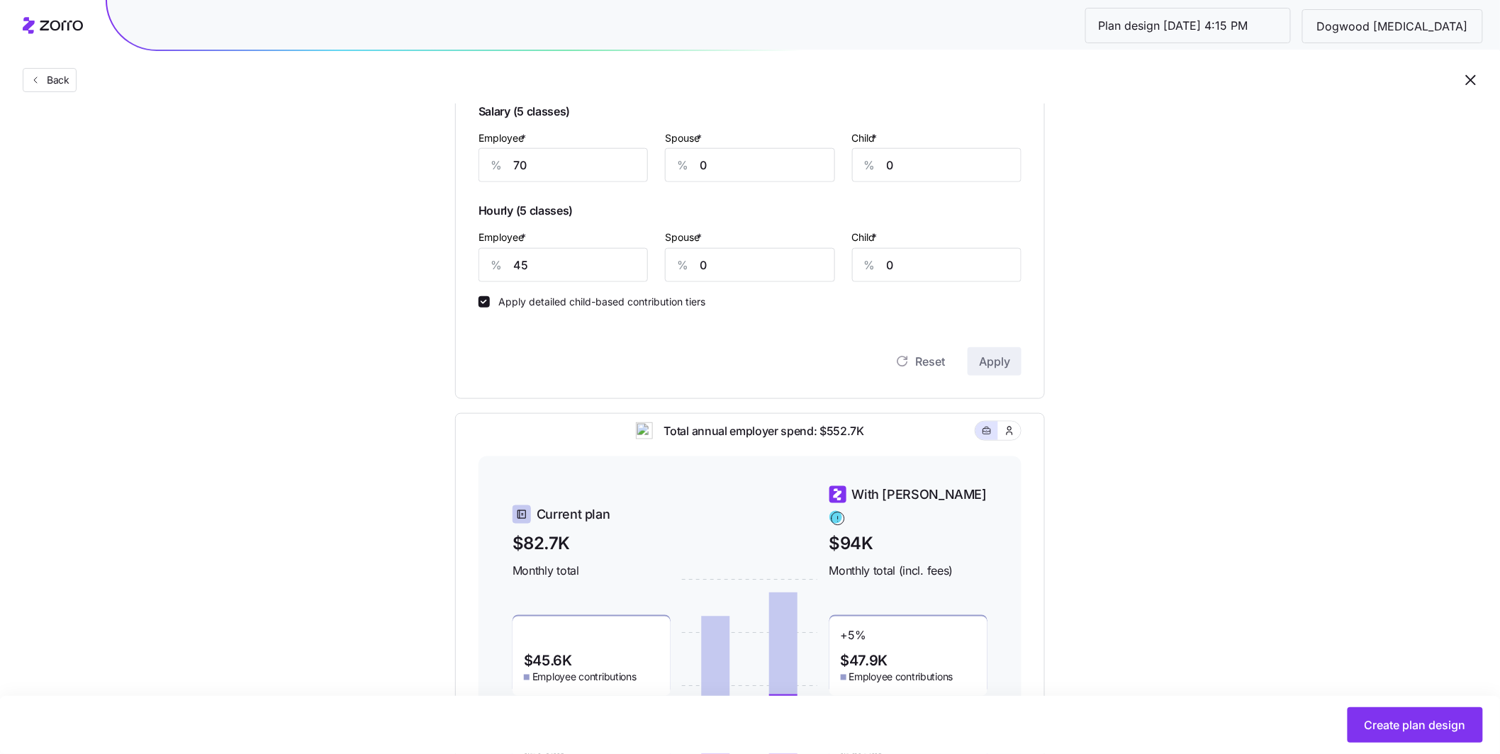
scroll to position [374, 0]
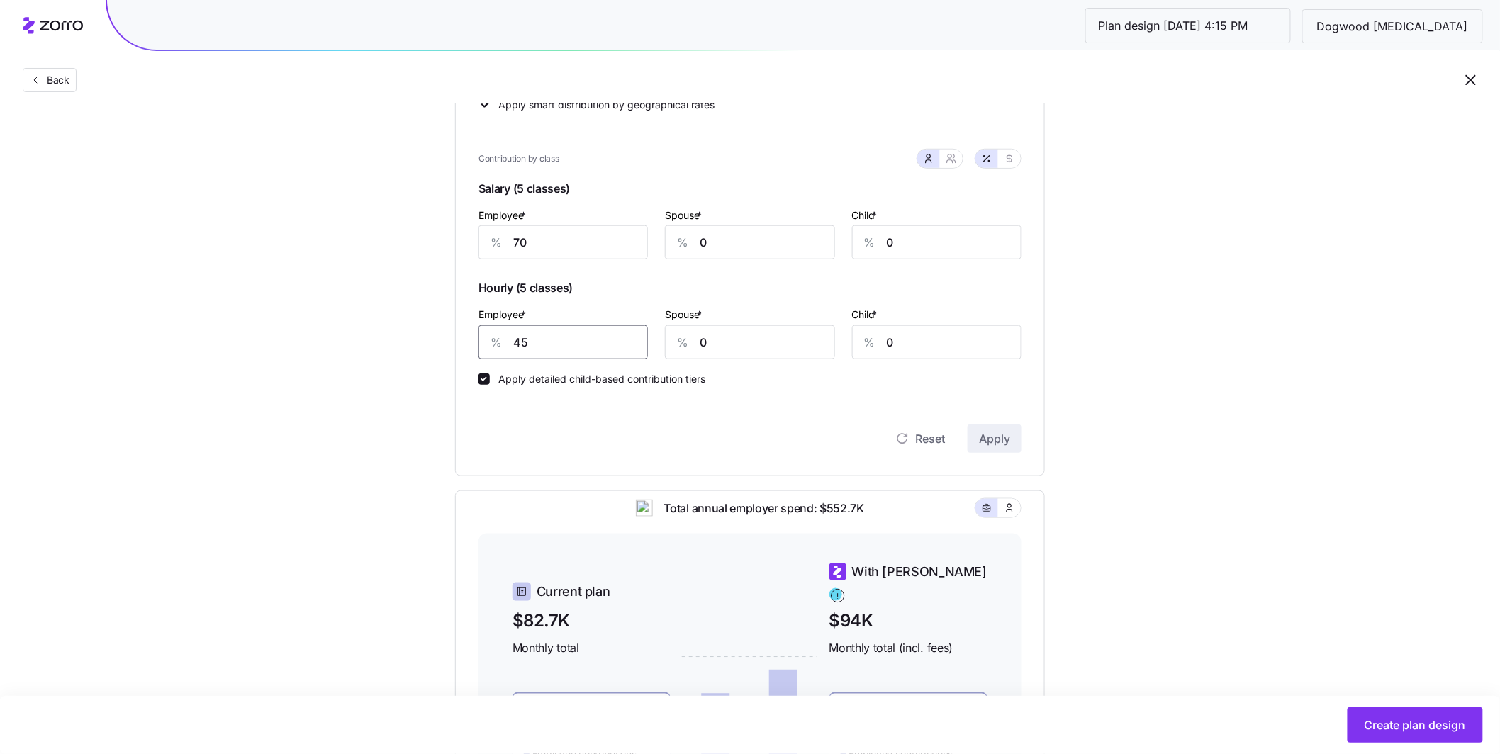
click at [494, 342] on div "% 45" at bounding box center [563, 342] width 169 height 34
type input "48"
click at [1008, 432] on span "Apply" at bounding box center [994, 438] width 31 height 17
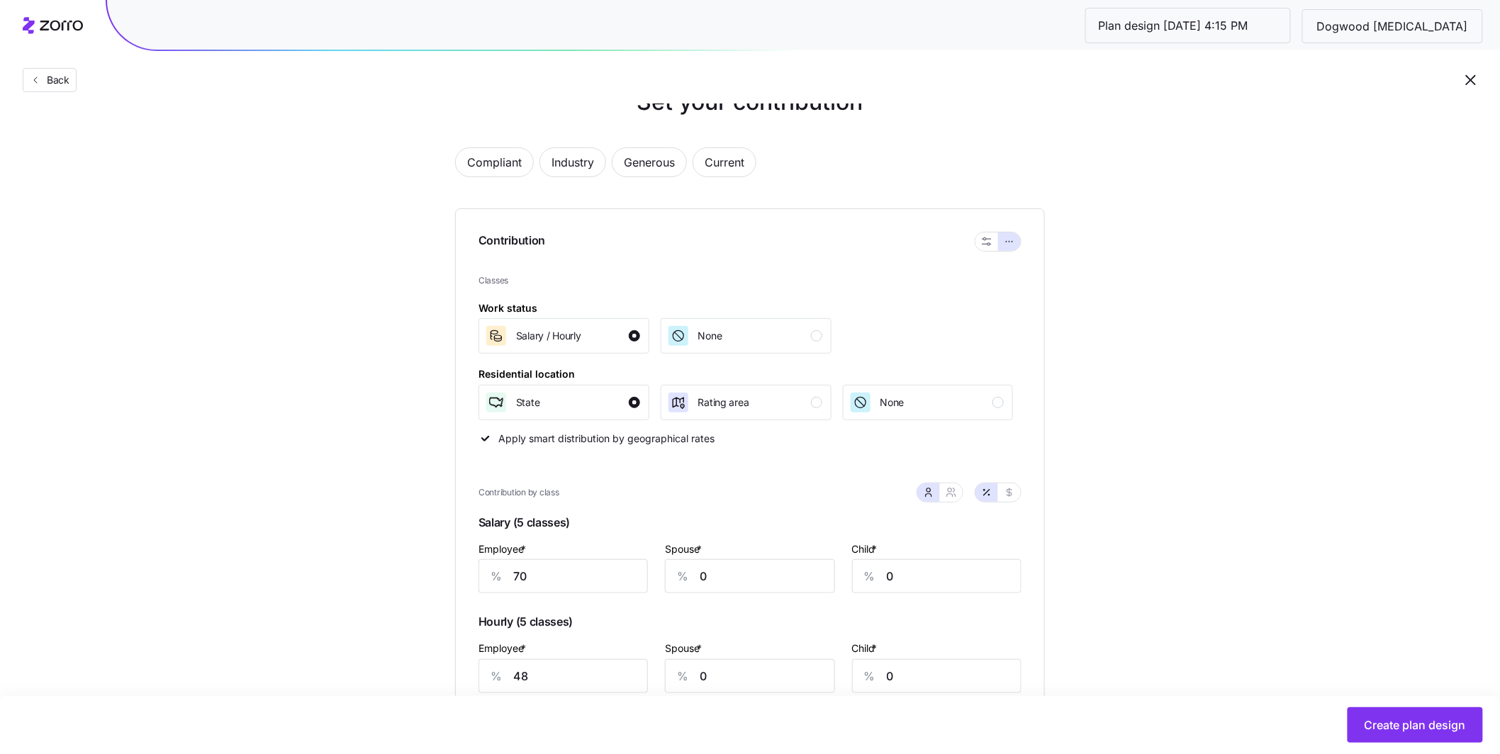
scroll to position [72, 0]
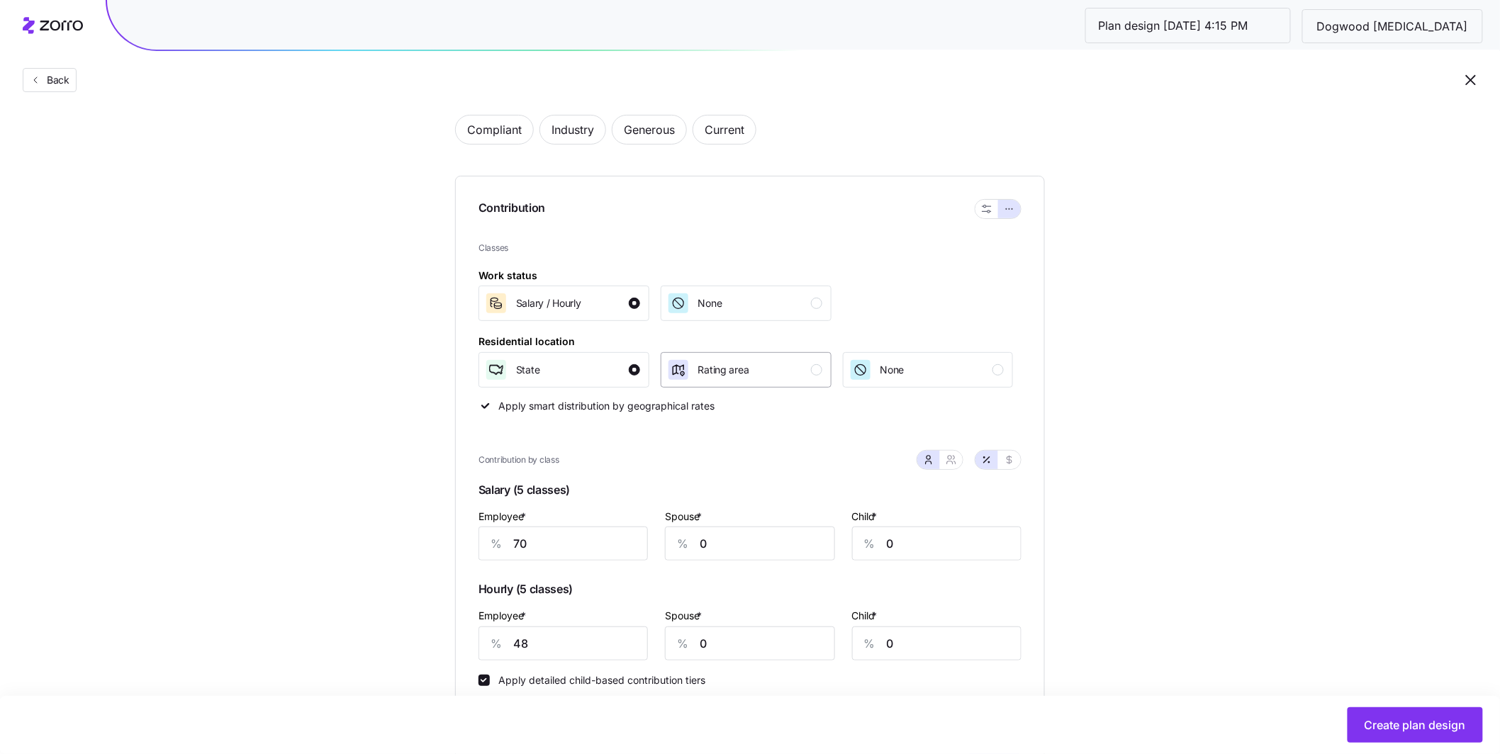
click at [822, 371] on button "Rating area" at bounding box center [746, 369] width 171 height 35
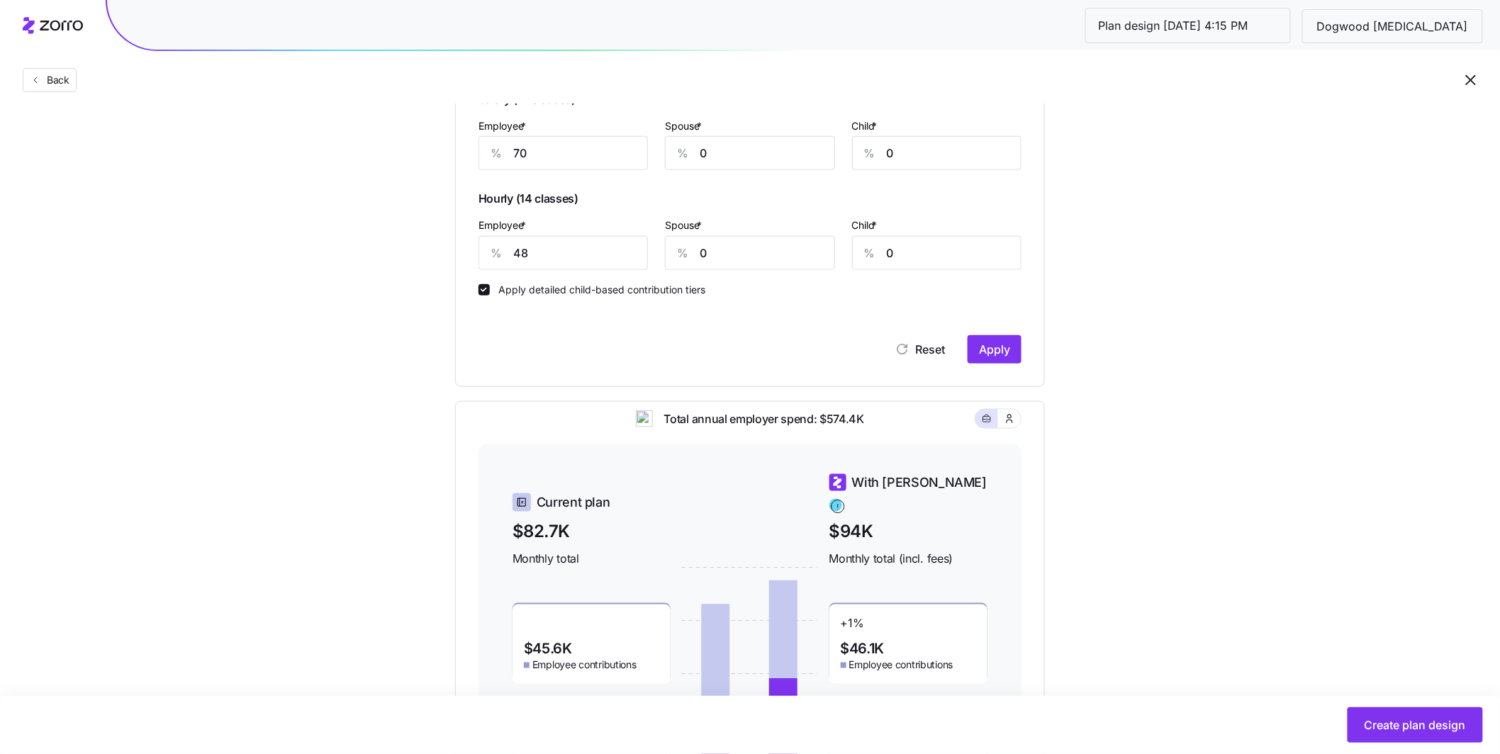
scroll to position [618, 0]
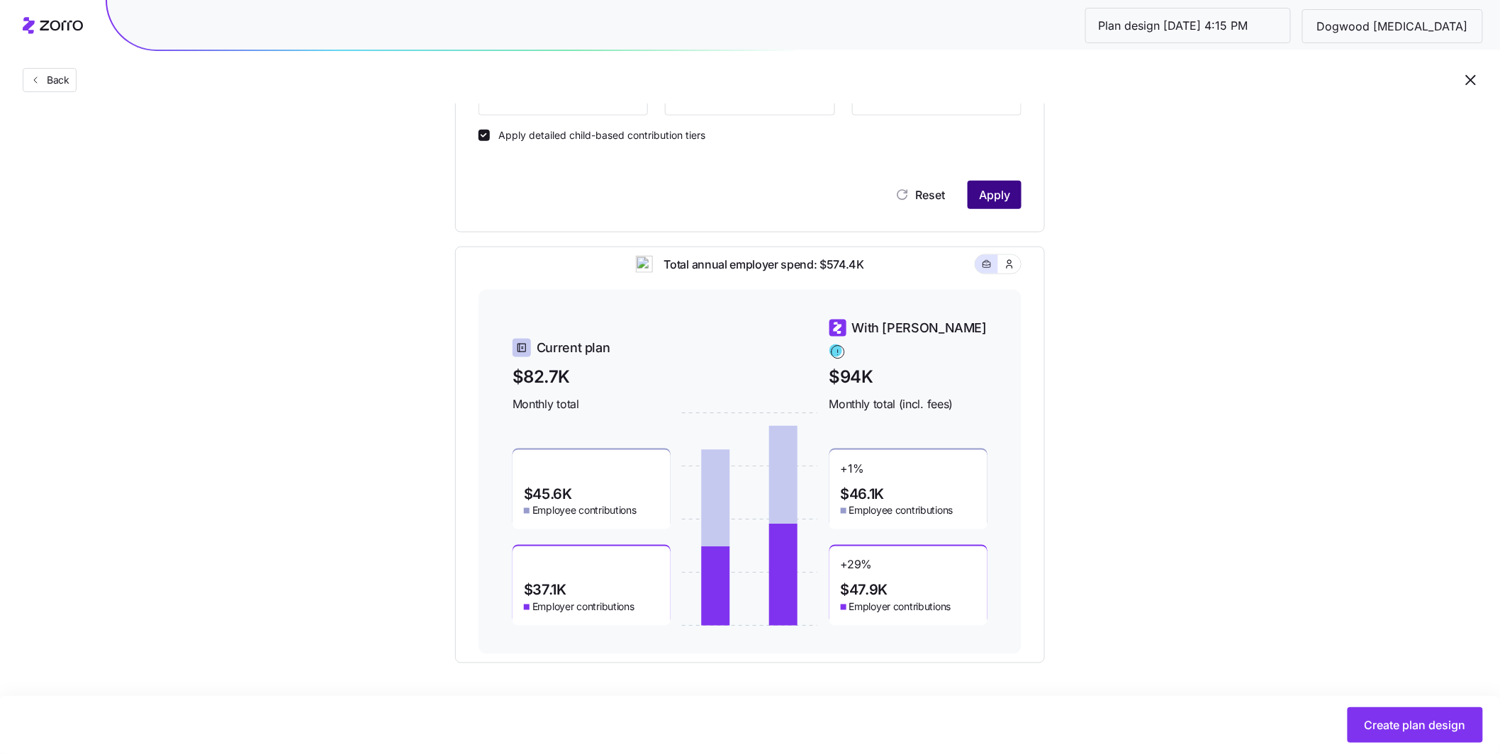
click at [1000, 208] on button "Apply" at bounding box center [995, 195] width 54 height 28
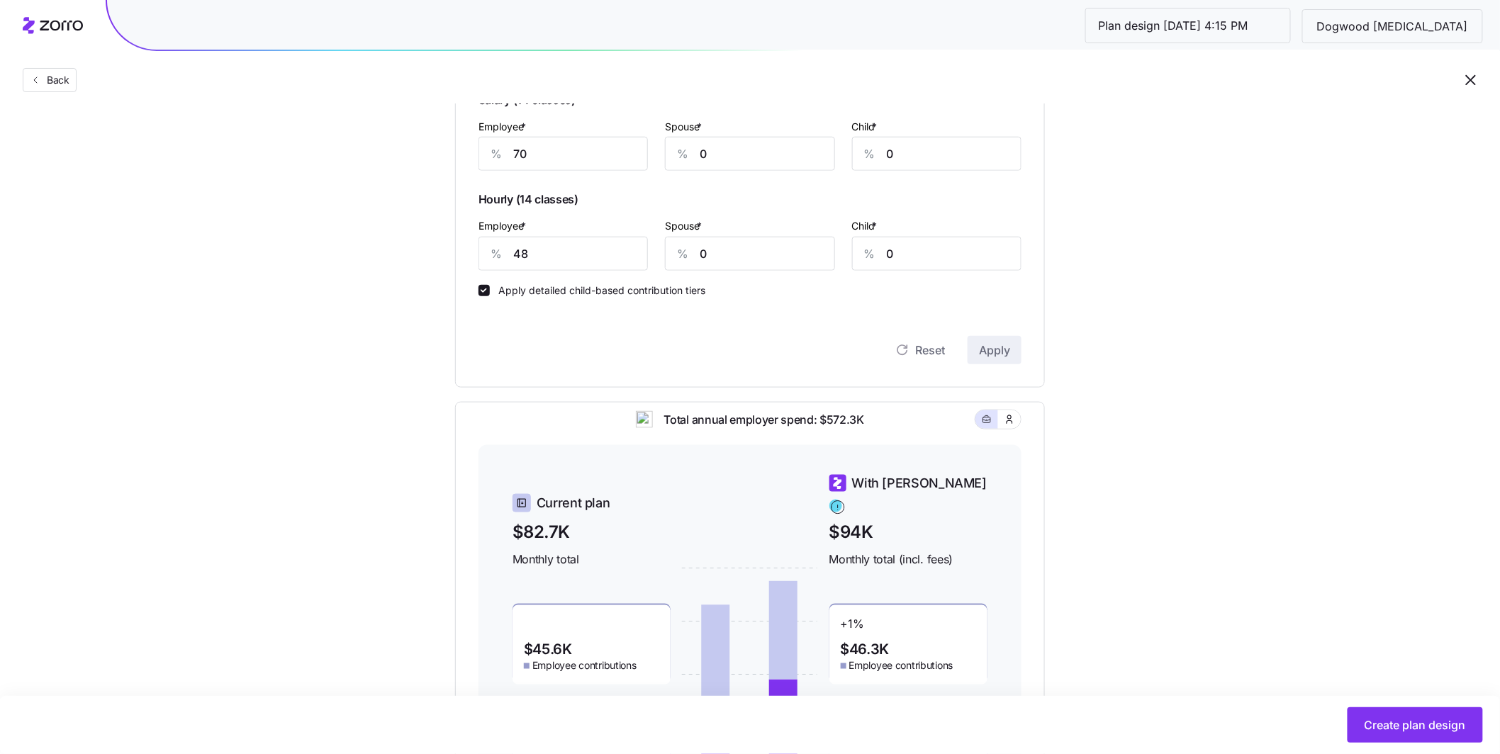
scroll to position [0, 0]
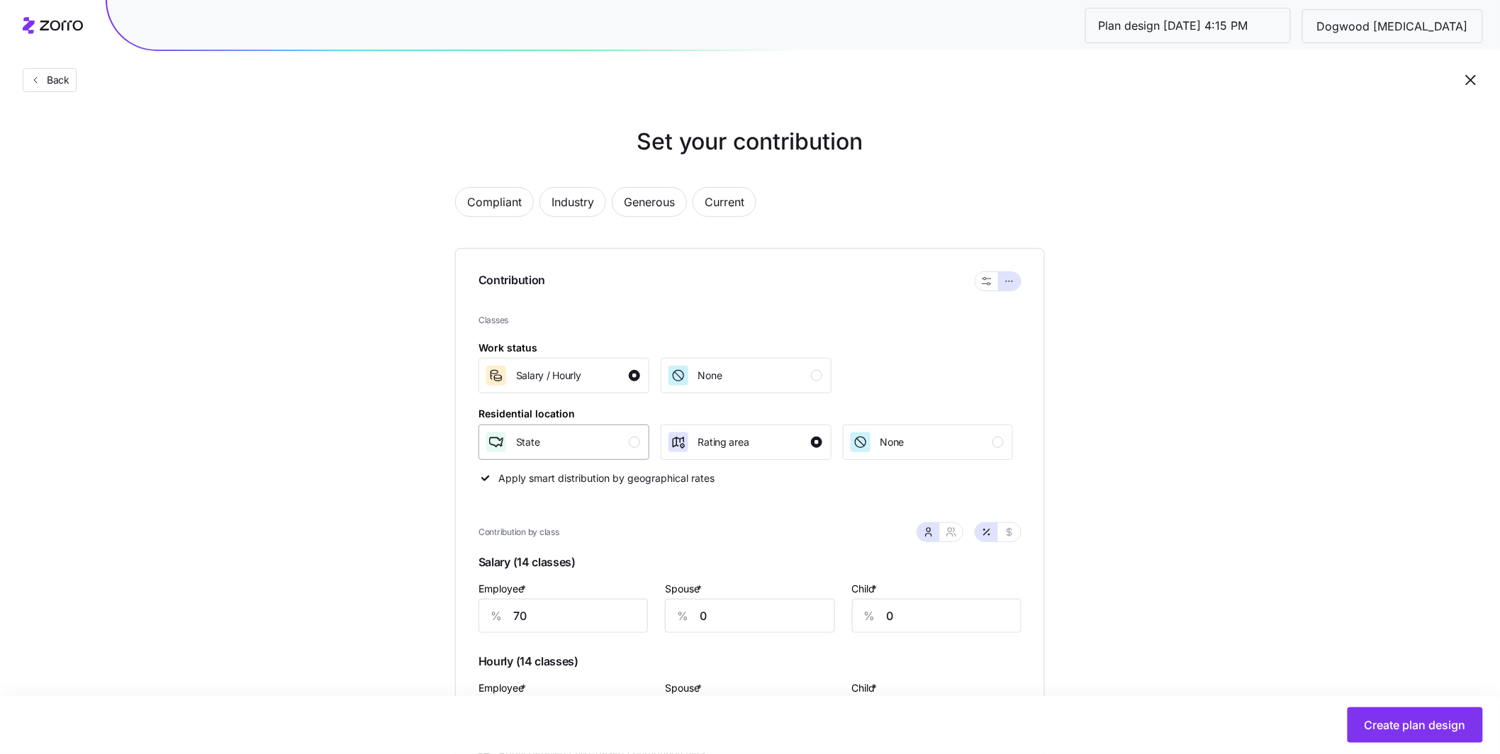
click at [637, 443] on div "button" at bounding box center [634, 442] width 11 height 11
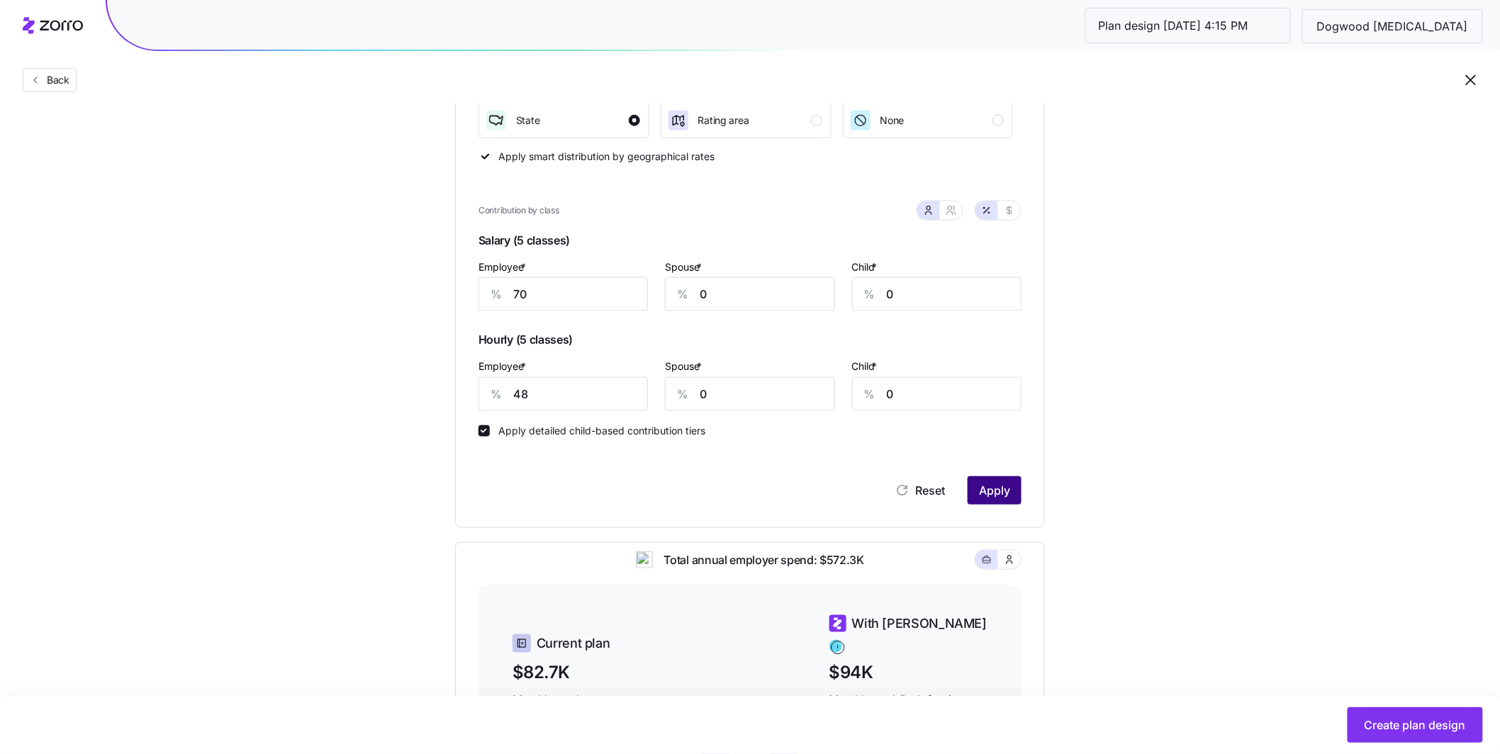
click at [1012, 499] on button "Apply" at bounding box center [995, 490] width 54 height 28
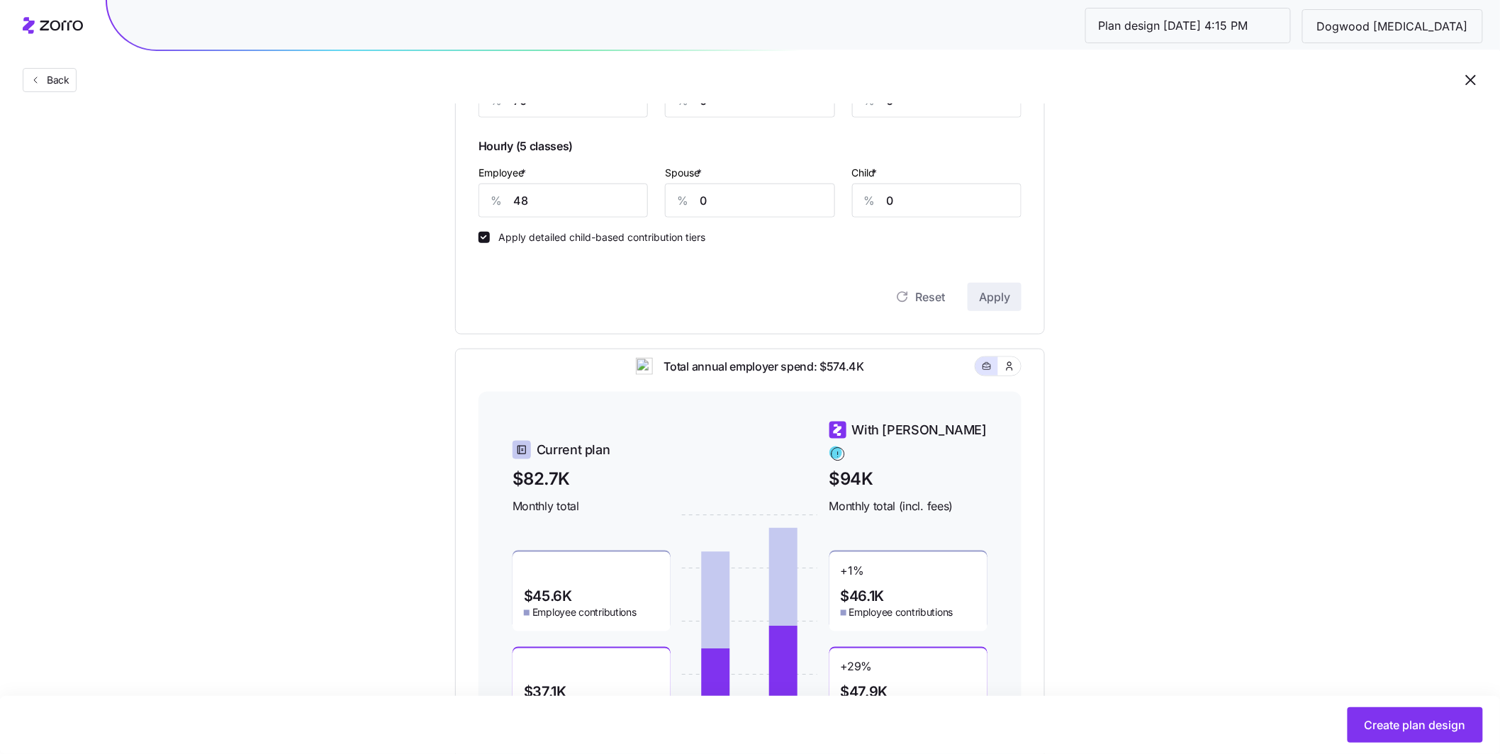
scroll to position [618, 0]
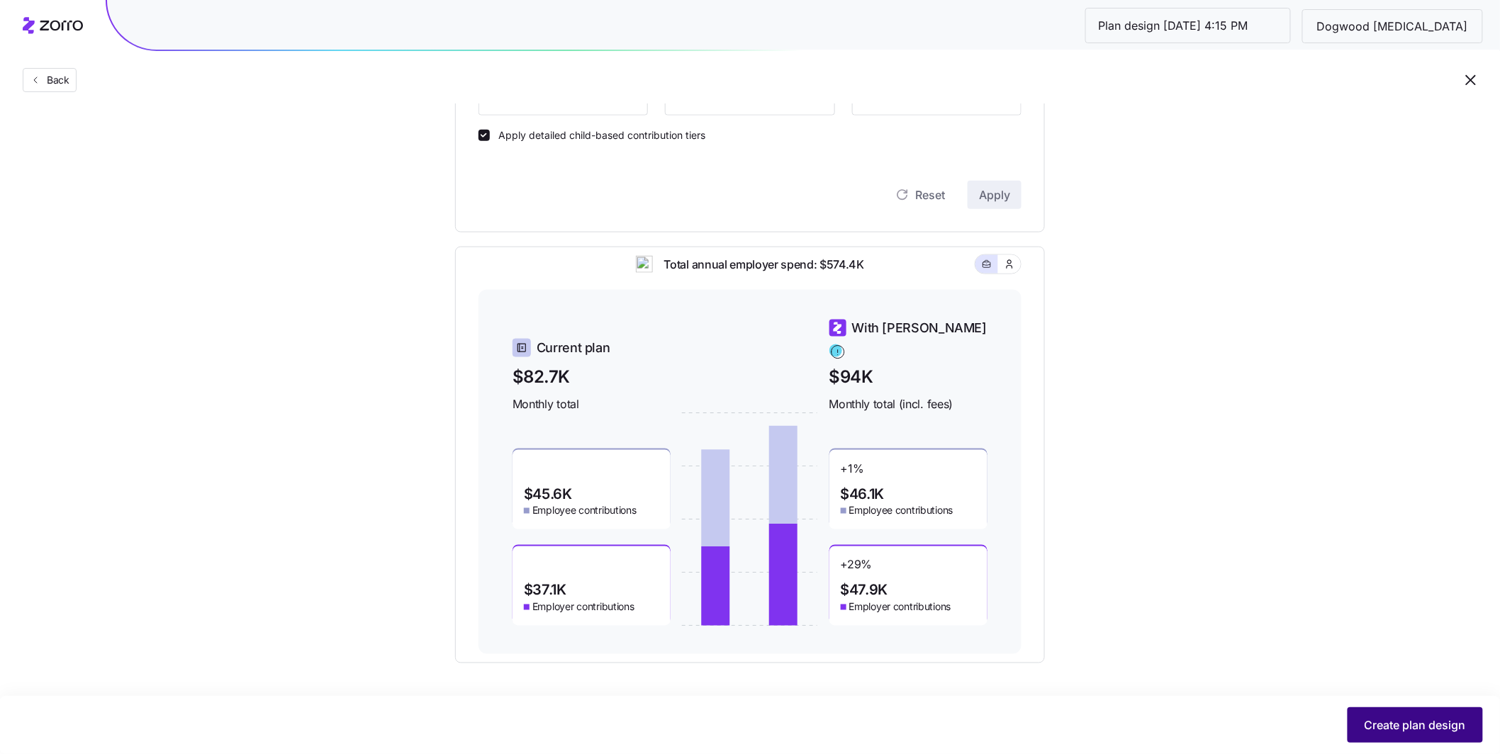
click at [1399, 725] on span "Create plan design" at bounding box center [1415, 725] width 101 height 17
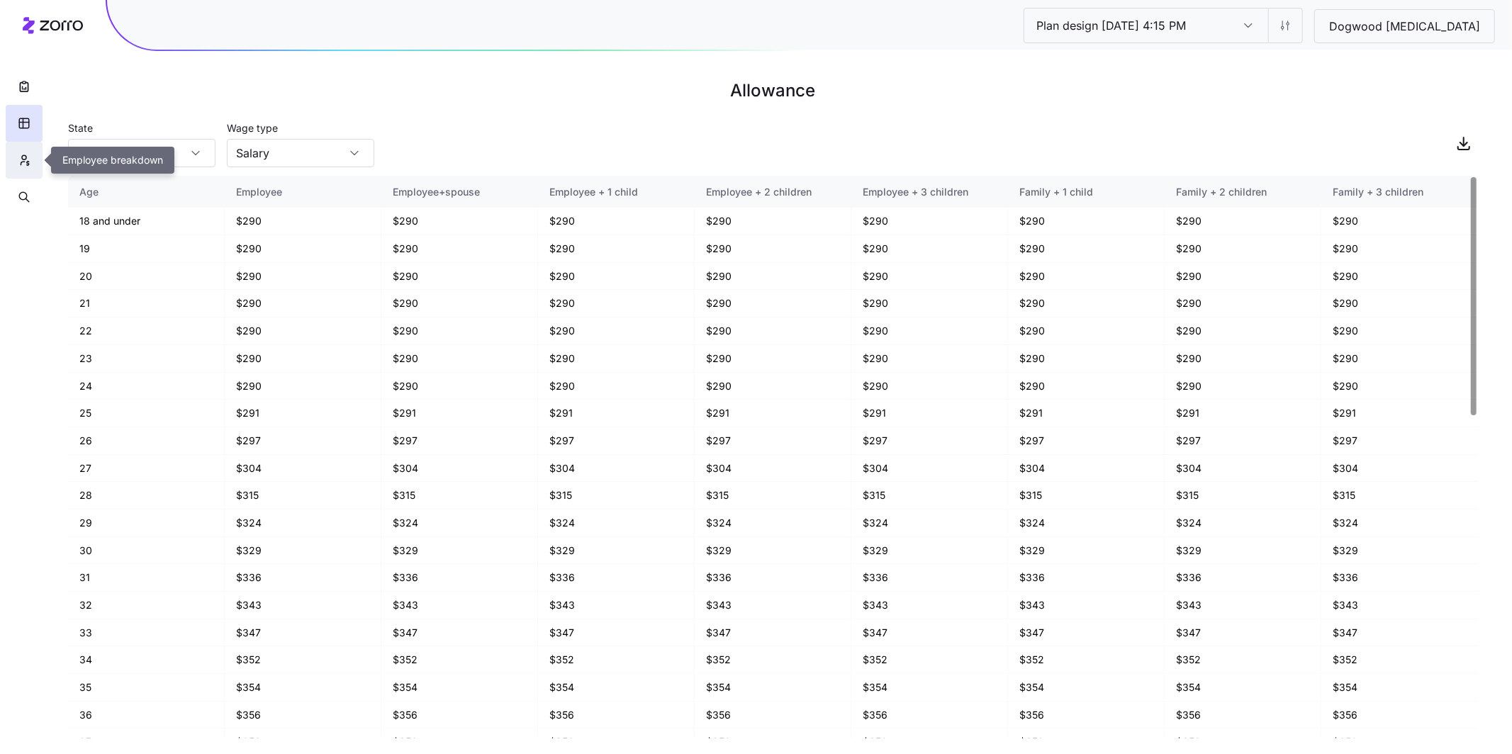
click at [21, 157] on icon "button" at bounding box center [24, 160] width 13 height 14
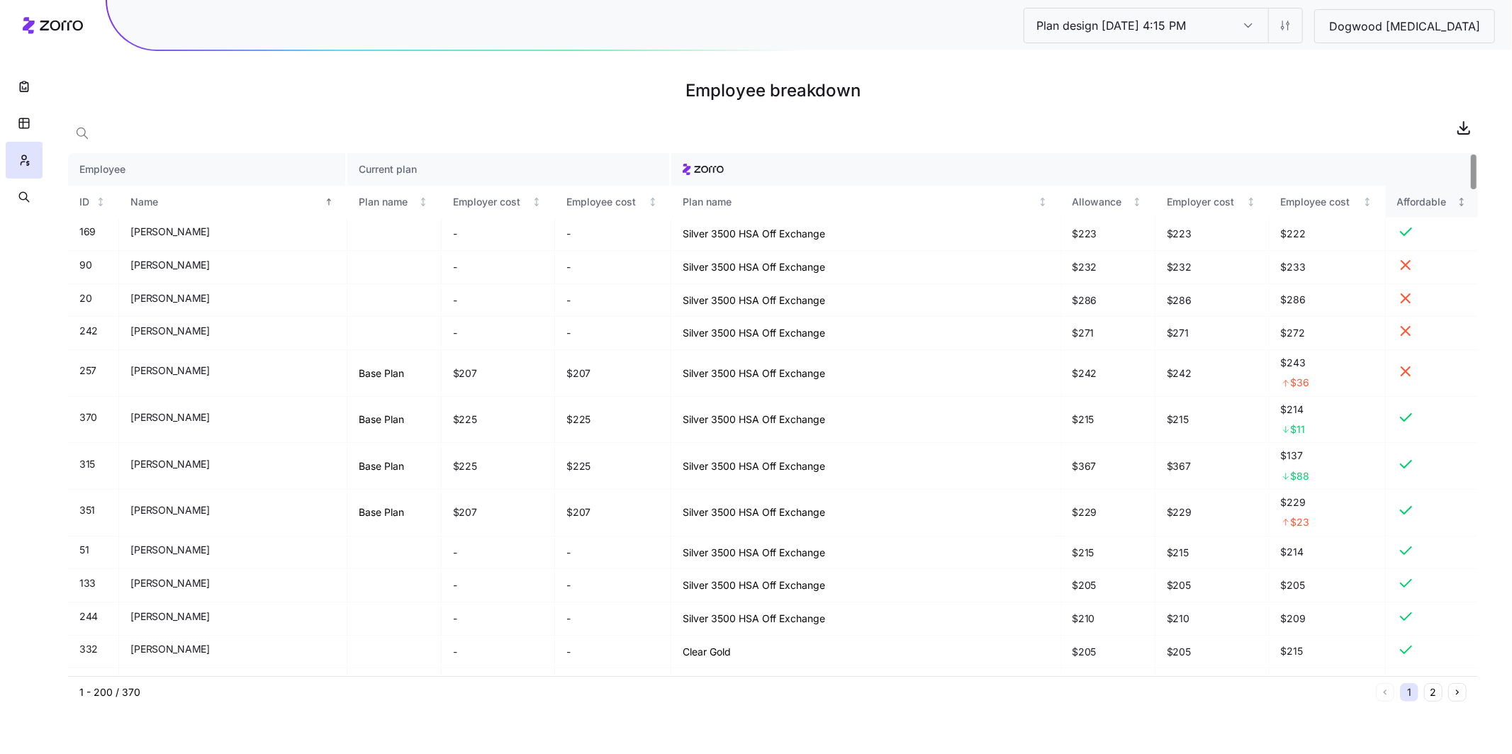
click at [1409, 196] on div "Affordable" at bounding box center [1425, 202] width 57 height 16
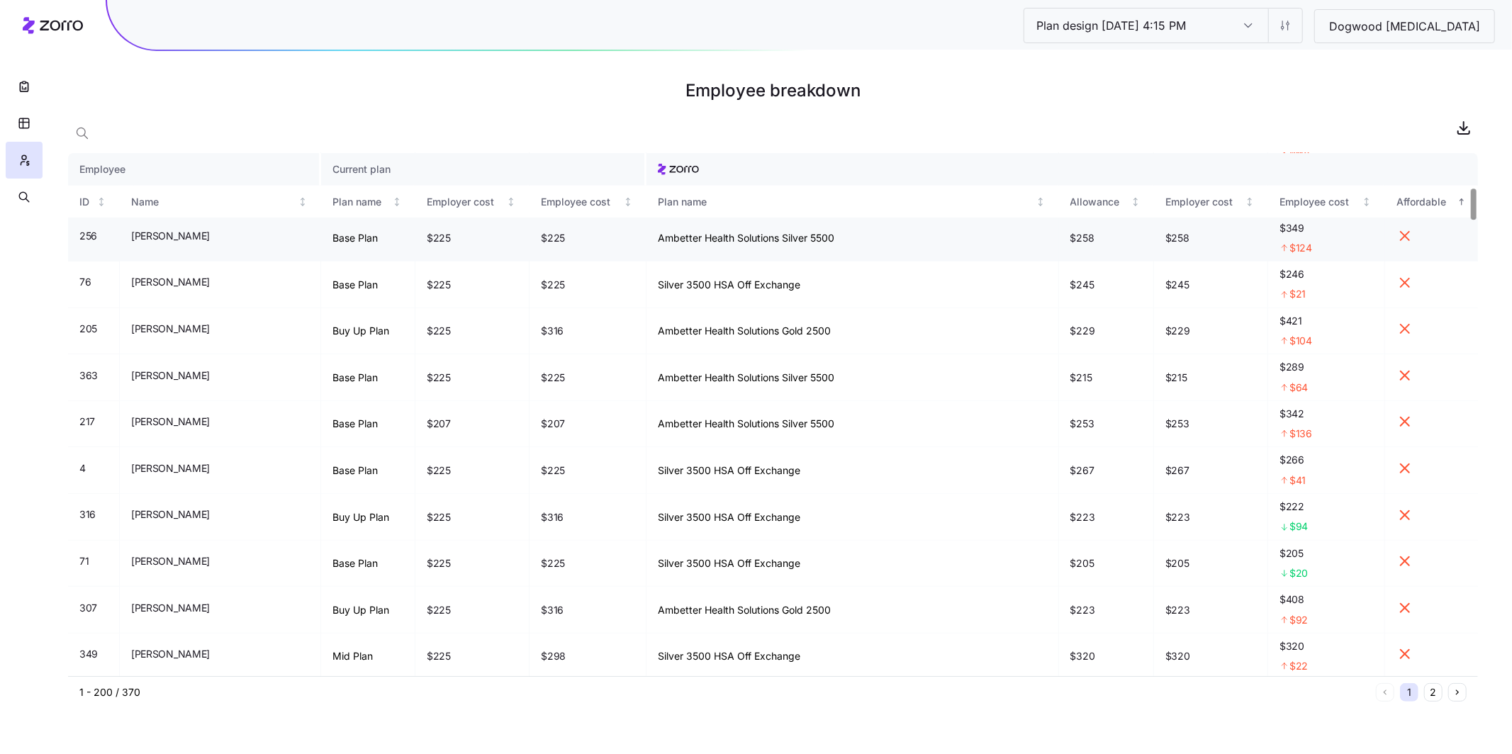
scroll to position [574, 0]
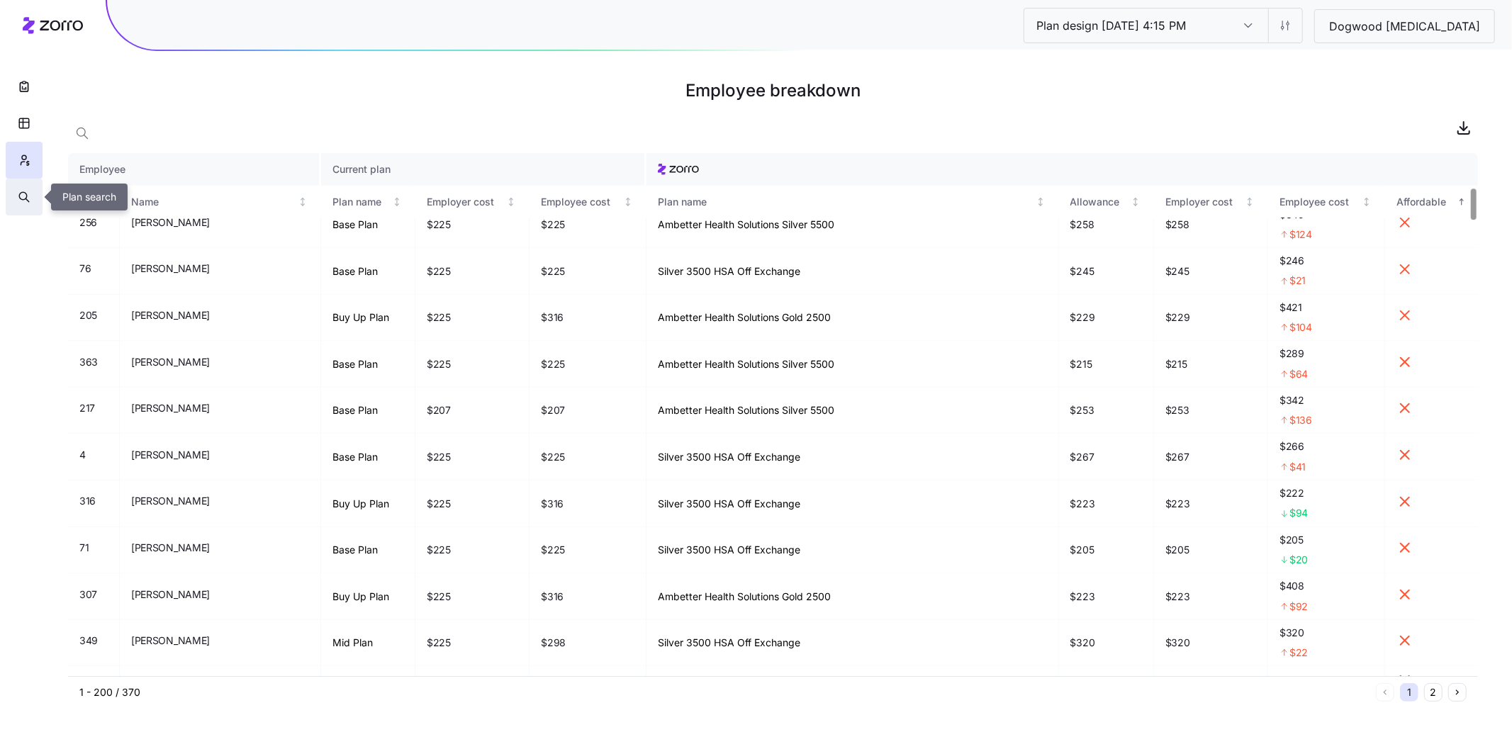
click at [25, 191] on icon "button" at bounding box center [24, 197] width 13 height 14
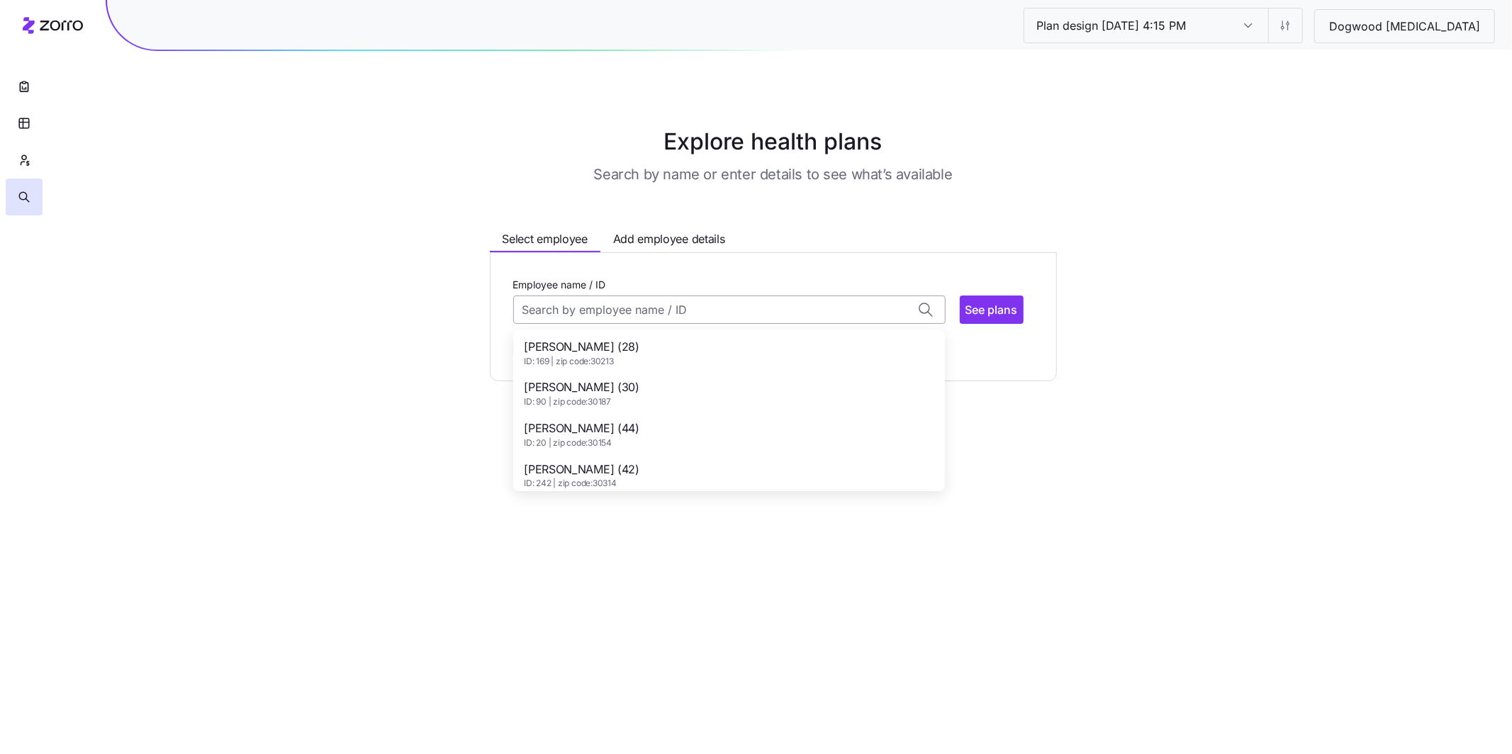
click at [622, 302] on input "Employee name / ID" at bounding box center [729, 310] width 432 height 28
click at [643, 360] on div "Alyssa Shoch (20) ID: 300 | zip code: 30263" at bounding box center [729, 346] width 426 height 41
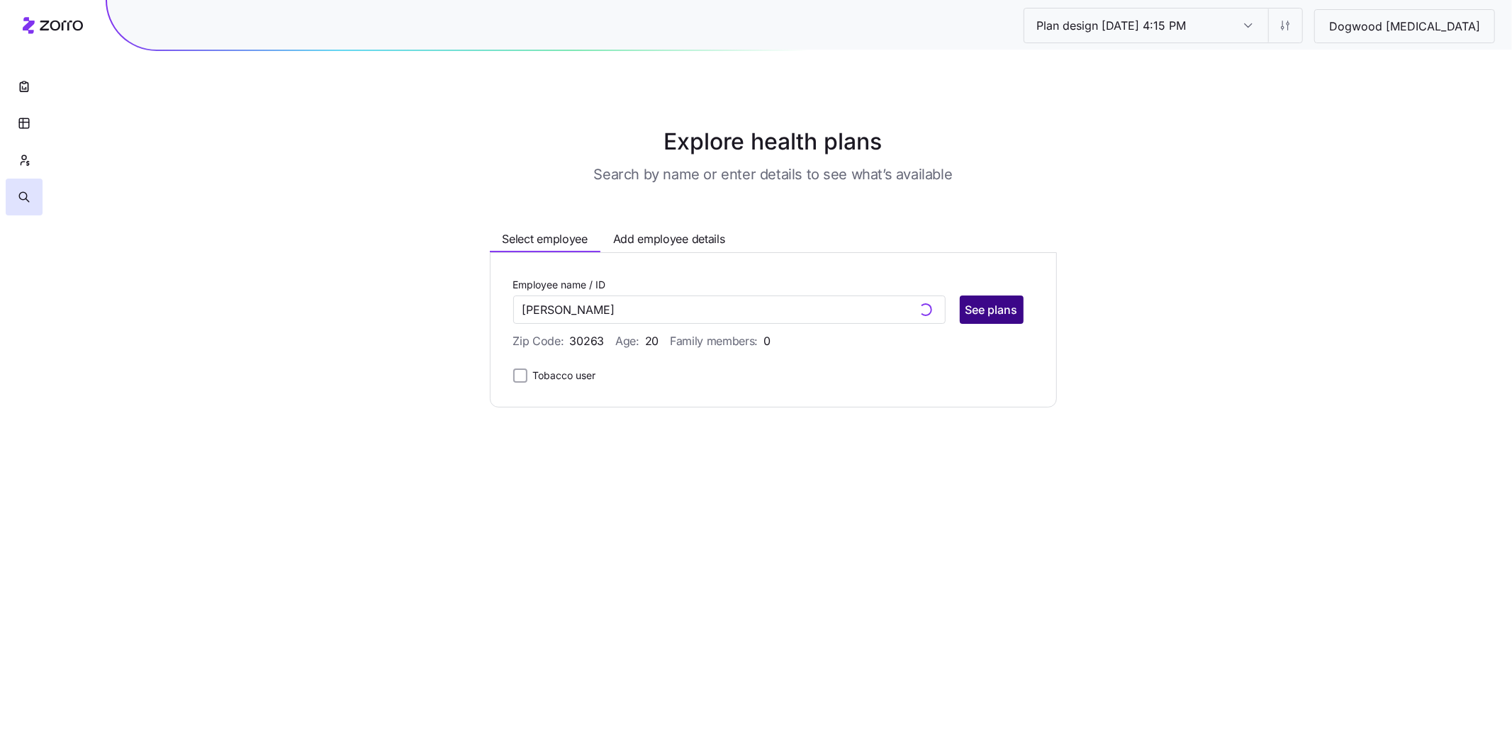
click at [983, 306] on span "See plans" at bounding box center [992, 309] width 52 height 17
type input "Alyssa Shoch (ID: 300)"
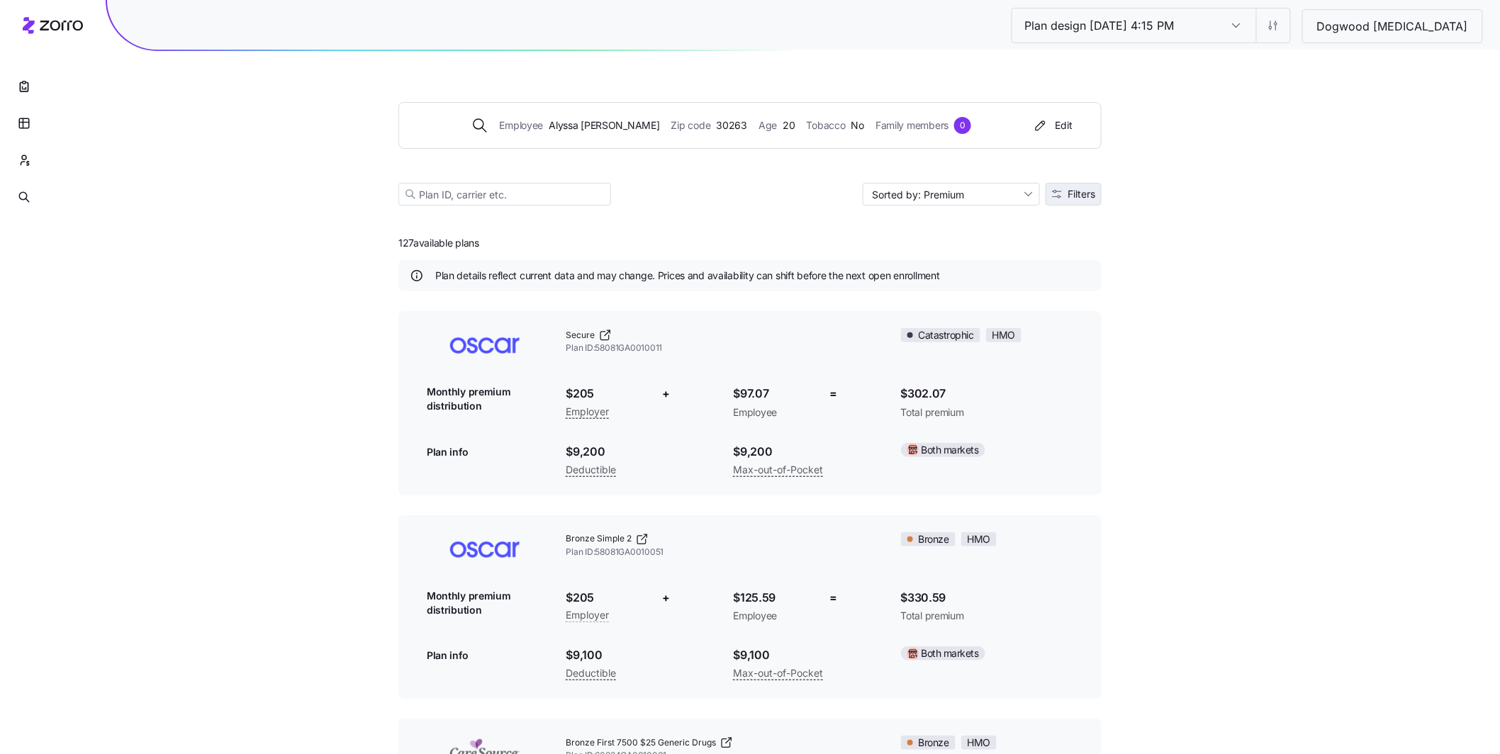
click at [1075, 197] on span "Filters" at bounding box center [1082, 194] width 28 height 10
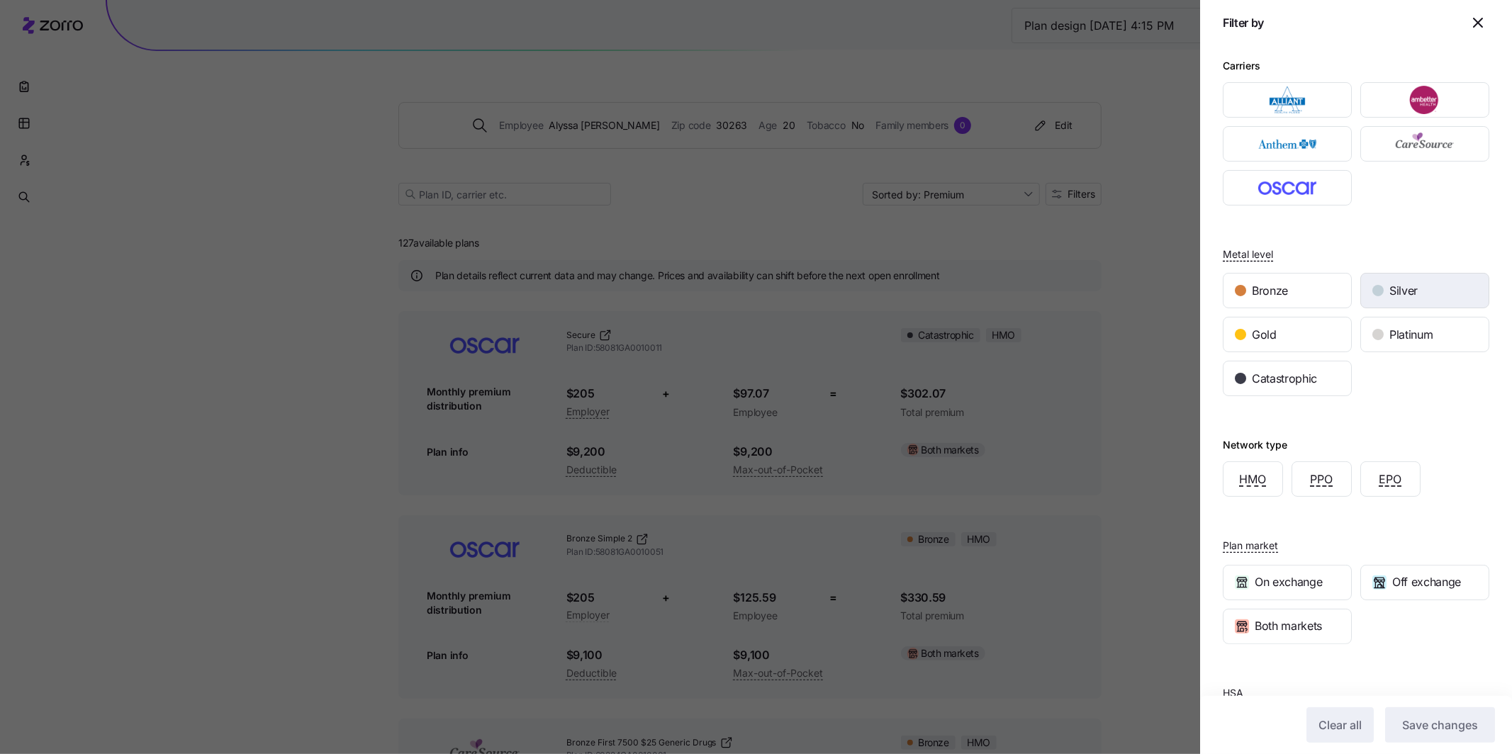
click at [1407, 286] on span "Silver" at bounding box center [1403, 291] width 28 height 18
click at [1462, 713] on button "Save changes" at bounding box center [1440, 724] width 110 height 35
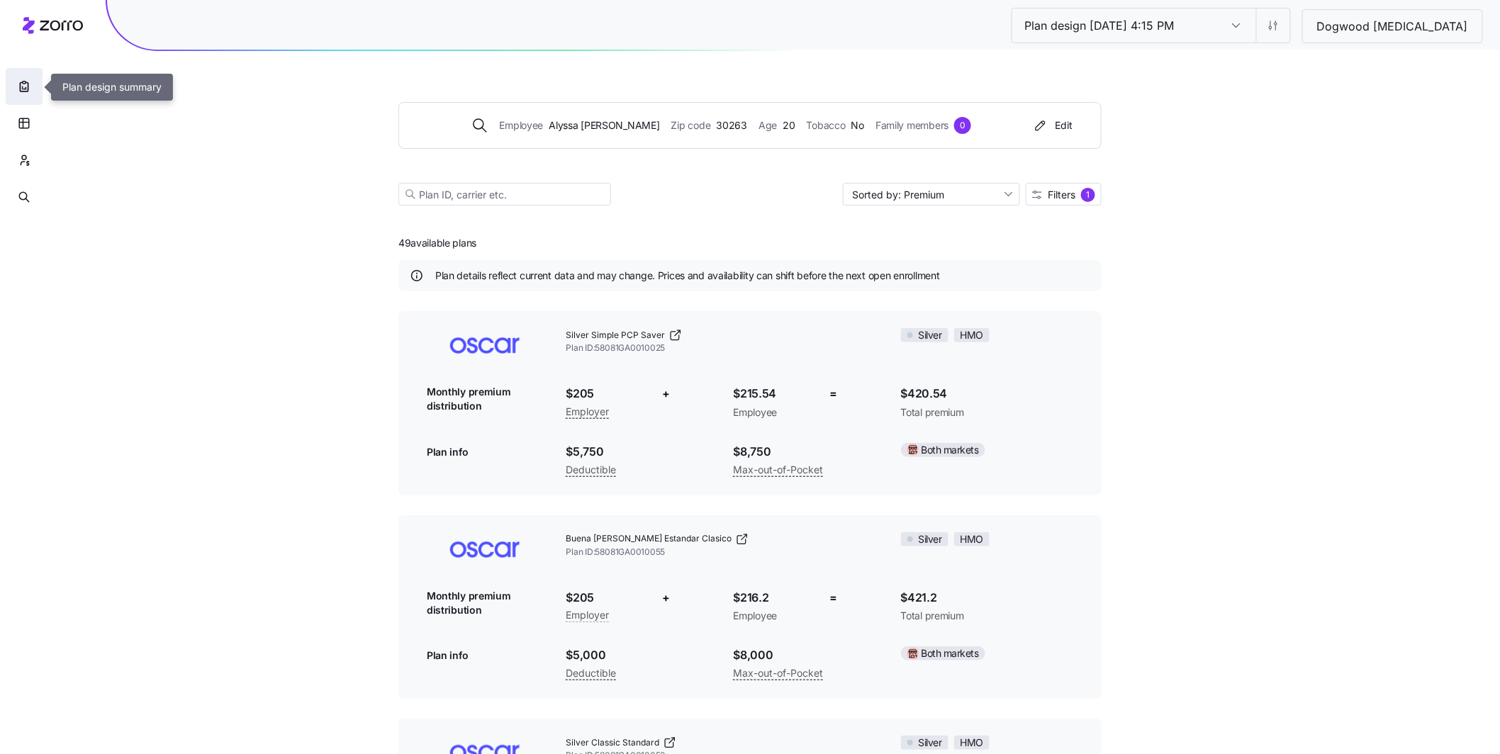
click at [28, 95] on button "button" at bounding box center [24, 86] width 37 height 37
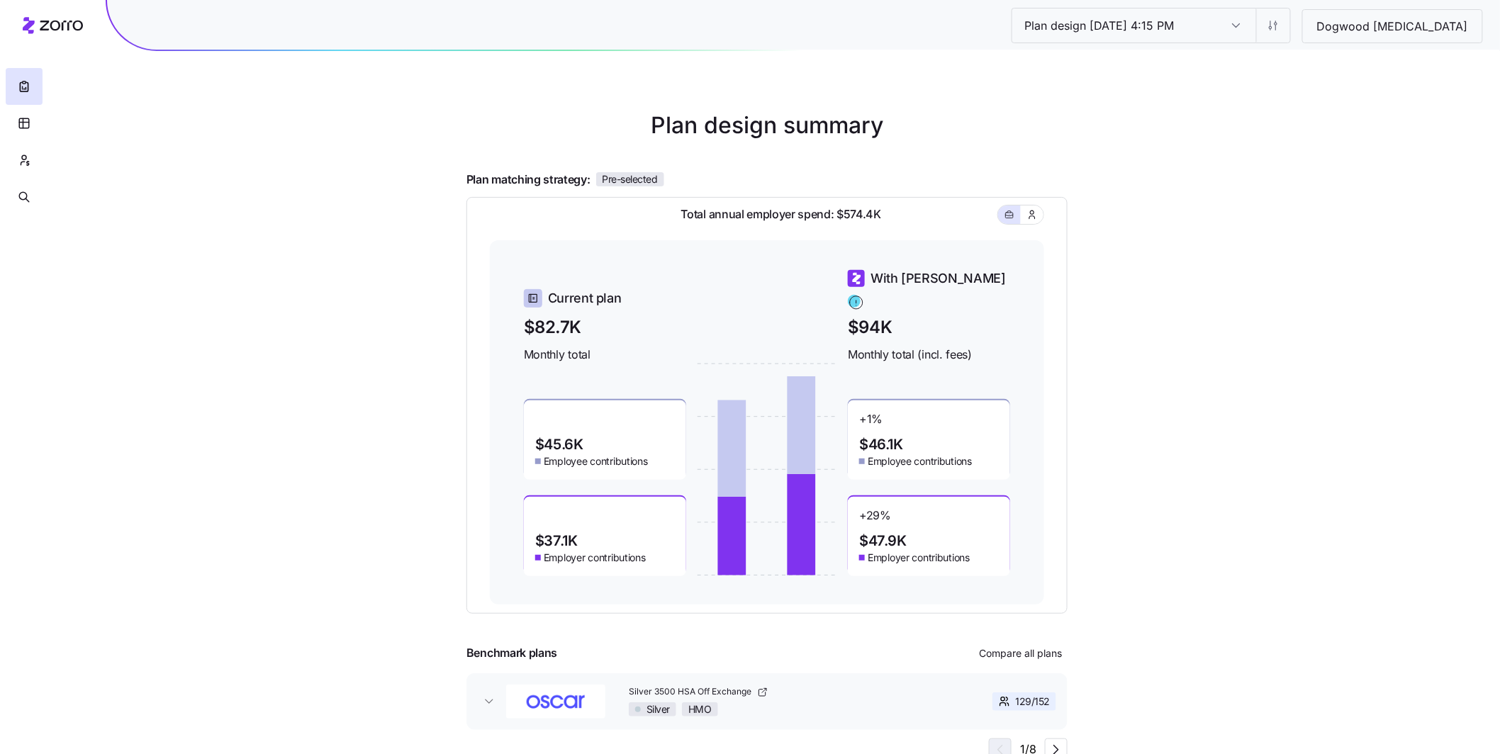
scroll to position [23, 0]
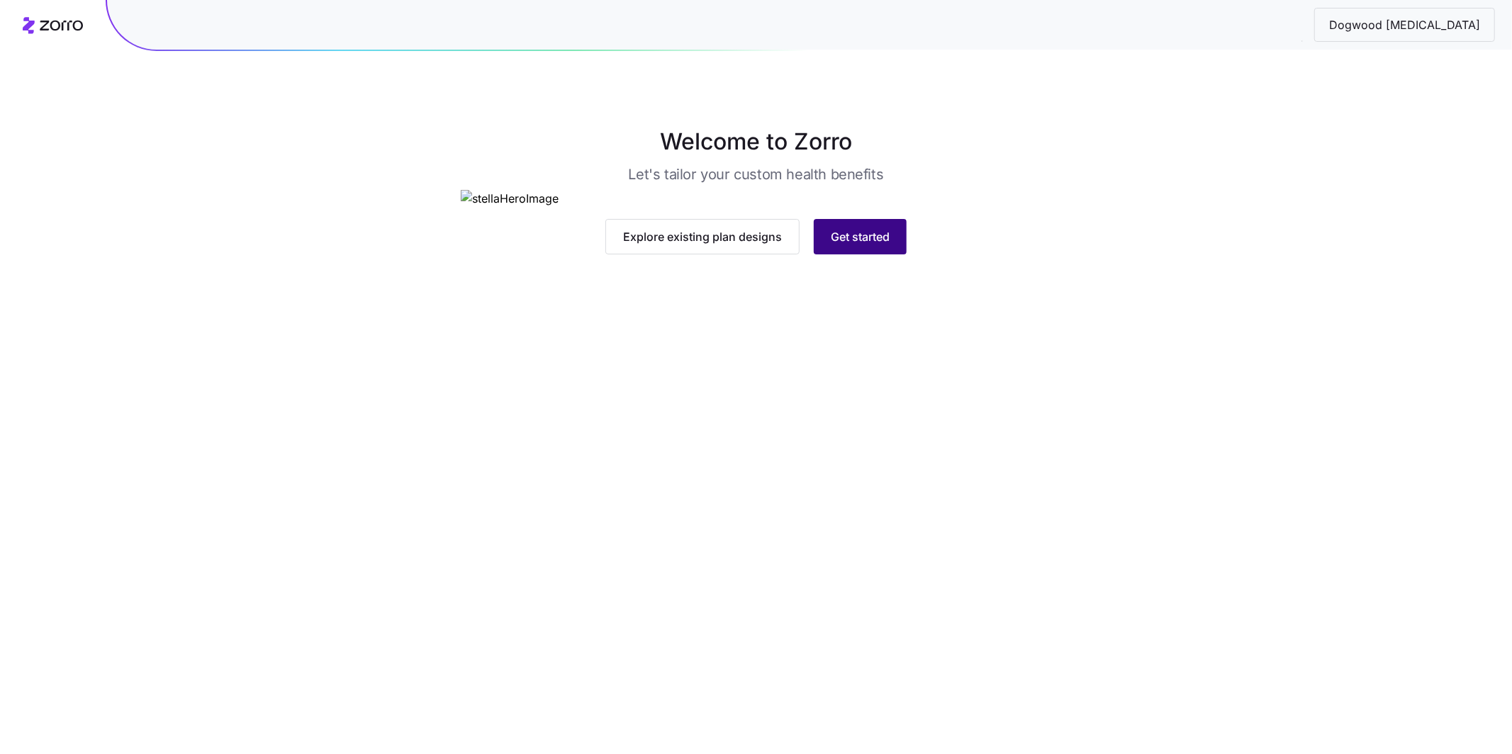
click at [865, 245] on span "Get started" at bounding box center [860, 236] width 59 height 17
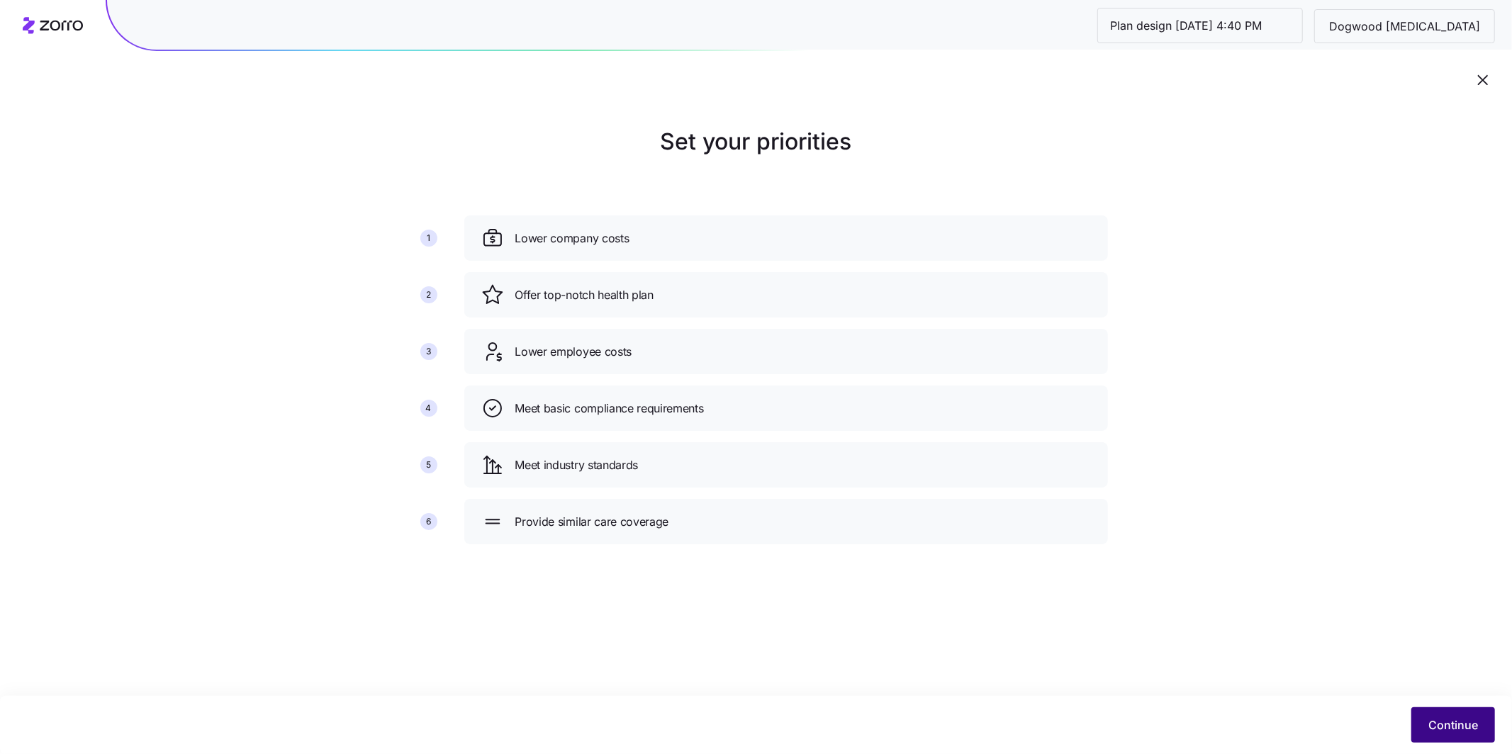
click at [1425, 716] on button "Continue" at bounding box center [1453, 724] width 84 height 35
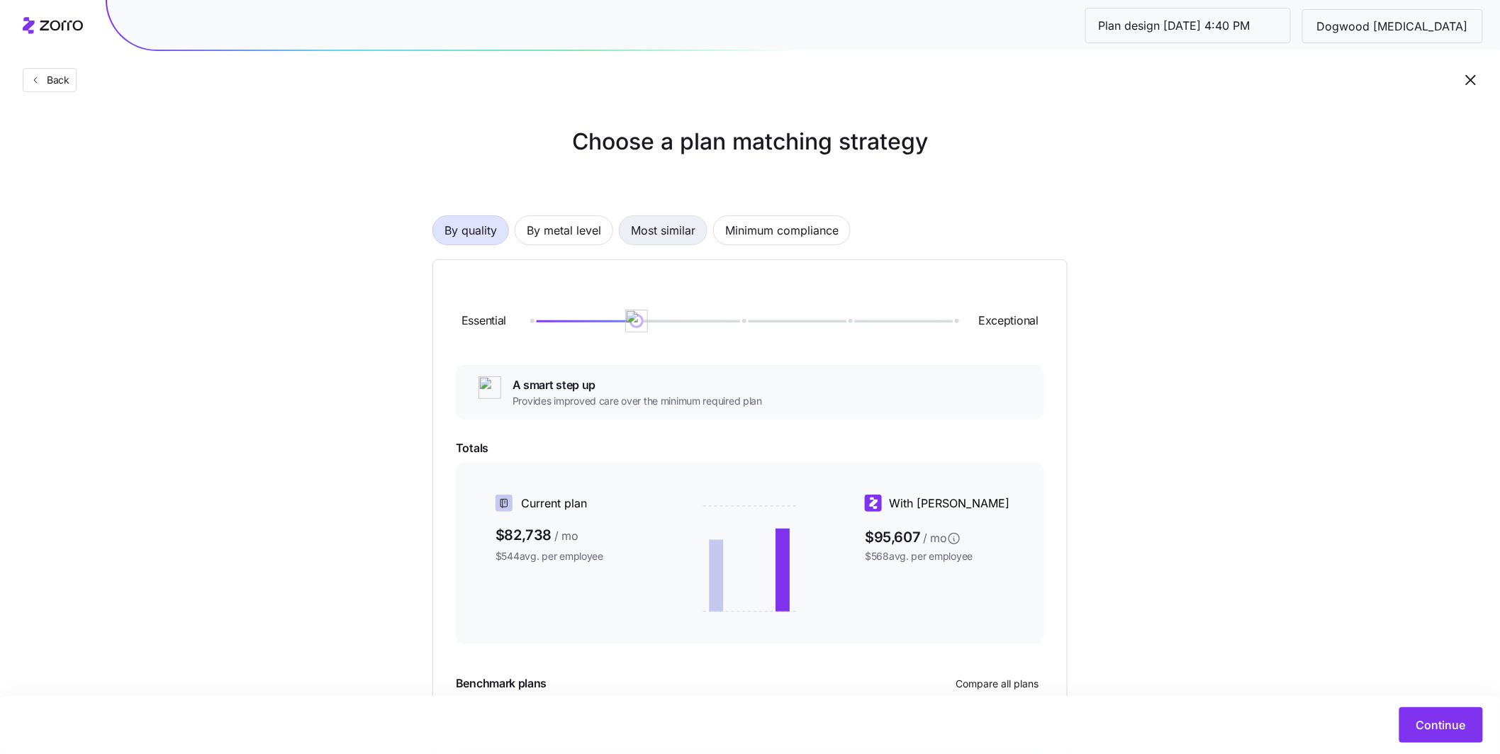
click at [686, 232] on span "Most similar" at bounding box center [663, 230] width 65 height 28
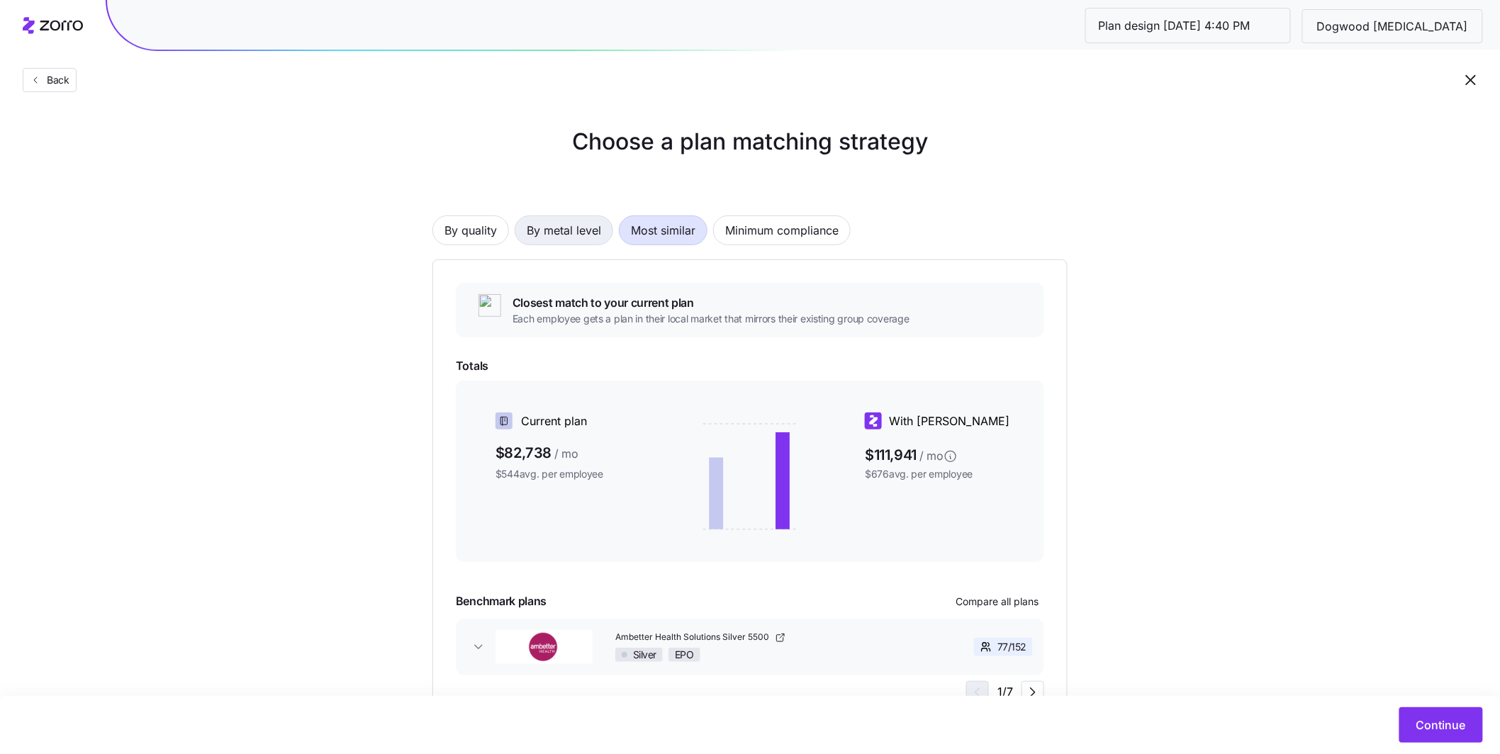
click at [570, 234] on span "By metal level" at bounding box center [564, 230] width 74 height 28
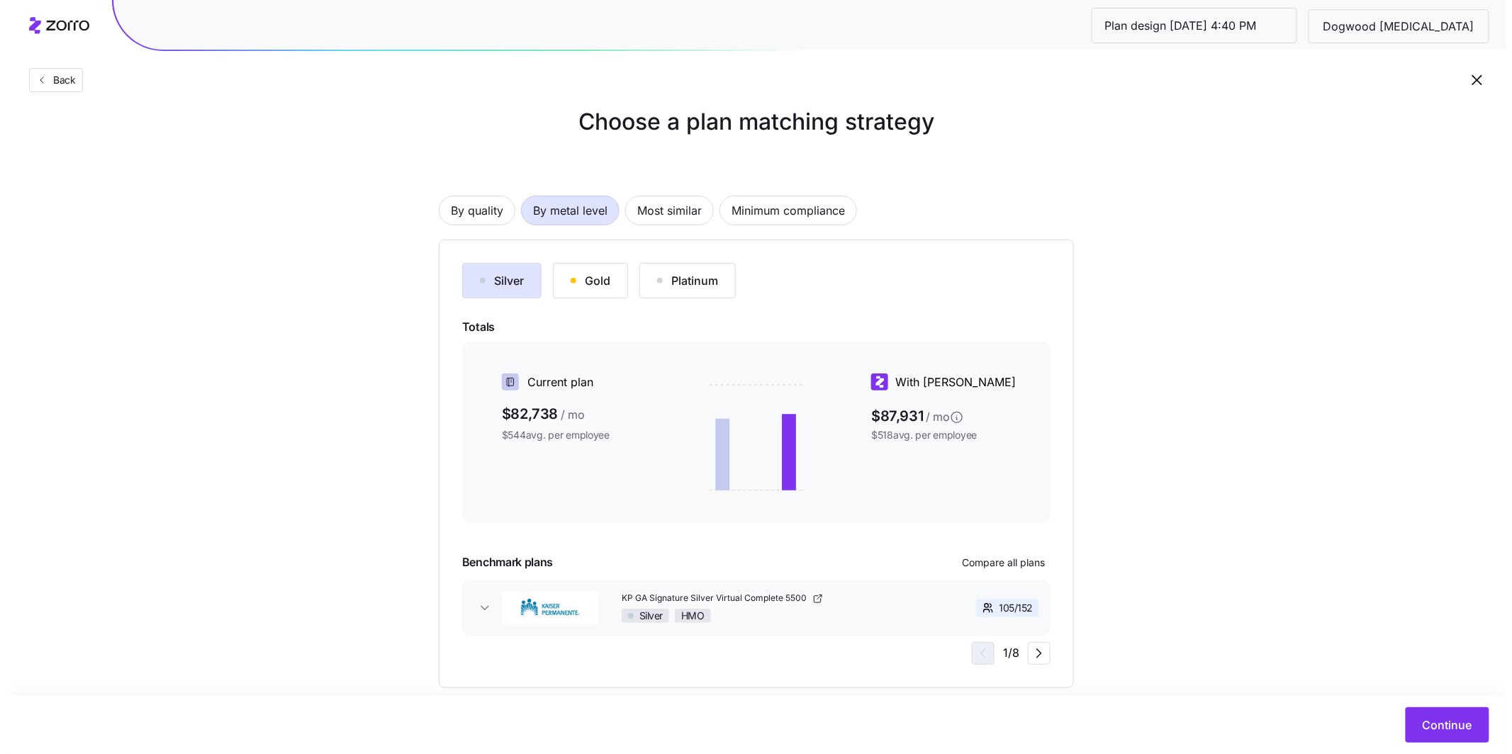
scroll to position [44, 0]
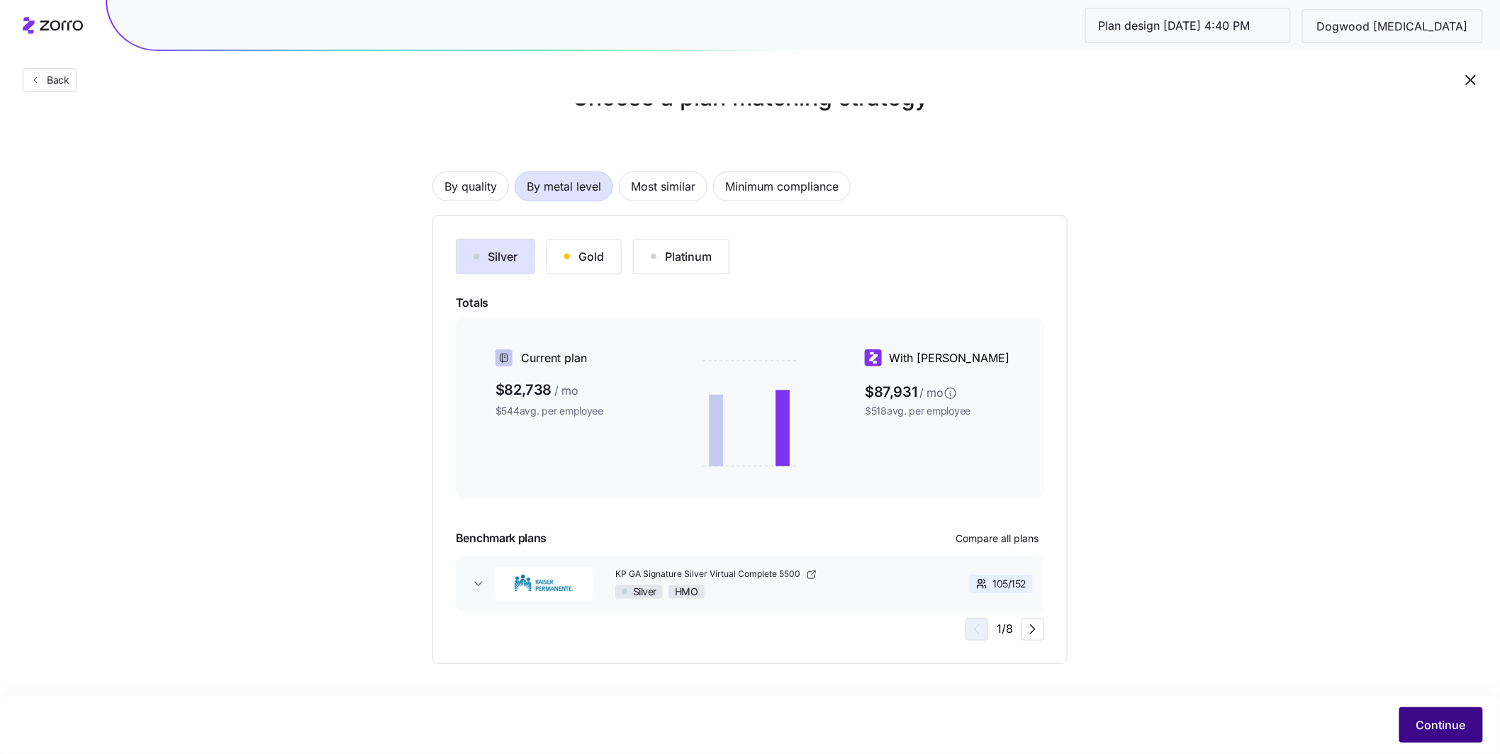
click at [1448, 725] on span "Continue" at bounding box center [1441, 725] width 50 height 17
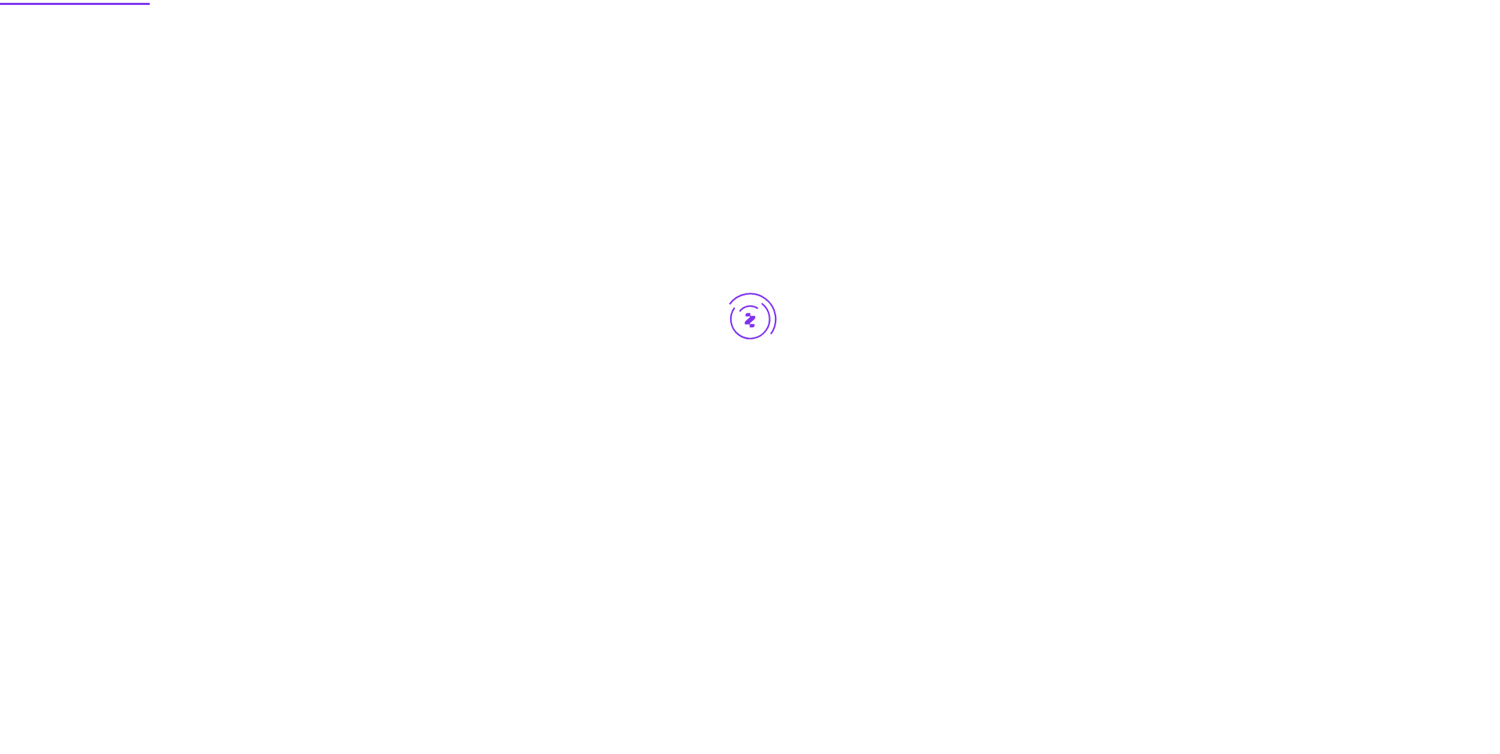
scroll to position [0, 0]
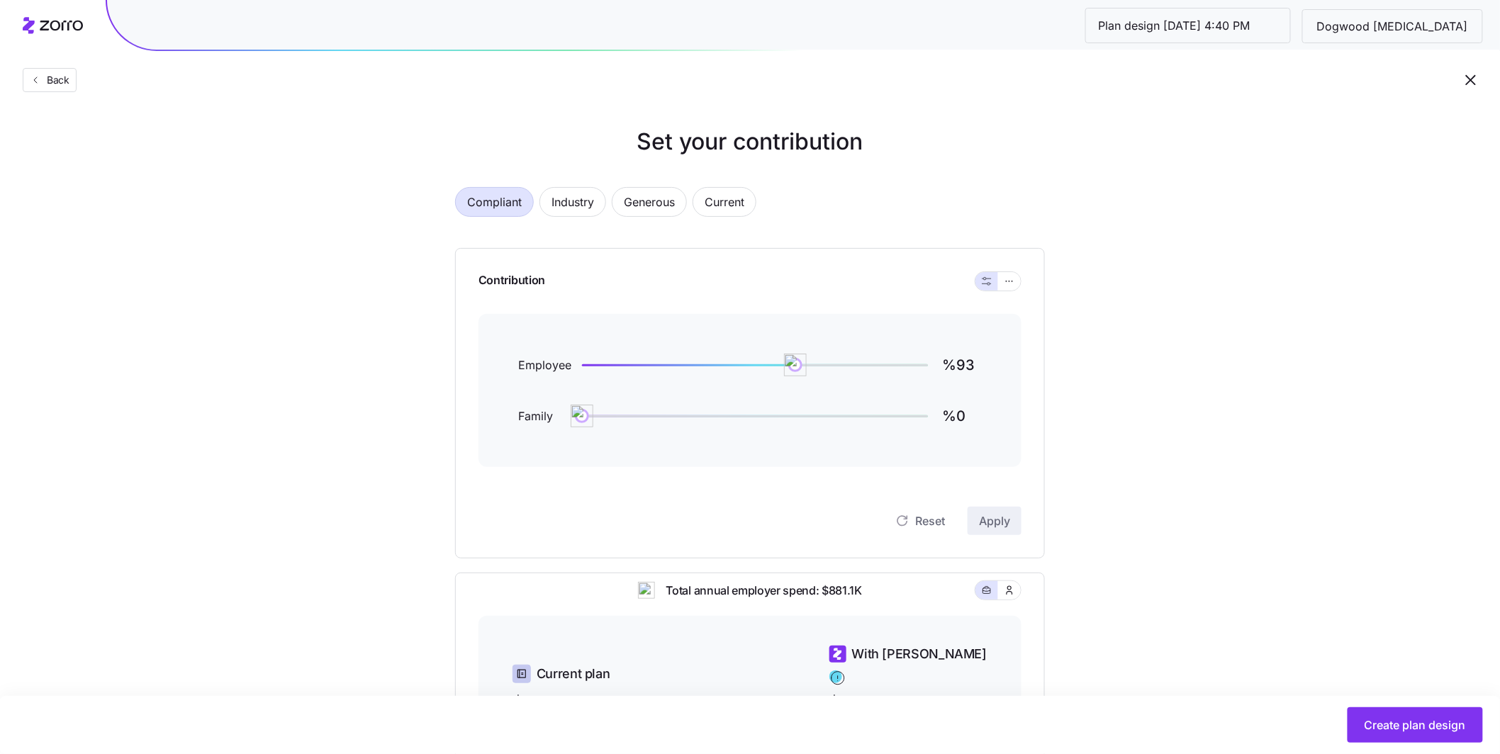
click at [1019, 289] on div at bounding box center [997, 281] width 45 height 18
click at [1014, 287] on span "button" at bounding box center [1009, 281] width 11 height 11
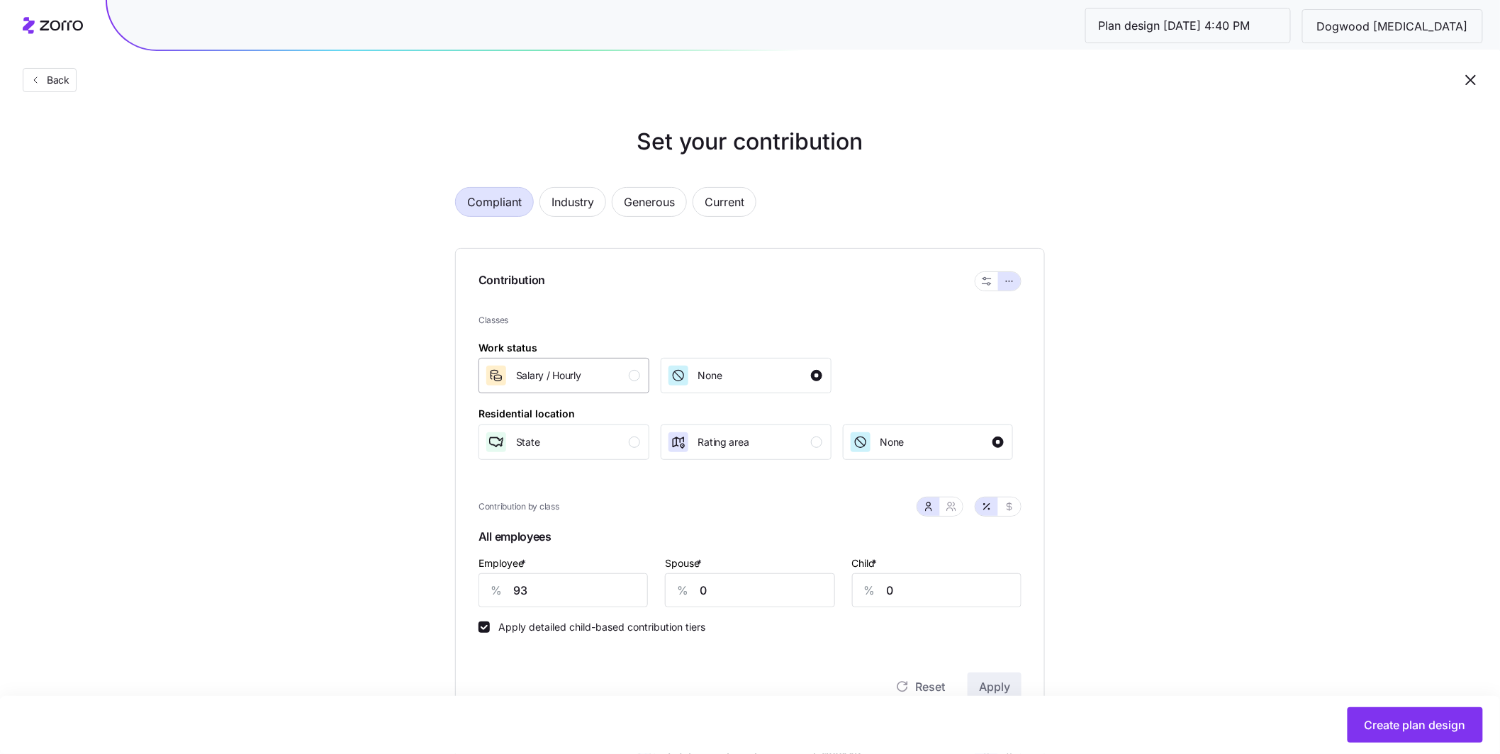
click at [639, 384] on div "Salary / Hourly" at bounding box center [562, 375] width 155 height 23
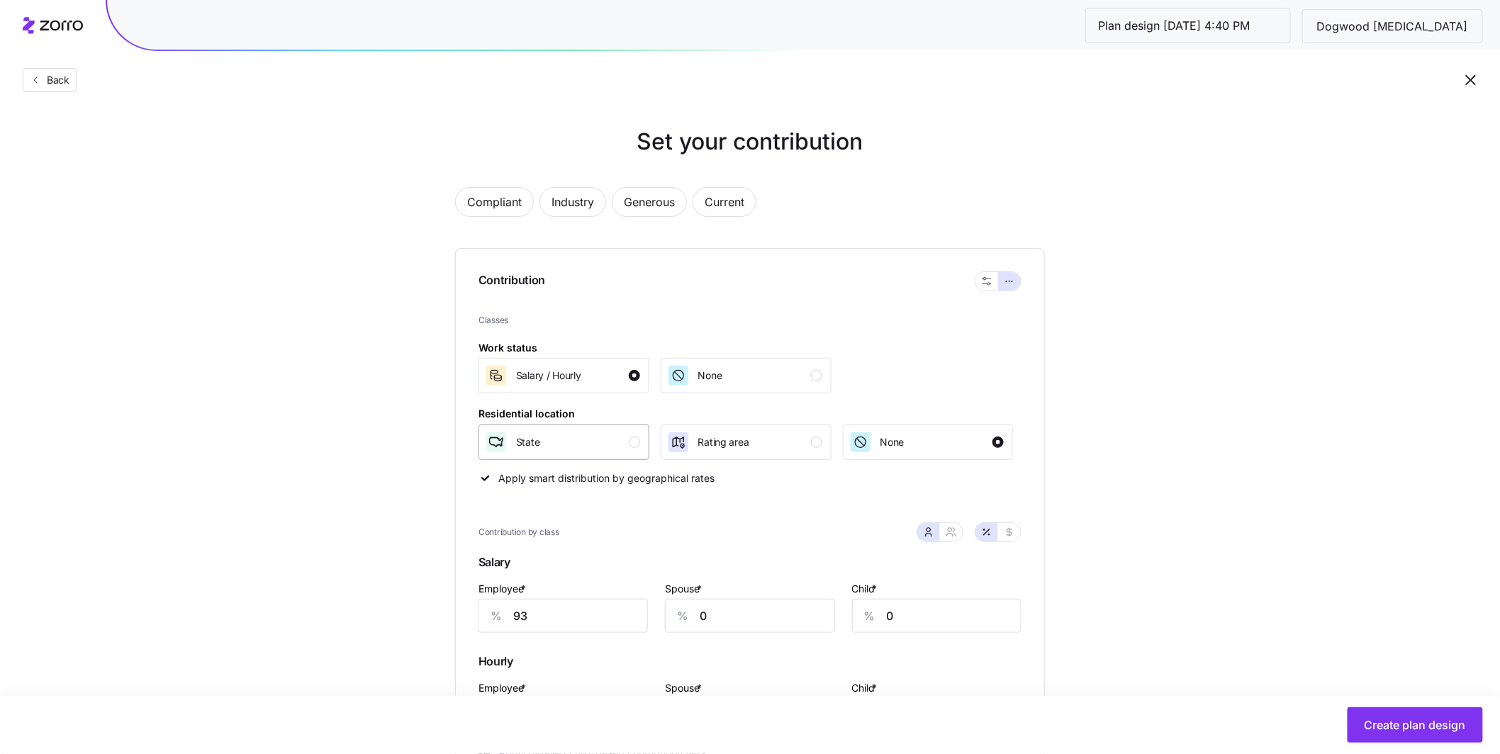
click at [636, 453] on div "State" at bounding box center [562, 442] width 155 height 23
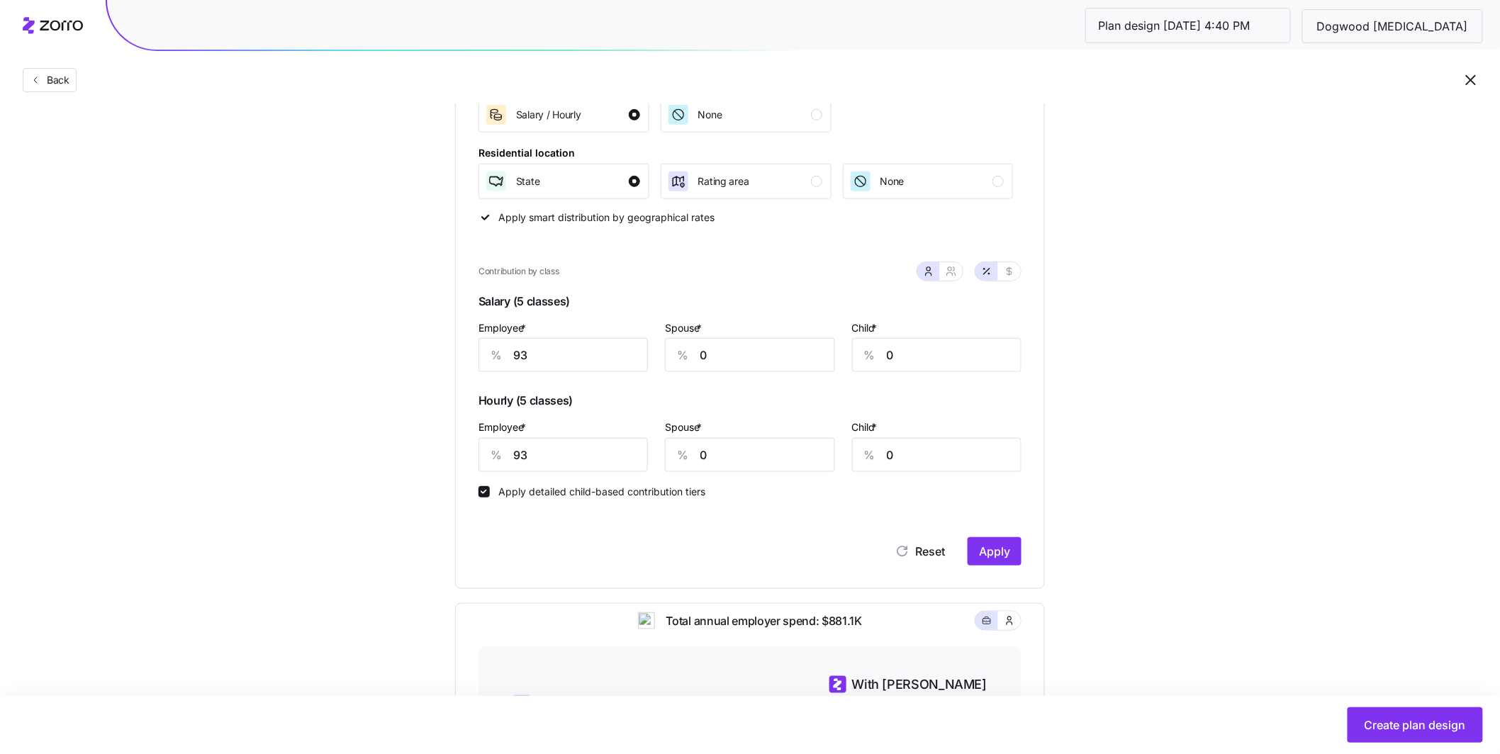
scroll to position [347, 0]
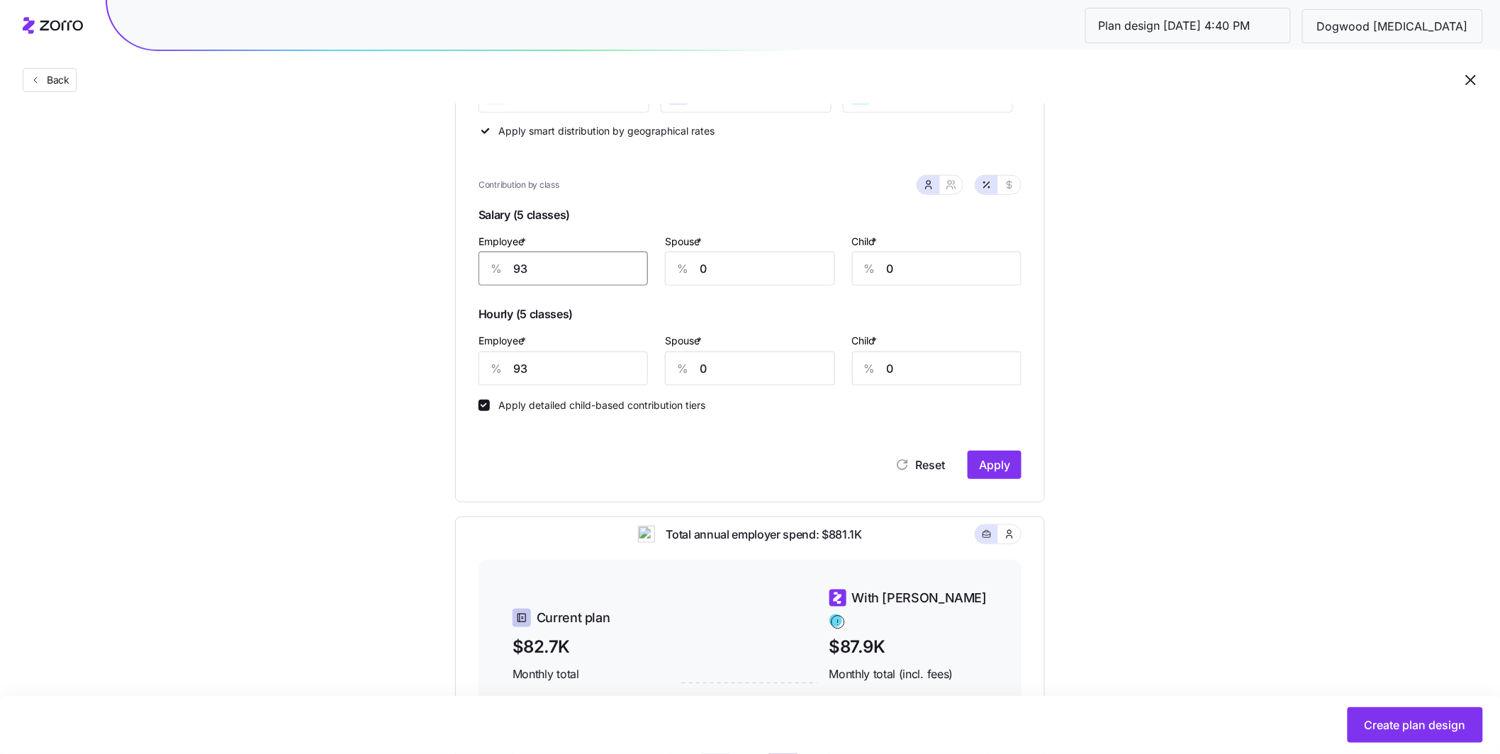
drag, startPoint x: 499, startPoint y: 276, endPoint x: 452, endPoint y: 268, distance: 48.1
click at [465, 272] on div "Contribution Classes Work status Salary / [DEMOGRAPHIC_DATA] None Residential l…" at bounding box center [750, 202] width 590 height 602
type input "70"
drag, startPoint x: 529, startPoint y: 376, endPoint x: 450, endPoint y: 349, distance: 82.9
click at [496, 366] on div "% 93" at bounding box center [563, 369] width 169 height 34
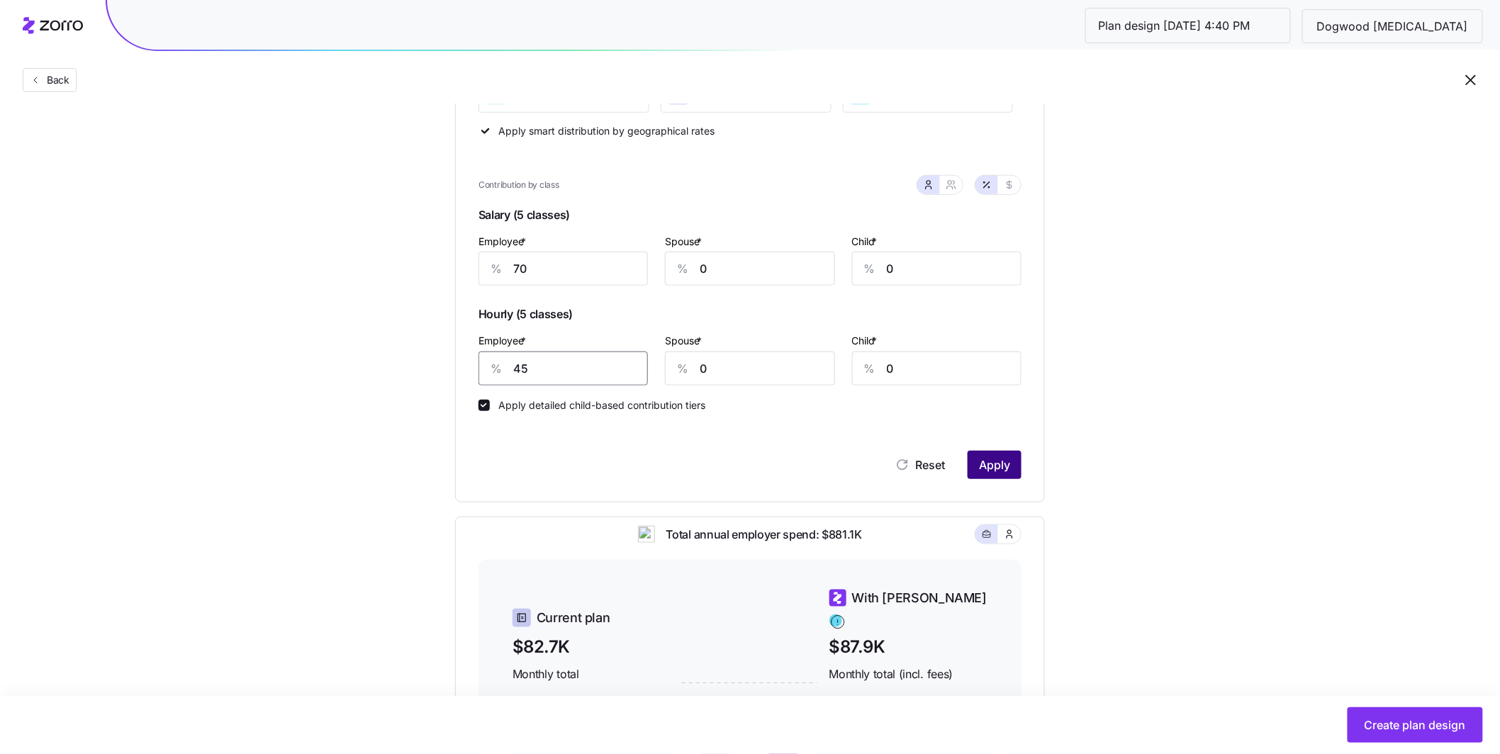
type input "45"
click at [989, 469] on span "Apply" at bounding box center [994, 465] width 31 height 17
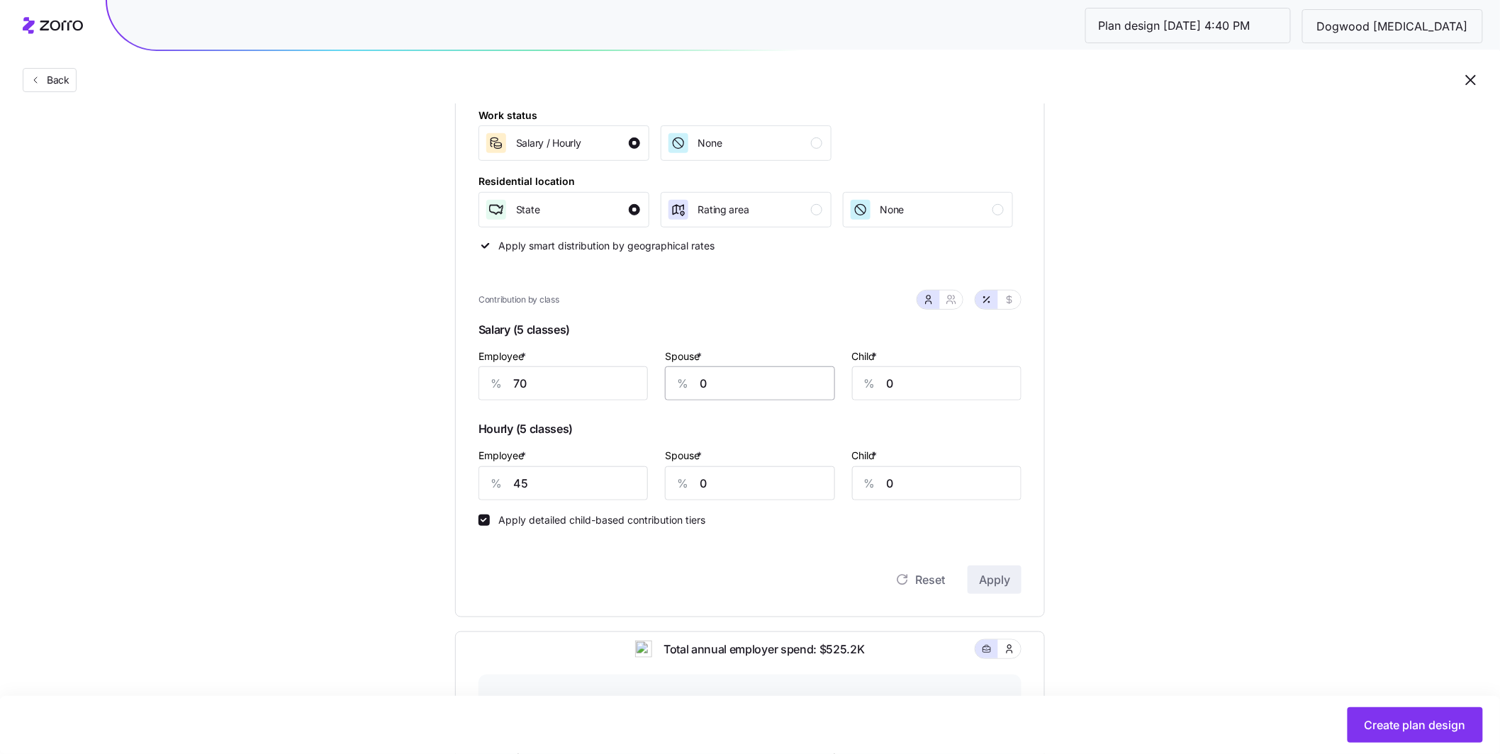
scroll to position [250, 0]
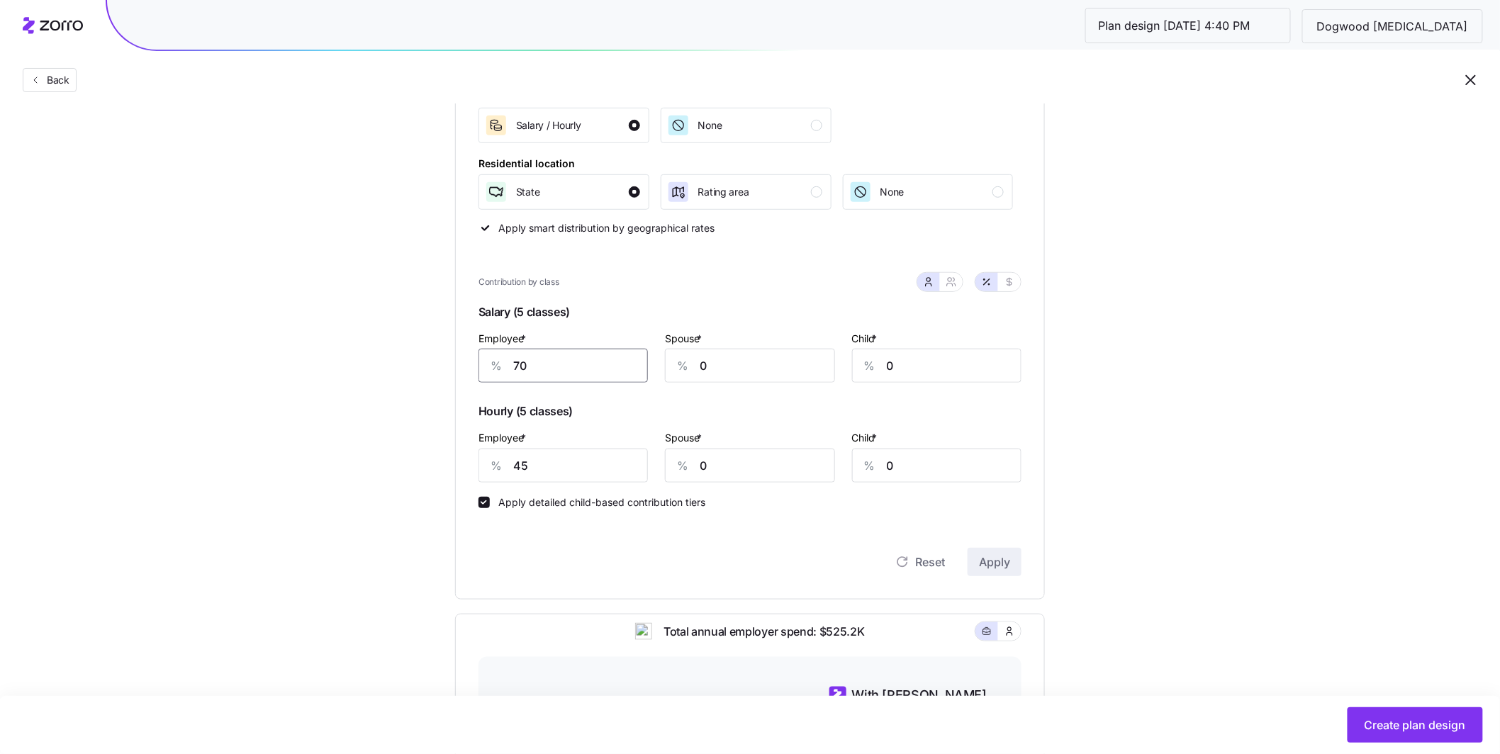
drag, startPoint x: 569, startPoint y: 377, endPoint x: 466, endPoint y: 362, distance: 104.0
click at [485, 369] on div "% 70" at bounding box center [563, 366] width 169 height 34
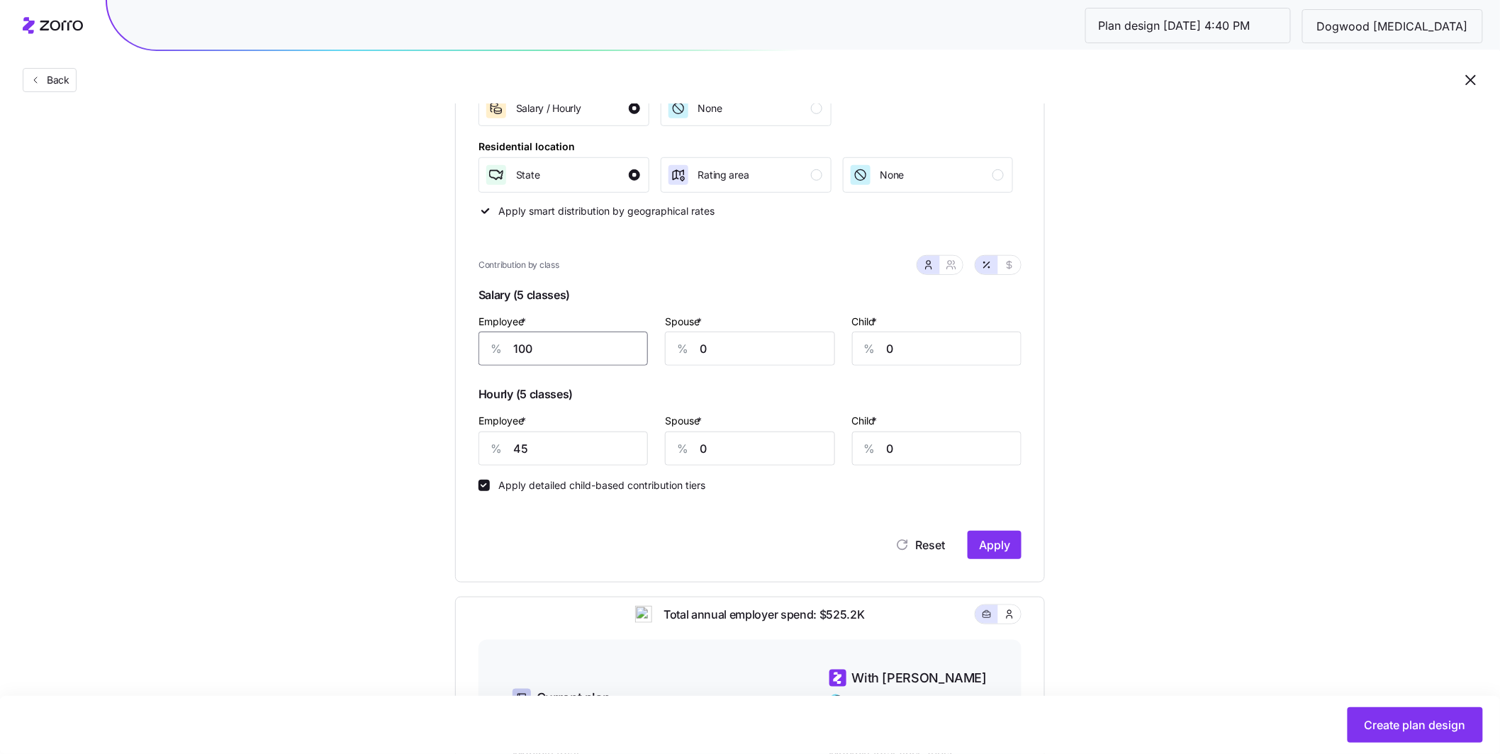
scroll to position [455, 0]
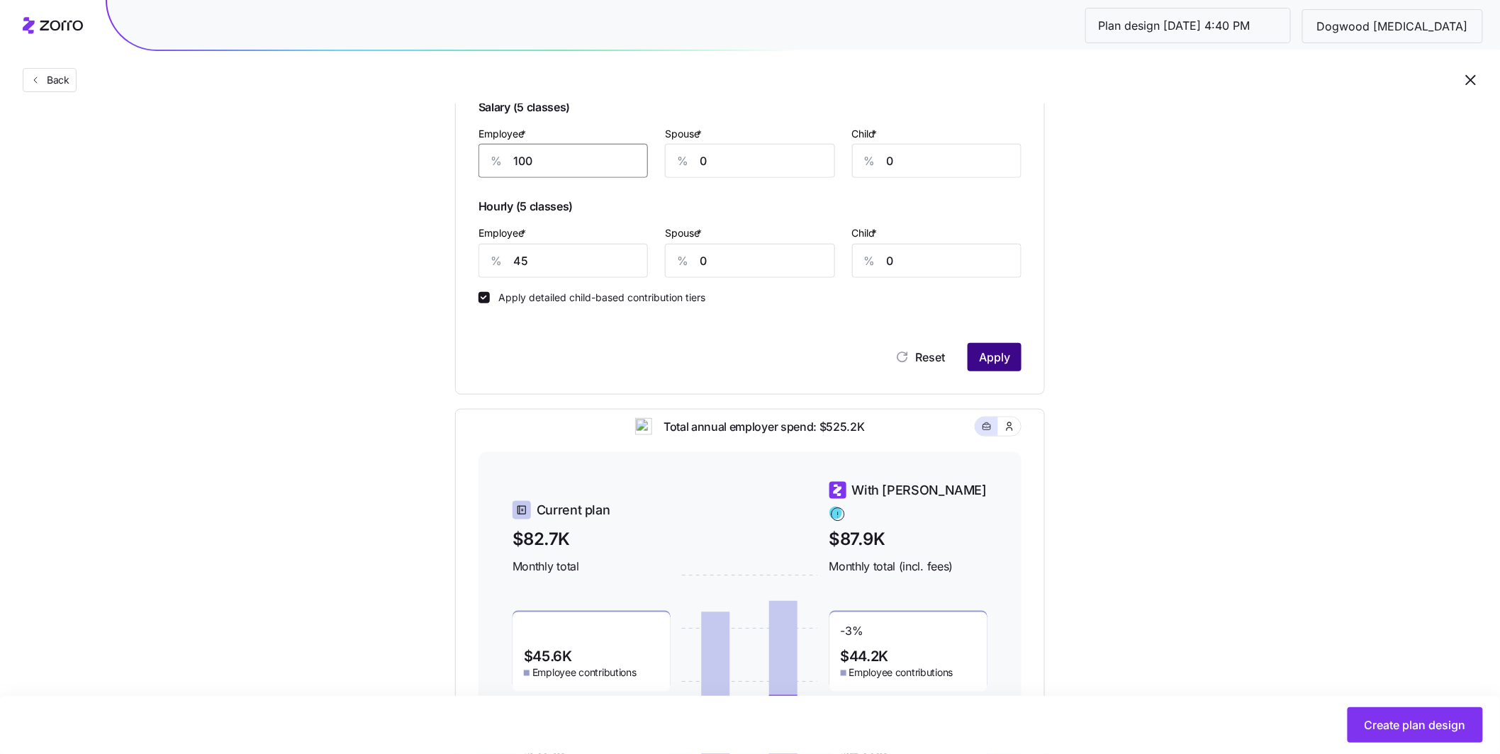
type input "100"
click at [994, 366] on span "Apply" at bounding box center [994, 357] width 31 height 17
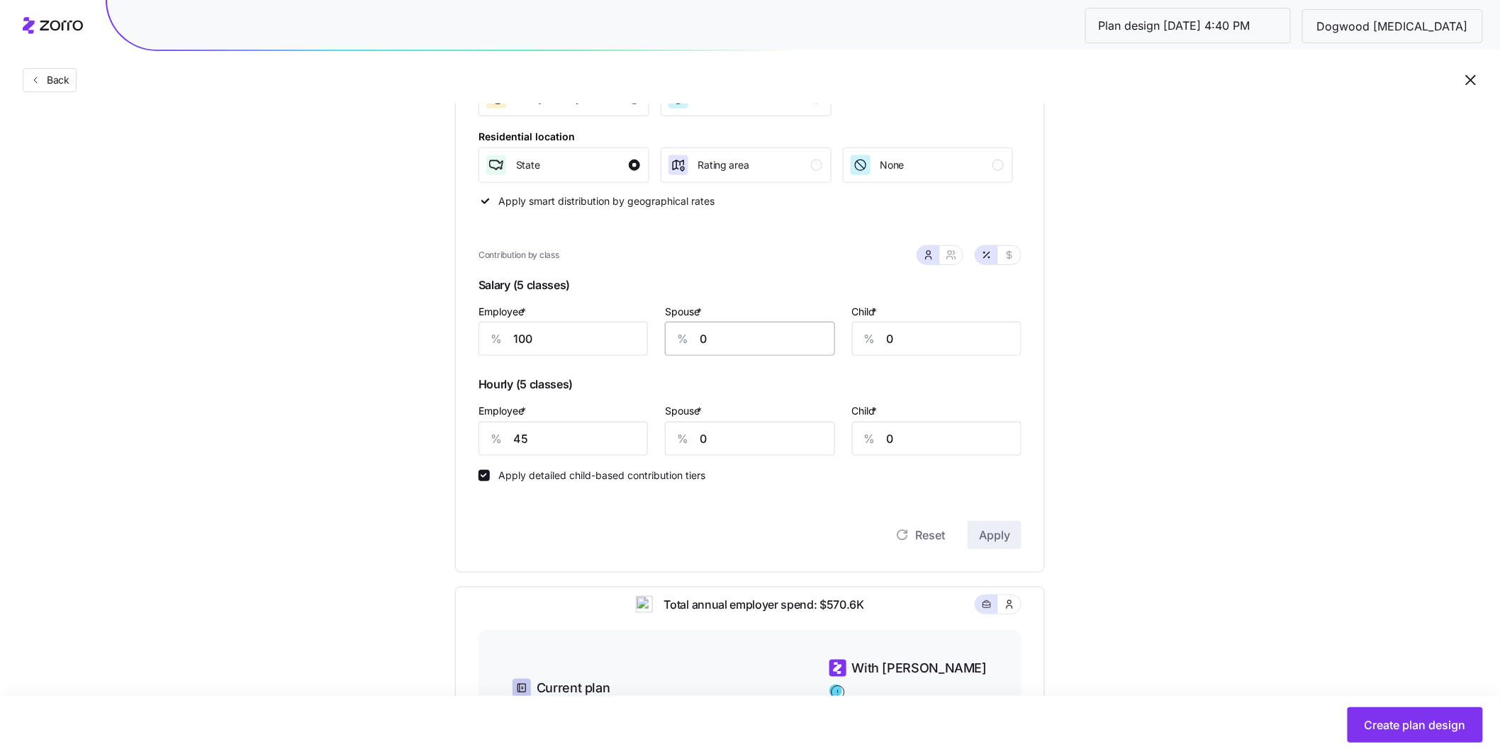
scroll to position [276, 0]
drag, startPoint x: 560, startPoint y: 352, endPoint x: 473, endPoint y: 339, distance: 88.2
click at [477, 341] on div "Contribution Classes Work status Salary / [DEMOGRAPHIC_DATA] None Residential l…" at bounding box center [750, 273] width 590 height 602
type input "70"
click at [1009, 535] on span "Apply" at bounding box center [994, 535] width 31 height 17
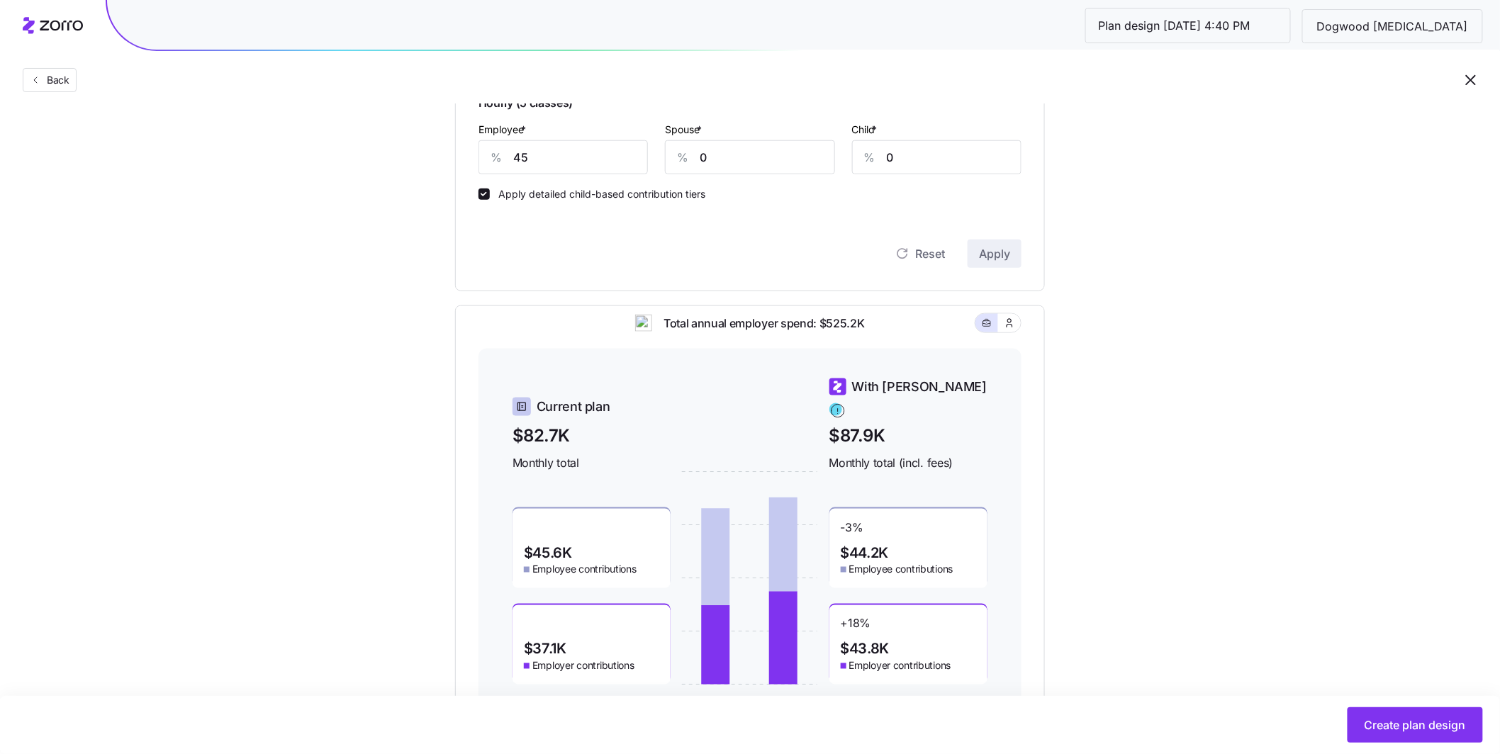
scroll to position [618, 0]
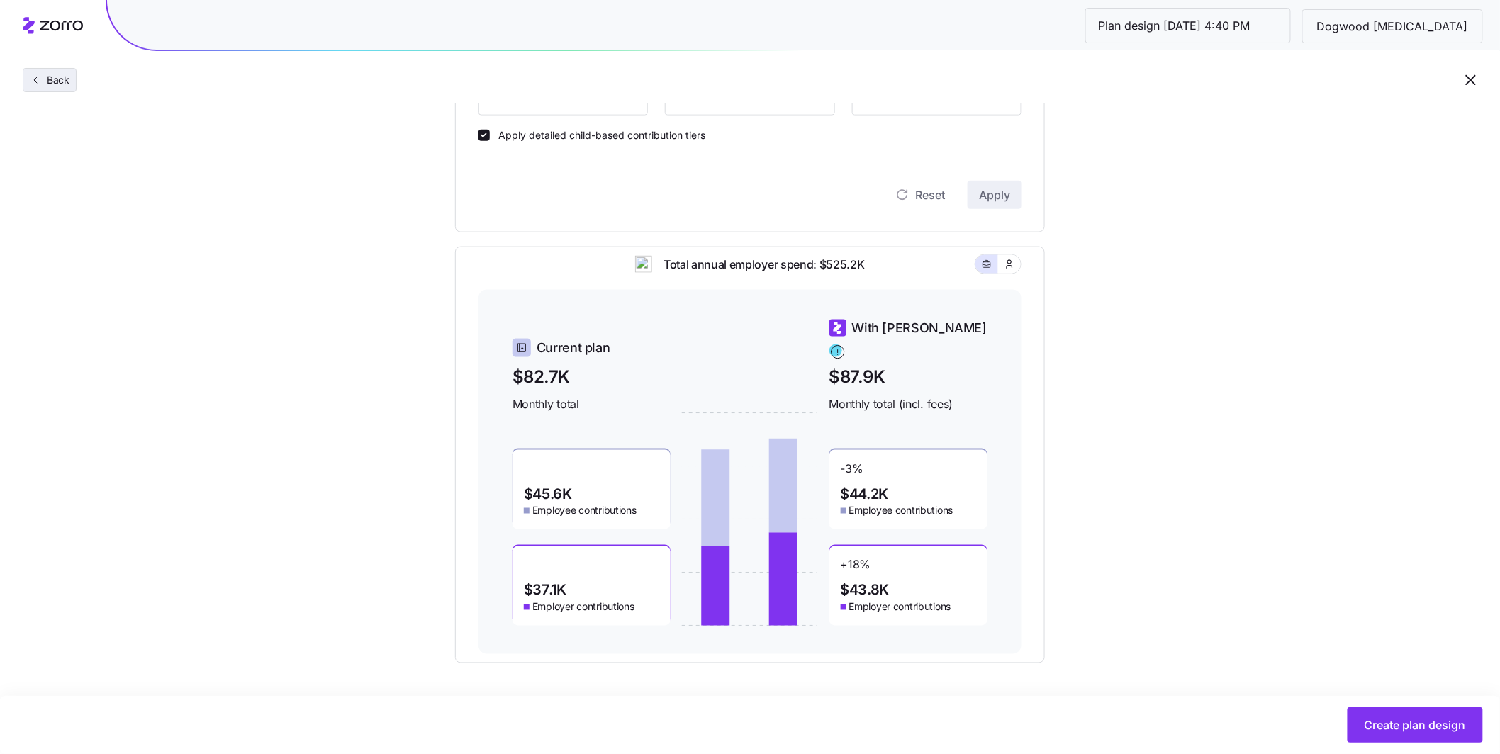
click at [38, 77] on icon "button" at bounding box center [35, 79] width 11 height 11
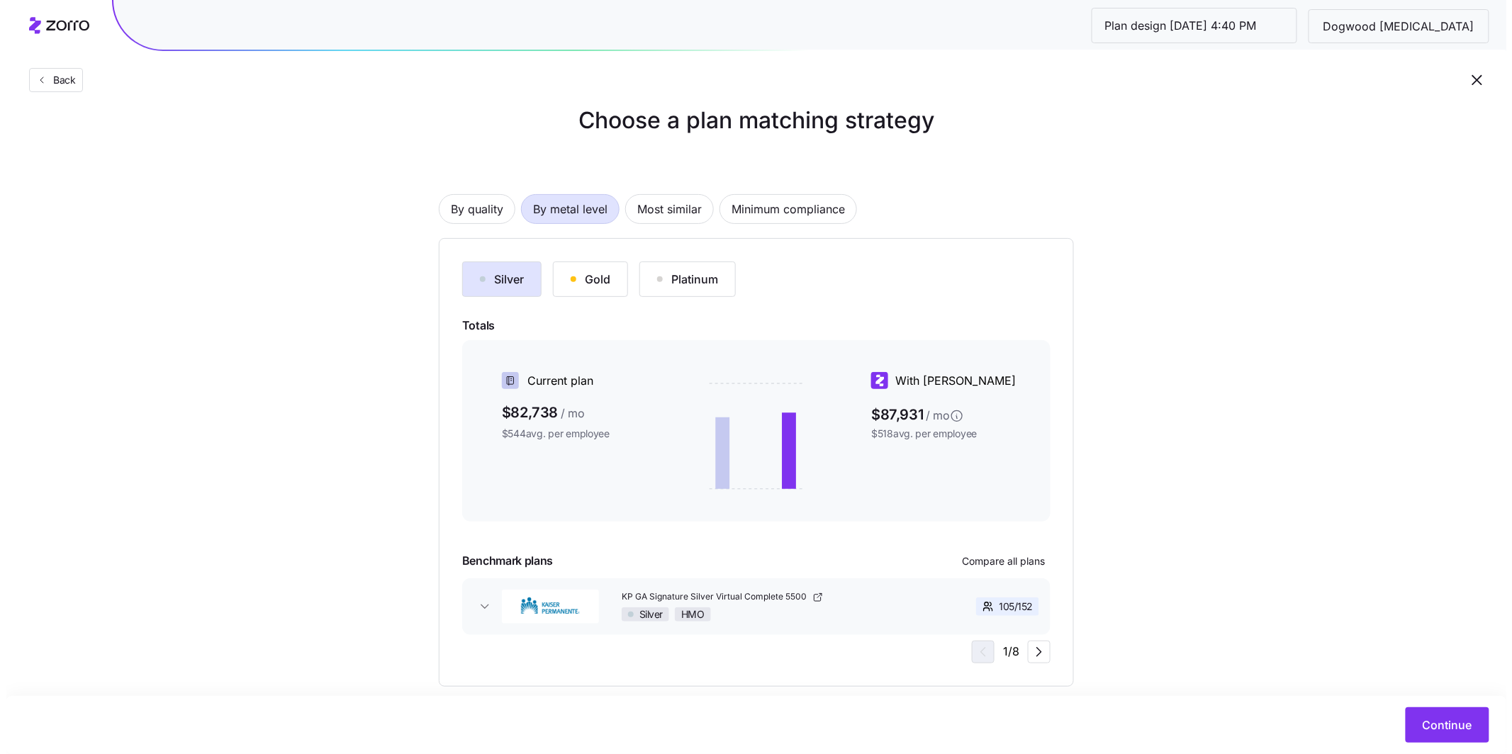
scroll to position [44, 0]
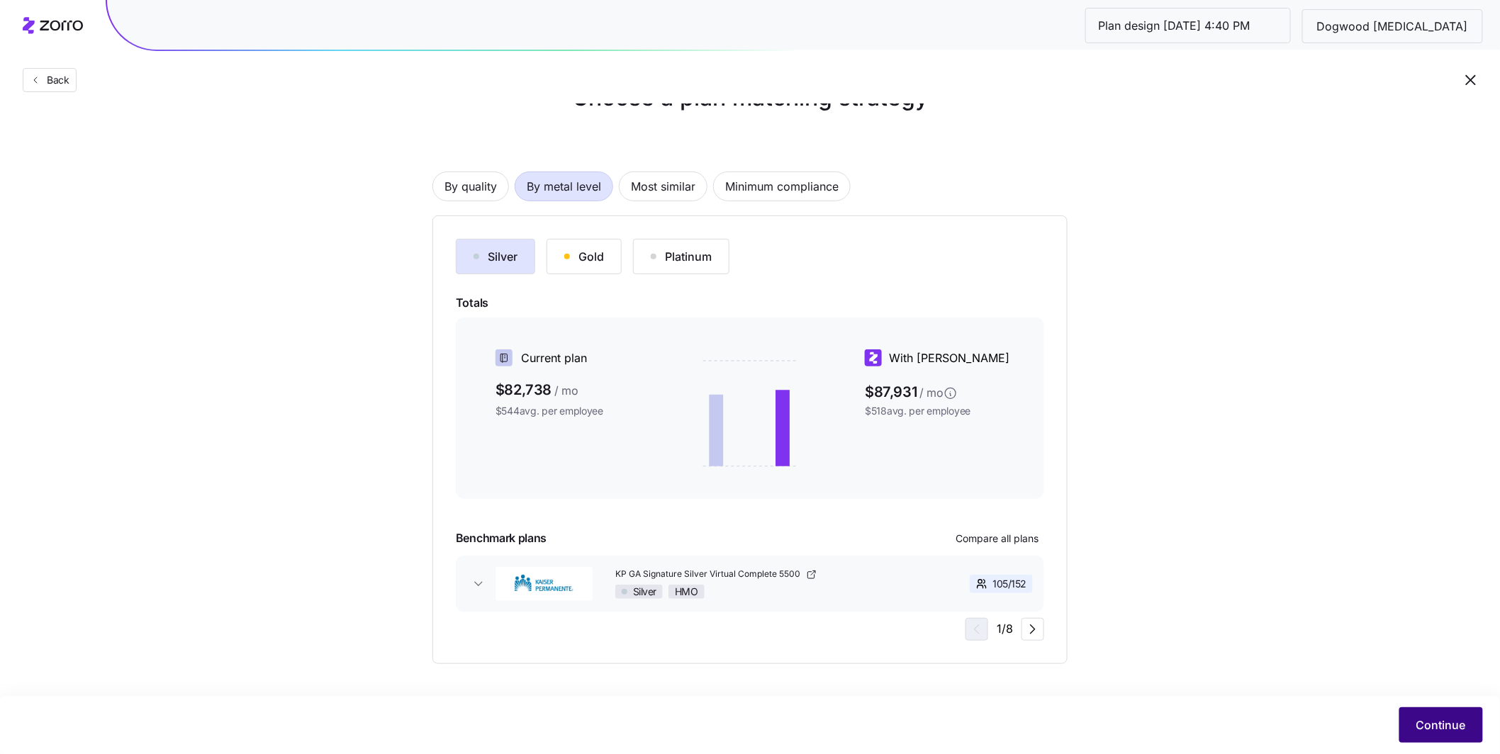
click at [1446, 726] on span "Continue" at bounding box center [1441, 725] width 50 height 17
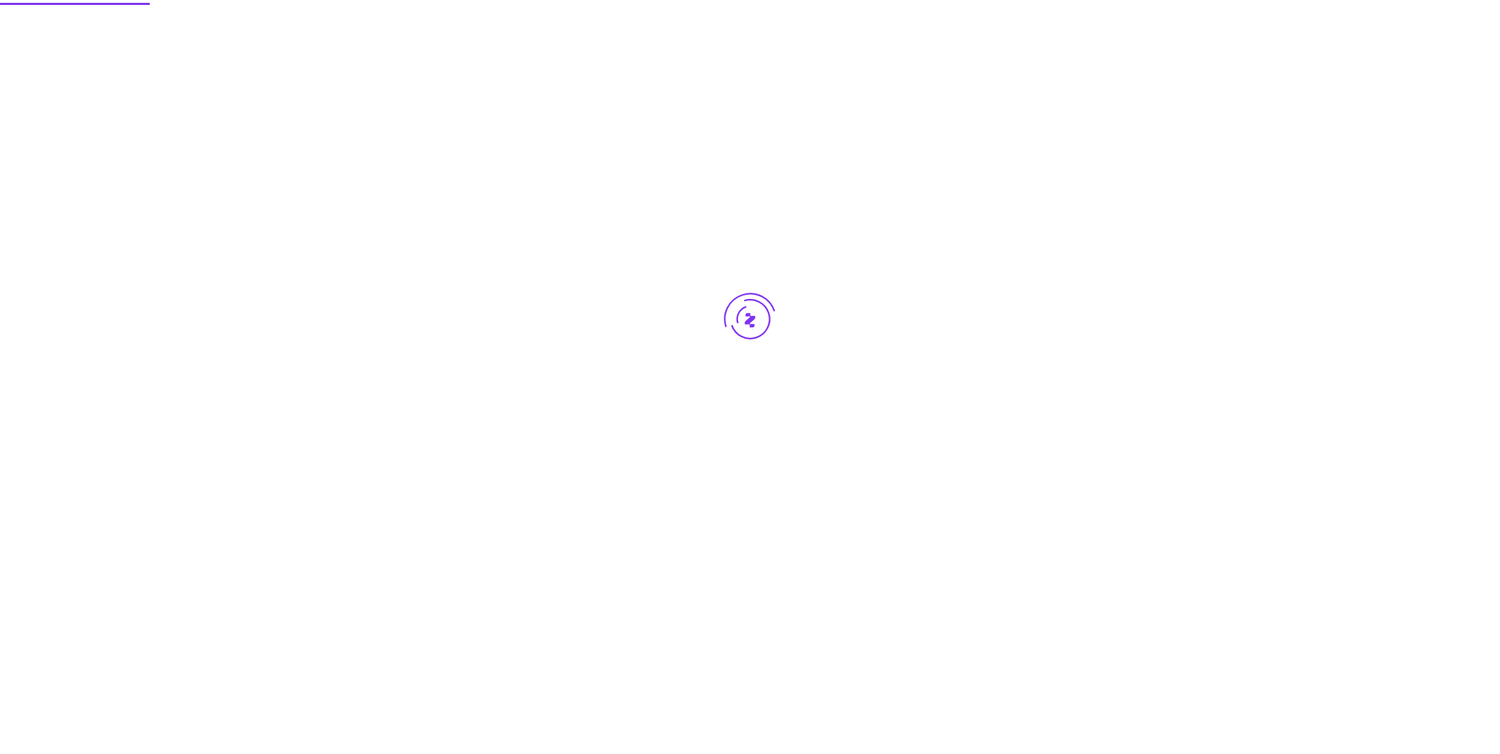
scroll to position [0, 0]
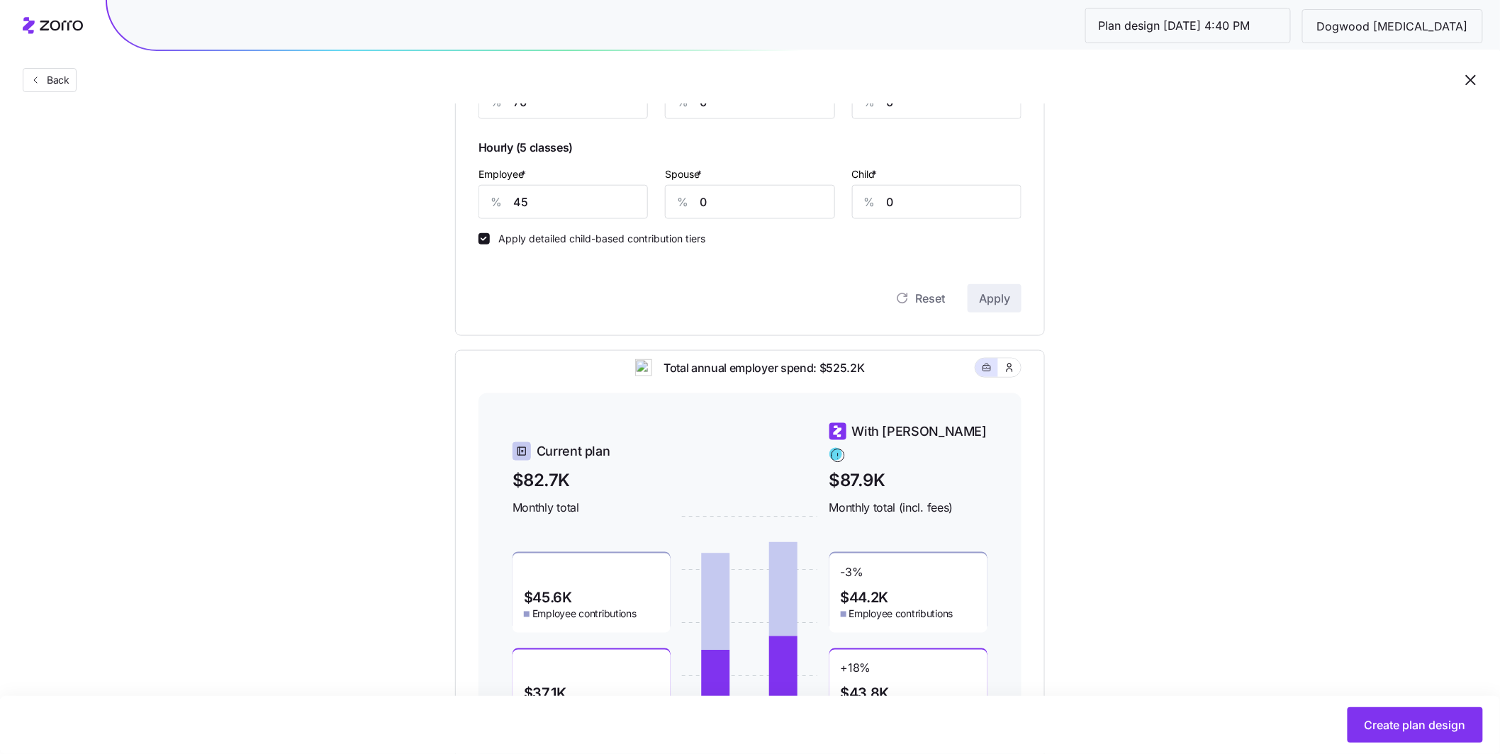
scroll to position [510, 0]
click at [535, 208] on input "45" at bounding box center [563, 206] width 169 height 34
drag, startPoint x: 505, startPoint y: 206, endPoint x: 497, endPoint y: 205, distance: 7.9
click at [497, 205] on div "% 45" at bounding box center [563, 206] width 169 height 34
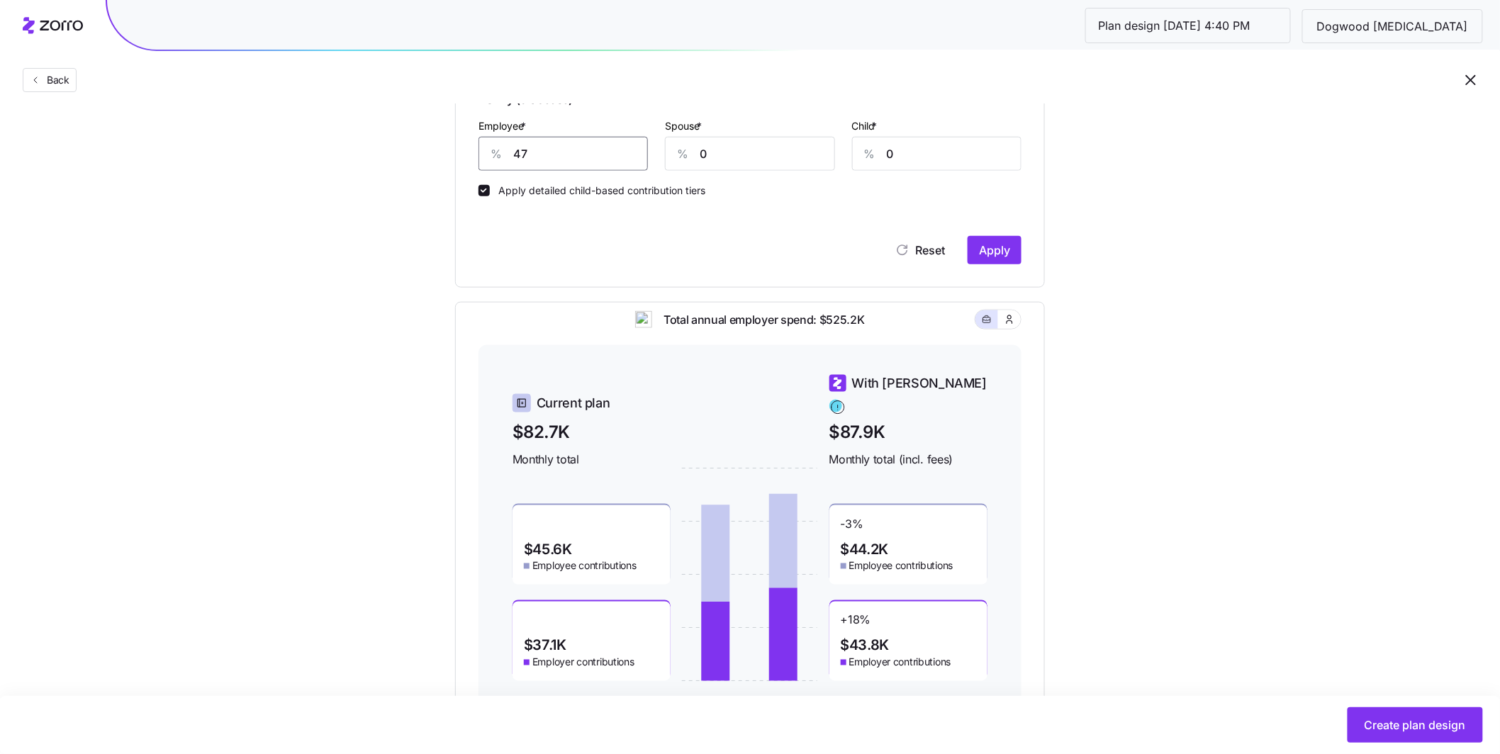
scroll to position [496, 0]
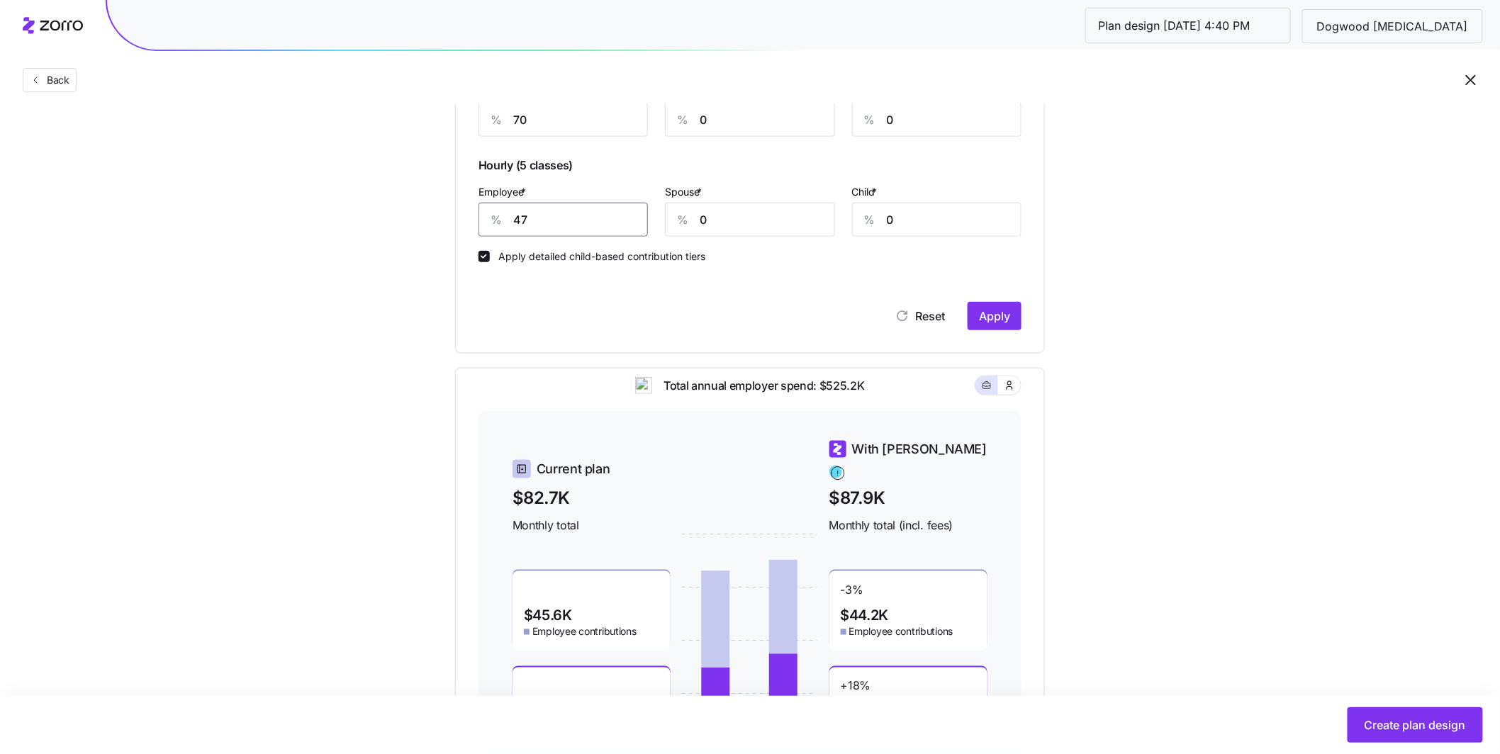
drag, startPoint x: 543, startPoint y: 228, endPoint x: 452, endPoint y: 203, distance: 94.8
click at [455, 205] on div "Contribution Classes Work status Salary / [DEMOGRAPHIC_DATA] None Residential l…" at bounding box center [750, 53] width 590 height 602
type input "50"
click at [989, 311] on span "Apply" at bounding box center [994, 316] width 31 height 17
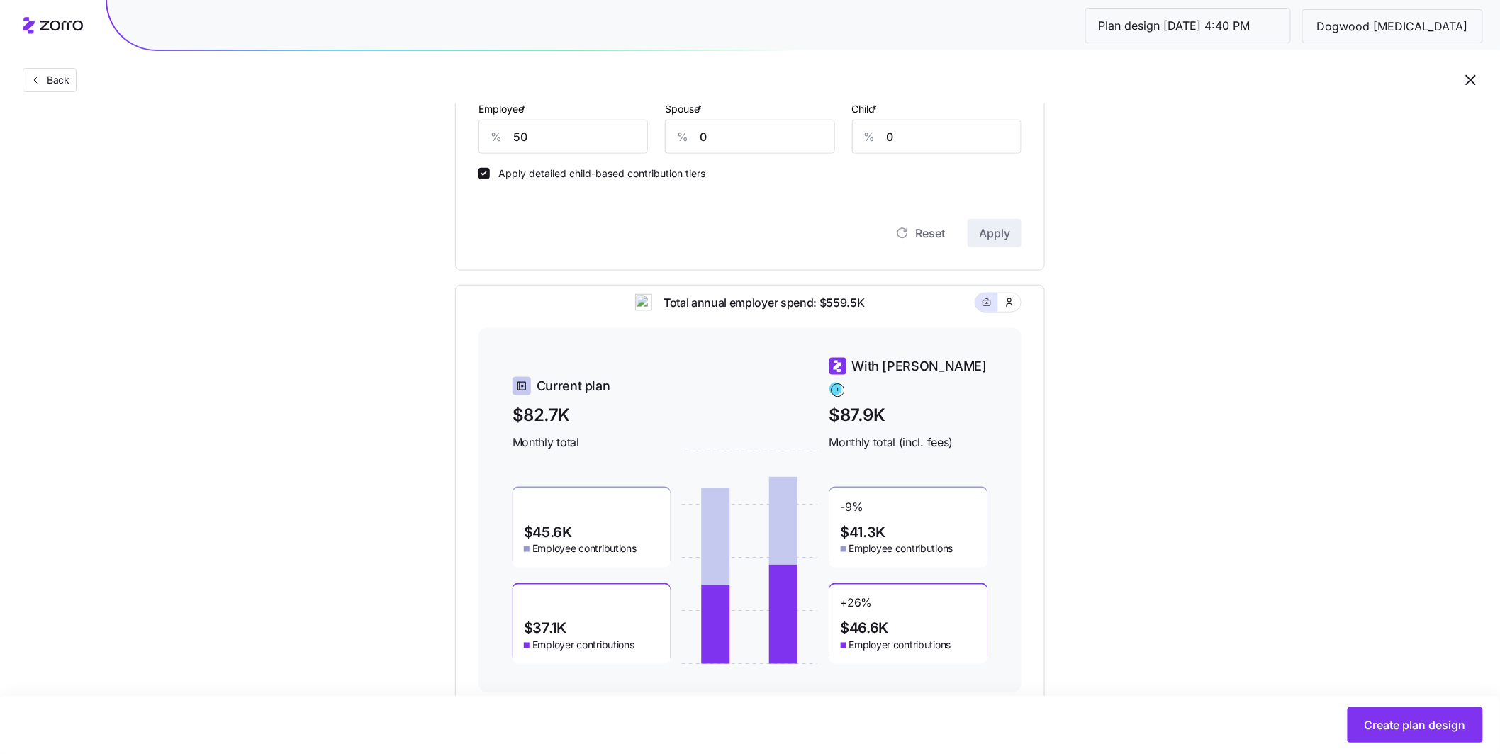
scroll to position [581, 0]
click at [1416, 723] on span "Create plan design" at bounding box center [1415, 725] width 101 height 17
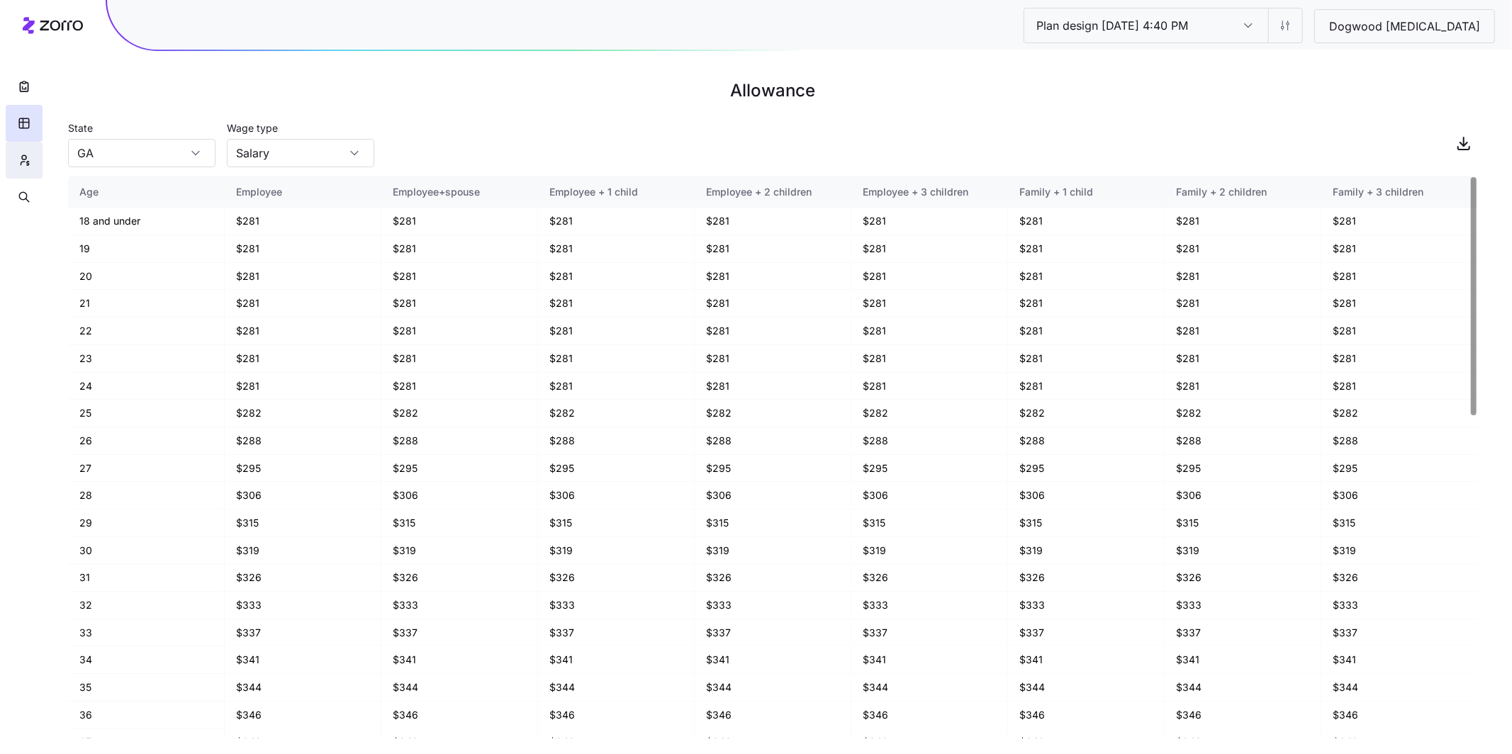
click at [23, 161] on icon "button" at bounding box center [24, 160] width 13 height 14
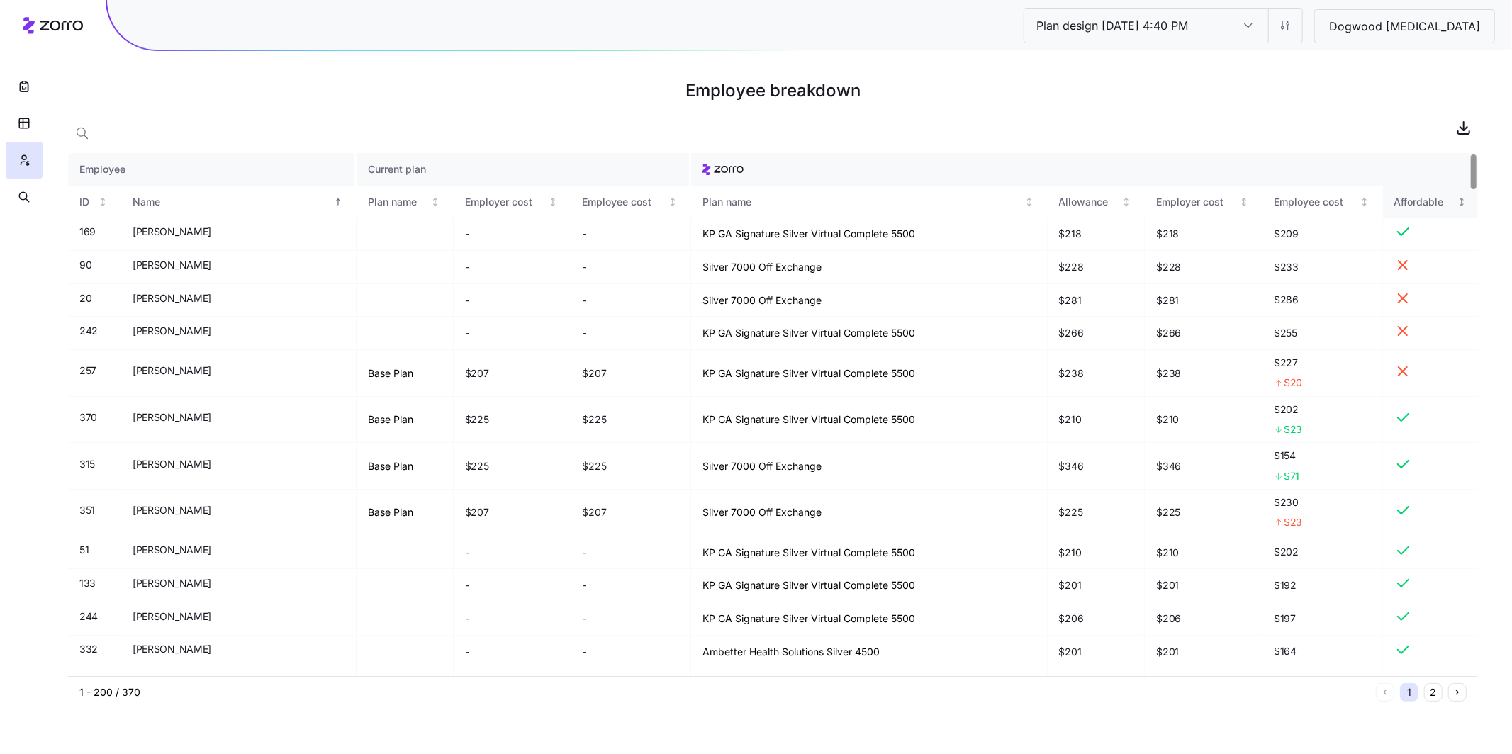
click at [1407, 201] on div "Affordable" at bounding box center [1424, 202] width 60 height 16
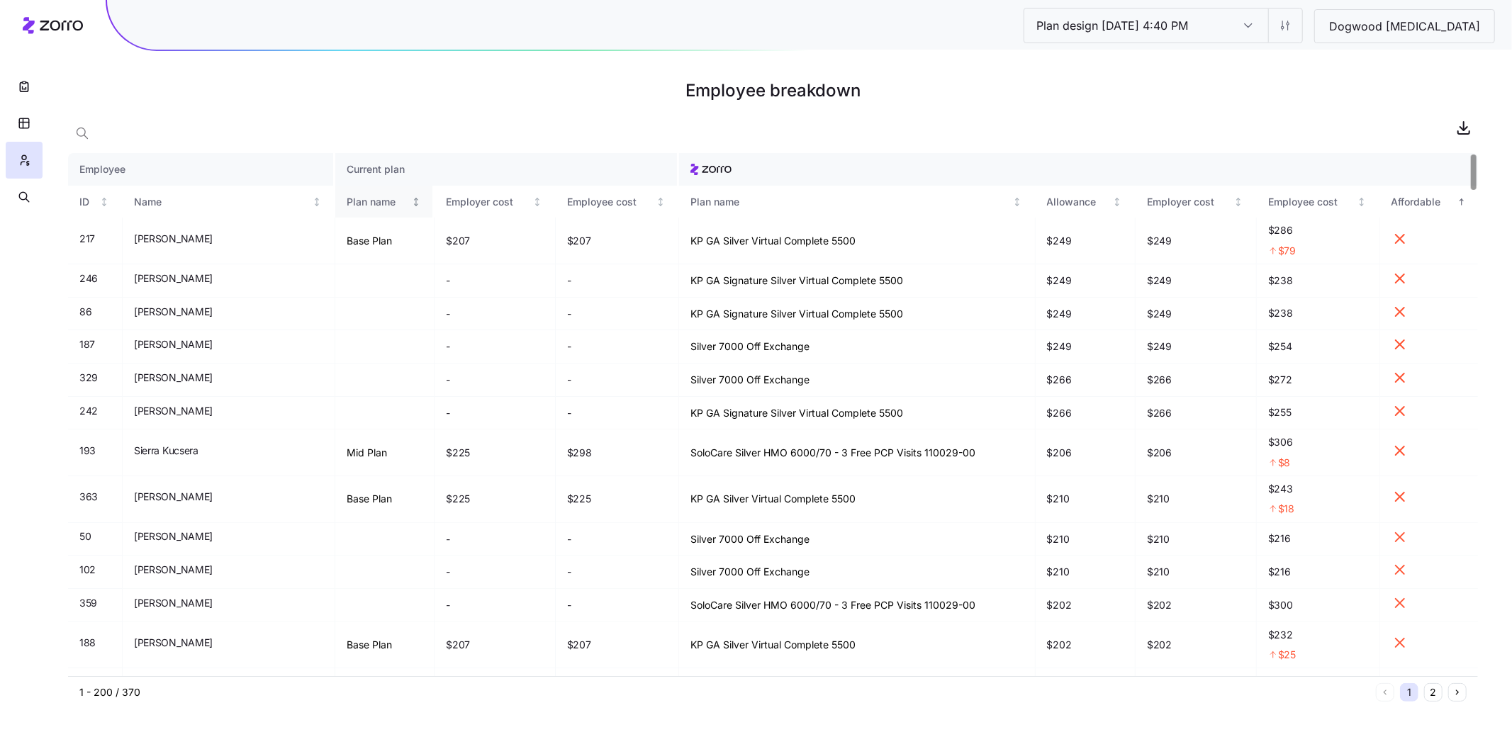
click at [347, 206] on div "Plan name" at bounding box center [378, 202] width 62 height 16
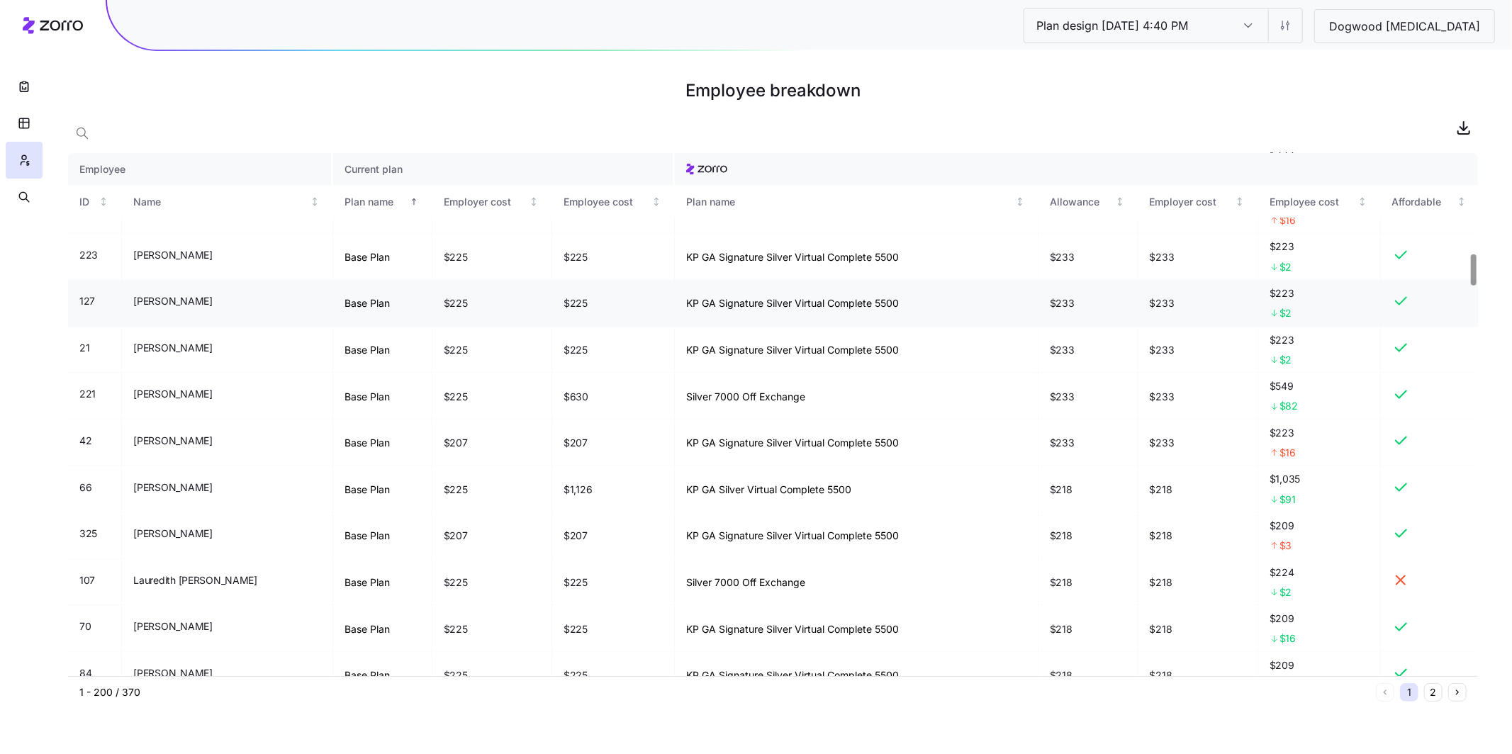
scroll to position [1726, 0]
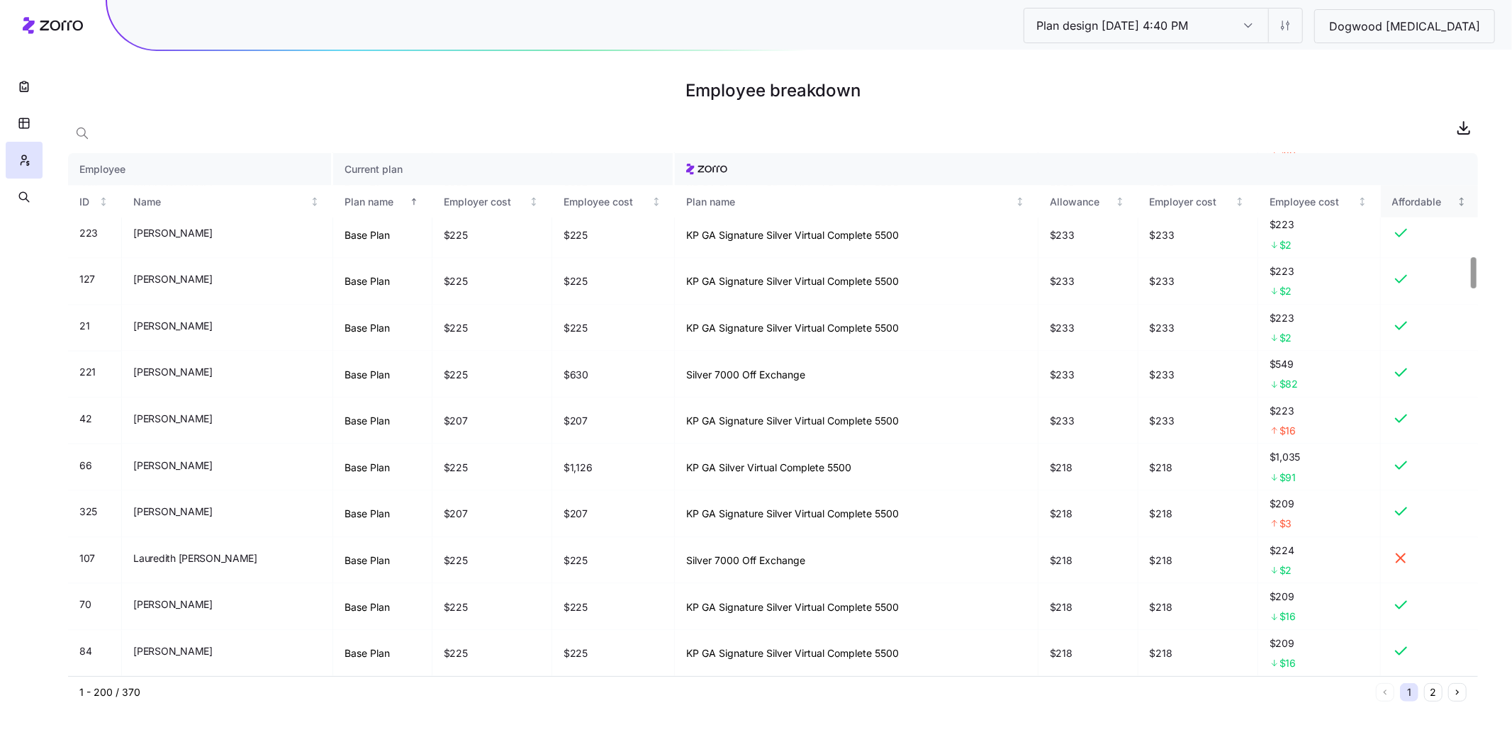
click at [1421, 207] on div "Affordable" at bounding box center [1423, 202] width 62 height 16
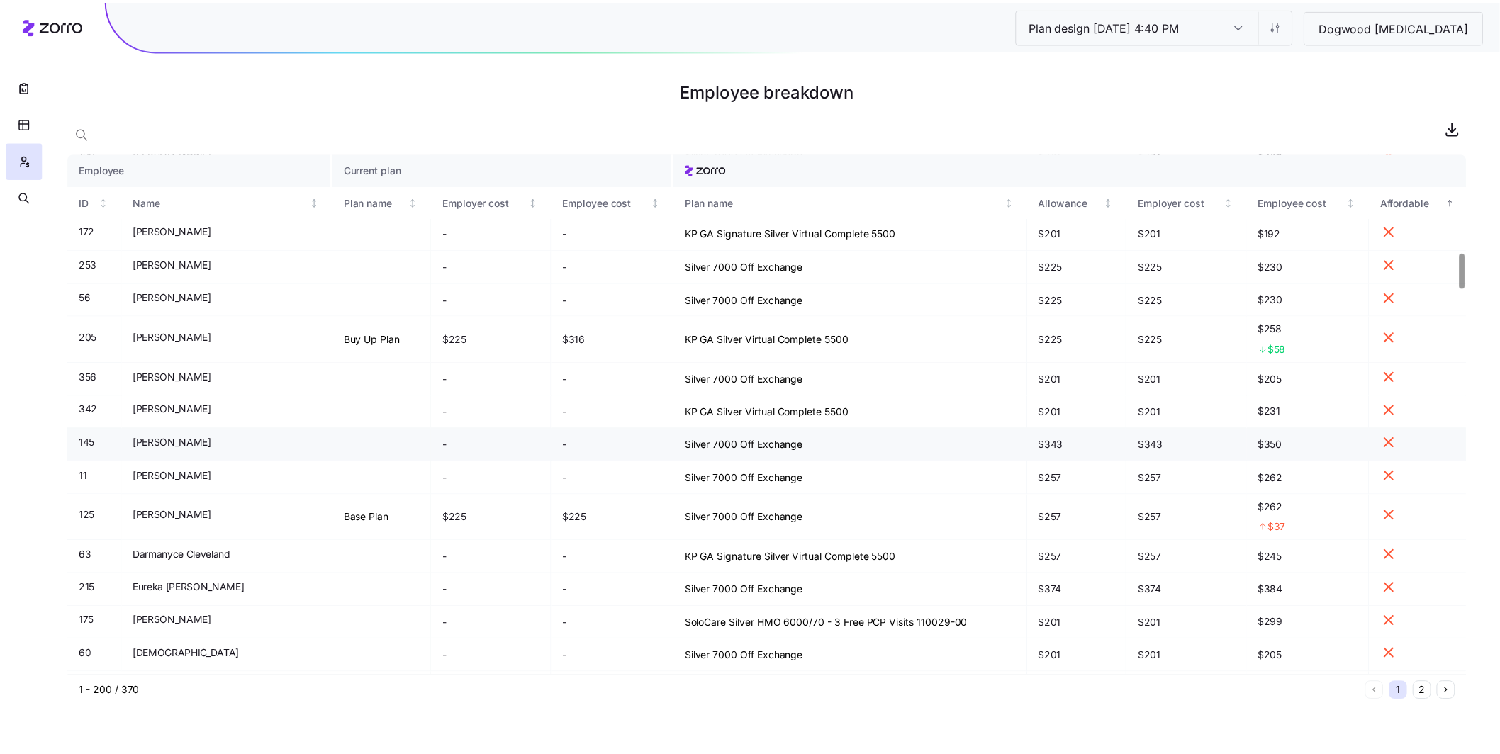
scroll to position [1465, 0]
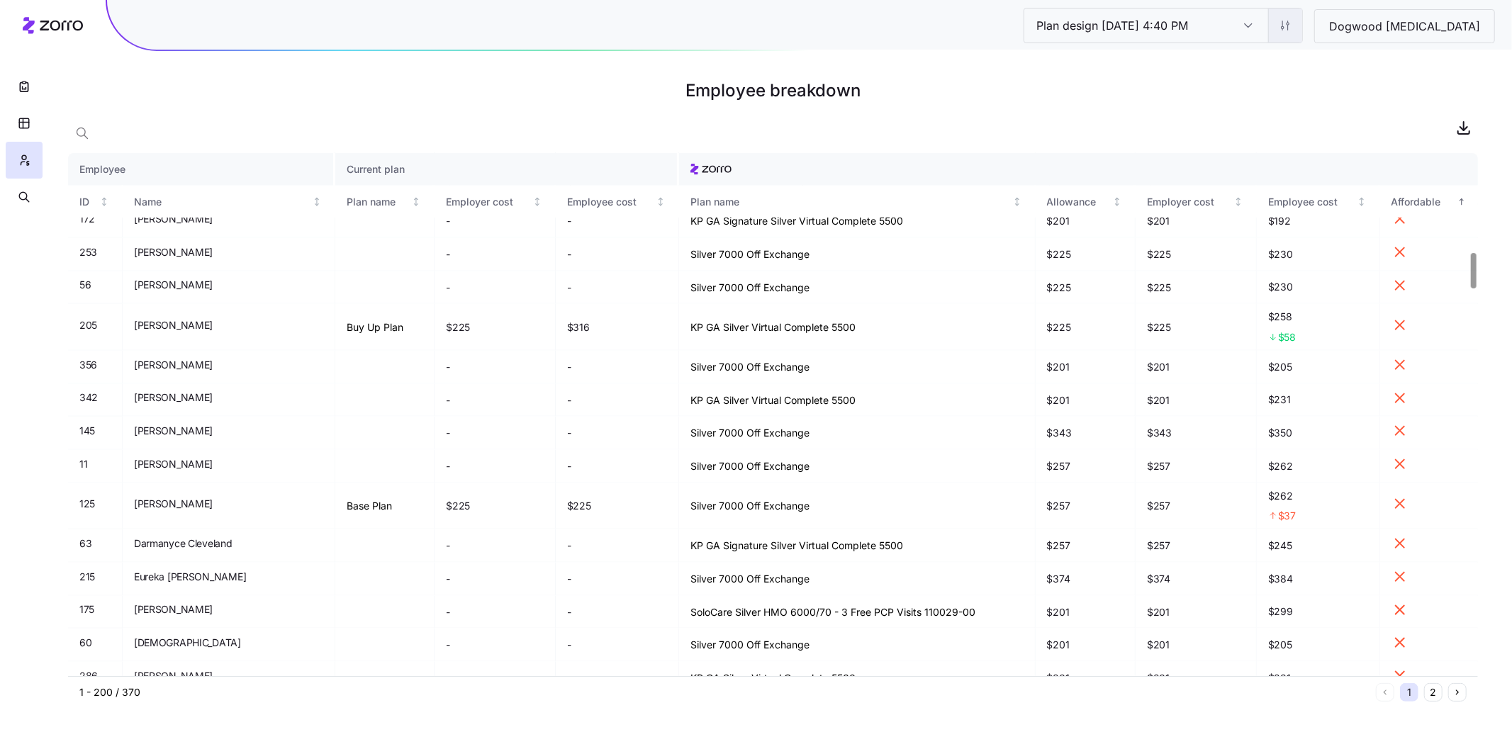
click at [1355, 22] on html "Plan design [DATE] 4:40 PM Plan design [DATE] 4:40 PM Dogwood [MEDICAL_DATA] Em…" at bounding box center [756, 377] width 1512 height 754
click at [1307, 79] on div "Edit plan design (in wizard)" at bounding box center [1285, 87] width 126 height 16
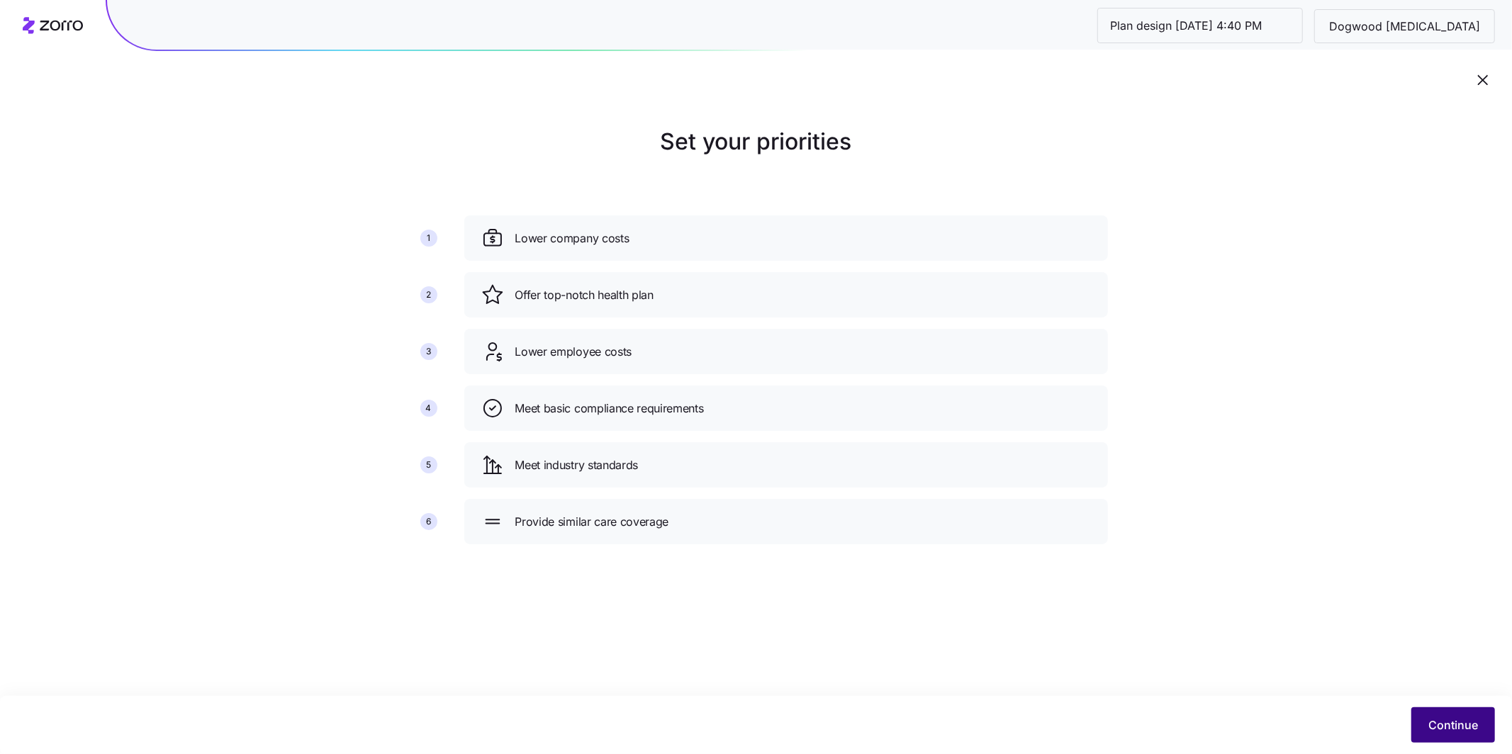
click at [1428, 723] on button "Continue" at bounding box center [1453, 724] width 84 height 35
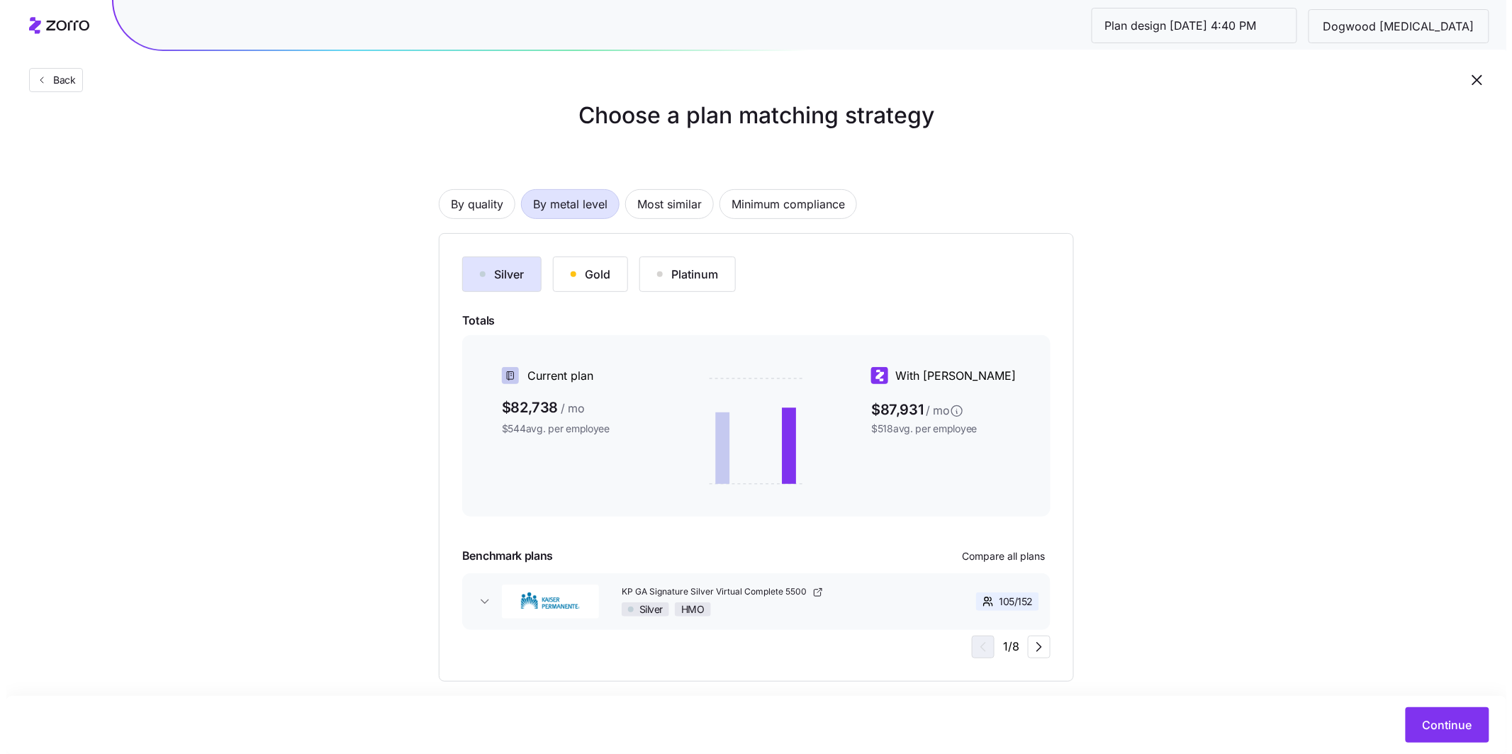
scroll to position [28, 0]
click at [1449, 725] on span "Continue" at bounding box center [1441, 725] width 50 height 17
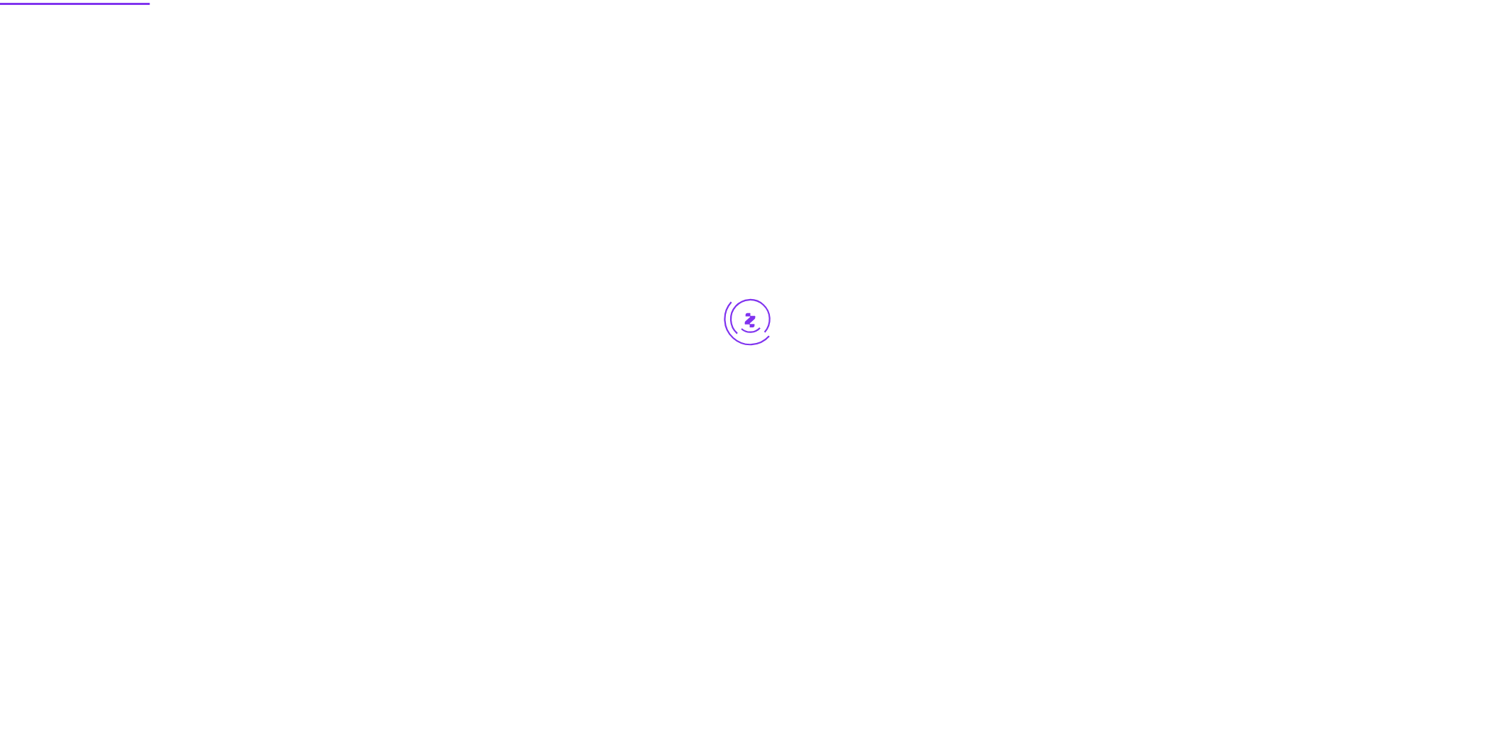
scroll to position [0, 0]
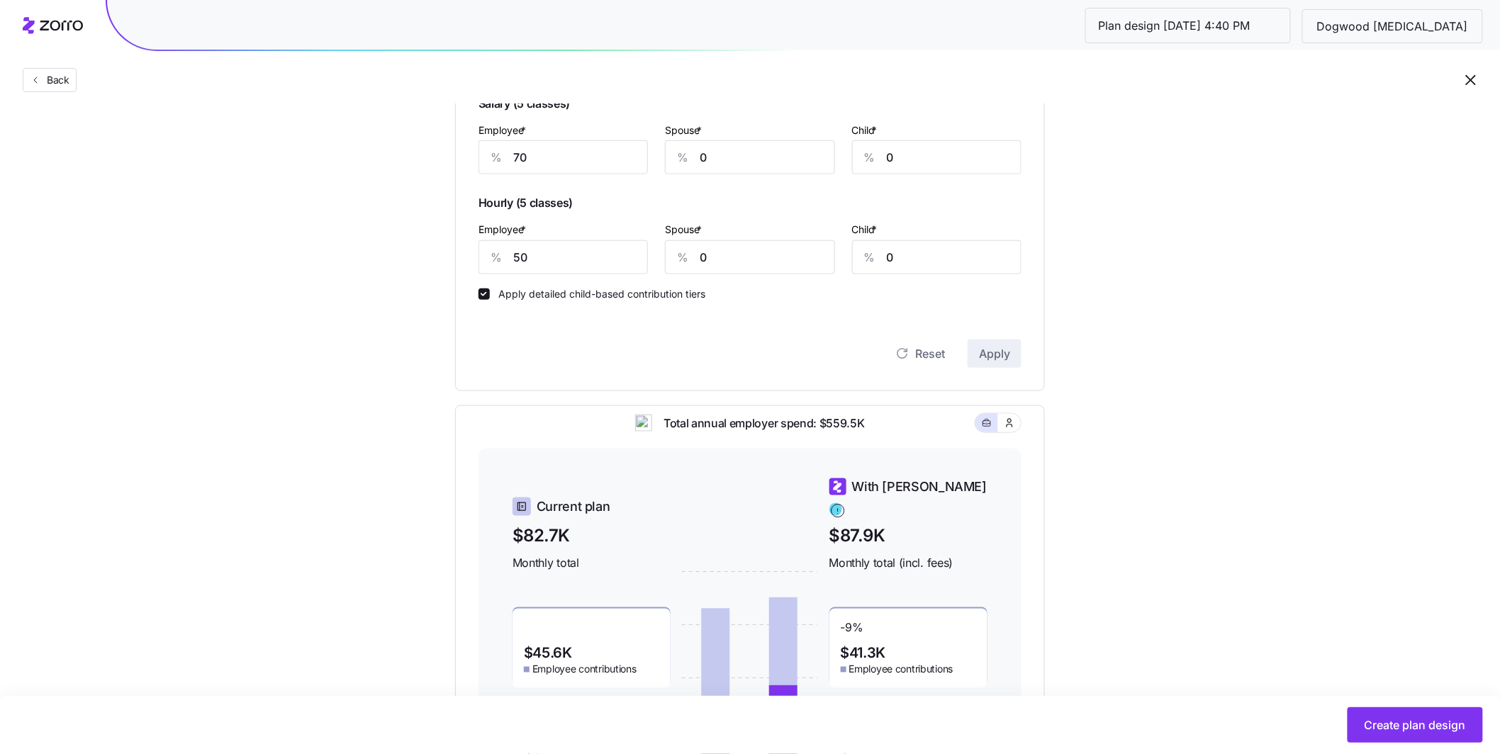
scroll to position [442, 0]
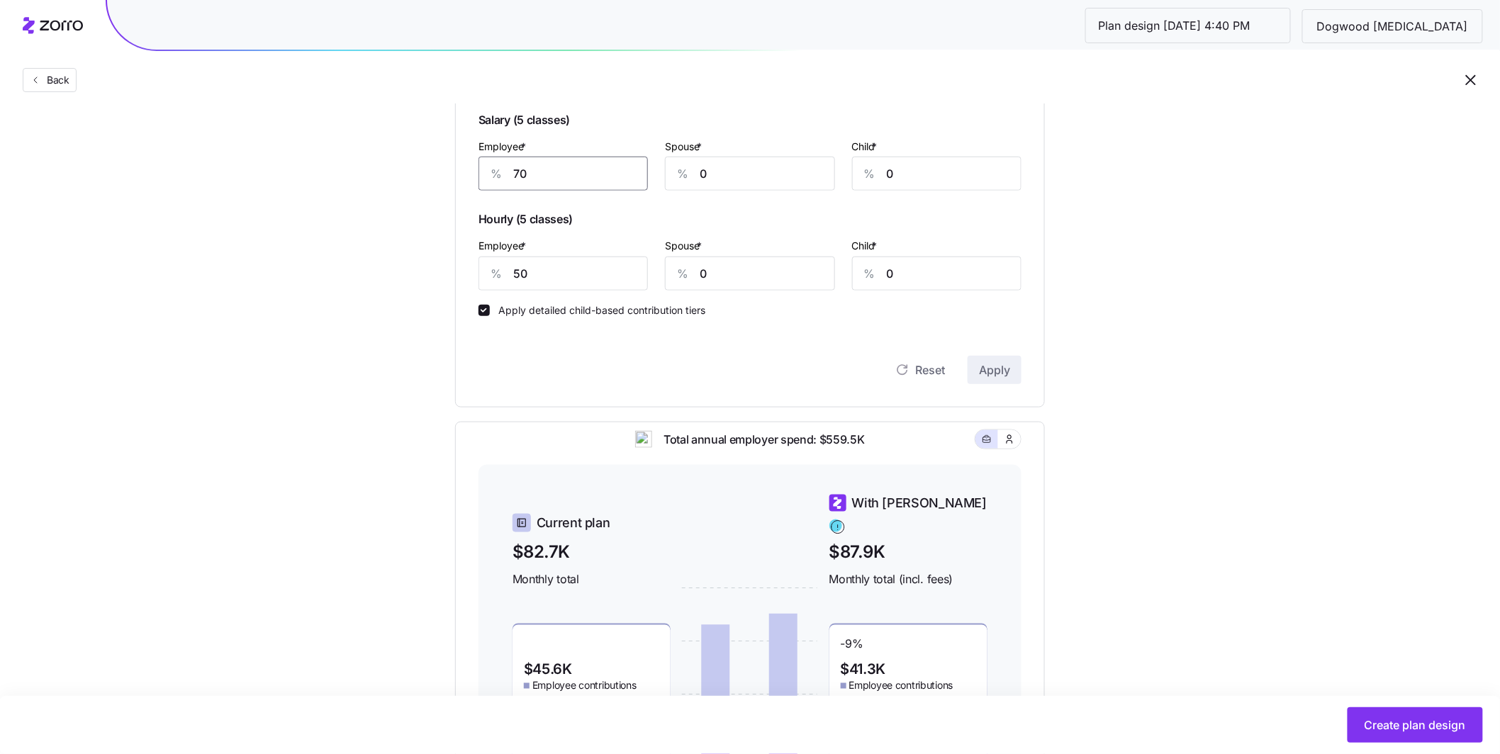
drag, startPoint x: 540, startPoint y: 174, endPoint x: 508, endPoint y: 168, distance: 32.4
click at [462, 167] on div "Contribution Classes Work status Salary / [DEMOGRAPHIC_DATA] None Residential l…" at bounding box center [750, 107] width 590 height 602
type input "100"
click at [997, 379] on span "Apply" at bounding box center [994, 370] width 31 height 17
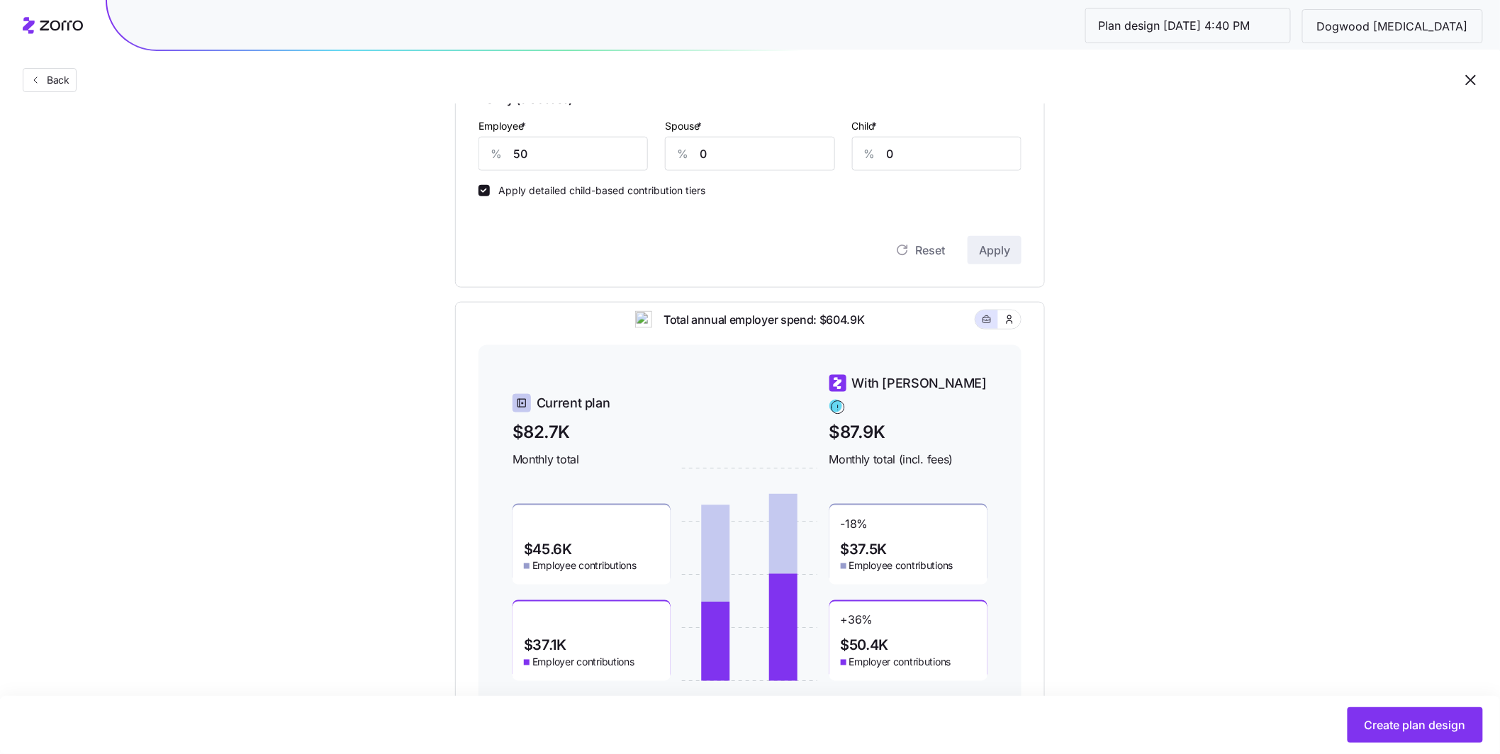
scroll to position [561, 0]
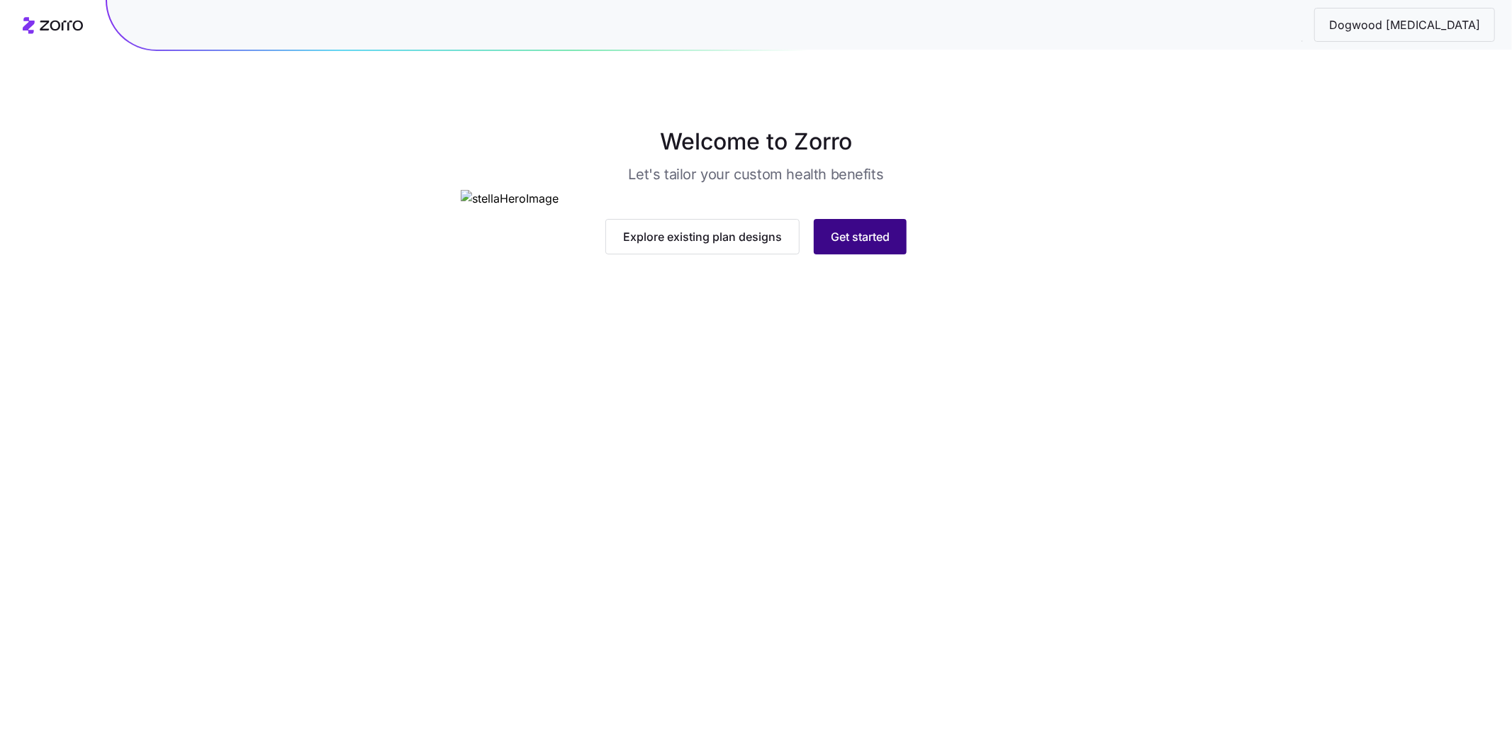
click at [906, 255] on button "Get started" at bounding box center [860, 236] width 93 height 35
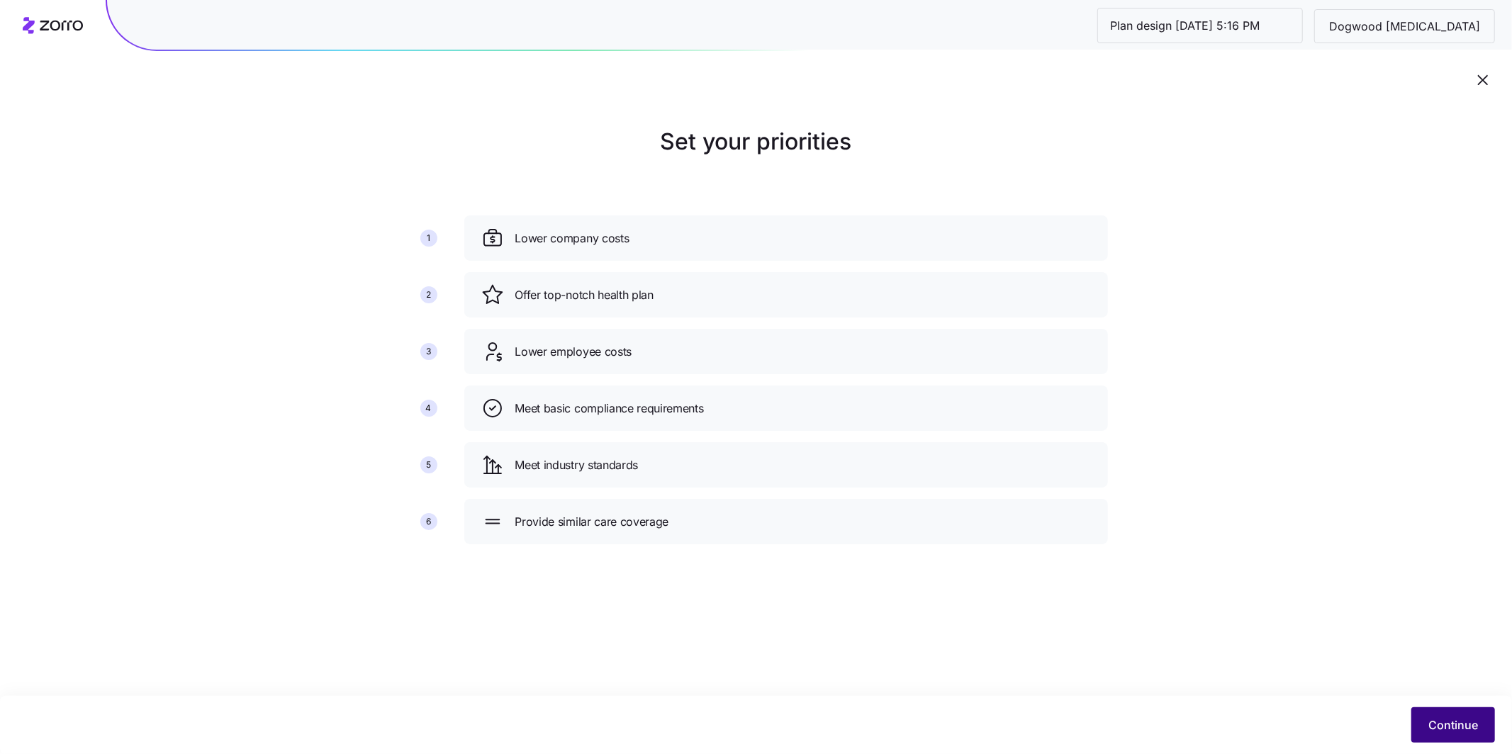
click at [1454, 708] on button "Continue" at bounding box center [1453, 724] width 84 height 35
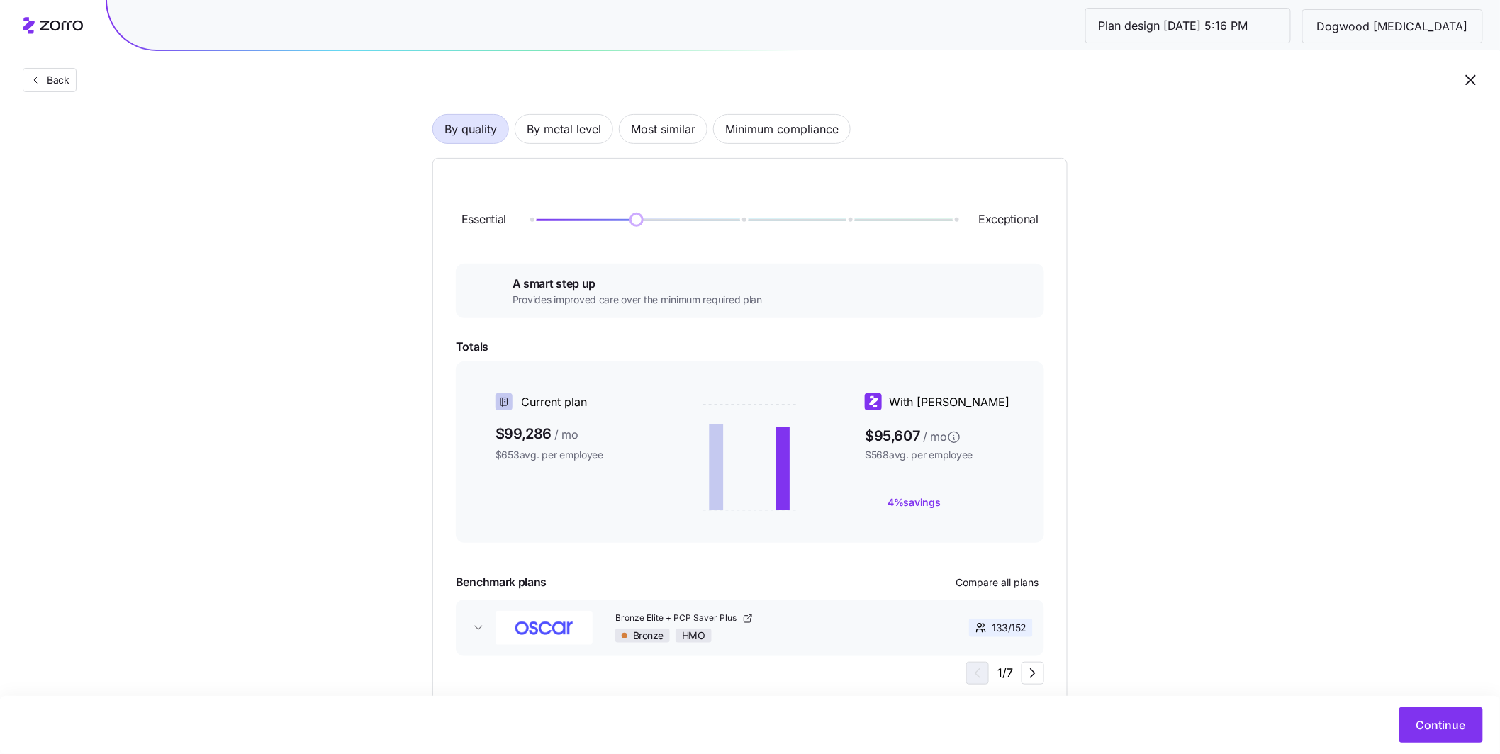
scroll to position [145, 0]
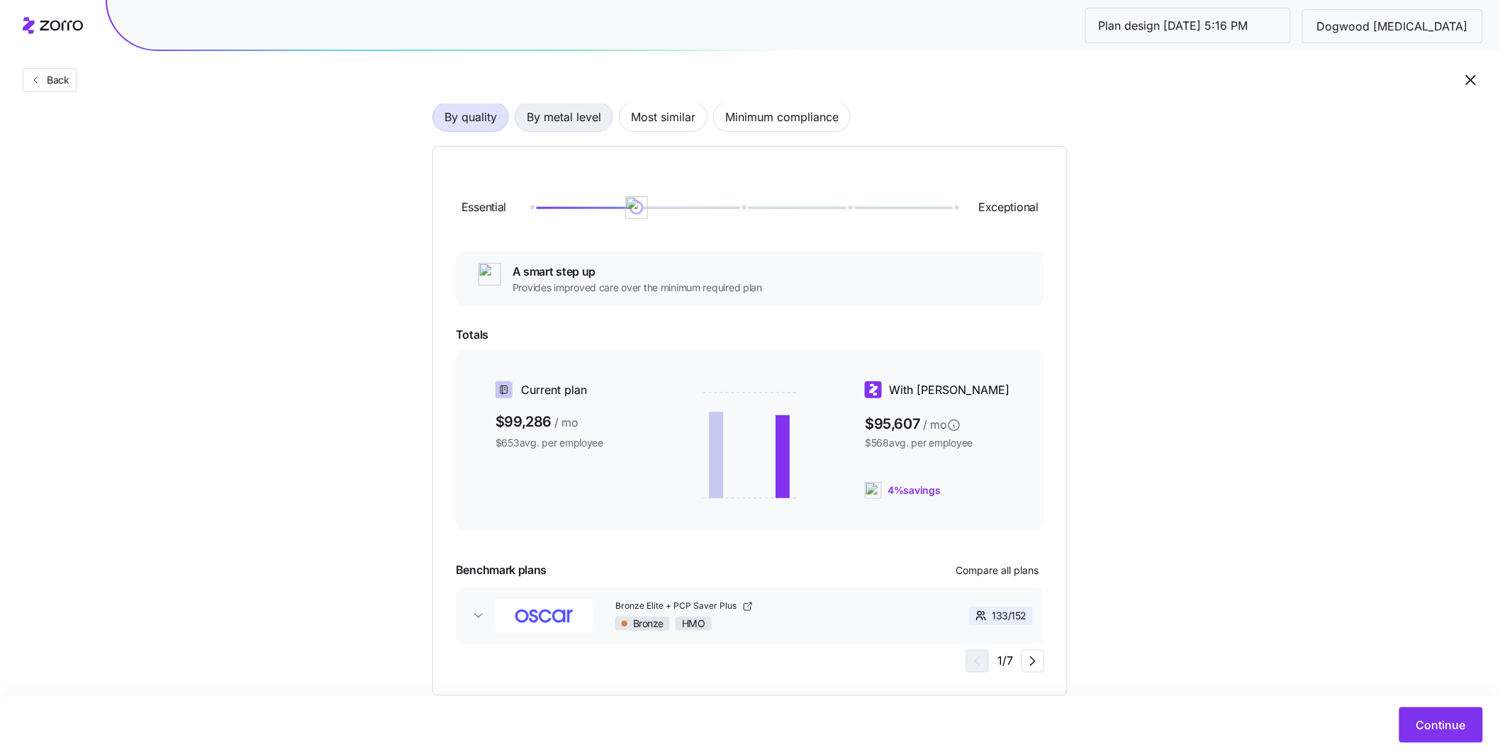
click at [580, 123] on span "By metal level" at bounding box center [564, 117] width 74 height 28
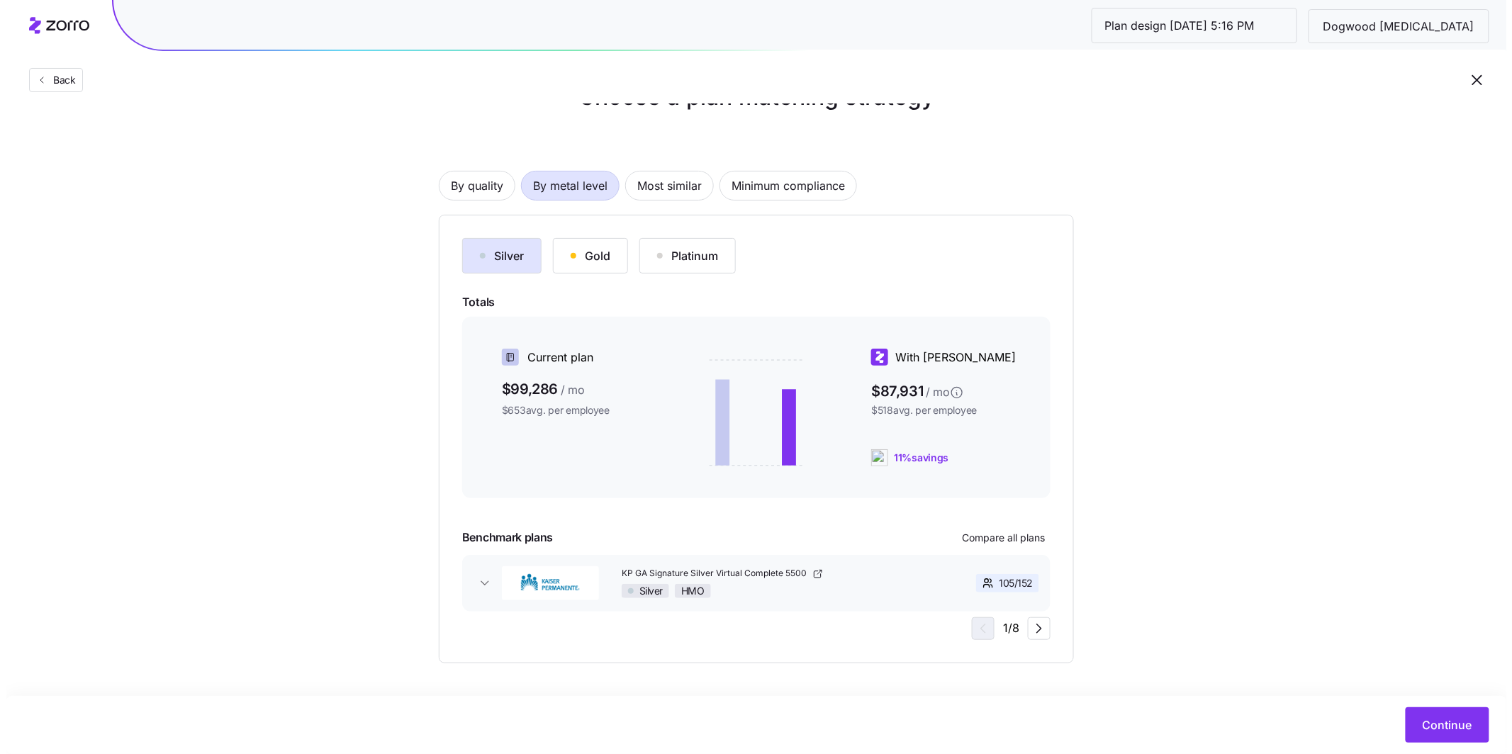
scroll to position [44, 0]
click at [1445, 717] on span "Continue" at bounding box center [1441, 725] width 50 height 17
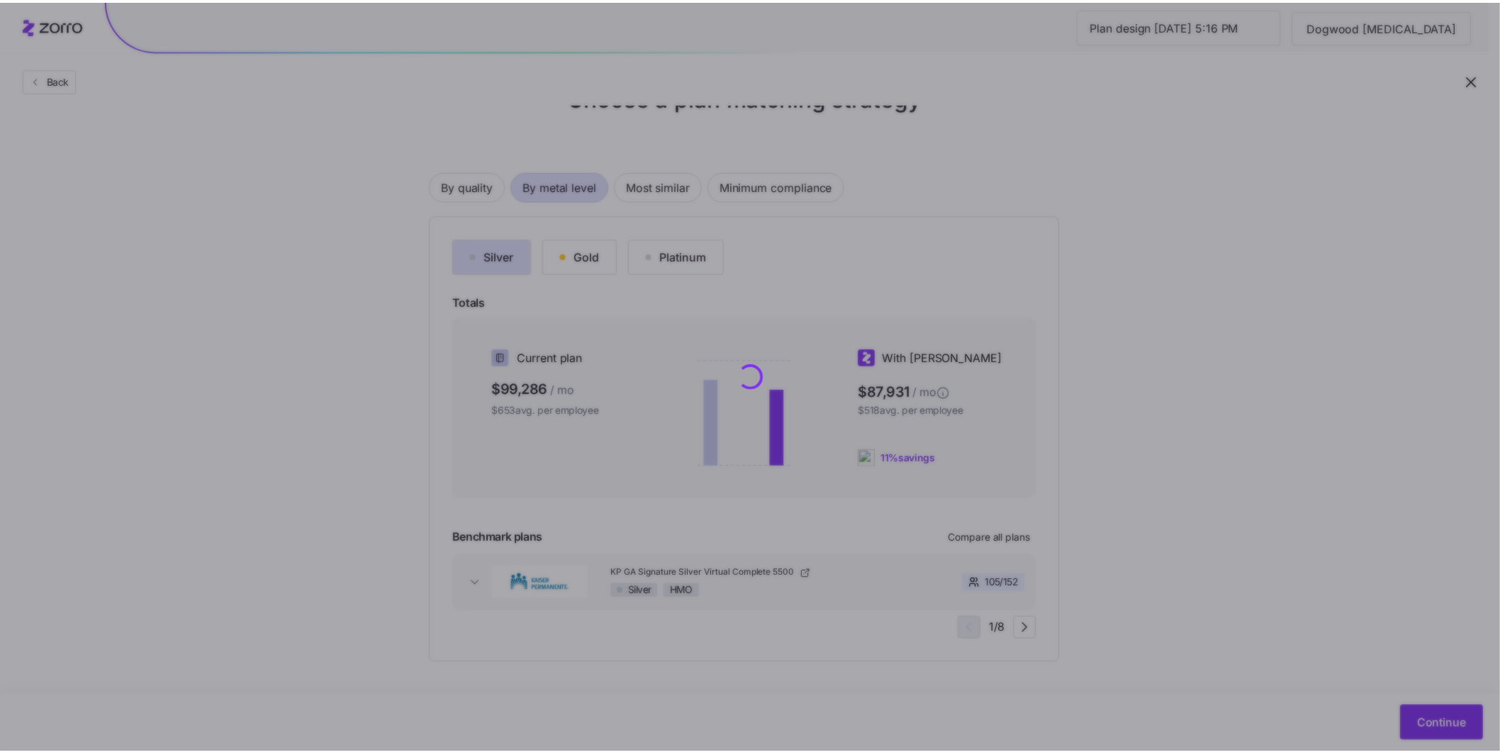
scroll to position [0, 0]
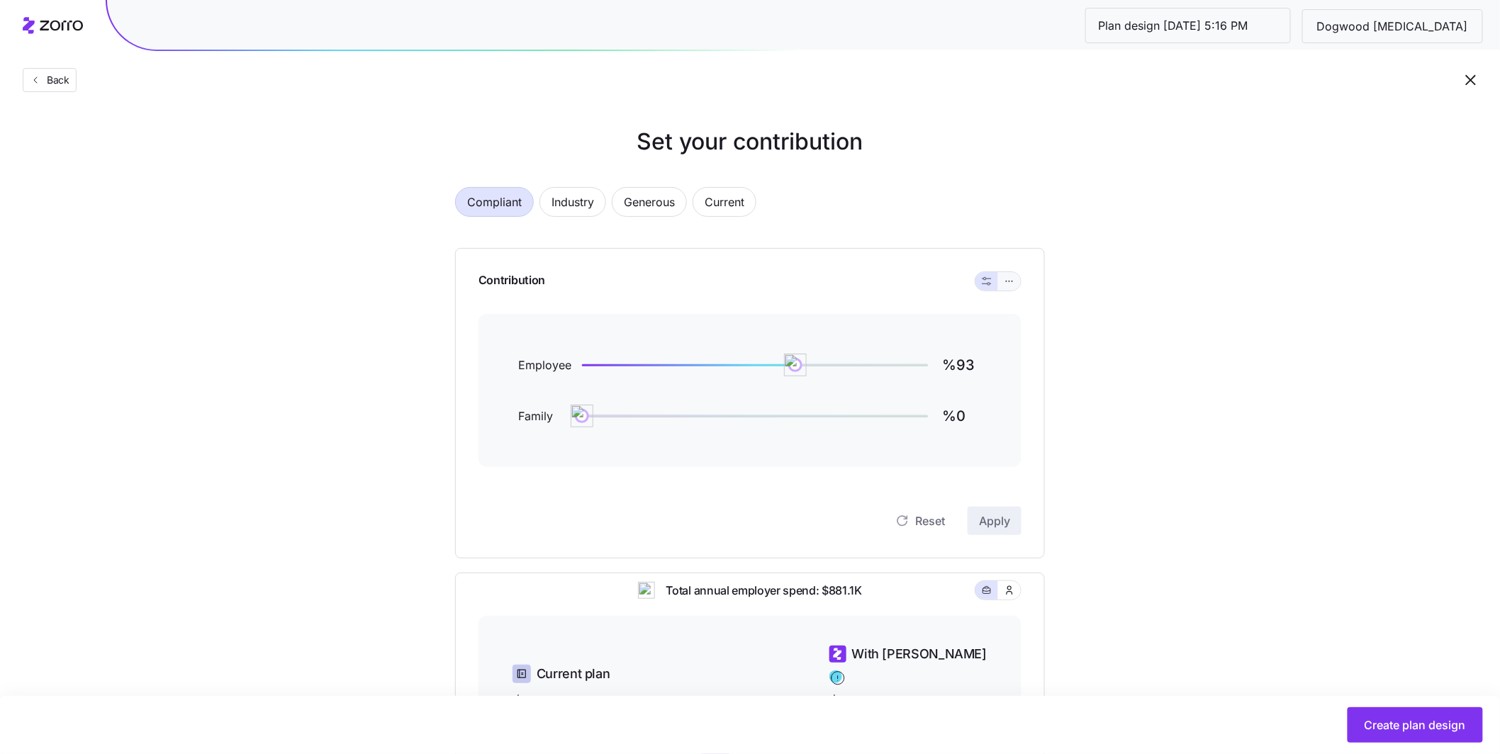
click at [1010, 287] on span "button" at bounding box center [1009, 281] width 11 height 11
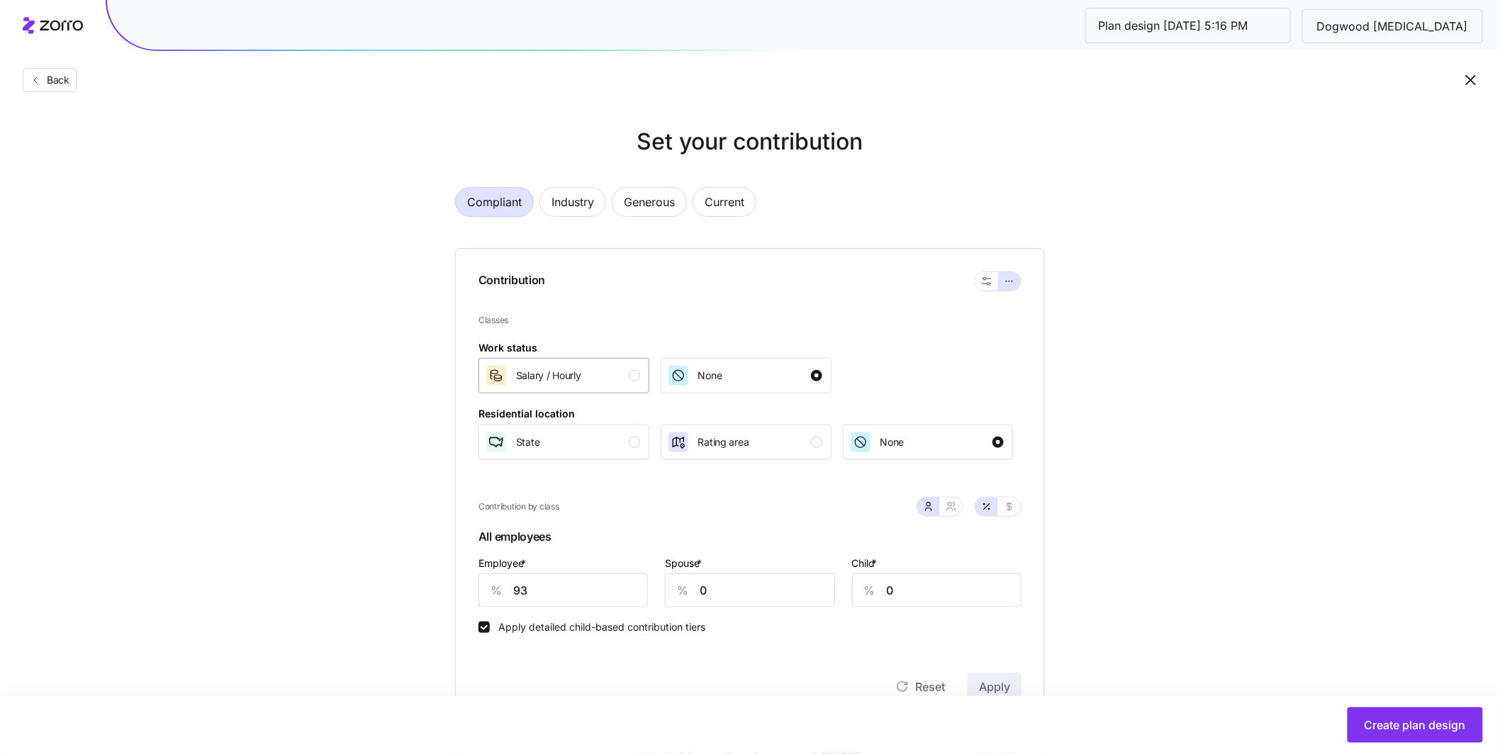
click at [637, 376] on div "button" at bounding box center [634, 375] width 11 height 11
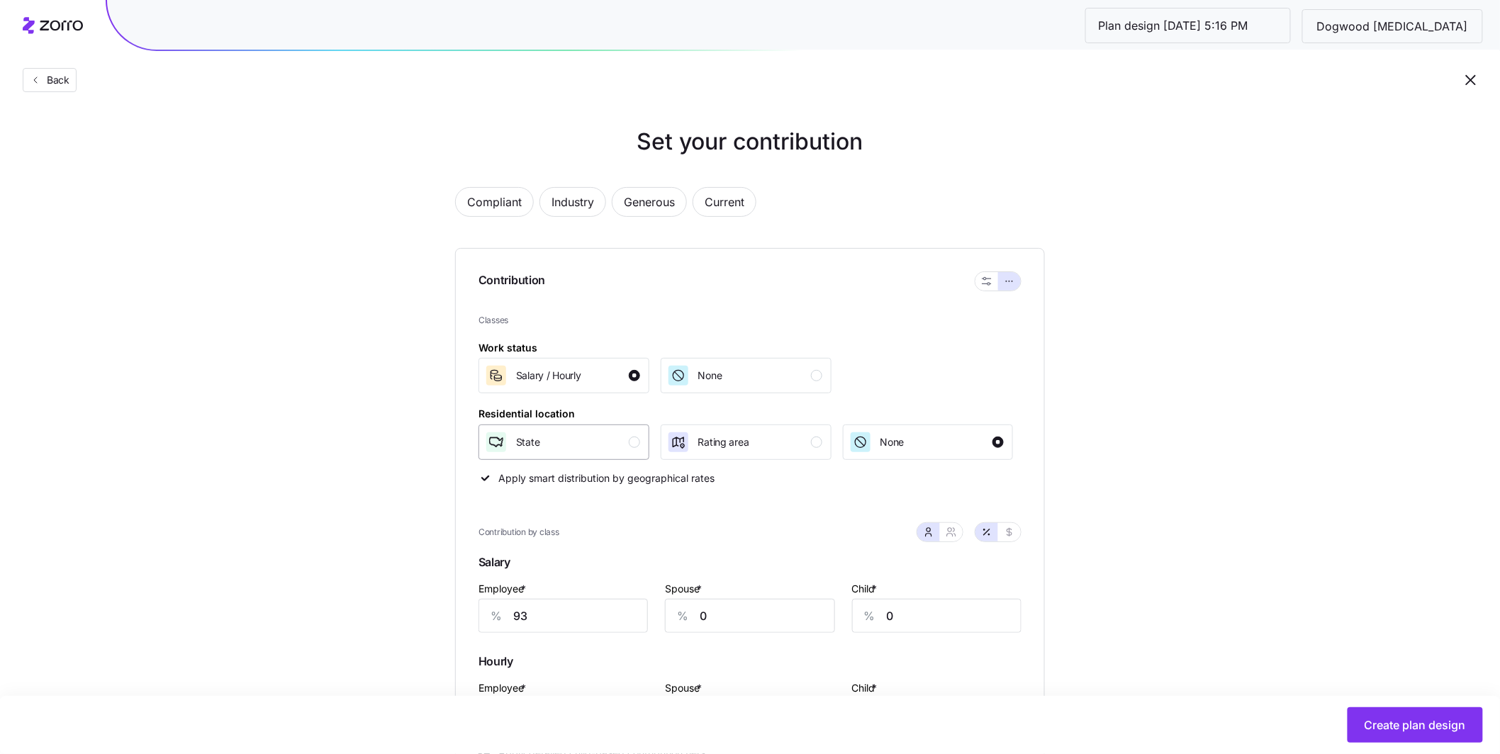
click at [639, 442] on div "button" at bounding box center [634, 442] width 11 height 11
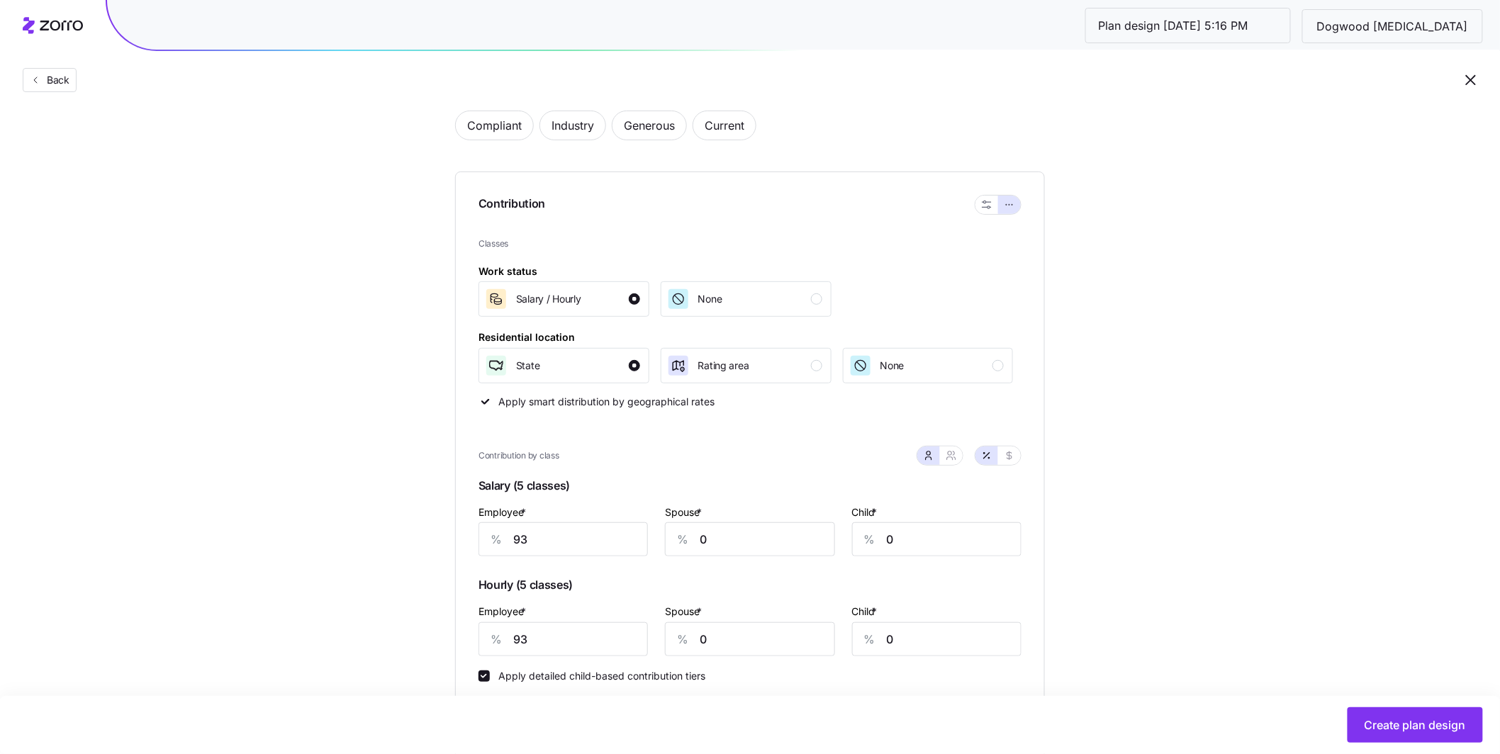
scroll to position [156, 0]
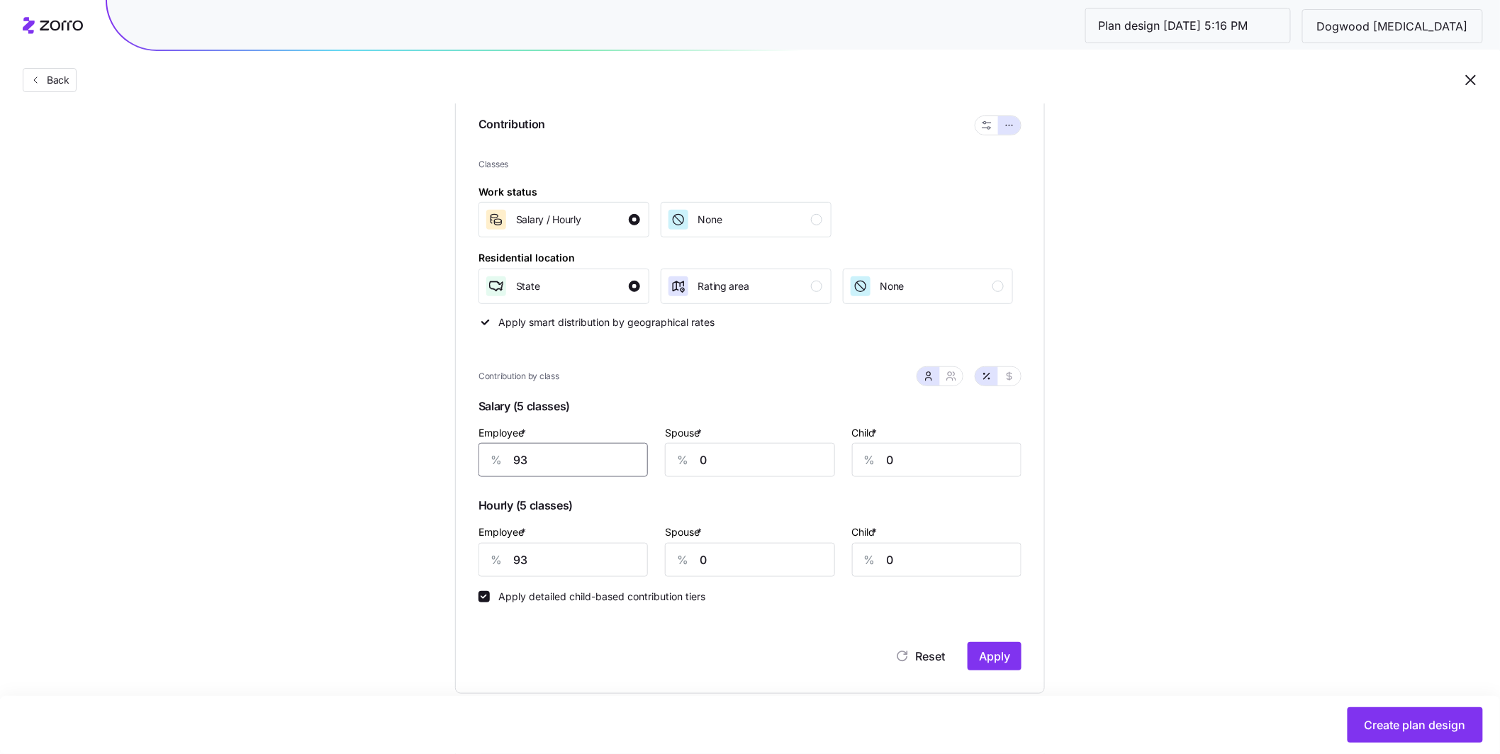
drag, startPoint x: 594, startPoint y: 466, endPoint x: 440, endPoint y: 441, distance: 155.9
click at [440, 441] on div "Compliant Industry Generous Current Contribution Classes Work status Salary / H…" at bounding box center [749, 569] width 635 height 1111
type input "70"
click at [476, 543] on div "Contribution Classes Work status Salary / Hourly None Residential location Stat…" at bounding box center [750, 393] width 590 height 602
type input "50"
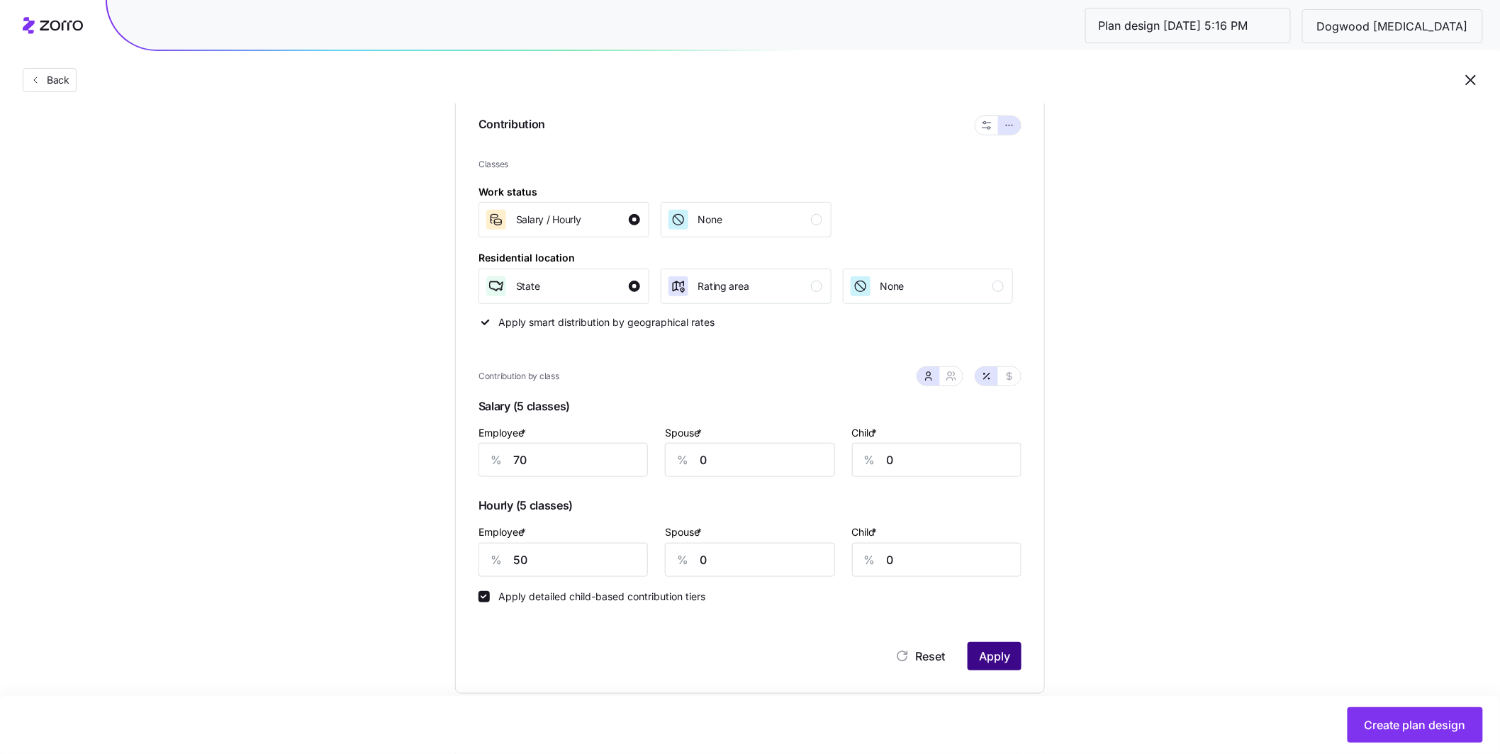
click at [985, 645] on button "Apply" at bounding box center [995, 656] width 54 height 28
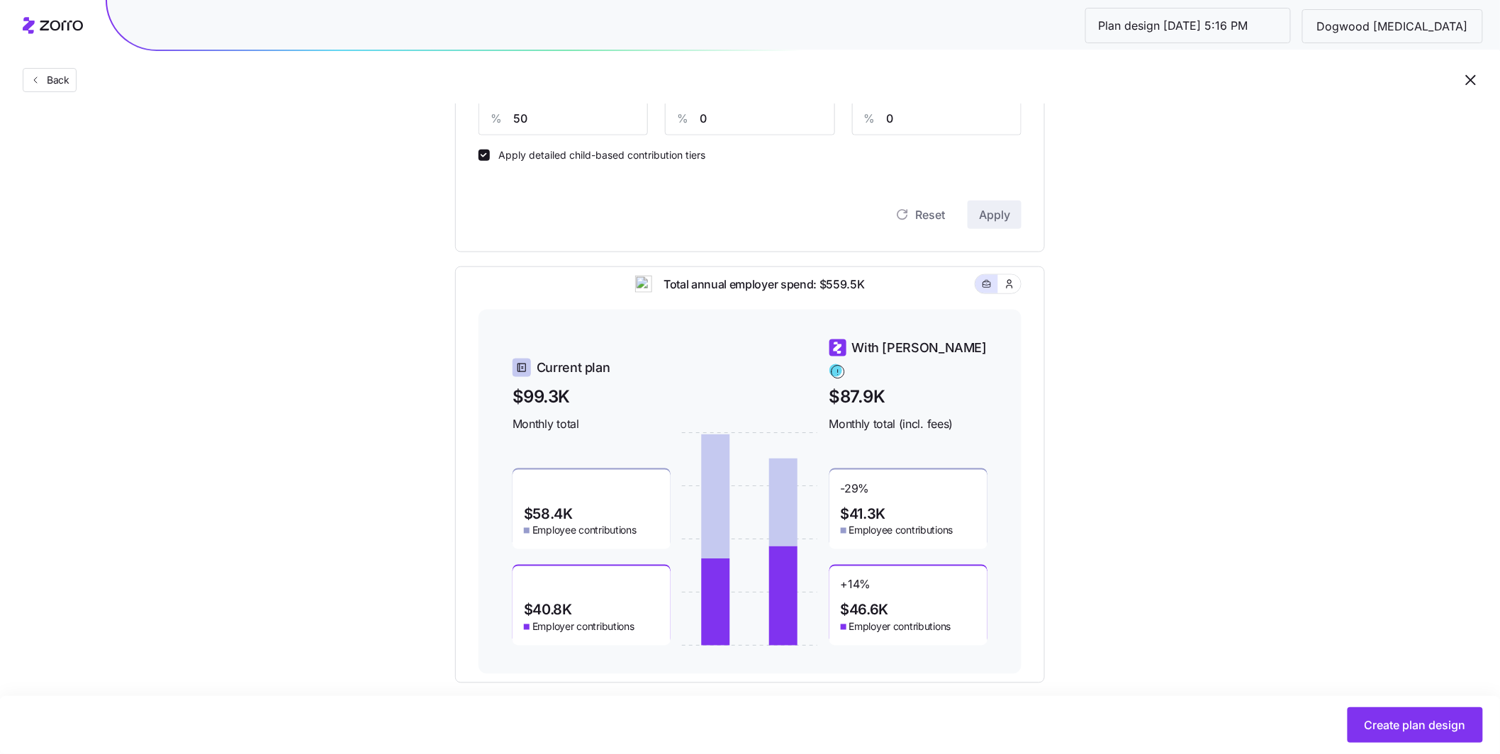
scroll to position [594, 0]
